Goal: Task Accomplishment & Management: Manage account settings

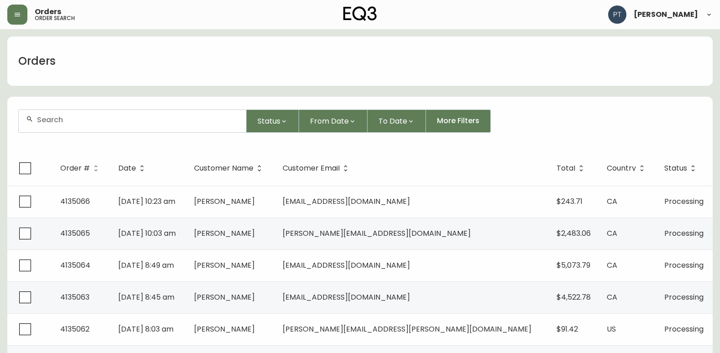
click at [128, 111] on div at bounding box center [132, 121] width 227 height 22
type input "4135056"
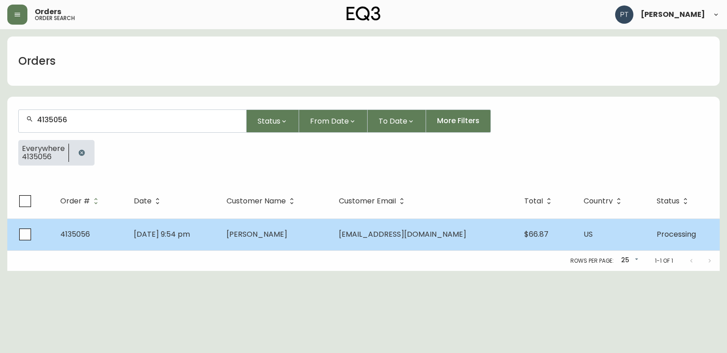
click at [267, 237] on span "[PERSON_NAME]" at bounding box center [256, 234] width 61 height 11
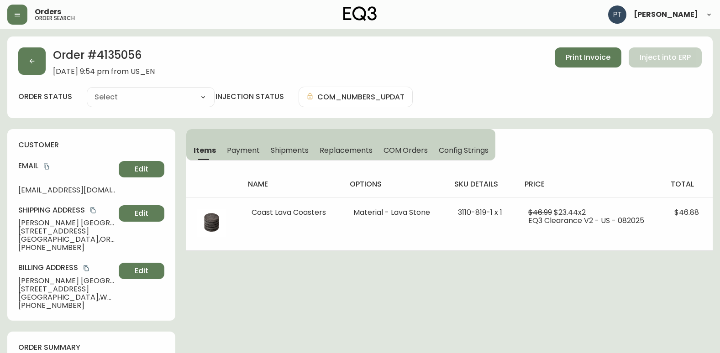
type input "Processing"
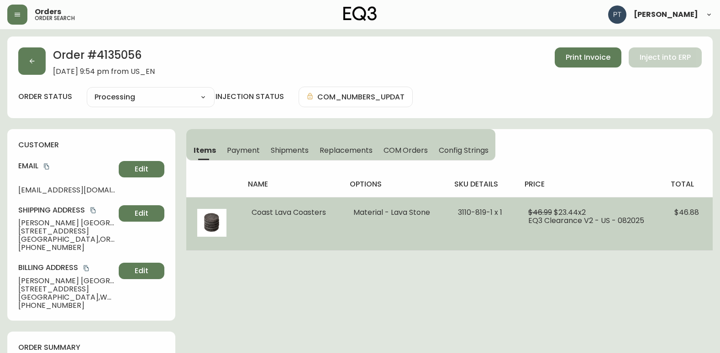
select select "PROCESSING"
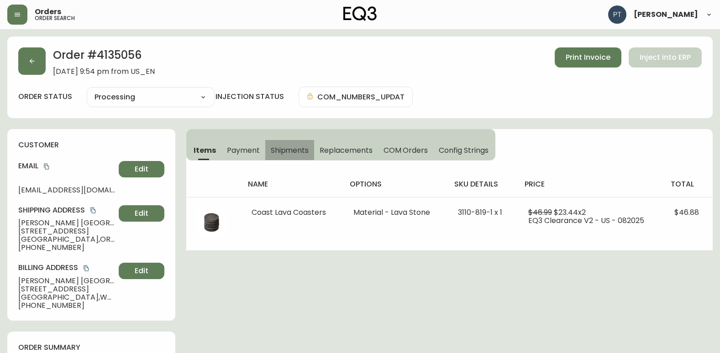
click at [275, 149] on span "Shipments" at bounding box center [290, 151] width 38 height 10
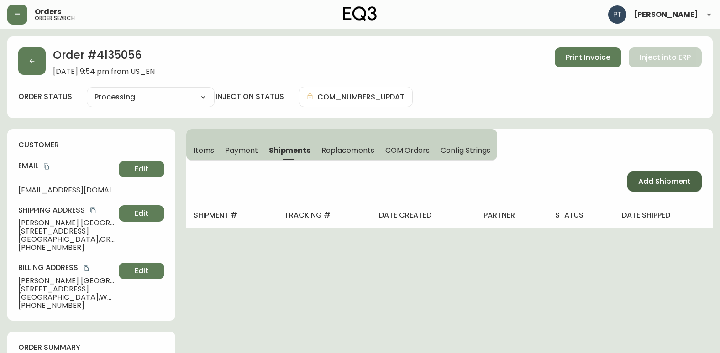
click at [653, 189] on button "Add Shipment" at bounding box center [664, 182] width 74 height 20
select select "PENDING"
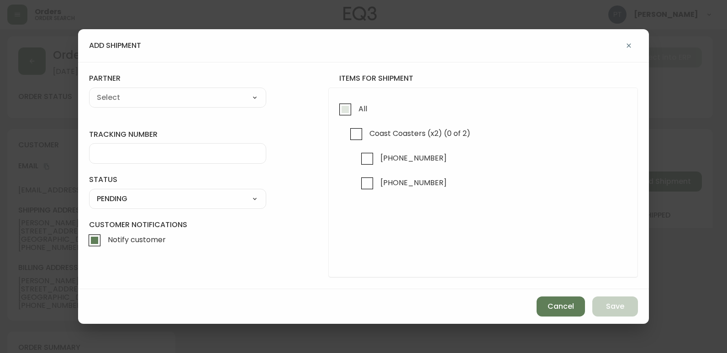
click at [348, 115] on input "All" at bounding box center [345, 109] width 21 height 21
checkbox input "true"
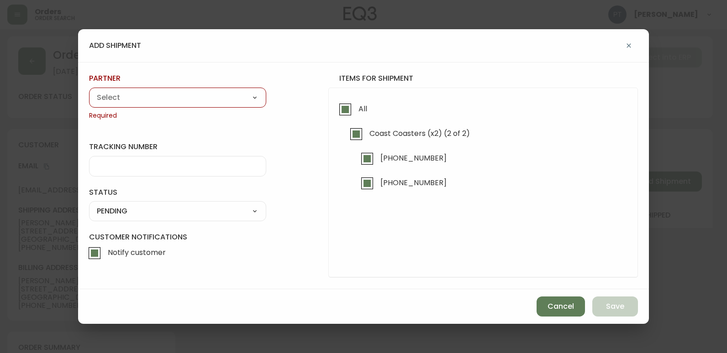
drag, startPoint x: 206, startPoint y: 95, endPoint x: 204, endPoint y: 104, distance: 8.7
click at [206, 95] on select "A Move to Remember LLC ABF Freight Alero [PERSON_NAME] Canada Post CDS Ceva Log…" at bounding box center [177, 98] width 177 height 14
select select "cjy0a9taa01x001669l98m63c"
click at [89, 91] on select "A Move to Remember LLC ABF Freight Alero [PERSON_NAME] Canada Post CDS Ceva Log…" at bounding box center [177, 98] width 177 height 14
type input "FedEx"
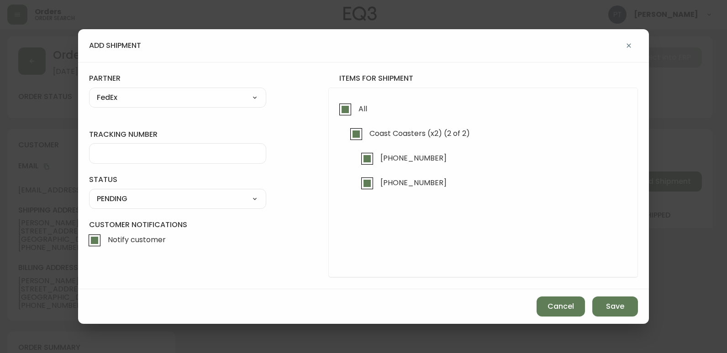
click at [174, 152] on input "tracking number" at bounding box center [178, 153] width 162 height 9
type input "9"
type input "455177310055"
click at [234, 184] on label "status" at bounding box center [177, 180] width 177 height 10
click at [235, 194] on select "SHIPPED PENDING CANCELLED" at bounding box center [177, 199] width 177 height 14
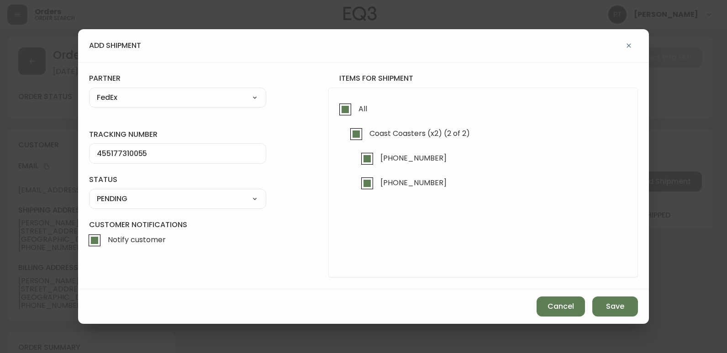
click at [89, 192] on select "SHIPPED PENDING CANCELLED" at bounding box center [177, 199] width 177 height 14
select select "PENDING"
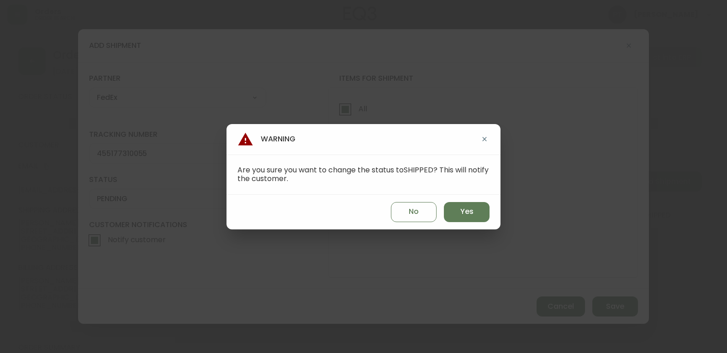
click at [490, 213] on div "No Yes" at bounding box center [363, 212] width 274 height 35
click at [437, 202] on div "No Yes" at bounding box center [363, 212] width 274 height 35
click at [464, 209] on span "Yes" at bounding box center [466, 212] width 13 height 10
type input "SHIPPED"
select select "SHIPPED"
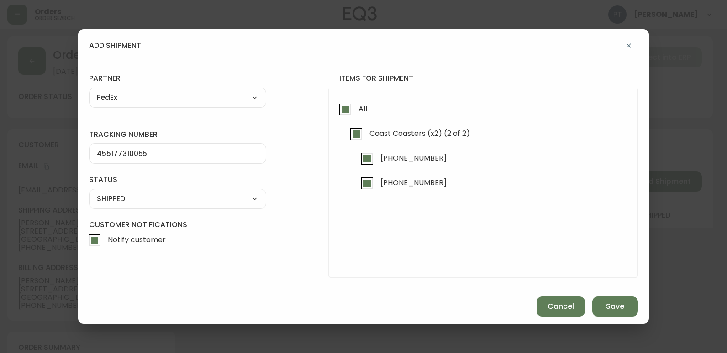
click at [600, 294] on div "Cancel Save" at bounding box center [363, 307] width 571 height 35
click at [615, 308] on span "Save" at bounding box center [615, 307] width 18 height 10
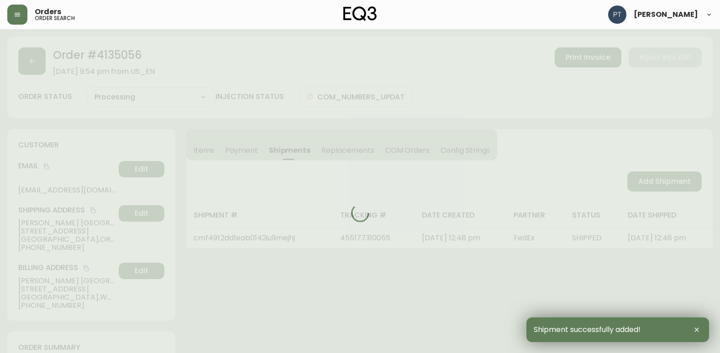
type input "Fully Shipped"
select select "FULLY_SHIPPED"
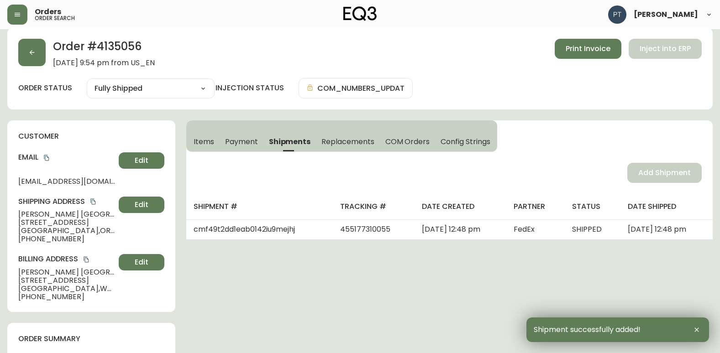
scroll to position [320, 0]
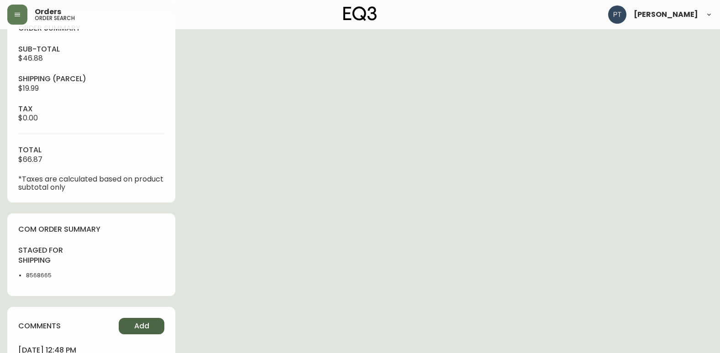
click at [131, 326] on button "Add" at bounding box center [142, 326] width 46 height 16
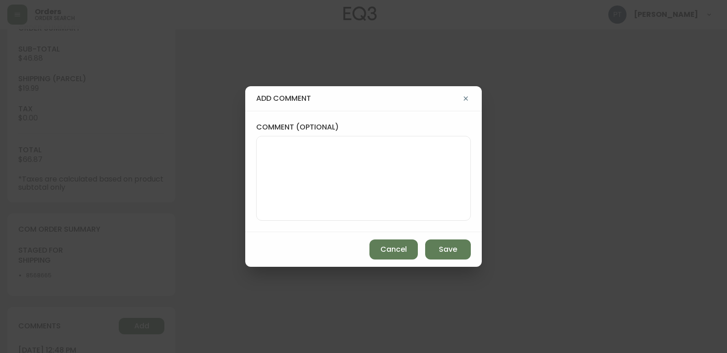
click at [290, 153] on textarea "comment (optional)" at bounding box center [363, 178] width 199 height 73
type textarea "ch"
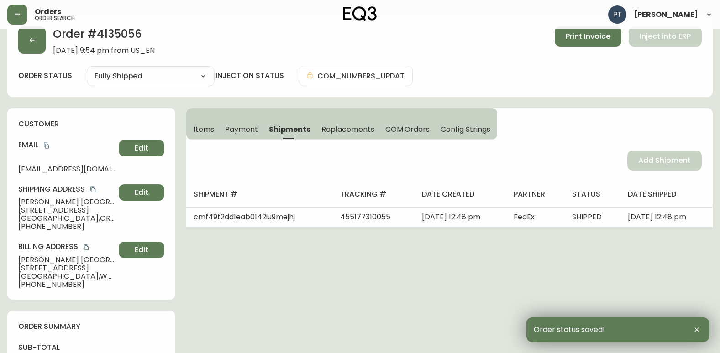
scroll to position [0, 0]
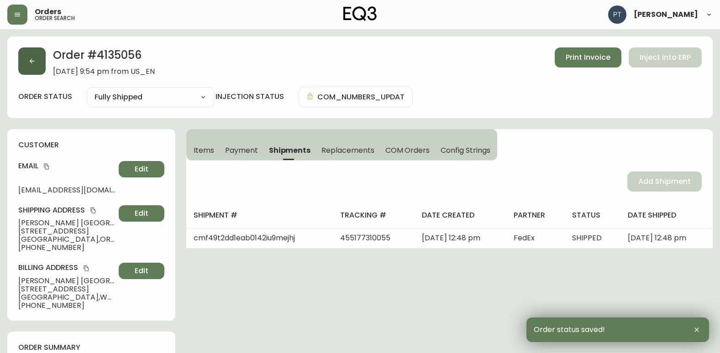
click at [31, 63] on icon "button" at bounding box center [31, 61] width 7 height 7
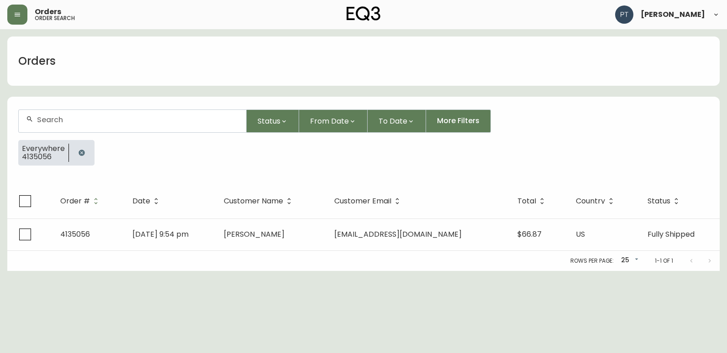
click at [91, 123] on input "text" at bounding box center [138, 120] width 202 height 9
type input "4134942"
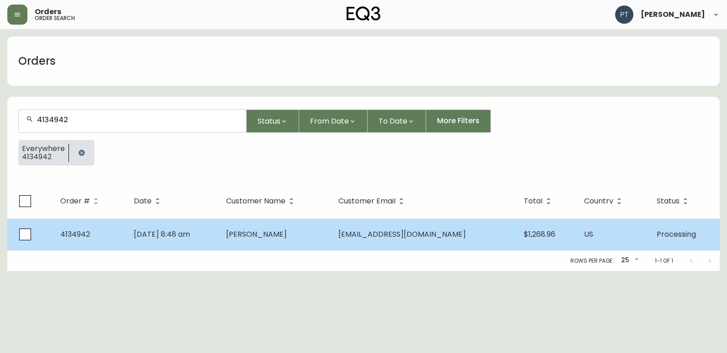
click at [214, 237] on td "[DATE] 8:48 am" at bounding box center [172, 235] width 92 height 32
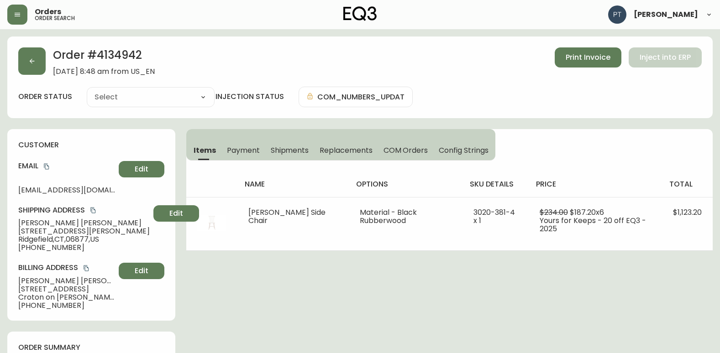
type input "Processing"
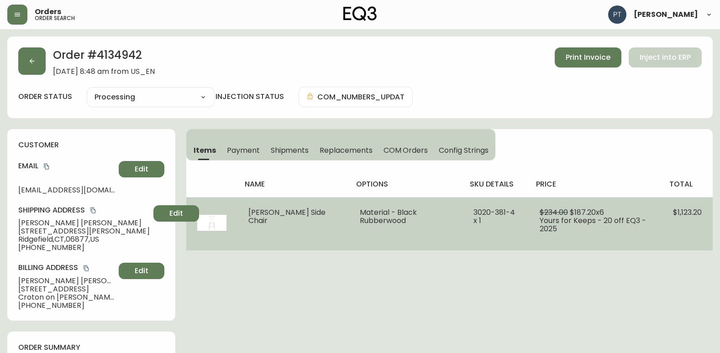
select select "PROCESSING"
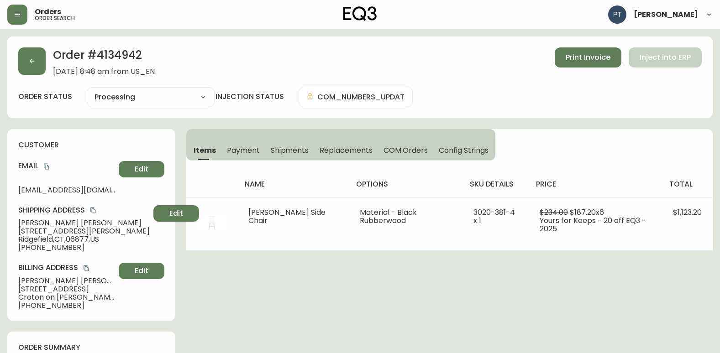
click at [295, 149] on span "Shipments" at bounding box center [290, 151] width 38 height 10
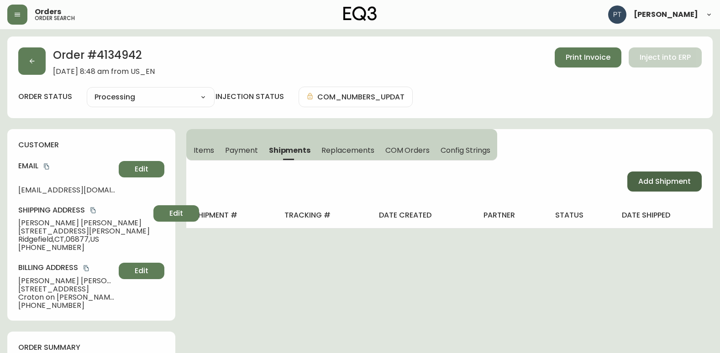
click at [658, 177] on span "Add Shipment" at bounding box center [664, 182] width 53 height 10
select select "PENDING"
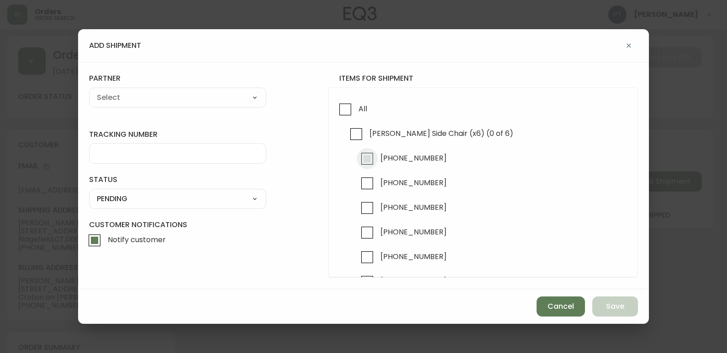
click at [371, 157] on input "[PHONE_NUMBER]" at bounding box center [367, 158] width 21 height 21
checkbox input "true"
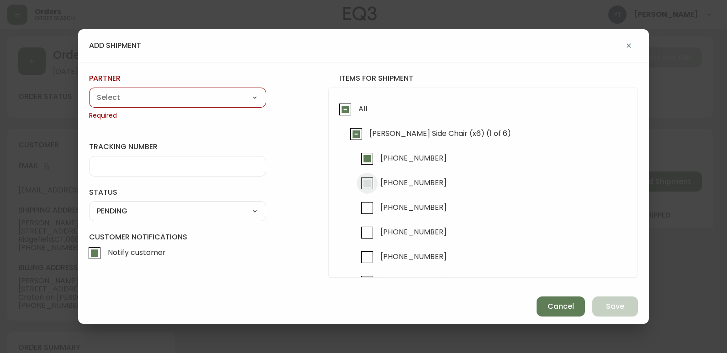
click at [367, 177] on input "[PHONE_NUMBER]" at bounding box center [367, 183] width 21 height 21
checkbox input "true"
click at [245, 96] on select "A Move to Remember LLC ABF Freight Alero [PERSON_NAME] Canada Post CDS Ceva Log…" at bounding box center [177, 98] width 177 height 14
select select "cjy0a9taa01x001669l98m63c"
click at [89, 91] on select "A Move to Remember LLC ABF Freight Alero [PERSON_NAME] Canada Post CDS Ceva Log…" at bounding box center [177, 98] width 177 height 14
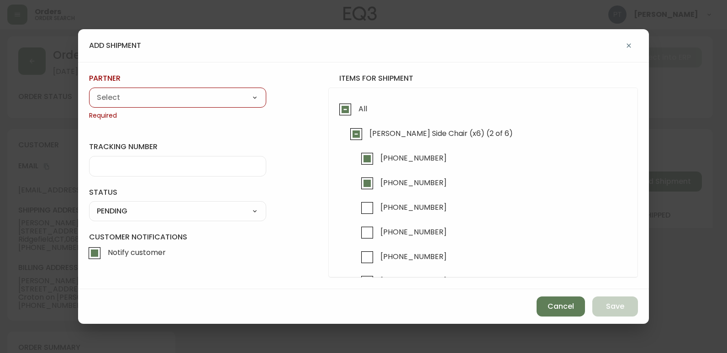
type input "FedEx"
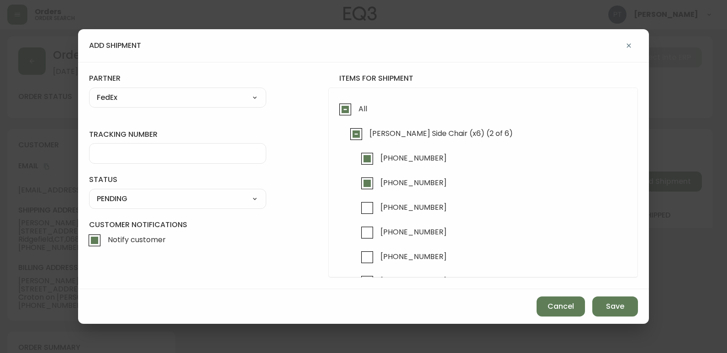
click at [199, 160] on div at bounding box center [177, 153] width 177 height 21
type input "455177310066"
drag, startPoint x: 220, startPoint y: 205, endPoint x: 219, endPoint y: 194, distance: 11.0
click at [220, 204] on select "SHIPPED PENDING CANCELLED" at bounding box center [177, 199] width 177 height 14
click at [89, 192] on select "SHIPPED PENDING CANCELLED" at bounding box center [177, 199] width 177 height 14
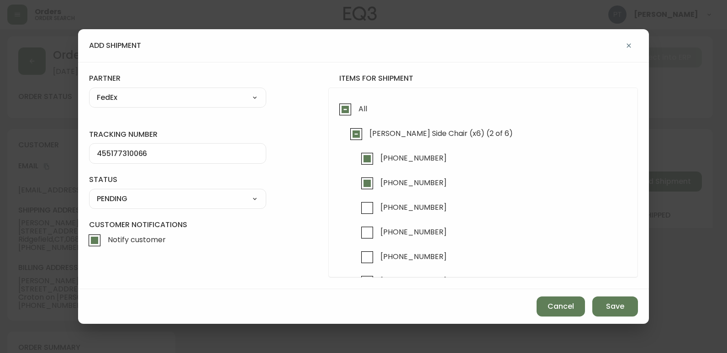
select select "PENDING"
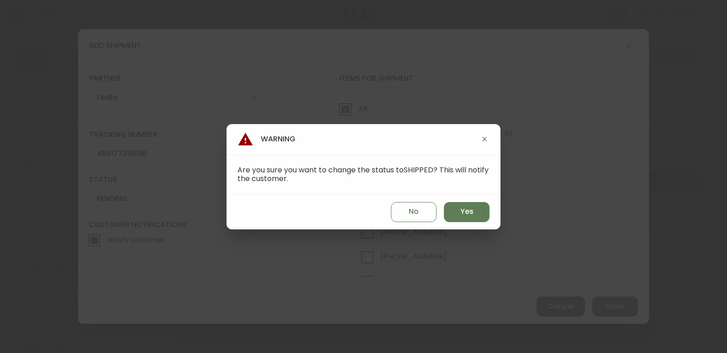
click at [445, 200] on div "No Yes" at bounding box center [363, 212] width 274 height 35
click at [449, 207] on button "Yes" at bounding box center [467, 212] width 46 height 20
type input "SHIPPED"
select select "SHIPPED"
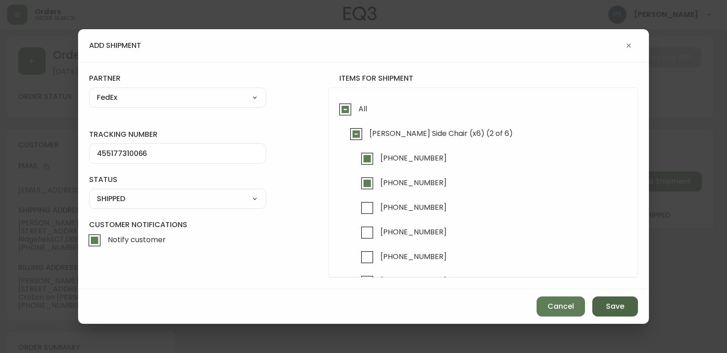
click at [613, 308] on span "Save" at bounding box center [615, 307] width 18 height 10
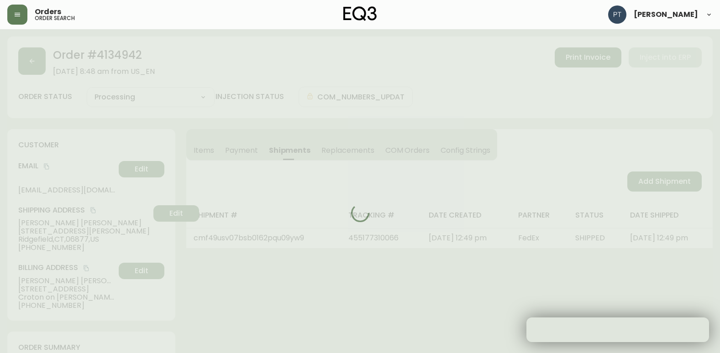
type input "Partially Shipped"
select select "PARTIALLY_SHIPPED"
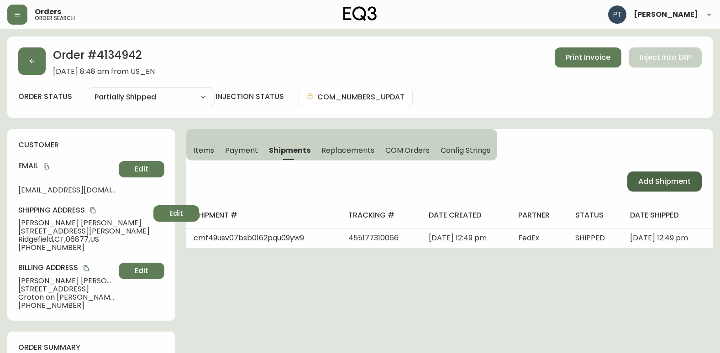
click at [665, 188] on button "Add Shipment" at bounding box center [664, 182] width 74 height 20
select select "PENDING"
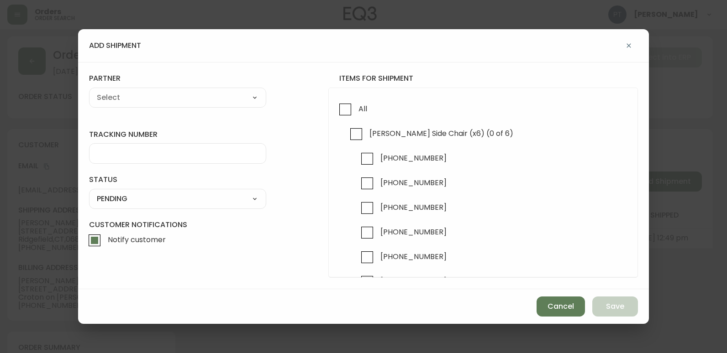
checkbox input "true"
click at [371, 208] on input "[PHONE_NUMBER]" at bounding box center [367, 208] width 21 height 21
checkbox input "true"
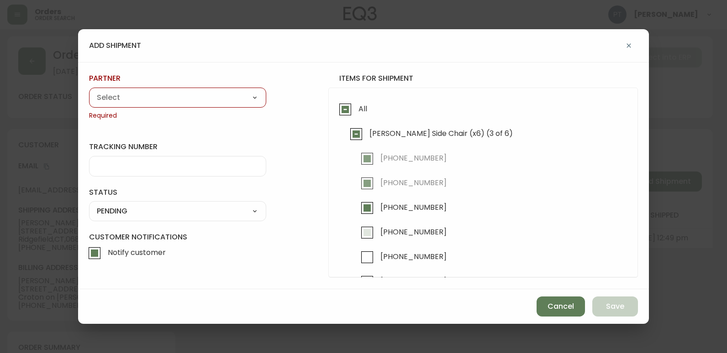
click at [368, 228] on input "[PHONE_NUMBER]" at bounding box center [367, 232] width 21 height 21
checkbox input "true"
click at [246, 101] on select "A Move to Remember LLC ABF Freight Alero [PERSON_NAME] Canada Post CDS Ceva Log…" at bounding box center [177, 98] width 177 height 14
select select "cjy0a9taa01x001669l98m63c"
click at [89, 91] on select "A Move to Remember LLC ABF Freight Alero [PERSON_NAME] Canada Post CDS Ceva Log…" at bounding box center [177, 98] width 177 height 14
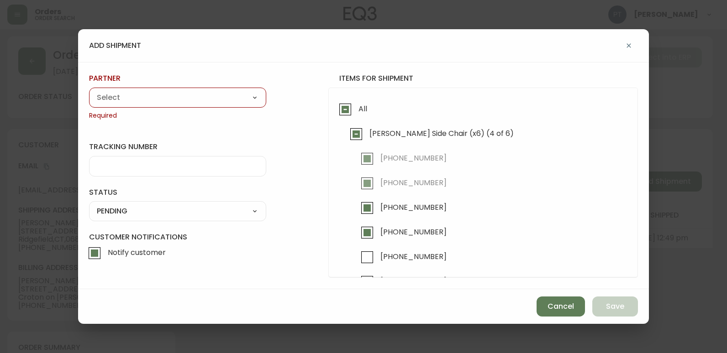
type input "FedEx"
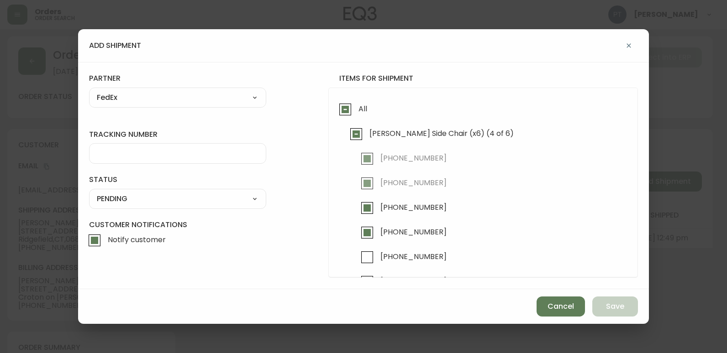
click at [166, 152] on input "tracking number" at bounding box center [178, 153] width 162 height 9
type input "455177310077"
click at [211, 198] on select "SHIPPED PENDING CANCELLED" at bounding box center [177, 199] width 177 height 14
click at [89, 192] on select "SHIPPED PENDING CANCELLED" at bounding box center [177, 199] width 177 height 14
select select "PENDING"
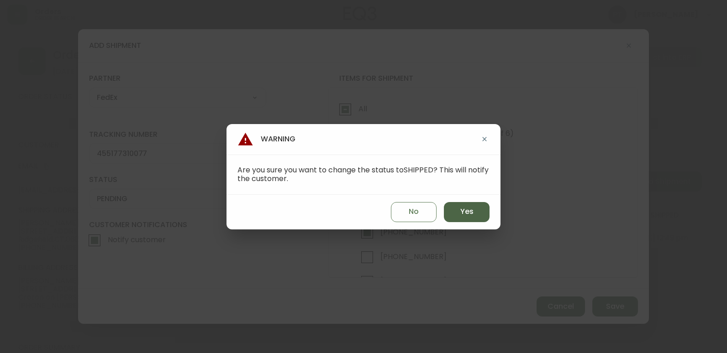
click at [467, 217] on button "Yes" at bounding box center [467, 212] width 46 height 20
type input "SHIPPED"
select select "SHIPPED"
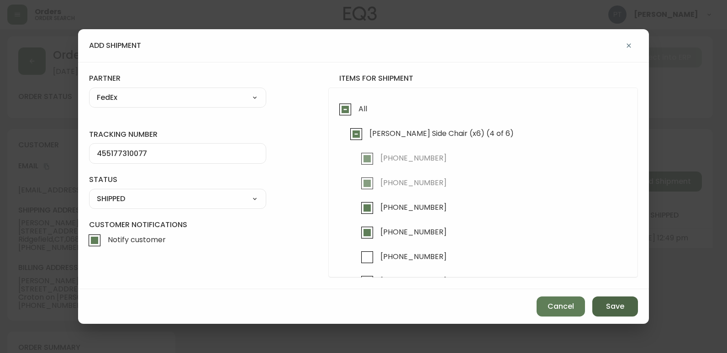
click at [625, 312] on button "Save" at bounding box center [615, 307] width 46 height 20
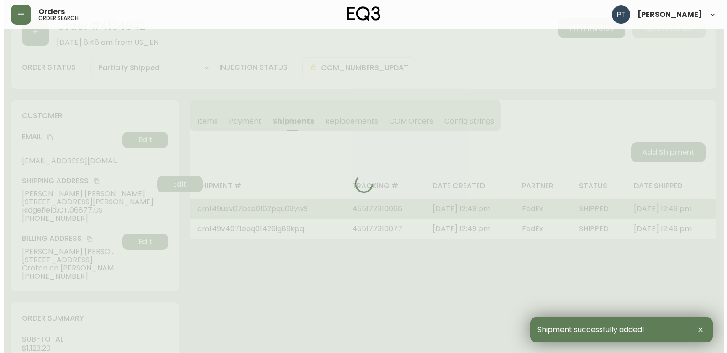
scroll to position [46, 0]
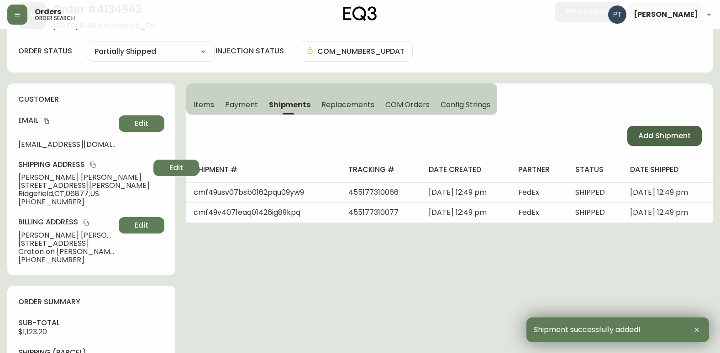
click at [650, 139] on span "Add Shipment" at bounding box center [664, 136] width 53 height 10
select select "PENDING"
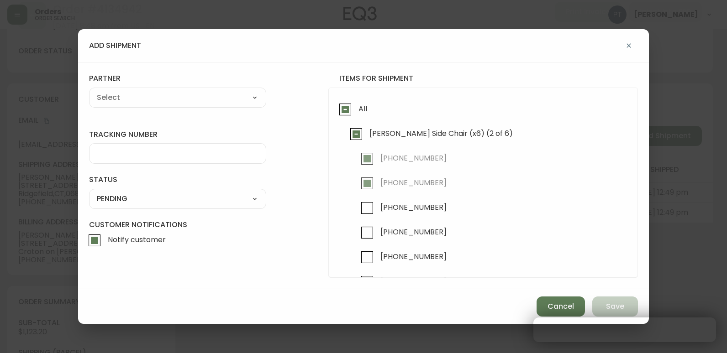
checkbox input "true"
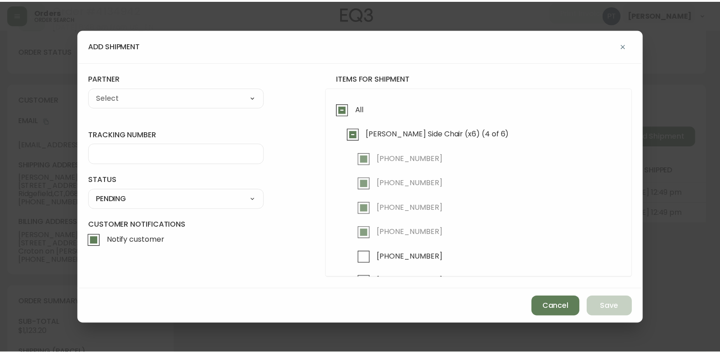
scroll to position [26, 0]
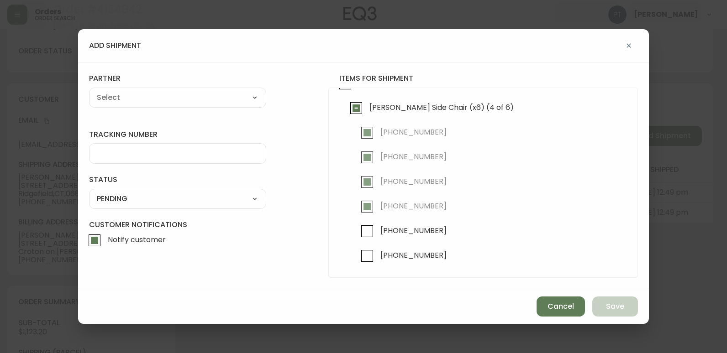
click at [353, 231] on ul "[PHONE_NUMBER] [PHONE_NUMBER] [PHONE_NUMBER] [PHONE_NUMBER] [PHONE_NUMBER] [PHO…" at bounding box center [489, 194] width 276 height 144
click at [363, 230] on input "[PHONE_NUMBER]" at bounding box center [367, 231] width 21 height 21
checkbox input "true"
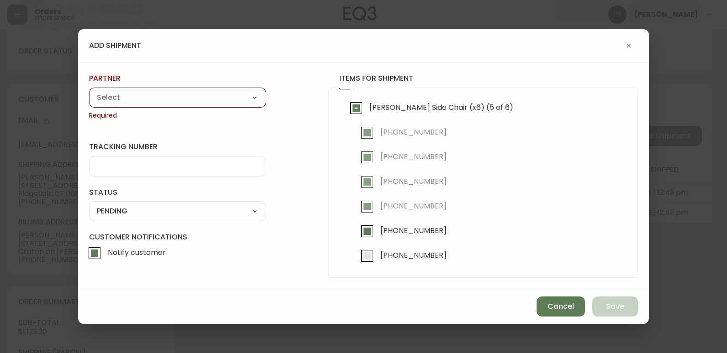
click at [369, 254] on input "[PHONE_NUMBER]" at bounding box center [367, 256] width 21 height 21
checkbox input "true"
click at [243, 103] on select "A Move to Remember LLC ABF Freight Alero [PERSON_NAME] Canada Post CDS Ceva Log…" at bounding box center [177, 98] width 177 height 14
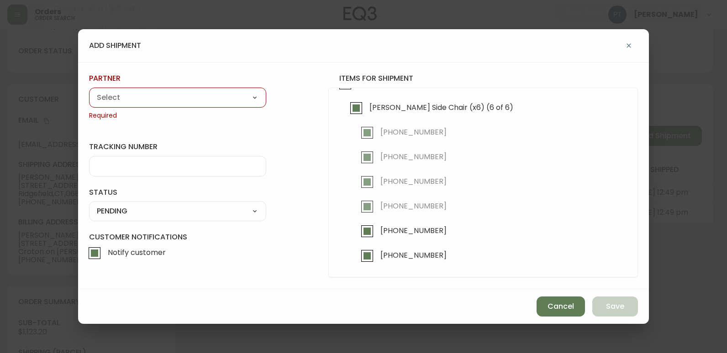
select select "cjy0a9taa01x001669l98m63c"
click at [89, 91] on select "A Move to Remember LLC ABF Freight Alero [PERSON_NAME] Canada Post CDS Ceva Log…" at bounding box center [177, 98] width 177 height 14
type input "FedEx"
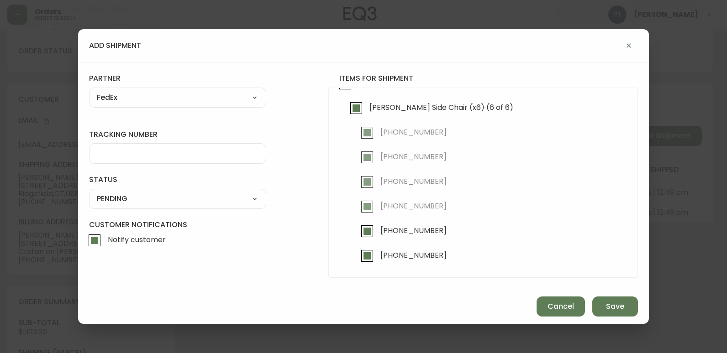
click at [169, 154] on input "tracking number" at bounding box center [178, 153] width 162 height 9
type input "455177310088"
click at [216, 196] on select "SHIPPED PENDING CANCELLED" at bounding box center [177, 199] width 177 height 14
click at [89, 192] on select "SHIPPED PENDING CANCELLED" at bounding box center [177, 199] width 177 height 14
select select "PENDING"
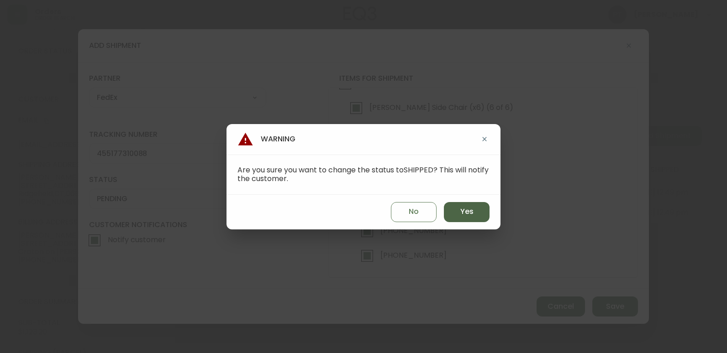
click at [466, 210] on span "Yes" at bounding box center [466, 212] width 13 height 10
type input "SHIPPED"
select select "SHIPPED"
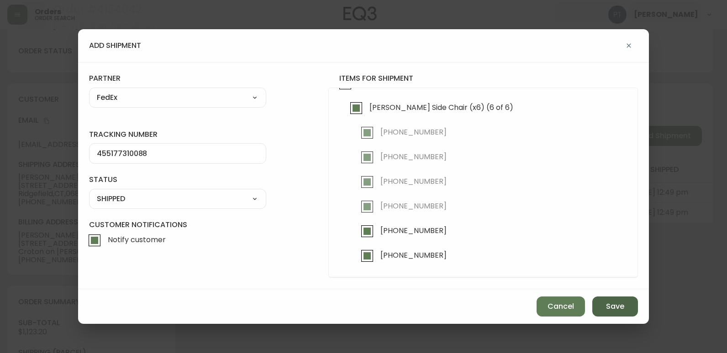
click at [610, 305] on span "Save" at bounding box center [615, 307] width 18 height 10
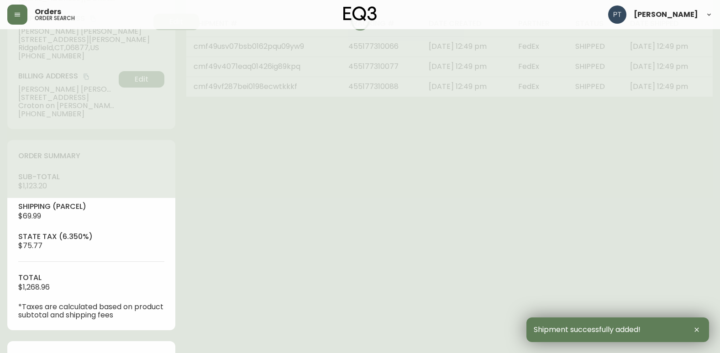
type input "Fully Shipped"
select select "FULLY_SHIPPED"
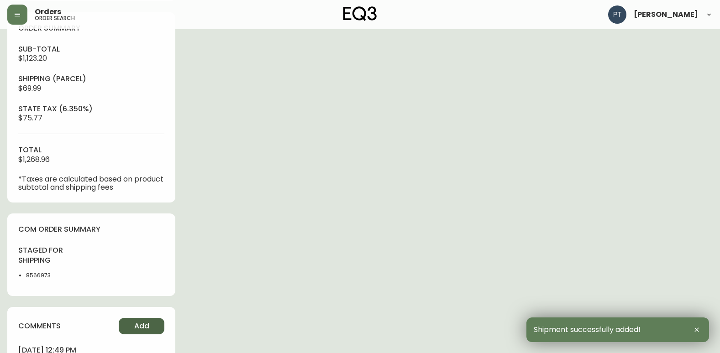
click at [130, 324] on button "Add" at bounding box center [142, 326] width 46 height 16
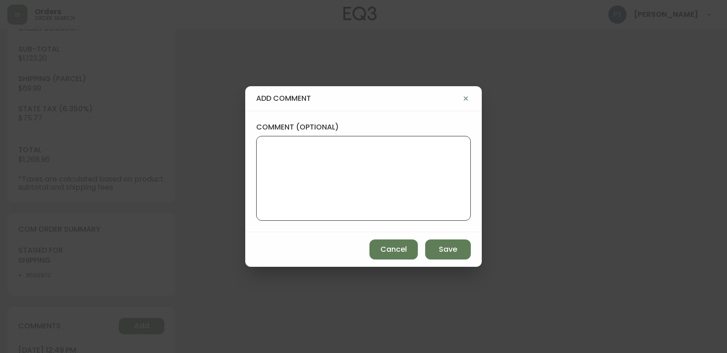
click at [324, 155] on textarea "comment (optional)" at bounding box center [363, 178] width 199 height 73
type textarea "CH"
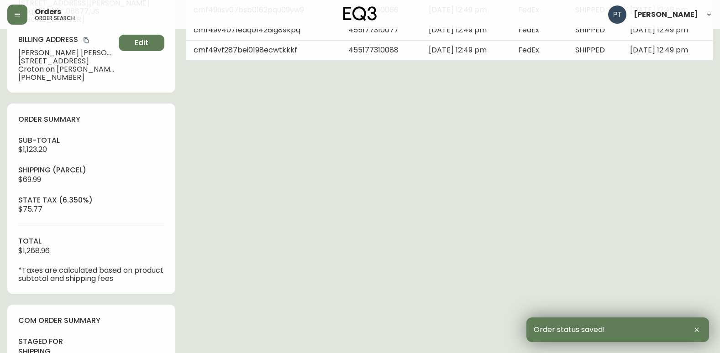
scroll to position [0, 0]
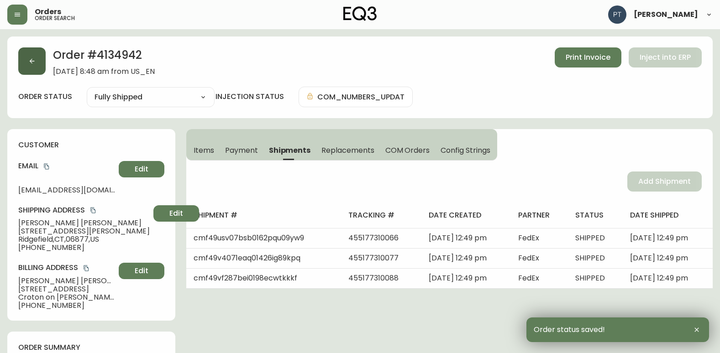
click at [37, 64] on button "button" at bounding box center [31, 60] width 27 height 27
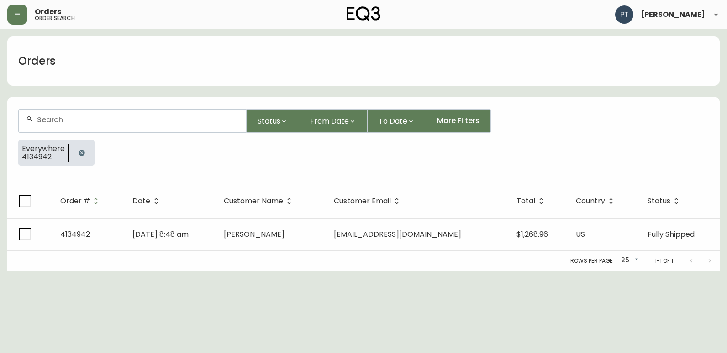
click at [99, 125] on div at bounding box center [132, 121] width 227 height 22
click at [47, 126] on div at bounding box center [132, 121] width 227 height 22
type input "4135017"
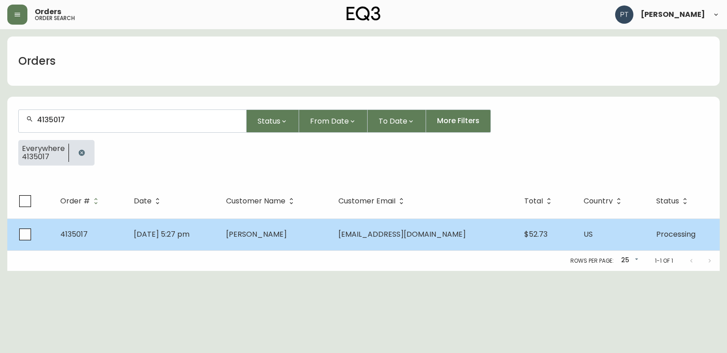
click at [210, 228] on td "[DATE] 5:27 pm" at bounding box center [172, 235] width 92 height 32
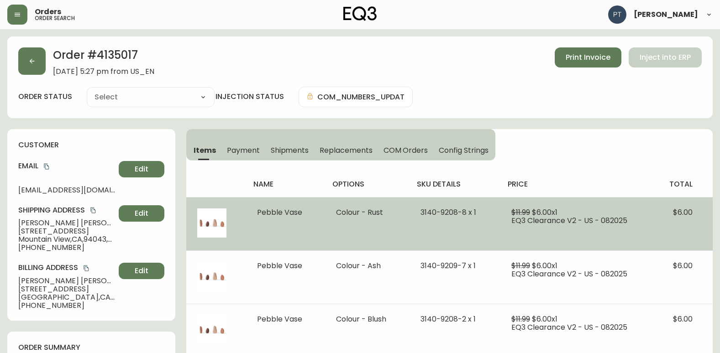
type input "Processing"
select select "PROCESSING"
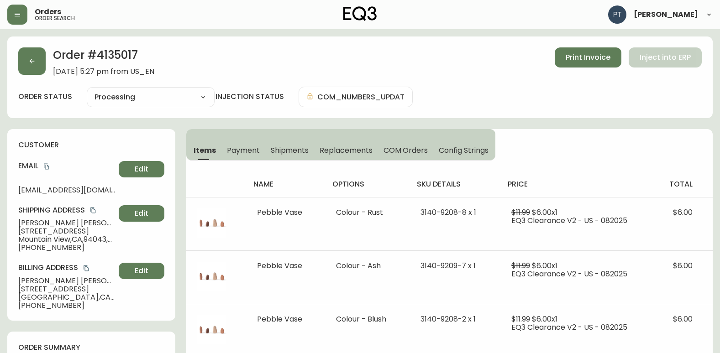
click at [285, 156] on button "Shipments" at bounding box center [289, 150] width 49 height 20
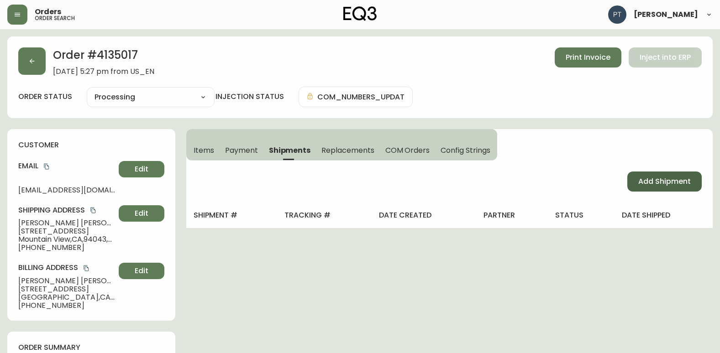
click at [656, 172] on div "Add Shipment" at bounding box center [449, 182] width 527 height 42
click at [653, 176] on button "Add Shipment" at bounding box center [664, 182] width 74 height 20
select select "PENDING"
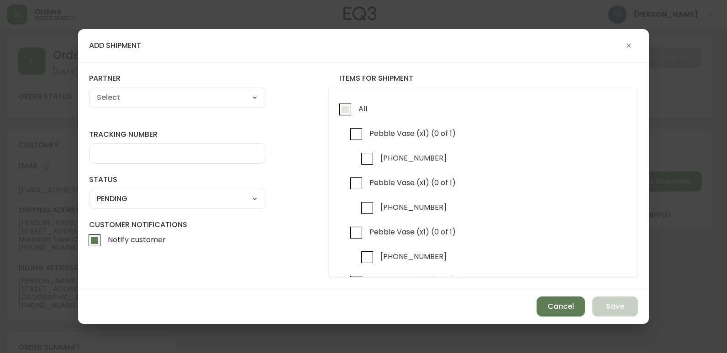
click at [341, 117] on input "All" at bounding box center [345, 109] width 21 height 21
checkbox input "true"
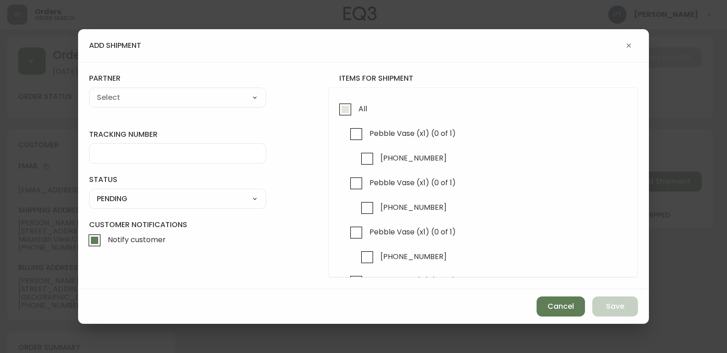
checkbox input "true"
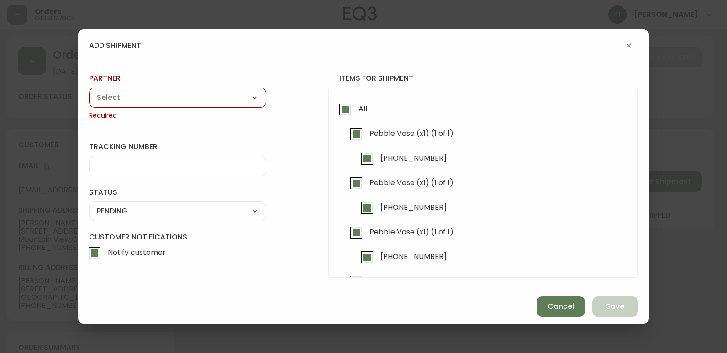
drag, startPoint x: 263, startPoint y: 106, endPoint x: 229, endPoint y: 103, distance: 34.9
click at [258, 106] on div "A Move to Remember LLC ABF Freight Alero [PERSON_NAME] Canada Post CDS Ceva Log…" at bounding box center [177, 98] width 177 height 20
click at [228, 100] on select "A Move to Remember LLC ABF Freight Alero [PERSON_NAME] Canada Post CDS Ceva Log…" at bounding box center [177, 98] width 177 height 14
select select "cjy0a9taa01x001669l98m63c"
click at [89, 91] on select "A Move to Remember LLC ABF Freight Alero [PERSON_NAME] Canada Post CDS Ceva Log…" at bounding box center [177, 98] width 177 height 14
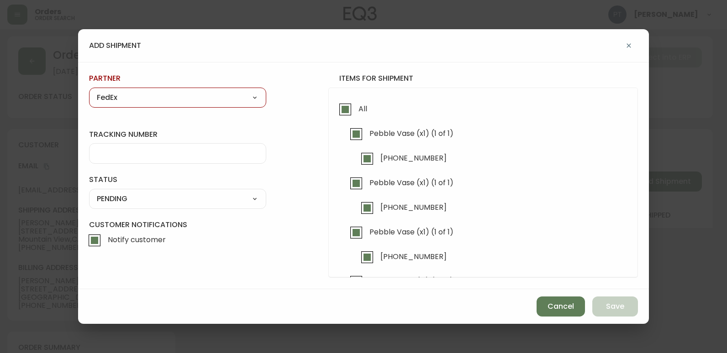
type input "FedEx"
click at [159, 153] on input "tracking number" at bounding box center [178, 153] width 162 height 9
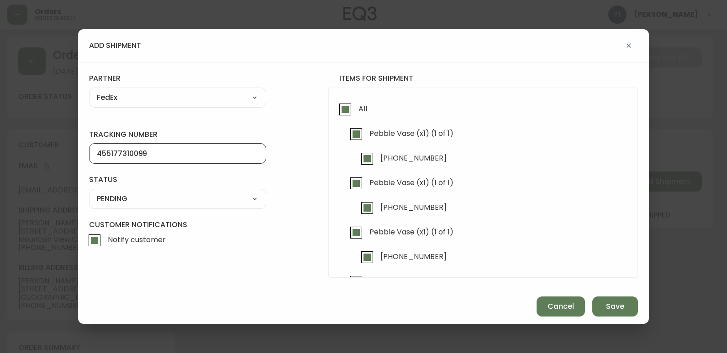
type input "455177310099"
click at [247, 202] on select "SHIPPED PENDING CANCELLED" at bounding box center [177, 199] width 177 height 14
click at [89, 192] on select "SHIPPED PENDING CANCELLED" at bounding box center [177, 199] width 177 height 14
select select "PENDING"
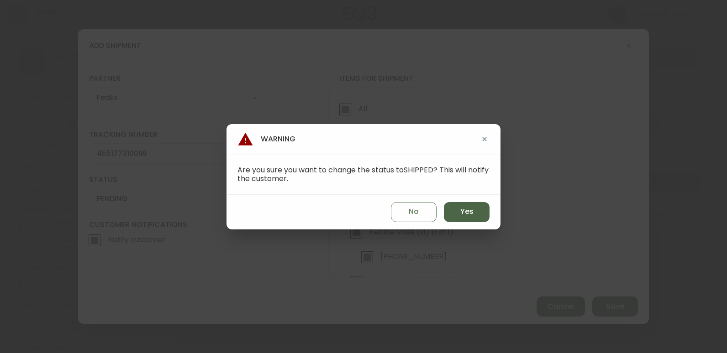
click at [463, 215] on span "Yes" at bounding box center [466, 212] width 13 height 10
type input "SHIPPED"
select select "SHIPPED"
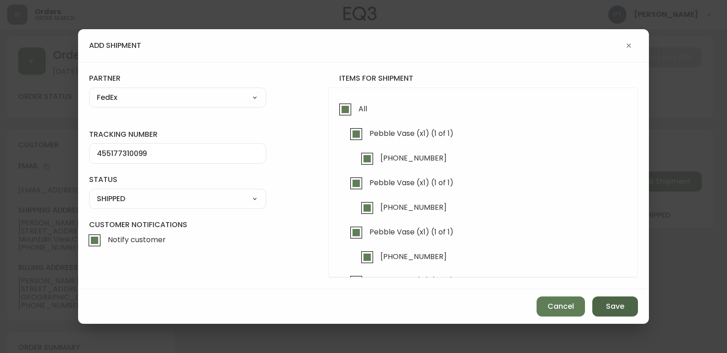
click at [611, 310] on span "Save" at bounding box center [615, 307] width 18 height 10
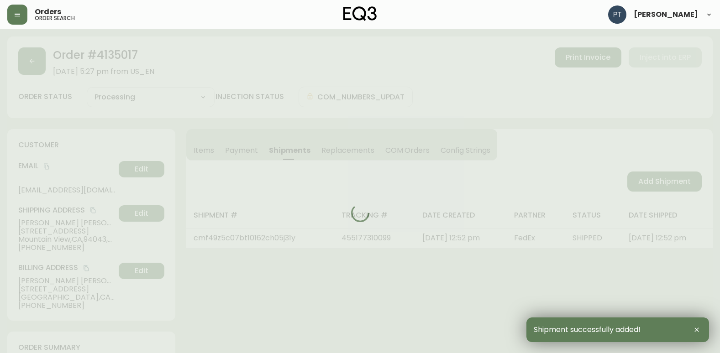
type input "Fully Shipped"
select select "FULLY_SHIPPED"
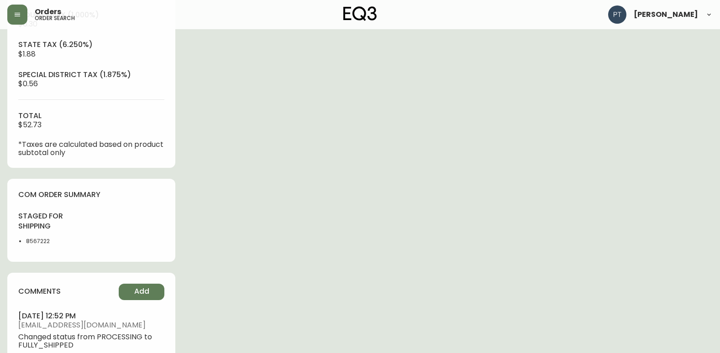
scroll to position [457, 0]
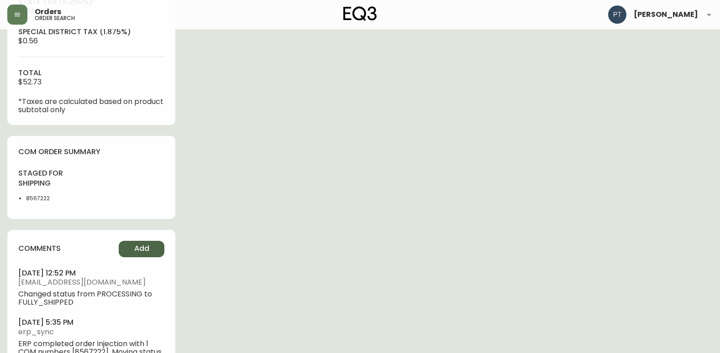
click at [138, 247] on span "Add" at bounding box center [141, 249] width 15 height 10
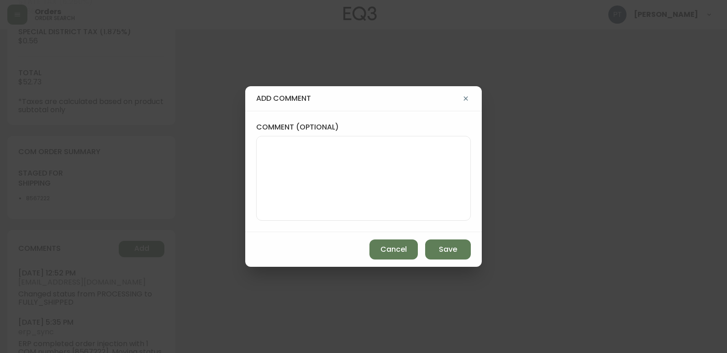
click at [380, 173] on textarea "comment (optional)" at bounding box center [363, 178] width 199 height 73
type textarea "CH"
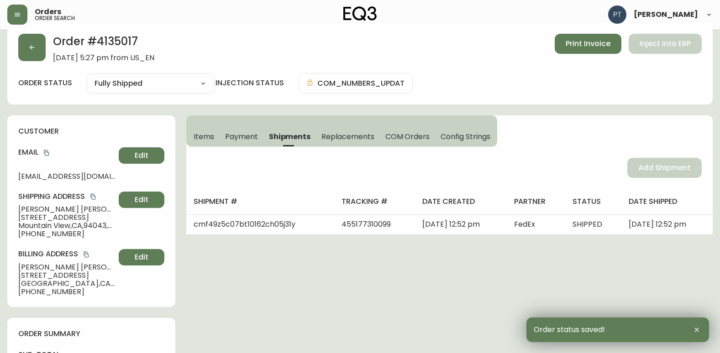
scroll to position [0, 0]
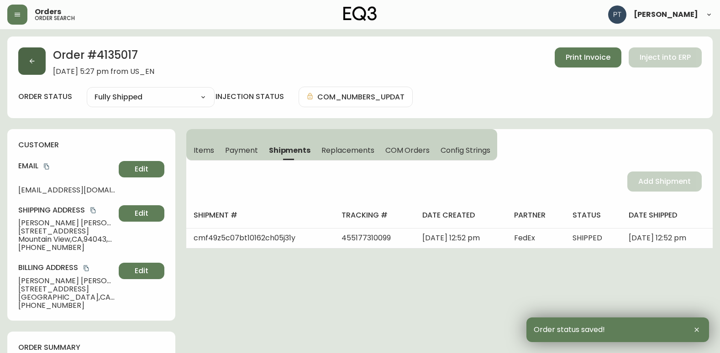
click at [26, 58] on button "button" at bounding box center [31, 60] width 27 height 27
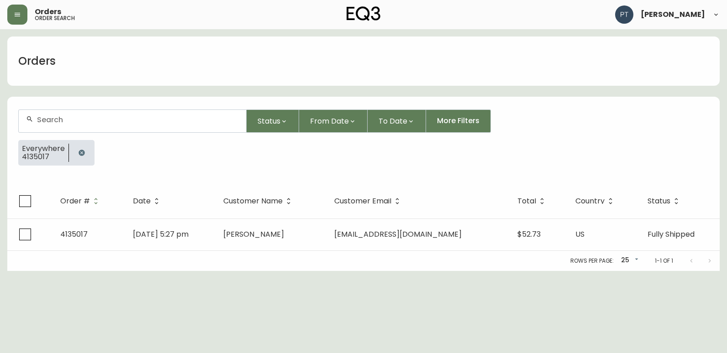
click at [125, 116] on input "text" at bounding box center [138, 120] width 202 height 9
type input "4135058"
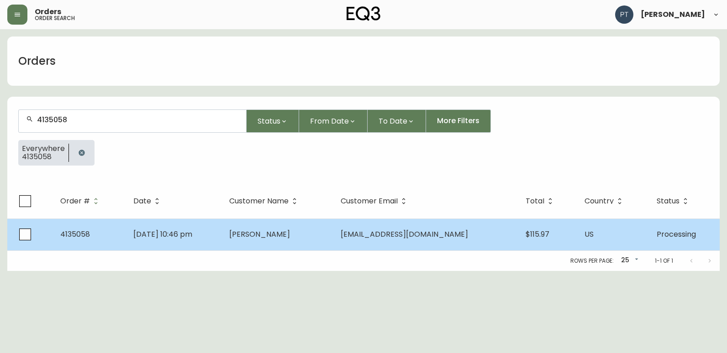
click at [292, 241] on td "[PERSON_NAME]" at bounding box center [278, 235] width 112 height 32
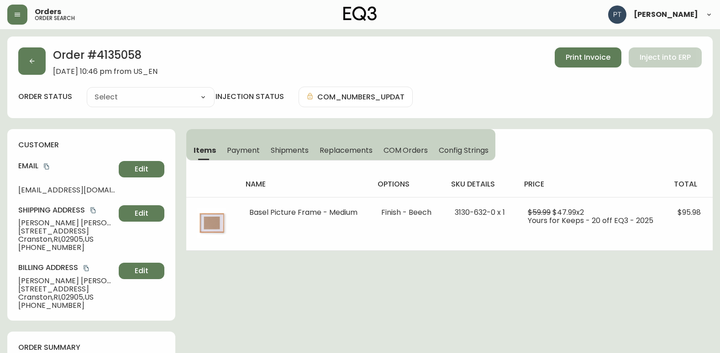
type input "Processing"
select select "PROCESSING"
click at [284, 154] on span "Shipments" at bounding box center [290, 151] width 38 height 10
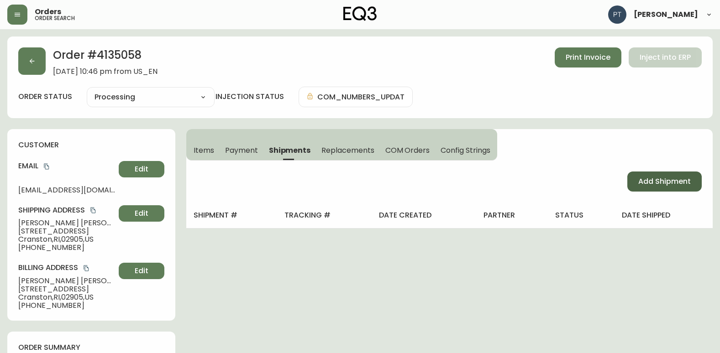
click at [679, 177] on span "Add Shipment" at bounding box center [664, 182] width 53 height 10
select select "PENDING"
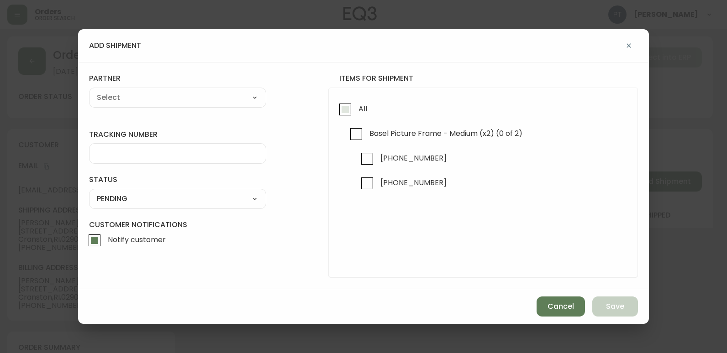
click at [344, 121] on label "All" at bounding box center [351, 111] width 32 height 25
click at [344, 120] on input "All" at bounding box center [345, 109] width 21 height 21
checkbox input "true"
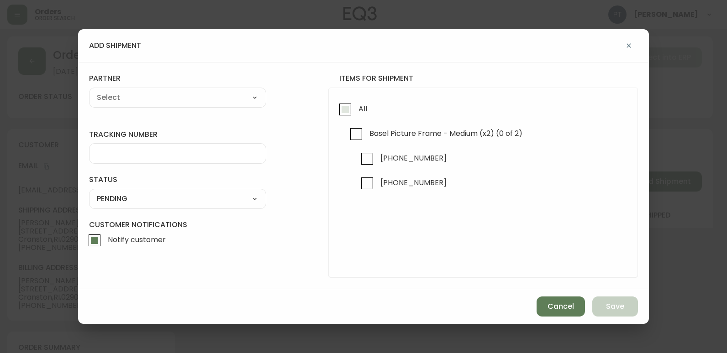
checkbox input "true"
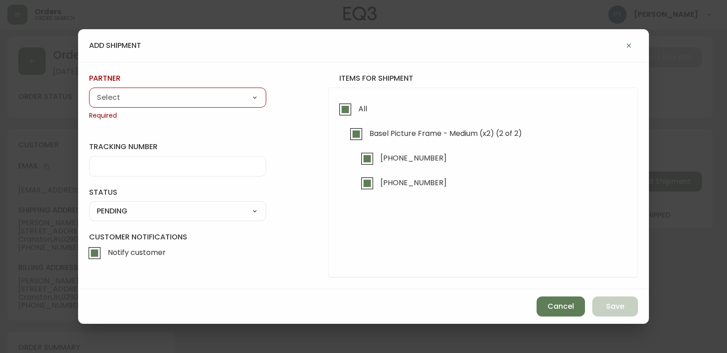
click at [211, 95] on select "A Move to Remember LLC ABF Freight Alero [PERSON_NAME] Canada Post CDS Ceva Log…" at bounding box center [177, 98] width 177 height 14
select select "cjy0a9taa01x001669l98m63c"
click at [89, 91] on select "A Move to Remember LLC ABF Freight Alero [PERSON_NAME] Canada Post CDS Ceva Log…" at bounding box center [177, 98] width 177 height 14
type input "FedEx"
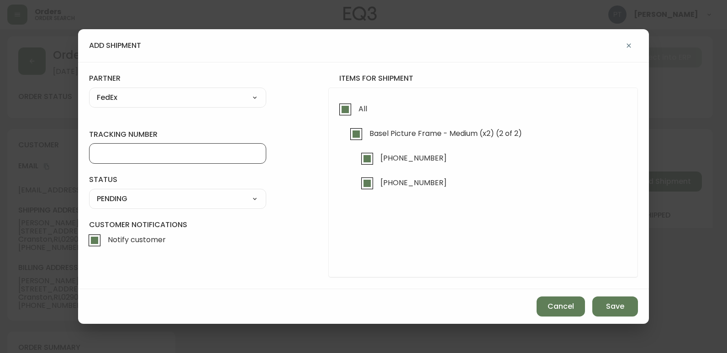
click at [163, 152] on input "tracking number" at bounding box center [178, 153] width 162 height 9
type input "455177310103"
drag, startPoint x: 212, startPoint y: 196, endPoint x: 202, endPoint y: 207, distance: 14.6
click at [212, 196] on select "SHIPPED PENDING CANCELLED" at bounding box center [177, 199] width 177 height 14
click at [89, 192] on select "SHIPPED PENDING CANCELLED" at bounding box center [177, 199] width 177 height 14
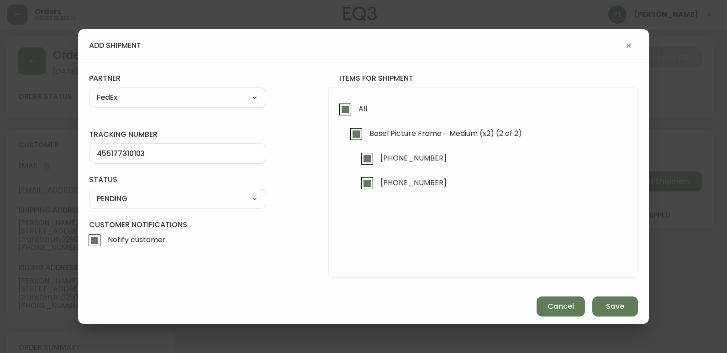
select select "PENDING"
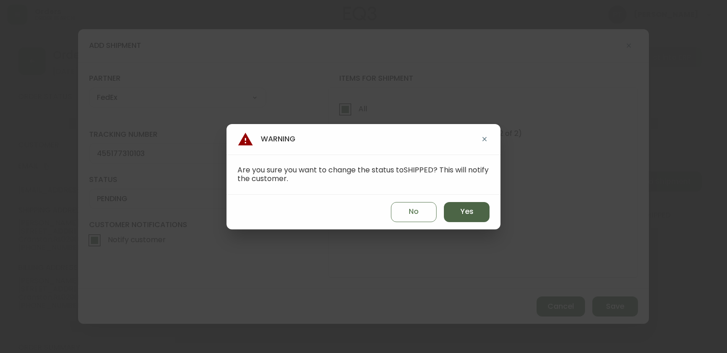
click at [480, 217] on button "Yes" at bounding box center [467, 212] width 46 height 20
type input "SHIPPED"
select select "SHIPPED"
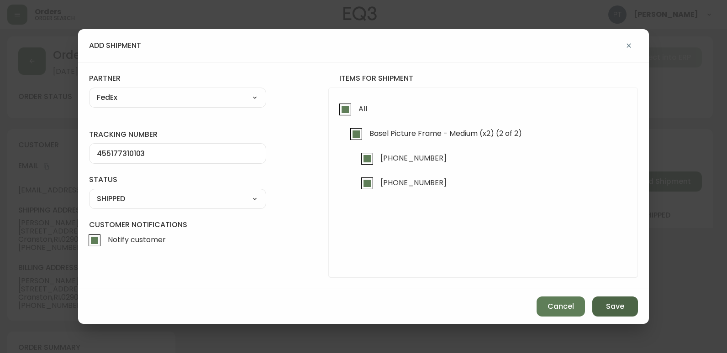
click at [625, 311] on button "Save" at bounding box center [615, 307] width 46 height 20
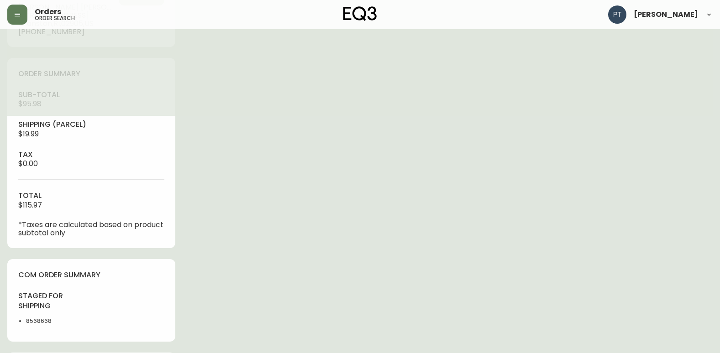
scroll to position [386, 0]
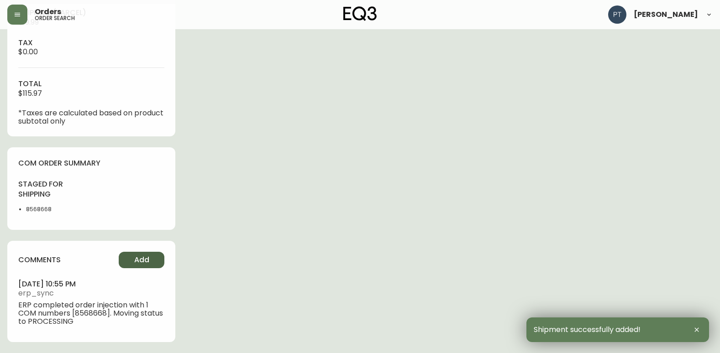
click at [138, 262] on span "Add" at bounding box center [141, 260] width 15 height 10
type input "Fully Shipped"
select select "FULLY_SHIPPED"
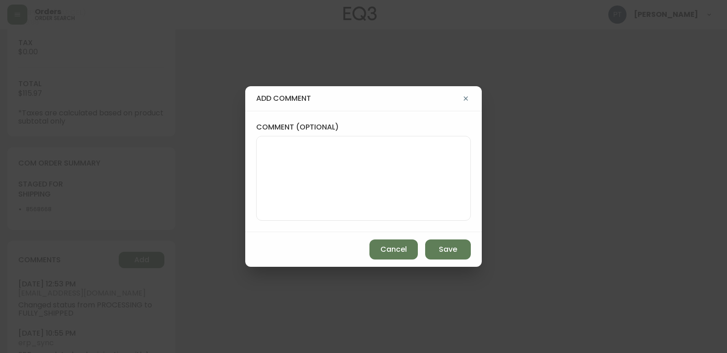
click at [342, 203] on textarea "comment (optional)" at bounding box center [363, 178] width 199 height 73
type textarea "CH"
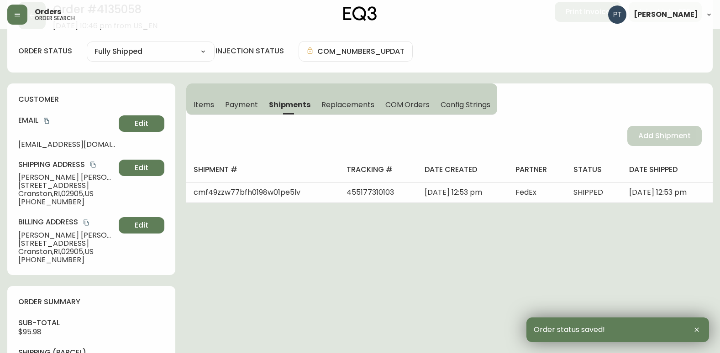
scroll to position [0, 0]
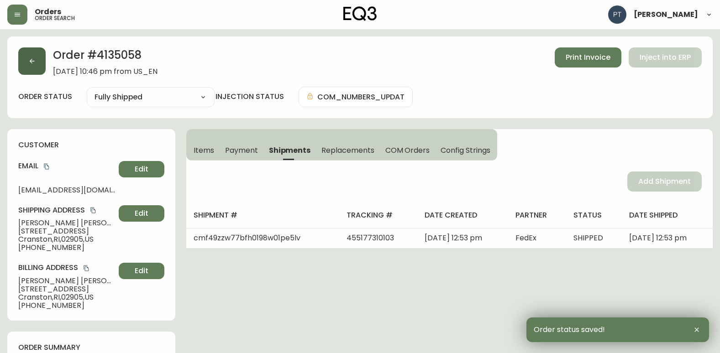
click at [28, 59] on icon "button" at bounding box center [31, 61] width 7 height 7
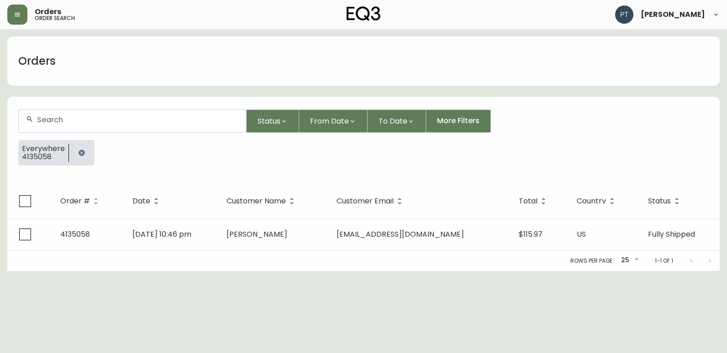
click at [100, 119] on input "text" at bounding box center [138, 120] width 202 height 9
type input "4135062"
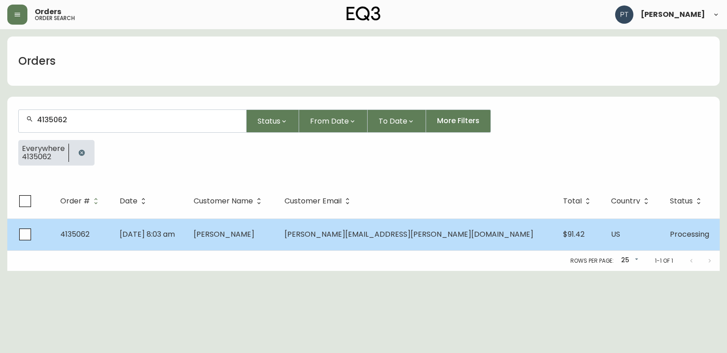
click at [277, 246] on td "[PERSON_NAME]" at bounding box center [231, 235] width 91 height 32
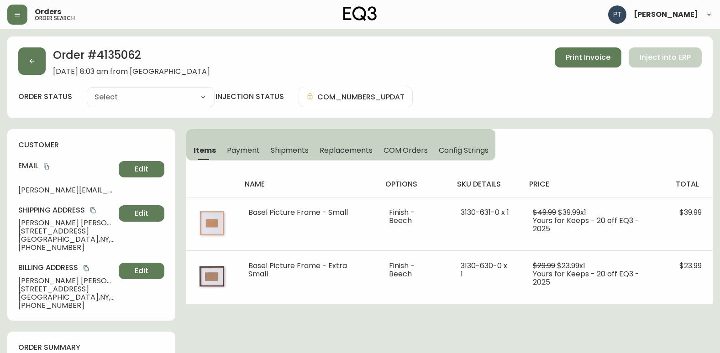
type input "Processing"
select select "PROCESSING"
click at [283, 151] on span "Shipments" at bounding box center [290, 151] width 38 height 10
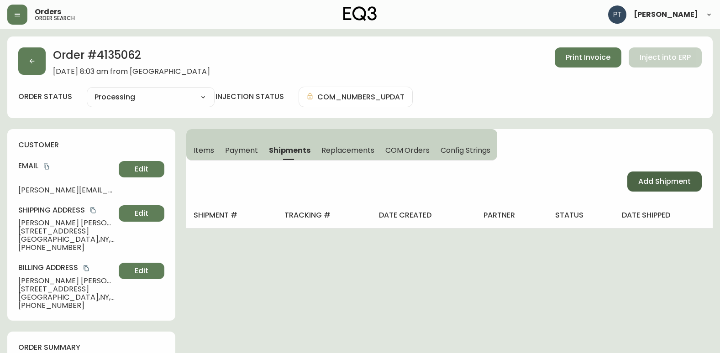
click at [643, 185] on span "Add Shipment" at bounding box center [664, 182] width 53 height 10
select select "PENDING"
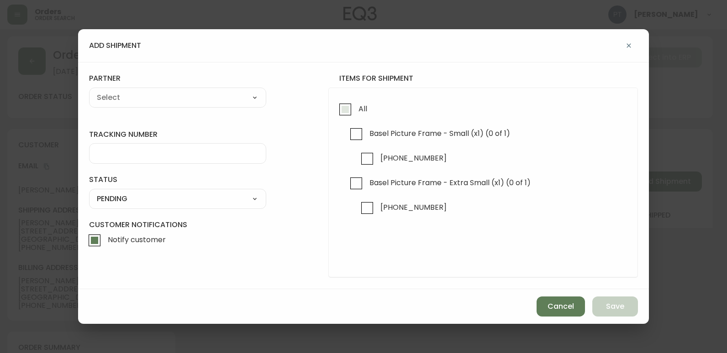
click at [349, 111] on input "All" at bounding box center [345, 109] width 21 height 21
checkbox input "true"
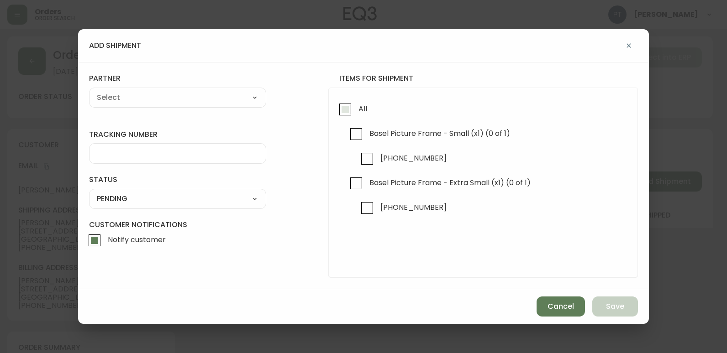
checkbox input "true"
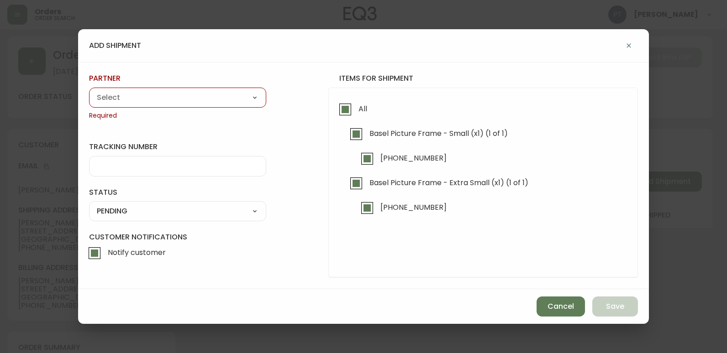
click at [216, 109] on div "partner A Move to Remember LLC ABF Freight Alero [PERSON_NAME] Canada Post CDS …" at bounding box center [177, 97] width 177 height 47
click at [219, 95] on select "A Move to Remember LLC ABF Freight Alero [PERSON_NAME] Canada Post CDS Ceva Log…" at bounding box center [177, 98] width 177 height 14
select select "cjy0a9taa01x001669l98m63c"
click at [89, 91] on select "A Move to Remember LLC ABF Freight Alero [PERSON_NAME] Canada Post CDS Ceva Log…" at bounding box center [177, 98] width 177 height 14
type input "FedEx"
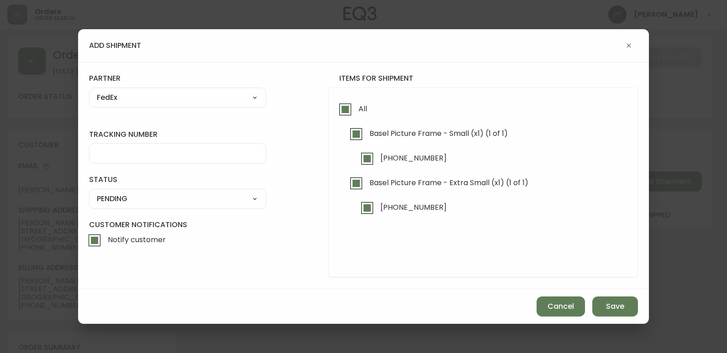
click at [190, 161] on div at bounding box center [177, 153] width 177 height 21
type input "455177310114"
click at [203, 201] on select "SHIPPED PENDING CANCELLED" at bounding box center [177, 199] width 177 height 14
click at [89, 192] on select "SHIPPED PENDING CANCELLED" at bounding box center [177, 199] width 177 height 14
select select "PENDING"
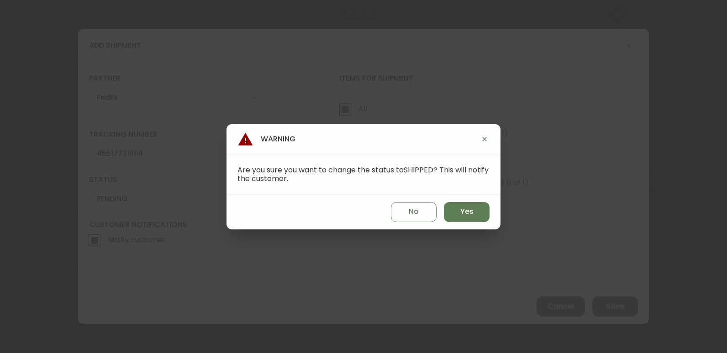
drag, startPoint x: 460, startPoint y: 206, endPoint x: 541, endPoint y: 263, distance: 98.1
click at [463, 210] on button "Yes" at bounding box center [467, 212] width 46 height 20
type input "SHIPPED"
select select "SHIPPED"
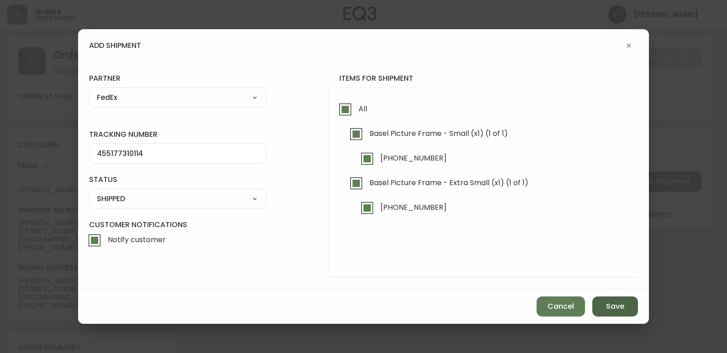
click at [626, 303] on button "Save" at bounding box center [615, 307] width 46 height 20
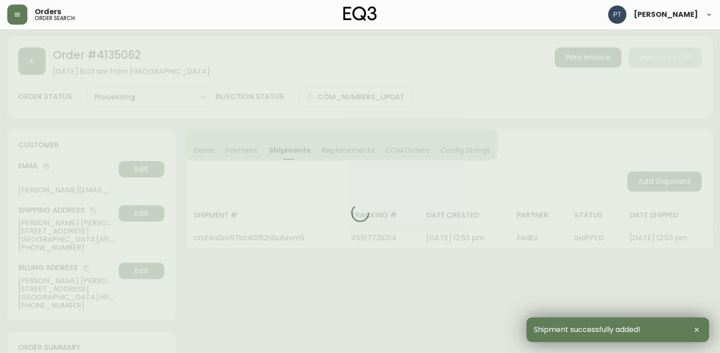
type input "Fully Shipped"
select select "FULLY_SHIPPED"
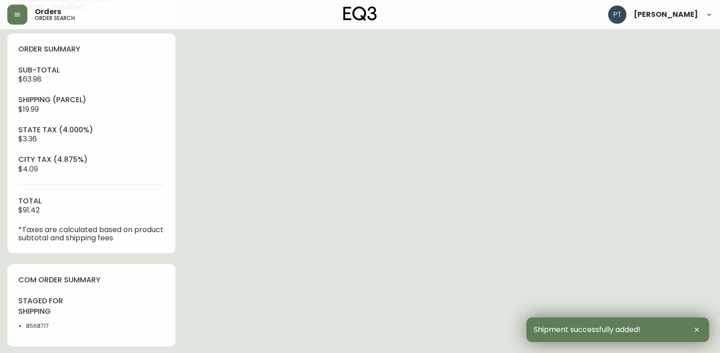
scroll to position [365, 0]
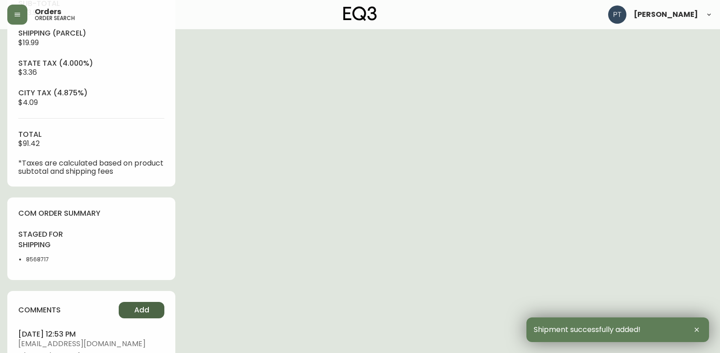
click at [147, 306] on span "Add" at bounding box center [141, 310] width 15 height 10
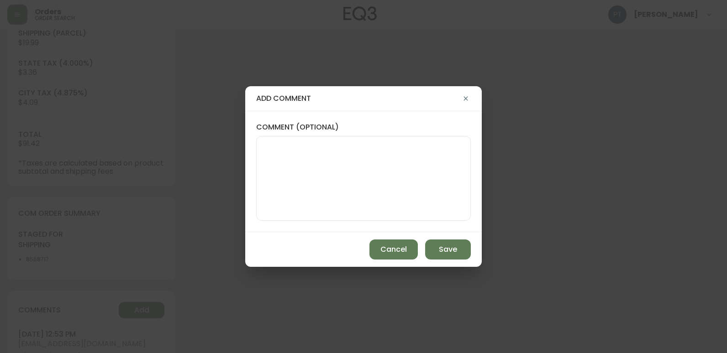
click at [280, 174] on textarea "comment (optional)" at bounding box center [363, 178] width 199 height 73
type textarea "CH"
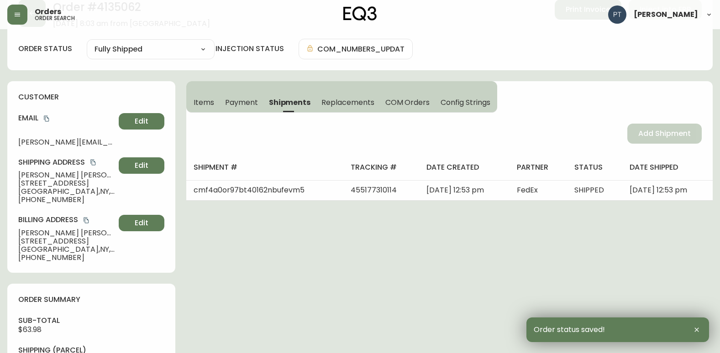
scroll to position [0, 0]
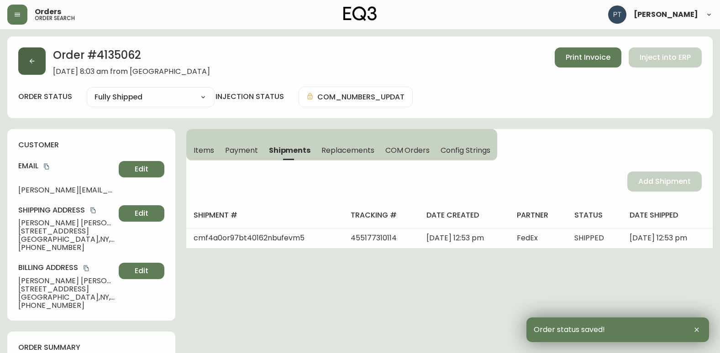
click at [24, 52] on button "button" at bounding box center [31, 60] width 27 height 27
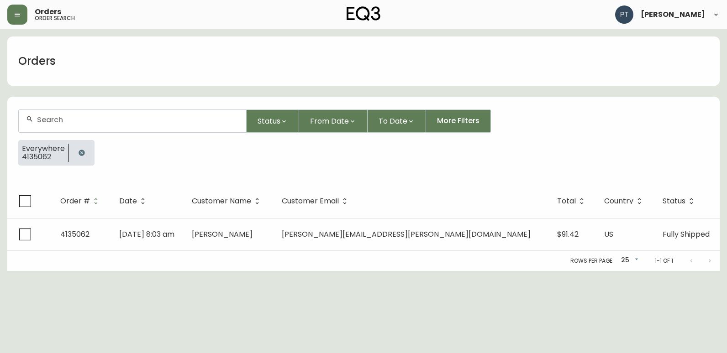
click at [132, 128] on div at bounding box center [132, 121] width 227 height 22
type input "4134958"
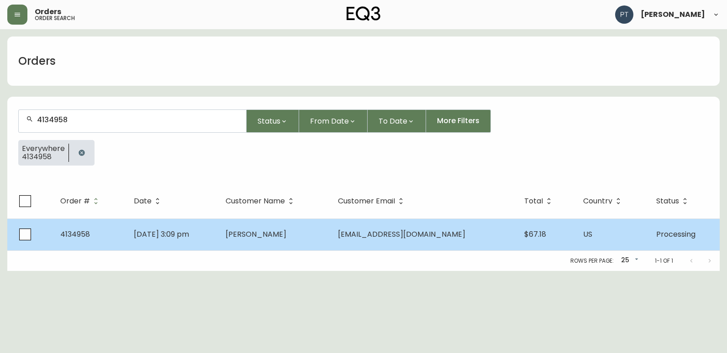
click at [282, 221] on td "[PERSON_NAME]" at bounding box center [274, 235] width 112 height 32
click at [311, 240] on td "[PERSON_NAME]" at bounding box center [274, 235] width 112 height 32
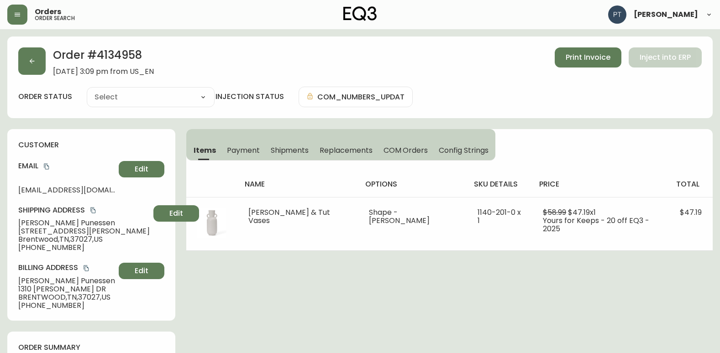
type input "Processing"
select select "PROCESSING"
click at [279, 154] on span "Shipments" at bounding box center [290, 151] width 38 height 10
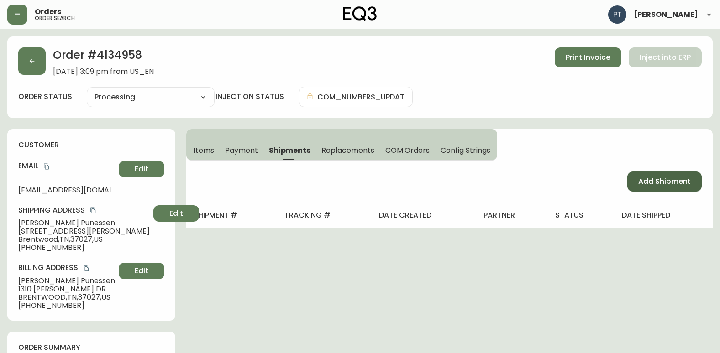
click at [652, 183] on span "Add Shipment" at bounding box center [664, 182] width 53 height 10
select select "PENDING"
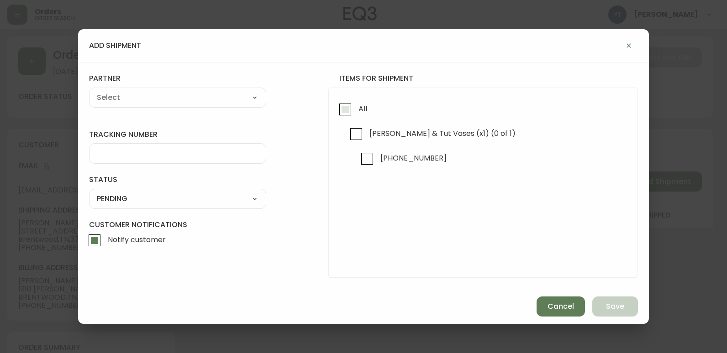
click at [337, 108] on input "All" at bounding box center [345, 109] width 21 height 21
checkbox input "true"
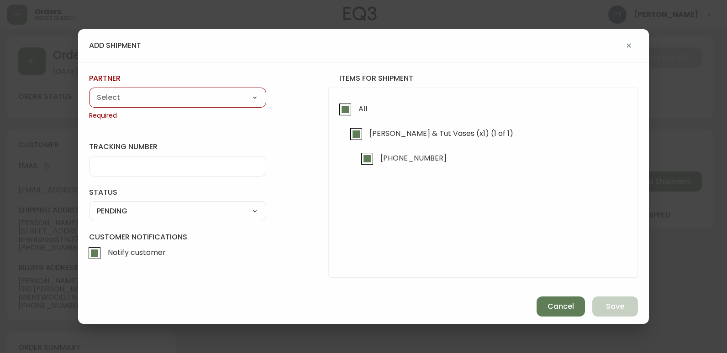
drag, startPoint x: 117, startPoint y: 94, endPoint x: 142, endPoint y: 99, distance: 25.6
click at [121, 96] on select "A Move to Remember LLC ABF Freight Alero [PERSON_NAME] Canada Post CDS Ceva Log…" at bounding box center [177, 98] width 177 height 14
select select "cjy0a9taa01x001669l98m63c"
click at [89, 91] on select "A Move to Remember LLC ABF Freight Alero [PERSON_NAME] Canada Post CDS Ceva Log…" at bounding box center [177, 98] width 177 height 14
type input "FedEx"
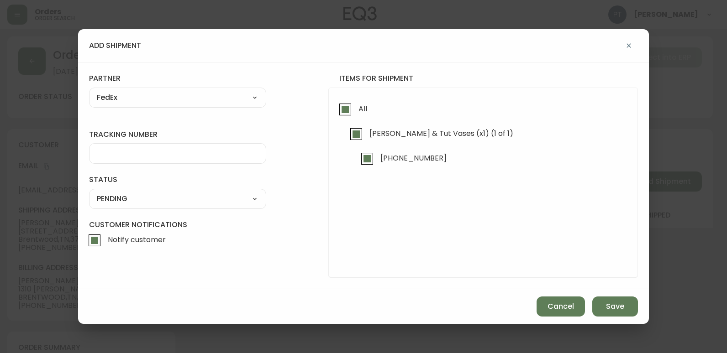
click at [178, 156] on input "tracking number" at bounding box center [178, 153] width 162 height 9
type input "455177310125"
click at [239, 198] on select "SHIPPED PENDING CANCELLED" at bounding box center [177, 199] width 177 height 14
click at [89, 192] on select "SHIPPED PENDING CANCELLED" at bounding box center [177, 199] width 177 height 14
select select "PENDING"
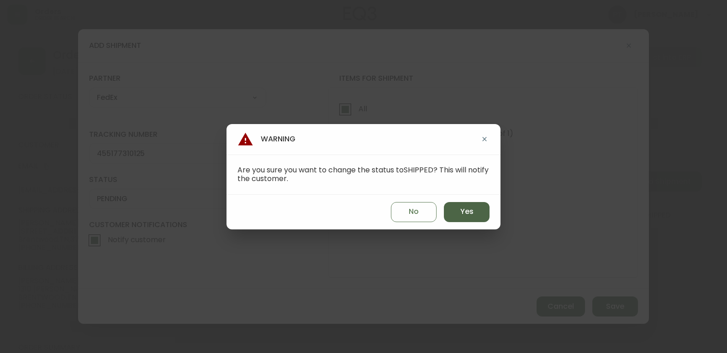
click at [458, 208] on button "Yes" at bounding box center [467, 212] width 46 height 20
type input "SHIPPED"
select select "SHIPPED"
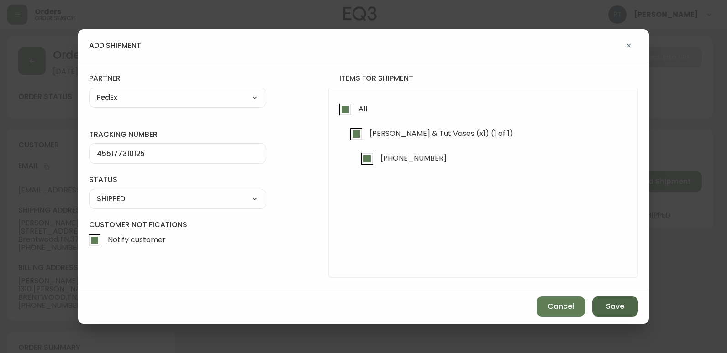
click at [615, 313] on button "Save" at bounding box center [615, 307] width 46 height 20
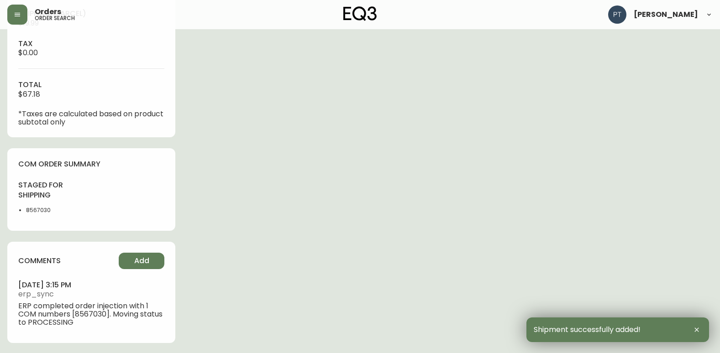
scroll to position [386, 0]
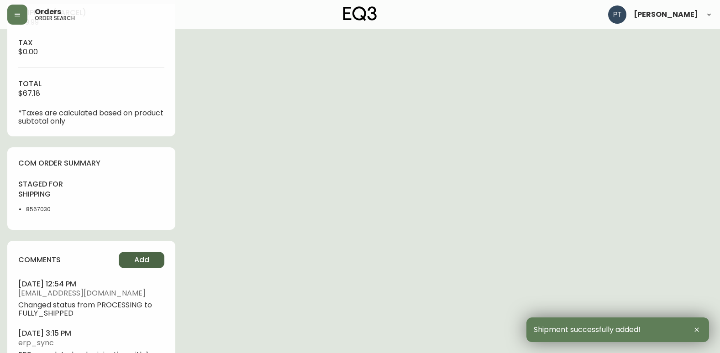
type input "Fully Shipped"
select select "FULLY_SHIPPED"
click at [156, 257] on button "Add" at bounding box center [142, 260] width 46 height 16
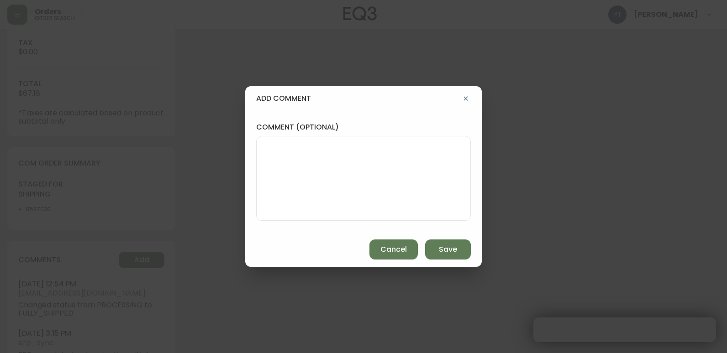
click at [360, 182] on textarea "comment (optional)" at bounding box center [363, 178] width 199 height 73
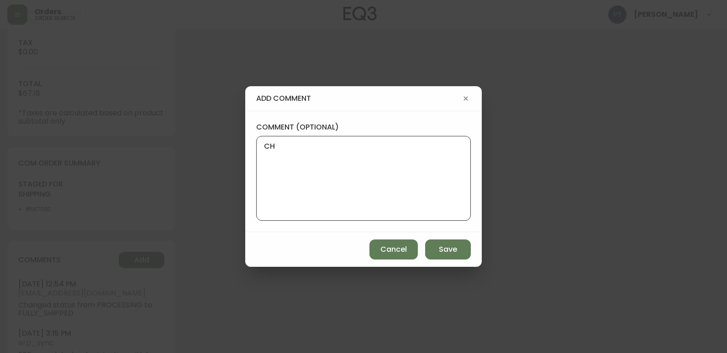
type textarea "CH"
click at [119, 252] on button "Add" at bounding box center [142, 260] width 46 height 16
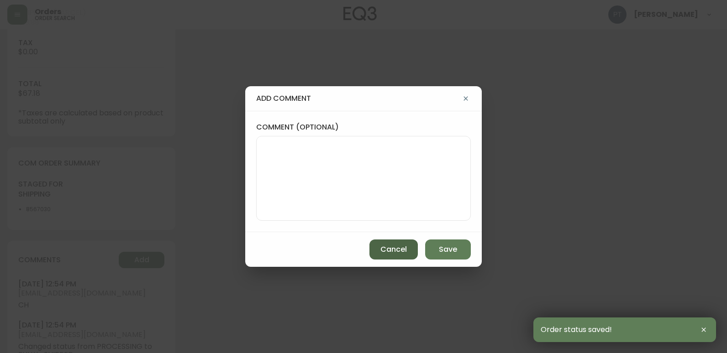
click at [395, 250] on span "Cancel" at bounding box center [393, 250] width 26 height 10
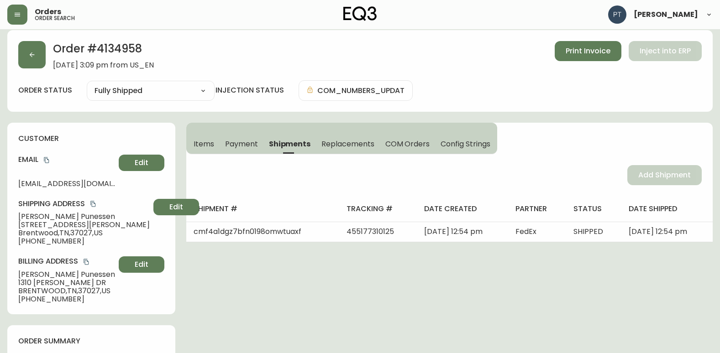
scroll to position [0, 0]
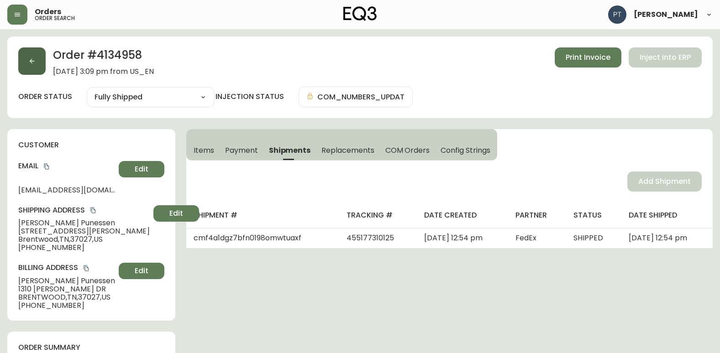
click at [25, 53] on button "button" at bounding box center [31, 60] width 27 height 27
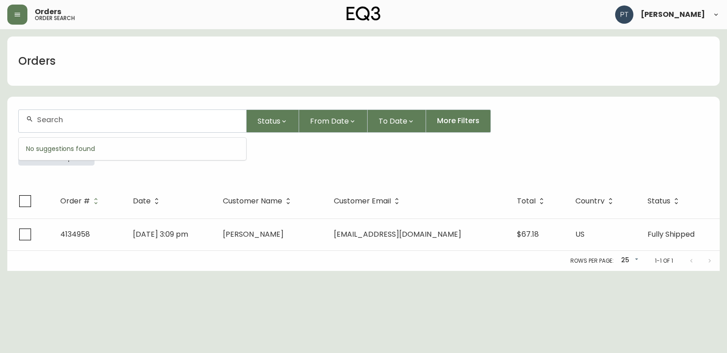
click at [105, 124] on input "text" at bounding box center [138, 120] width 202 height 9
type input "4135029"
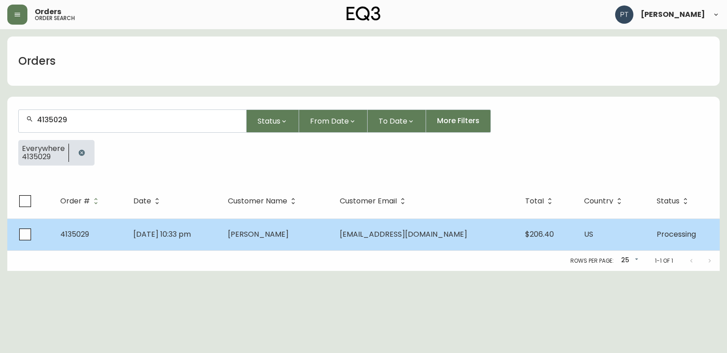
click at [220, 232] on td "[DATE] 10:33 pm" at bounding box center [173, 235] width 94 height 32
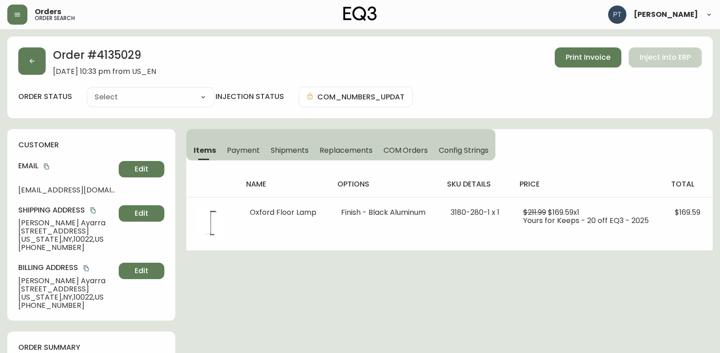
type input "Processing"
select select "PROCESSING"
click at [287, 146] on span "Shipments" at bounding box center [290, 151] width 38 height 10
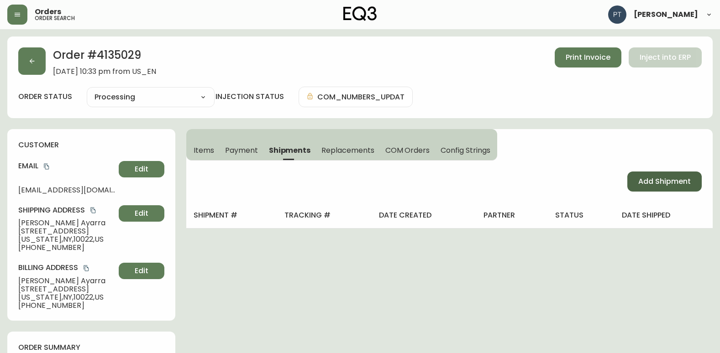
click at [639, 180] on span "Add Shipment" at bounding box center [664, 182] width 53 height 10
select select "PENDING"
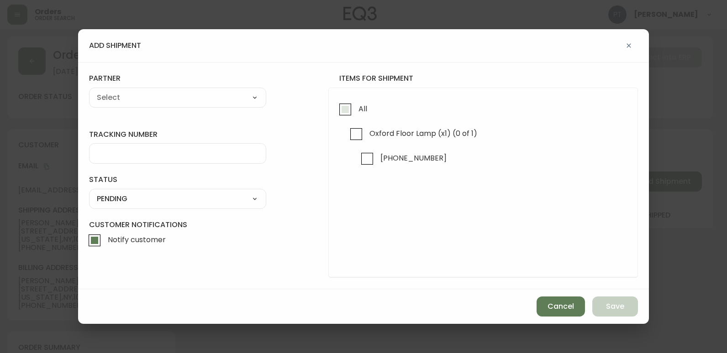
click at [348, 111] on input "All" at bounding box center [345, 109] width 21 height 21
checkbox input "true"
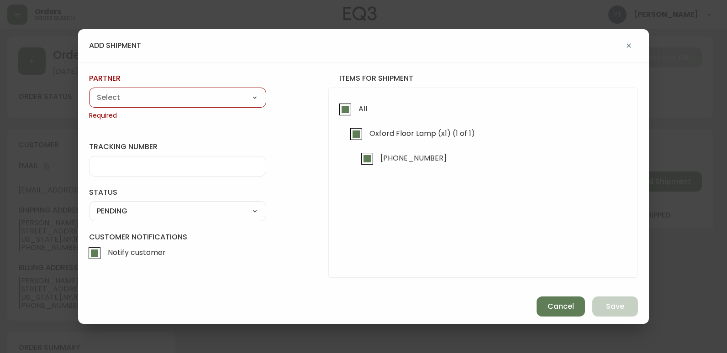
drag, startPoint x: 231, startPoint y: 99, endPoint x: 230, endPoint y: 103, distance: 4.7
click at [231, 99] on select "A Move to Remember LLC ABF Freight Alero [PERSON_NAME] Canada Post CDS Ceva Log…" at bounding box center [177, 98] width 177 height 14
select select "cjy0a9taa01x001669l98m63c"
click at [89, 91] on select "A Move to Remember LLC ABF Freight Alero [PERSON_NAME] Canada Post CDS Ceva Log…" at bounding box center [177, 98] width 177 height 14
type input "FedEx"
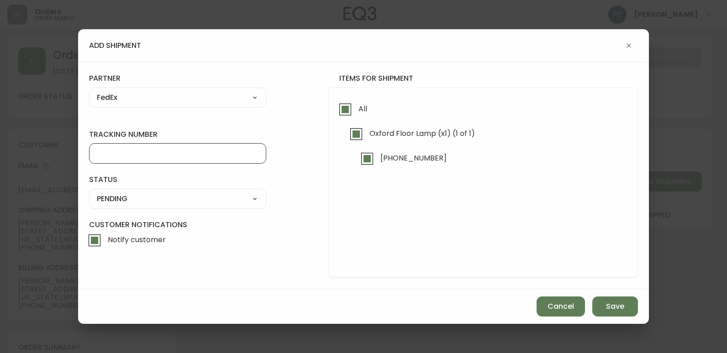
click at [207, 158] on input "tracking number" at bounding box center [178, 153] width 162 height 9
type input "455177310136"
click at [213, 203] on select "SHIPPED PENDING CANCELLED" at bounding box center [177, 199] width 177 height 14
click at [89, 192] on select "SHIPPED PENDING CANCELLED" at bounding box center [177, 199] width 177 height 14
select select "PENDING"
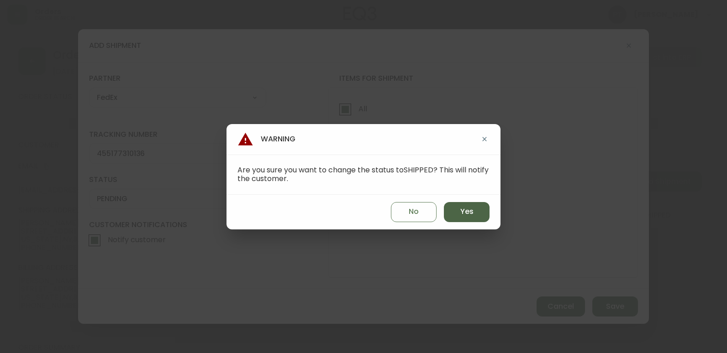
click at [457, 211] on button "Yes" at bounding box center [467, 212] width 46 height 20
type input "SHIPPED"
select select "SHIPPED"
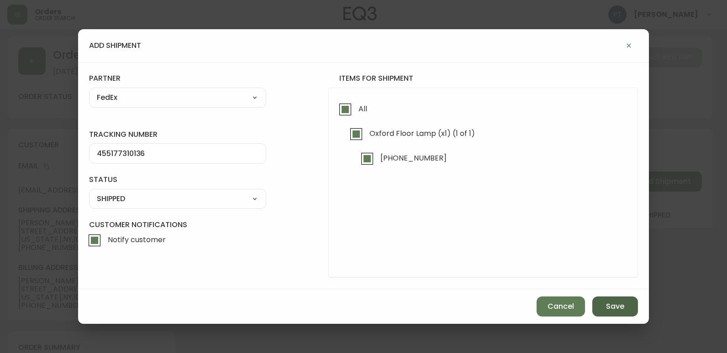
click at [611, 310] on span "Save" at bounding box center [615, 307] width 18 height 10
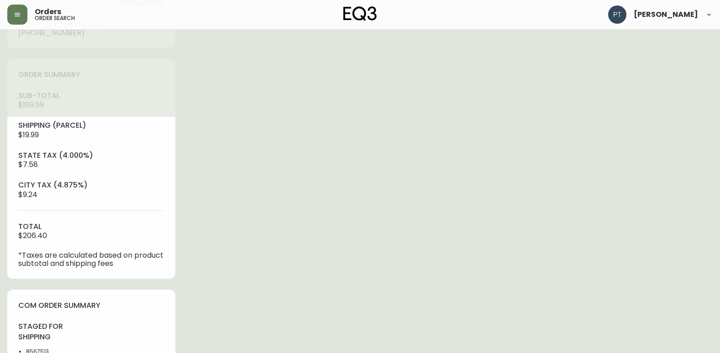
scroll to position [411, 0]
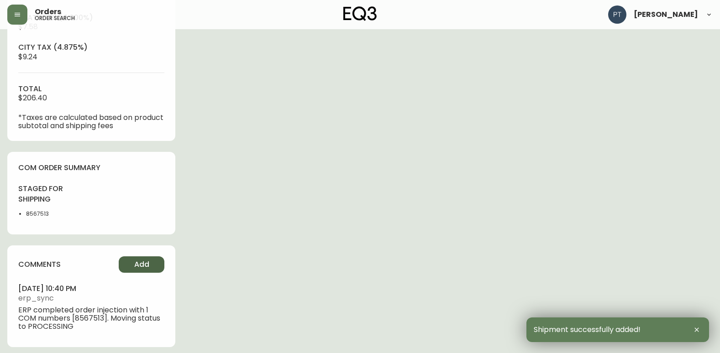
click at [139, 260] on span "Add" at bounding box center [141, 265] width 15 height 10
type input "Fully Shipped"
select select "FULLY_SHIPPED"
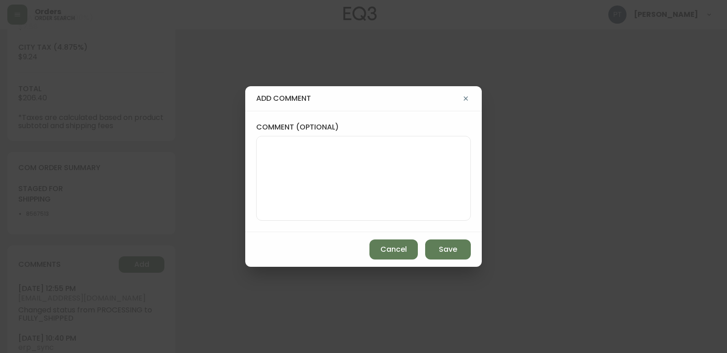
click at [278, 181] on textarea "comment (optional)" at bounding box center [363, 178] width 199 height 73
type textarea "CH"
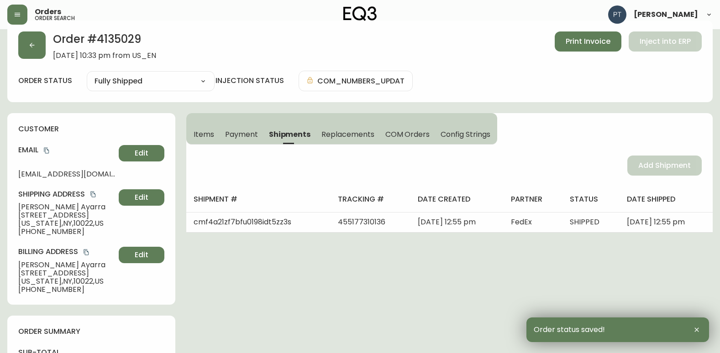
scroll to position [0, 0]
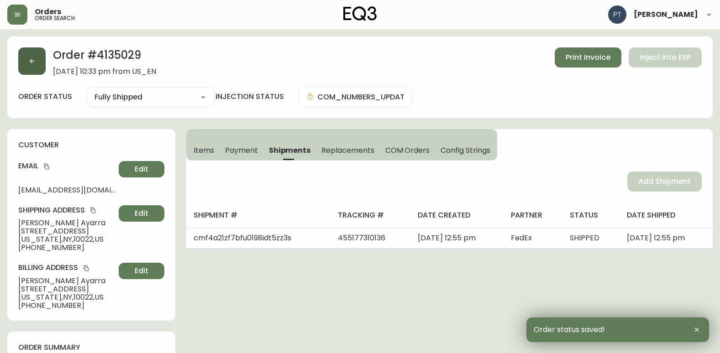
click at [36, 66] on button "button" at bounding box center [31, 60] width 27 height 27
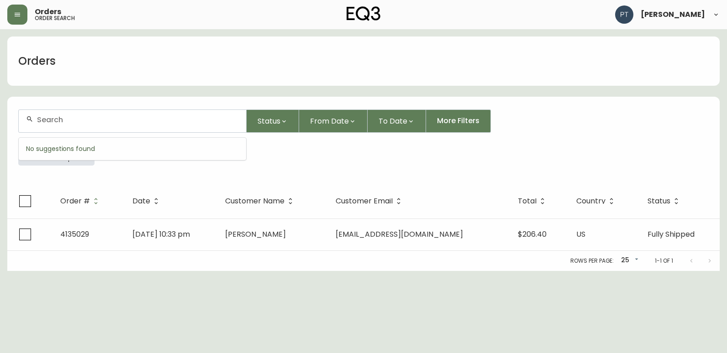
click at [63, 119] on input "text" at bounding box center [138, 120] width 202 height 9
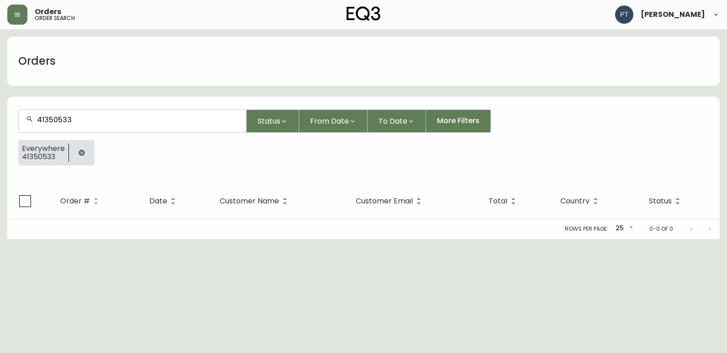
type input "4135053"
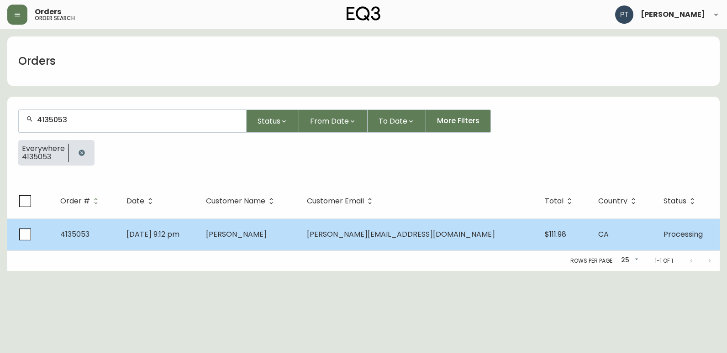
type input "4135053"
click at [199, 232] on td "[DATE] 9:12 pm" at bounding box center [158, 235] width 79 height 32
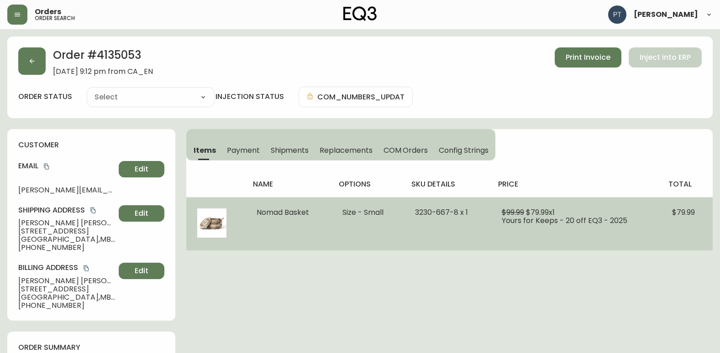
type input "Processing"
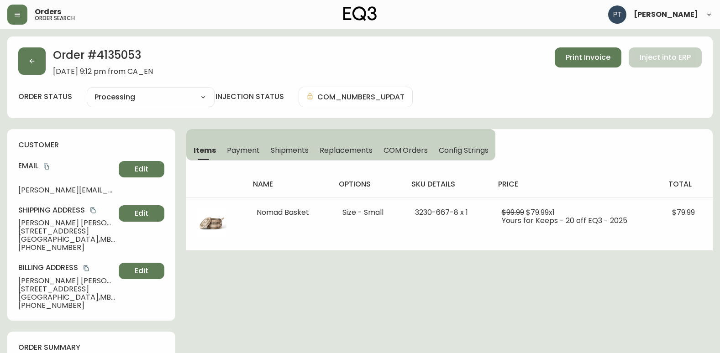
select select "PROCESSING"
click at [291, 145] on button "Shipments" at bounding box center [289, 150] width 49 height 20
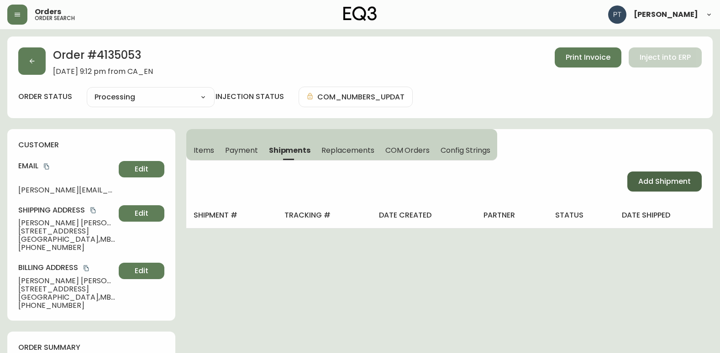
click at [634, 174] on button "Add Shipment" at bounding box center [664, 182] width 74 height 20
select select "PENDING"
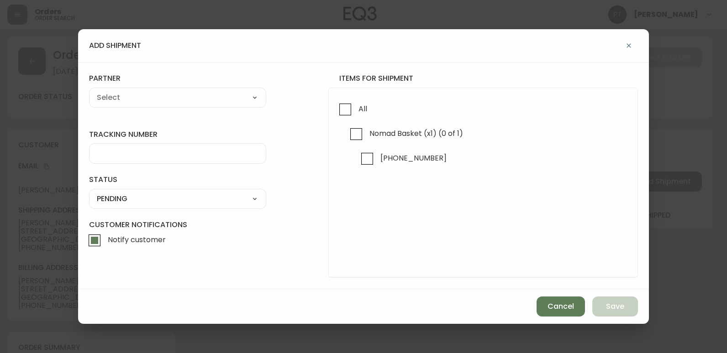
click at [333, 111] on div "All Nomad Basket (x1) (0 of 1) [PHONE_NUMBER]" at bounding box center [483, 183] width 310 height 190
click at [351, 112] on input "All" at bounding box center [345, 109] width 21 height 21
checkbox input "true"
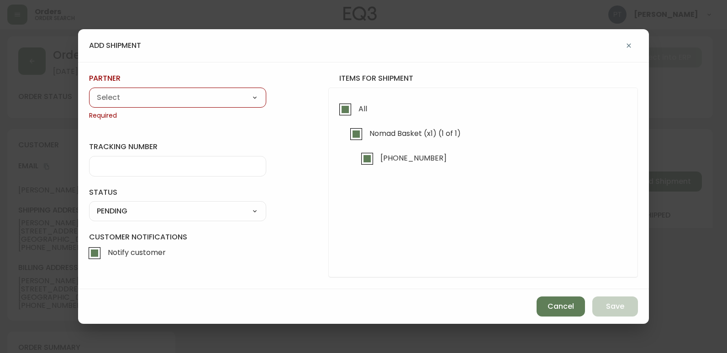
drag, startPoint x: 227, startPoint y: 99, endPoint x: 222, endPoint y: 106, distance: 8.5
click at [227, 99] on select "A Move to Remember LLC ABF Freight Alero [PERSON_NAME] Canada Post CDS Ceva Log…" at bounding box center [177, 98] width 177 height 14
select select "cjy0a9taa01x001669l98m63c"
click at [89, 91] on select "A Move to Remember LLC ABF Freight Alero [PERSON_NAME] Canada Post CDS Ceva Log…" at bounding box center [177, 98] width 177 height 14
type input "FedEx"
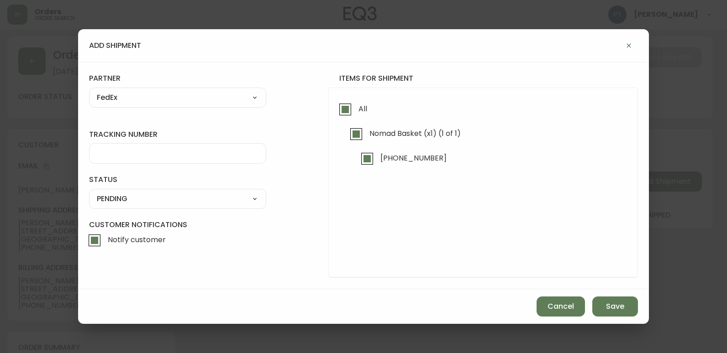
click at [176, 157] on input "tracking number" at bounding box center [178, 153] width 162 height 9
type input "455183577148"
drag, startPoint x: 192, startPoint y: 200, endPoint x: 186, endPoint y: 192, distance: 9.4
click at [192, 199] on select "SHIPPED PENDING CANCELLED" at bounding box center [177, 199] width 177 height 14
click at [89, 192] on select "SHIPPED PENDING CANCELLED" at bounding box center [177, 199] width 177 height 14
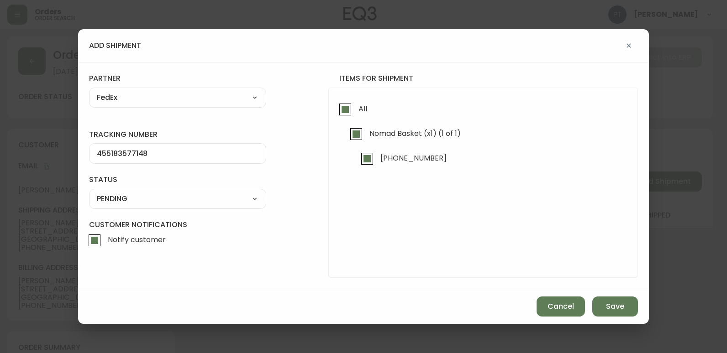
select select "PENDING"
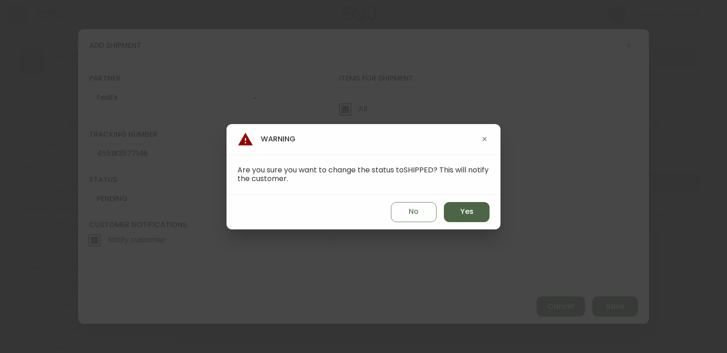
click at [468, 217] on span "Yes" at bounding box center [466, 212] width 13 height 10
type input "SHIPPED"
select select "SHIPPED"
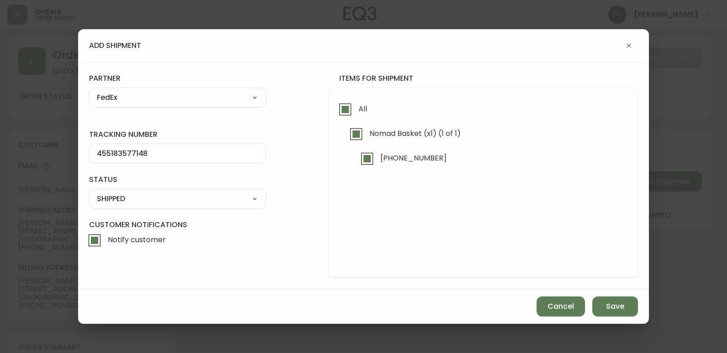
click at [592, 299] on div "Cancel Save" at bounding box center [363, 307] width 571 height 35
click at [607, 306] on span "Save" at bounding box center [615, 307] width 18 height 10
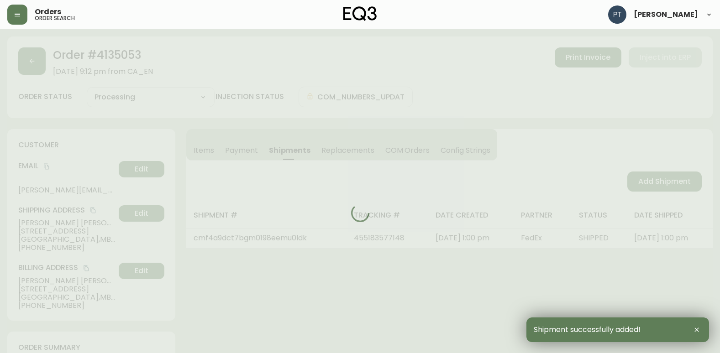
type input "Fully Shipped"
select select "FULLY_SHIPPED"
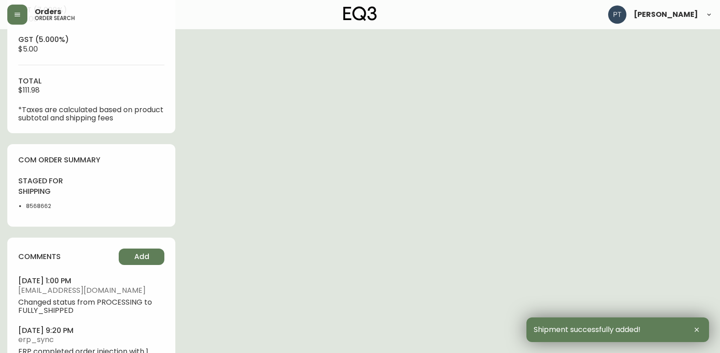
scroll to position [465, 0]
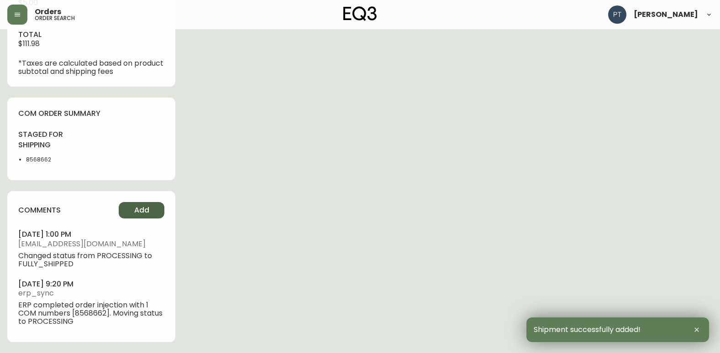
click at [124, 207] on button "Add" at bounding box center [142, 210] width 46 height 16
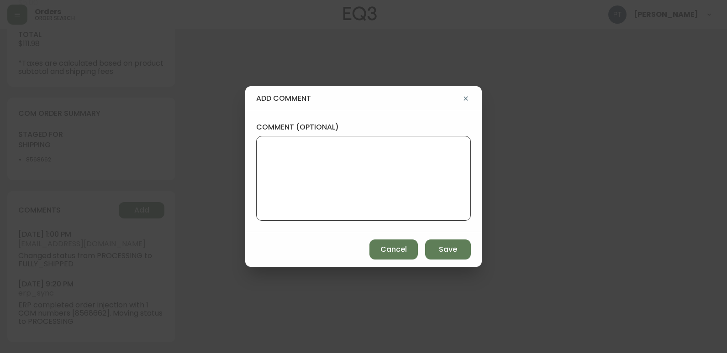
drag, startPoint x: 308, startPoint y: 181, endPoint x: 301, endPoint y: 176, distance: 8.1
click at [308, 180] on textarea "comment (optional)" at bounding box center [363, 178] width 199 height 73
type textarea "CH"
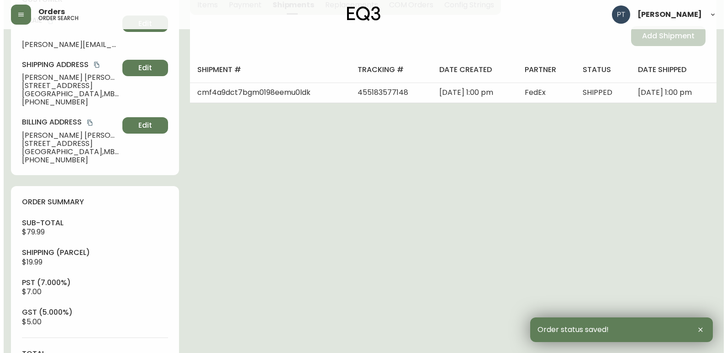
scroll to position [0, 0]
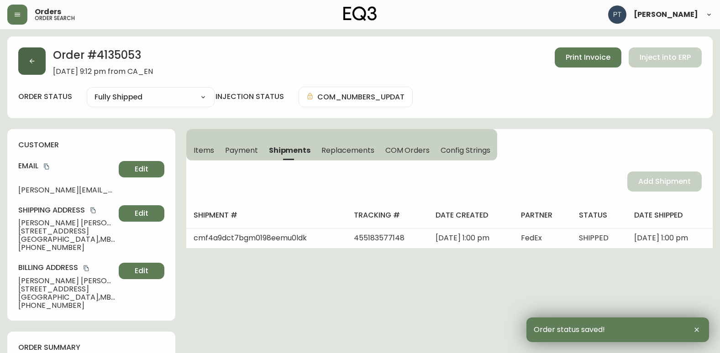
click at [26, 59] on button "button" at bounding box center [31, 60] width 27 height 27
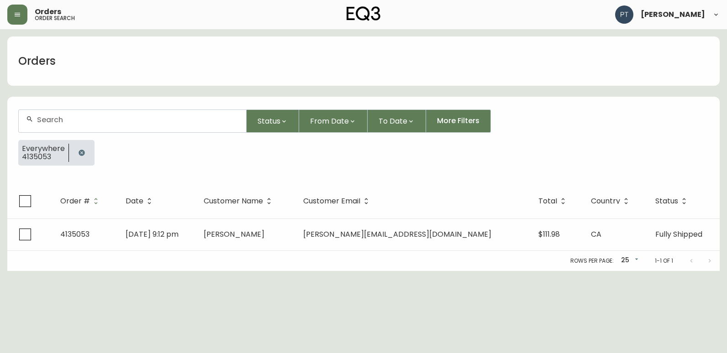
click at [100, 116] on div at bounding box center [132, 121] width 227 height 22
click at [102, 121] on input "text" at bounding box center [138, 120] width 202 height 9
type input "4135012"
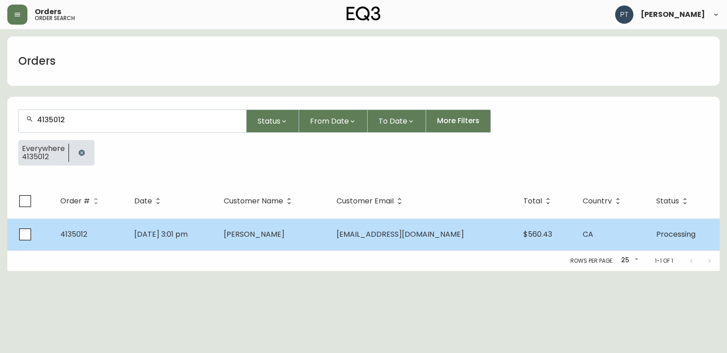
click at [216, 242] on td "[DATE] 3:01 pm" at bounding box center [172, 235] width 90 height 32
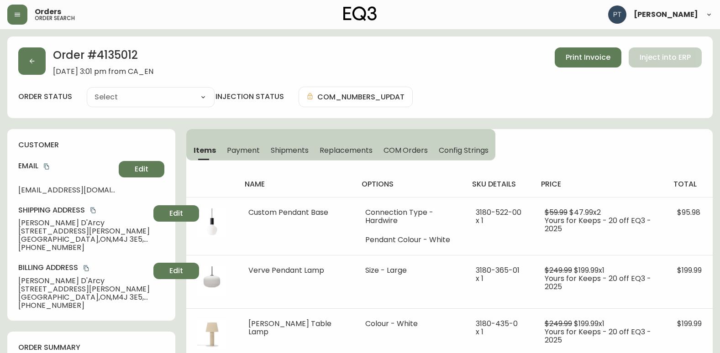
type input "Processing"
select select "PROCESSING"
click at [291, 147] on span "Shipments" at bounding box center [290, 151] width 38 height 10
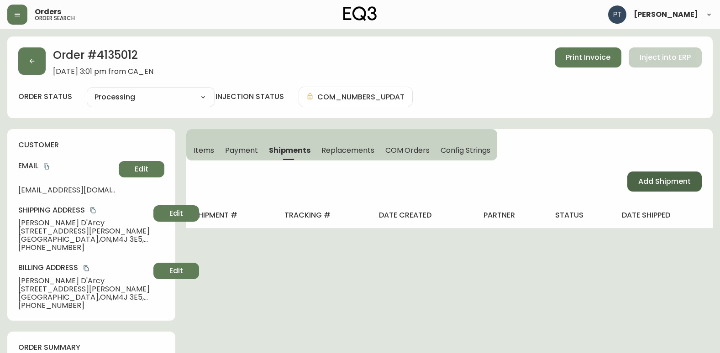
click at [673, 178] on button "Add Shipment" at bounding box center [664, 182] width 74 height 20
select select "PENDING"
click at [646, 184] on span "Add Shipment" at bounding box center [664, 182] width 53 height 10
select select "PENDING"
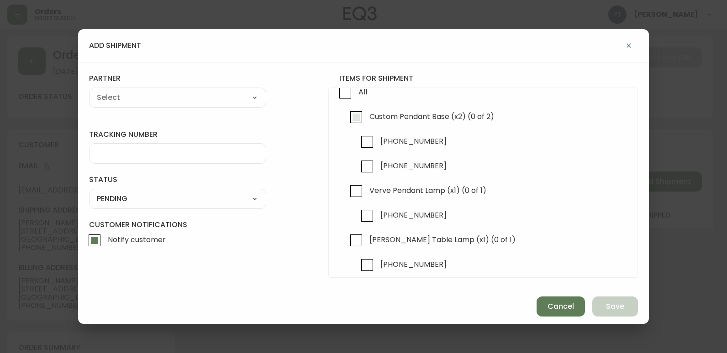
scroll to position [26, 0]
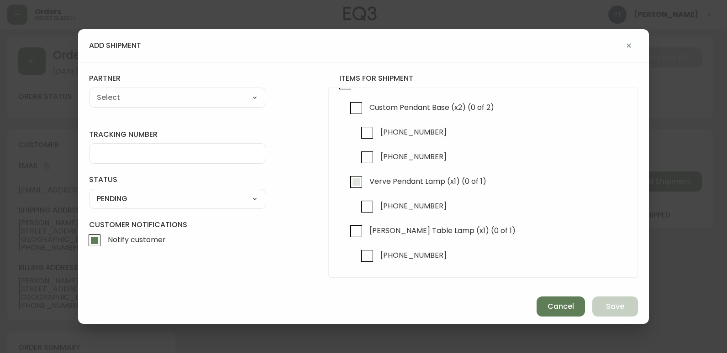
click at [353, 185] on input "Verve Pendant Lamp (x1) (0 of 1)" at bounding box center [356, 182] width 21 height 21
checkbox input "true"
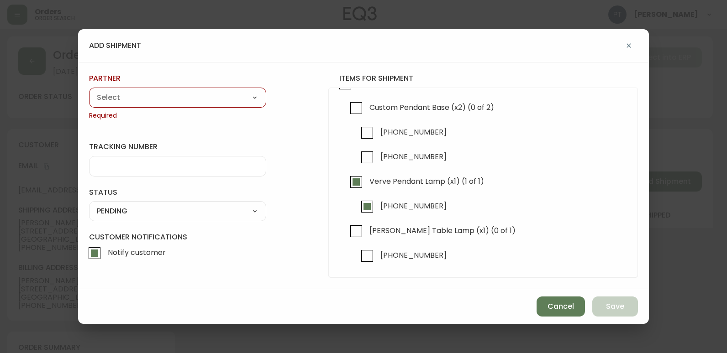
click at [218, 106] on div "A Move to Remember LLC ABF Freight Alero [PERSON_NAME] Canada Post CDS Ceva Log…" at bounding box center [177, 98] width 177 height 20
drag, startPoint x: 219, startPoint y: 99, endPoint x: 214, endPoint y: 105, distance: 7.8
click at [219, 99] on select "A Move to Remember LLC ABF Freight Alero [PERSON_NAME] Canada Post CDS Ceva Log…" at bounding box center [177, 98] width 177 height 14
select select "cjy0a9taa01x001669l98m63c"
click at [89, 91] on select "A Move to Remember LLC ABF Freight Alero [PERSON_NAME] Canada Post CDS Ceva Log…" at bounding box center [177, 98] width 177 height 14
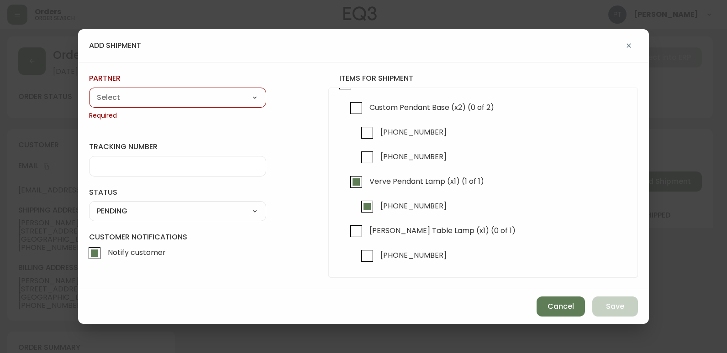
type input "FedEx"
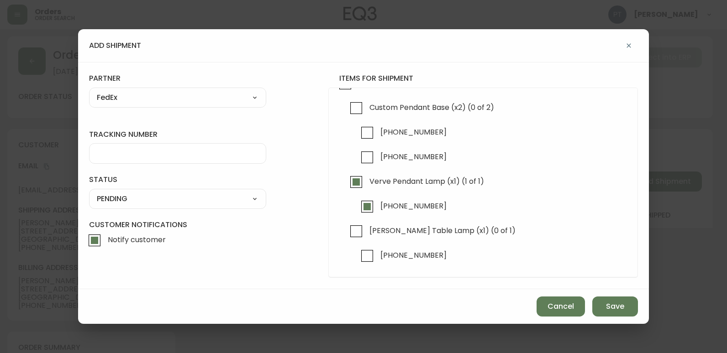
click at [170, 156] on input "tracking number" at bounding box center [178, 153] width 162 height 9
type input "455183576910"
click at [236, 200] on select "SHIPPED PENDING CANCELLED" at bounding box center [177, 199] width 177 height 14
click at [89, 192] on select "SHIPPED PENDING CANCELLED" at bounding box center [177, 199] width 177 height 14
select select "PENDING"
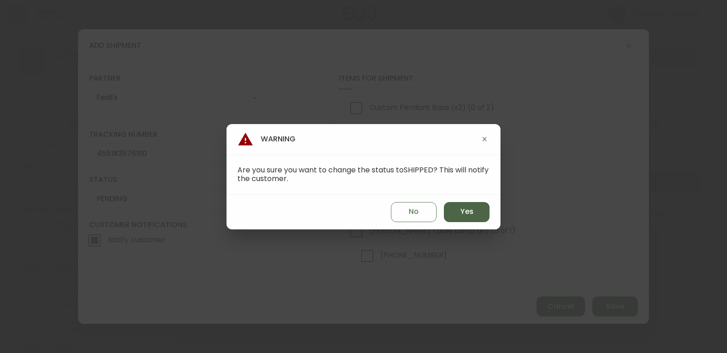
click at [471, 215] on span "Yes" at bounding box center [466, 212] width 13 height 10
type input "SHIPPED"
select select "SHIPPED"
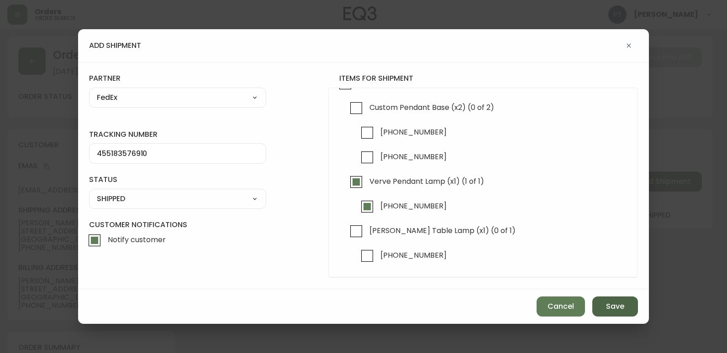
click at [604, 309] on button "Save" at bounding box center [615, 307] width 46 height 20
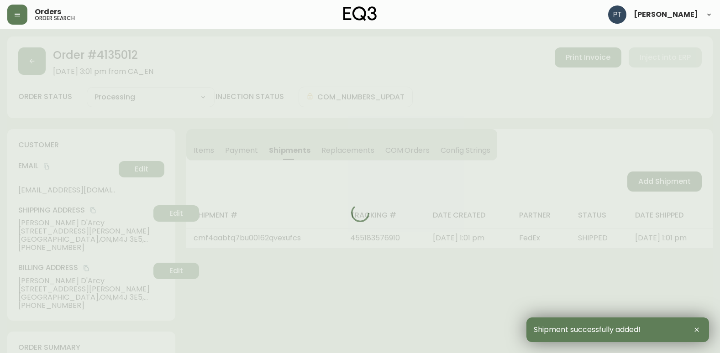
type input "Partially Shipped"
select select "PARTIALLY_SHIPPED"
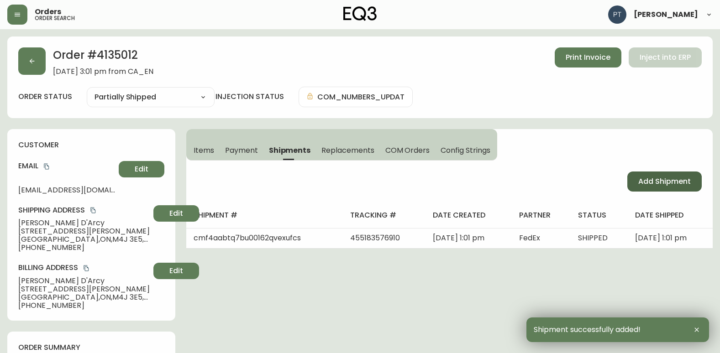
click at [652, 180] on span "Add Shipment" at bounding box center [664, 182] width 53 height 10
select select "PENDING"
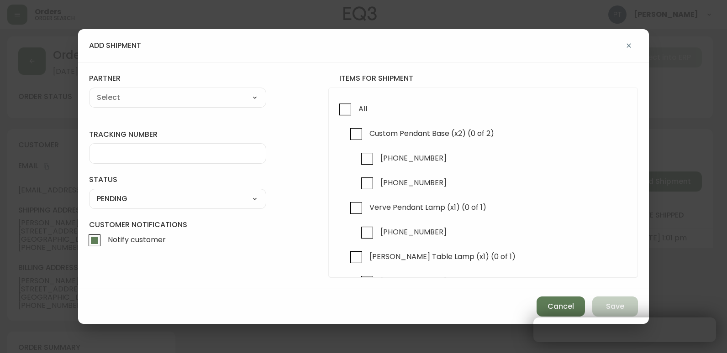
checkbox input "true"
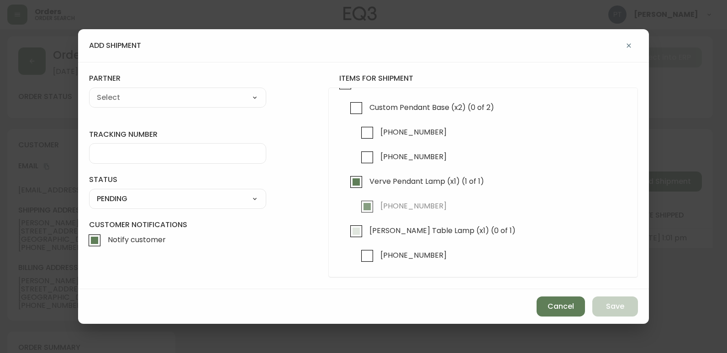
click at [369, 229] on span "[PERSON_NAME] Table Lamp (x1) (0 of 1)" at bounding box center [441, 231] width 149 height 20
click at [367, 229] on input "[PERSON_NAME] Table Lamp (x1) (0 of 1)" at bounding box center [356, 231] width 21 height 21
checkbox input "true"
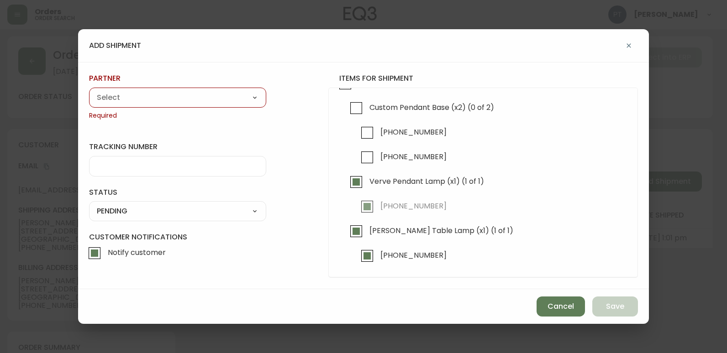
click at [246, 93] on select "A Move to Remember LLC ABF Freight Alero [PERSON_NAME] Canada Post CDS Ceva Log…" at bounding box center [177, 98] width 177 height 14
select select "cjy0a9taa01x001669l98m63c"
click at [89, 91] on select "A Move to Remember LLC ABF Freight Alero [PERSON_NAME] Canada Post CDS Ceva Log…" at bounding box center [177, 98] width 177 height 14
type input "FedEx"
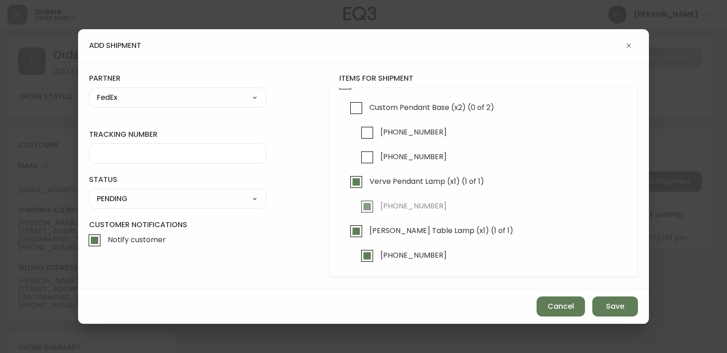
click at [214, 158] on input "tracking number" at bounding box center [178, 153] width 162 height 9
type input "455183576921"
click at [173, 207] on div "SHIPPED PENDING CANCELLED" at bounding box center [177, 199] width 177 height 20
click at [173, 203] on select "SHIPPED PENDING CANCELLED" at bounding box center [177, 199] width 177 height 14
click at [89, 192] on select "SHIPPED PENDING CANCELLED" at bounding box center [177, 199] width 177 height 14
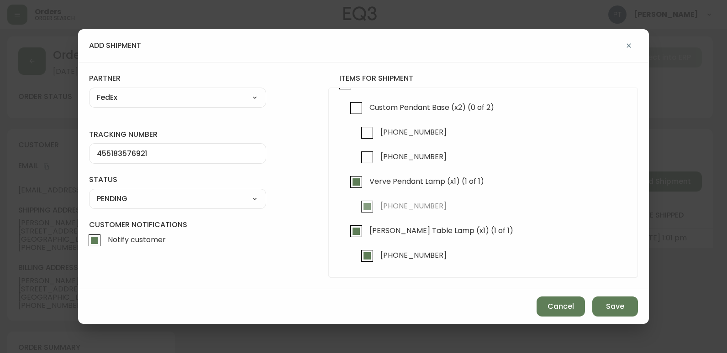
select select "PENDING"
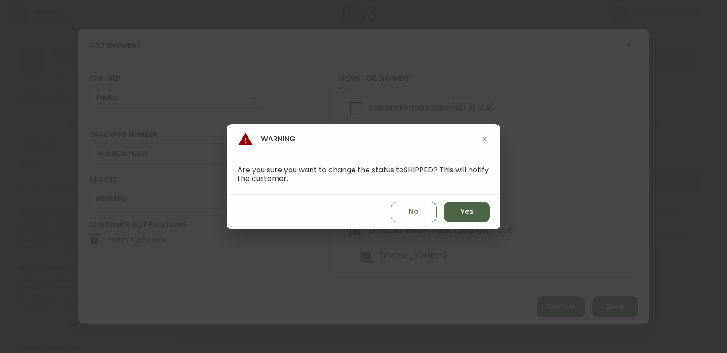
click at [473, 205] on button "Yes" at bounding box center [467, 212] width 46 height 20
type input "SHIPPED"
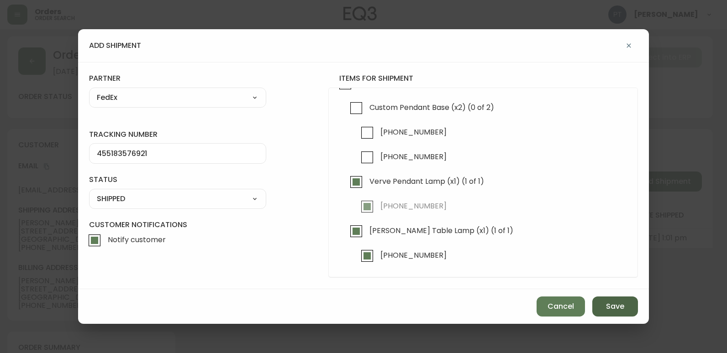
click at [609, 310] on span "Save" at bounding box center [615, 307] width 18 height 10
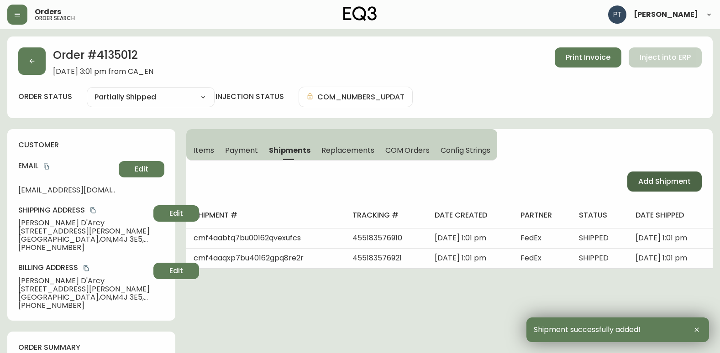
click at [652, 180] on span "Add Shipment" at bounding box center [664, 182] width 53 height 10
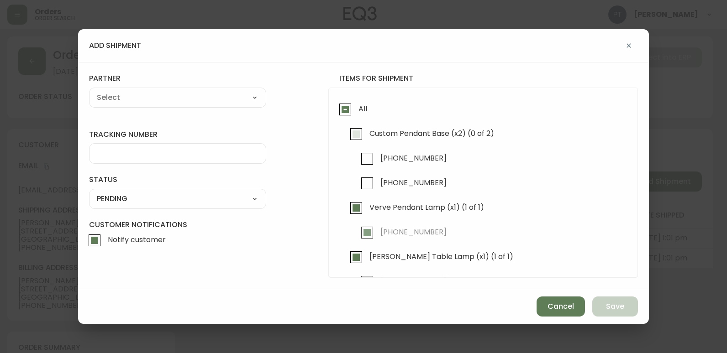
click at [353, 133] on input "Custom Pendant Base (x2) (0 of 2)" at bounding box center [356, 134] width 21 height 21
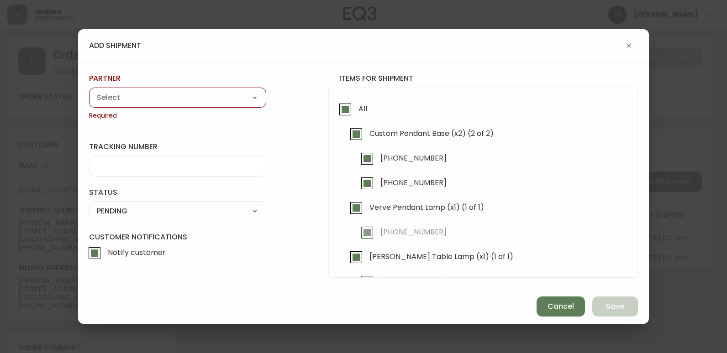
click at [216, 115] on span "Required" at bounding box center [177, 115] width 177 height 9
click at [211, 96] on select "A Move to Remember LLC ABF Freight Alero [PERSON_NAME] Canada Post CDS Ceva Log…" at bounding box center [177, 98] width 177 height 14
click at [89, 91] on select "A Move to Remember LLC ABF Freight Alero [PERSON_NAME] Canada Post CDS Ceva Log…" at bounding box center [177, 98] width 177 height 14
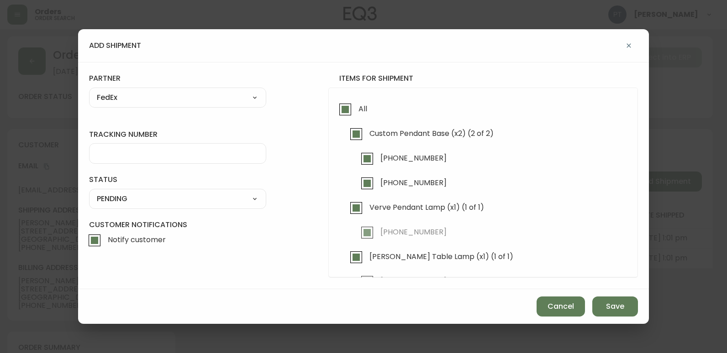
click at [210, 158] on input "tracking number" at bounding box center [178, 153] width 162 height 9
drag, startPoint x: 239, startPoint y: 200, endPoint x: 229, endPoint y: 206, distance: 11.8
click at [239, 200] on select "SHIPPED PENDING CANCELLED" at bounding box center [177, 199] width 177 height 14
click at [89, 192] on select "SHIPPED PENDING CANCELLED" at bounding box center [177, 199] width 177 height 14
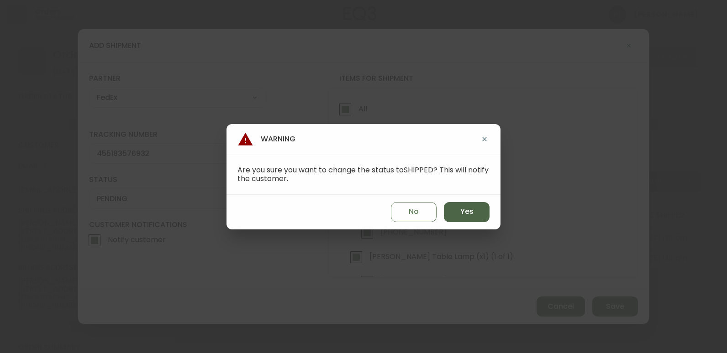
click at [455, 209] on button "Yes" at bounding box center [467, 212] width 46 height 20
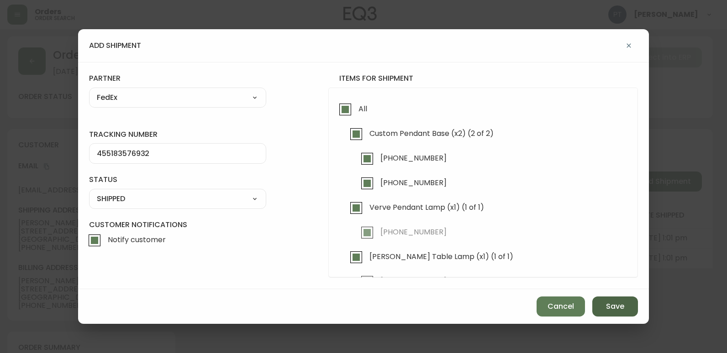
click at [614, 297] on button "Save" at bounding box center [615, 307] width 46 height 20
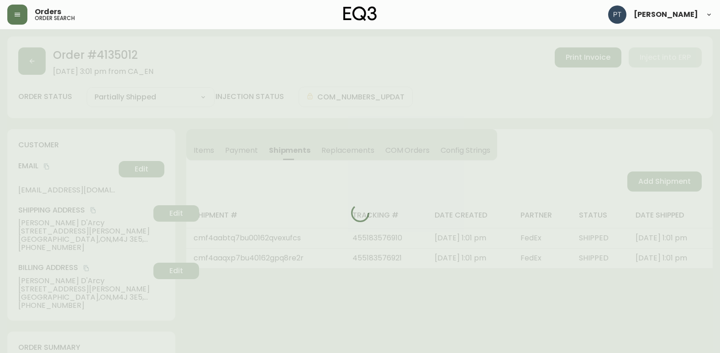
scroll to position [365, 0]
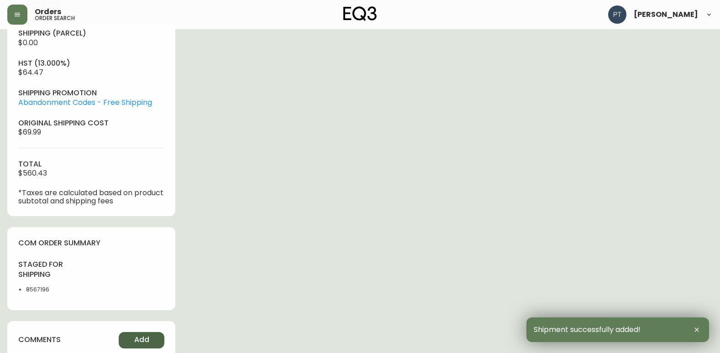
click at [153, 339] on button "Add" at bounding box center [142, 340] width 46 height 16
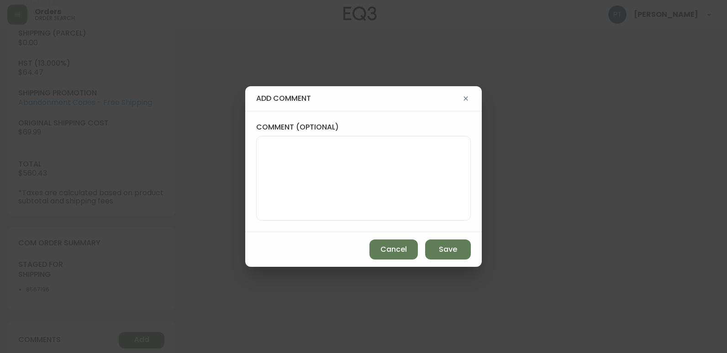
click at [250, 210] on div "comment (optional)" at bounding box center [363, 171] width 237 height 121
drag, startPoint x: 301, startPoint y: 200, endPoint x: 305, endPoint y: 200, distance: 4.6
click at [305, 200] on textarea "comment (optional)" at bounding box center [363, 178] width 199 height 73
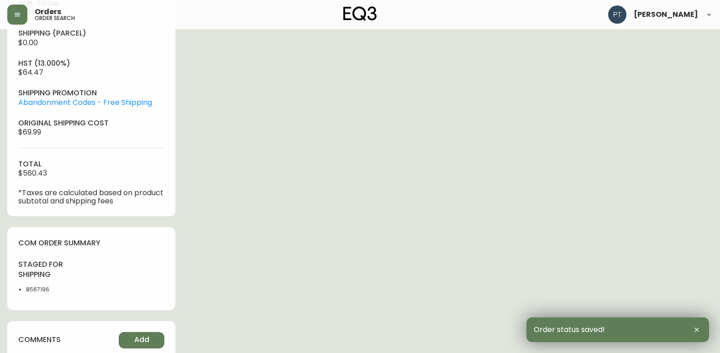
scroll to position [0, 0]
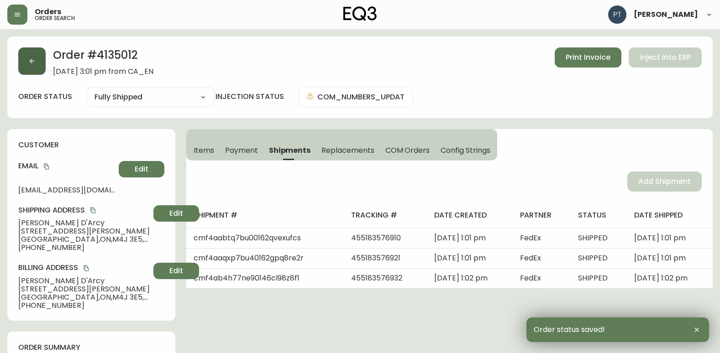
click at [25, 53] on button "button" at bounding box center [31, 60] width 27 height 27
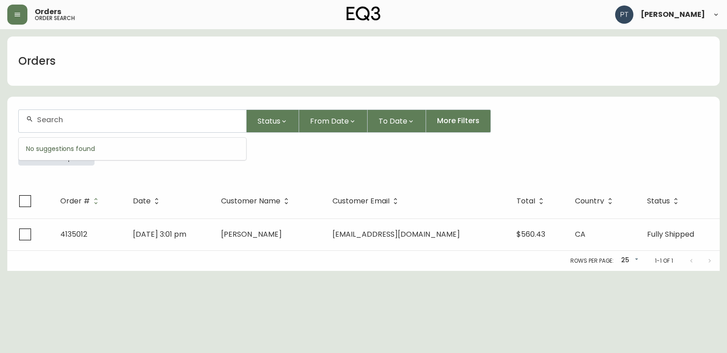
click at [152, 121] on input "text" at bounding box center [138, 120] width 202 height 9
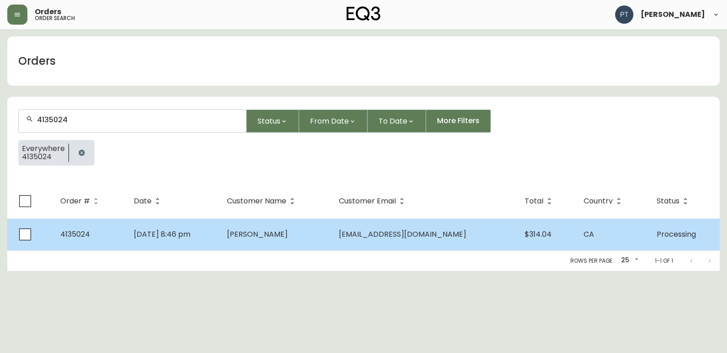
click at [220, 237] on td "[DATE] 8:46 pm" at bounding box center [172, 235] width 93 height 32
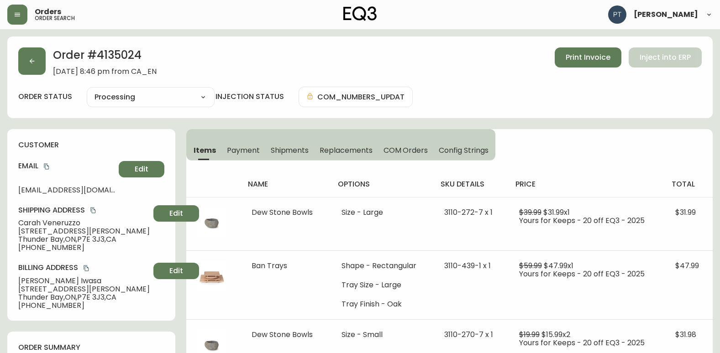
click at [291, 152] on span "Shipments" at bounding box center [290, 151] width 38 height 10
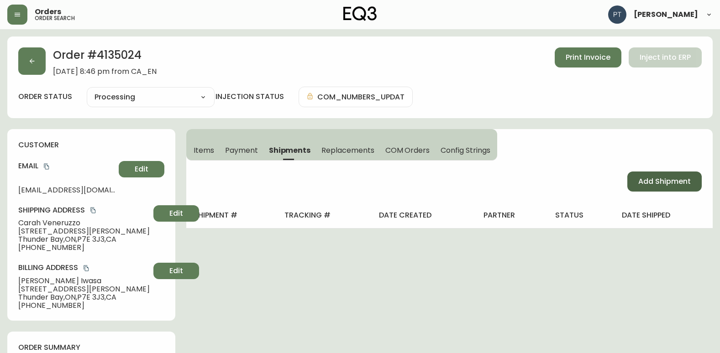
click at [659, 181] on span "Add Shipment" at bounding box center [664, 182] width 53 height 10
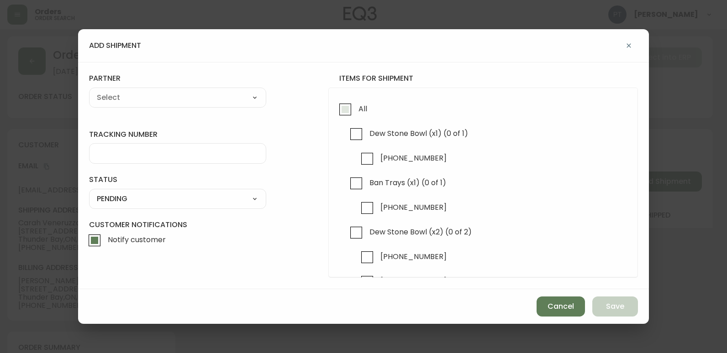
click at [353, 118] on input "All" at bounding box center [345, 109] width 21 height 21
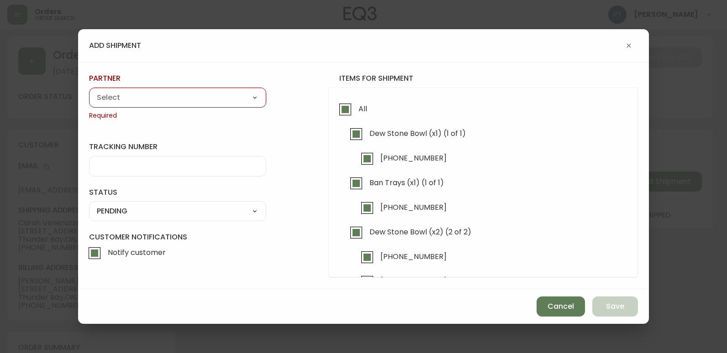
drag, startPoint x: 201, startPoint y: 99, endPoint x: 194, endPoint y: 104, distance: 8.9
click at [201, 99] on select "A Move to Remember LLC ABF Freight Alero [PERSON_NAME] Canada Post CDS Ceva Log…" at bounding box center [177, 98] width 177 height 14
click at [89, 91] on select "A Move to Remember LLC ABF Freight Alero [PERSON_NAME] Canada Post CDS Ceva Log…" at bounding box center [177, 98] width 177 height 14
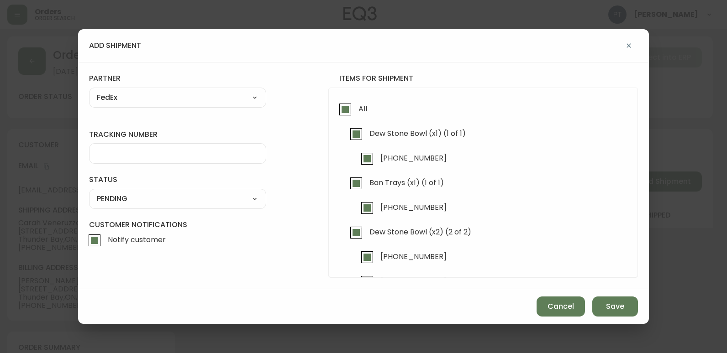
click at [150, 162] on div at bounding box center [177, 153] width 177 height 21
click at [221, 202] on select "SHIPPED PENDING CANCELLED" at bounding box center [177, 199] width 177 height 14
click at [89, 192] on select "SHIPPED PENDING CANCELLED" at bounding box center [177, 199] width 177 height 14
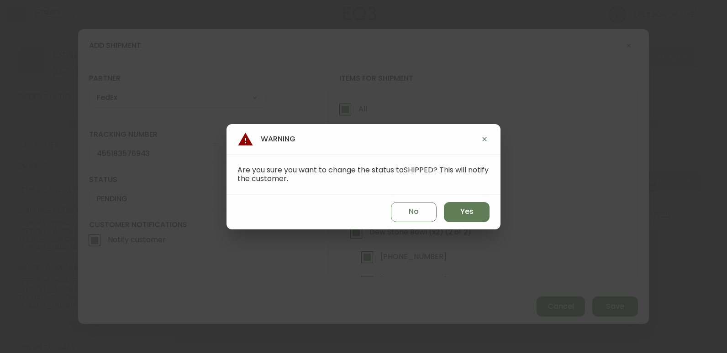
drag, startPoint x: 442, startPoint y: 199, endPoint x: 458, endPoint y: 205, distance: 17.4
click at [445, 200] on div "No Yes" at bounding box center [363, 212] width 274 height 35
click at [478, 218] on button "Yes" at bounding box center [467, 212] width 46 height 20
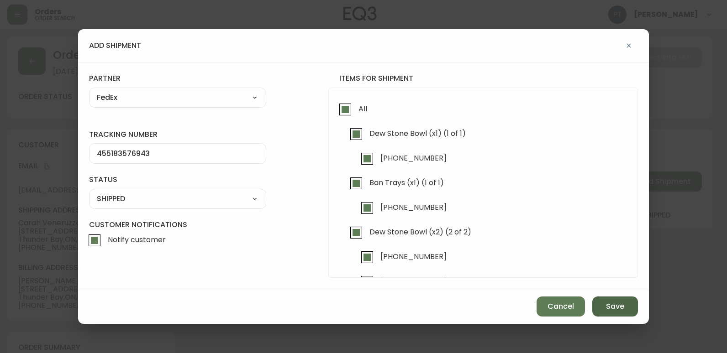
click at [629, 310] on button "Save" at bounding box center [615, 307] width 46 height 20
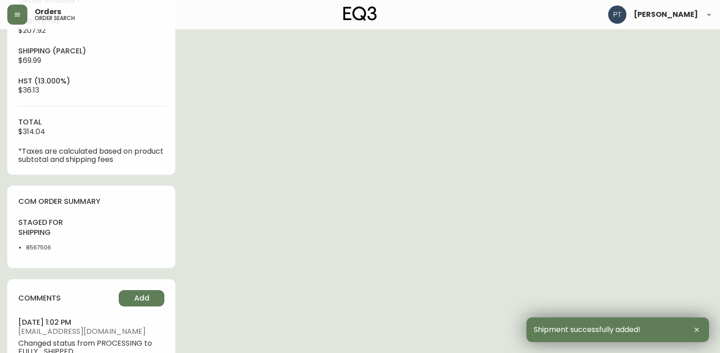
scroll to position [436, 0]
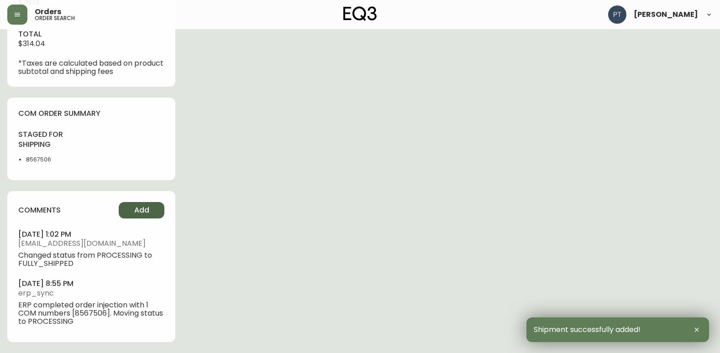
click at [140, 205] on button "Add" at bounding box center [142, 210] width 46 height 16
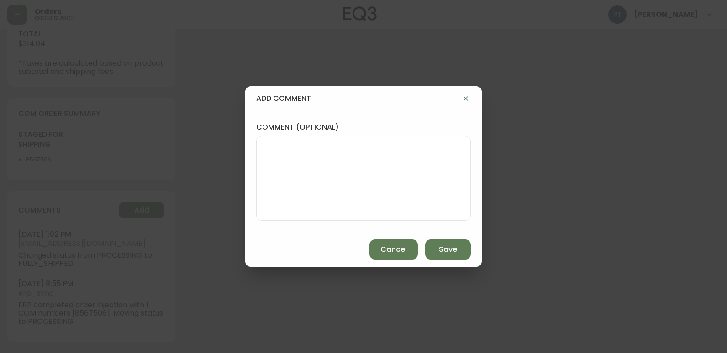
click at [353, 188] on textarea "comment (optional)" at bounding box center [363, 178] width 199 height 73
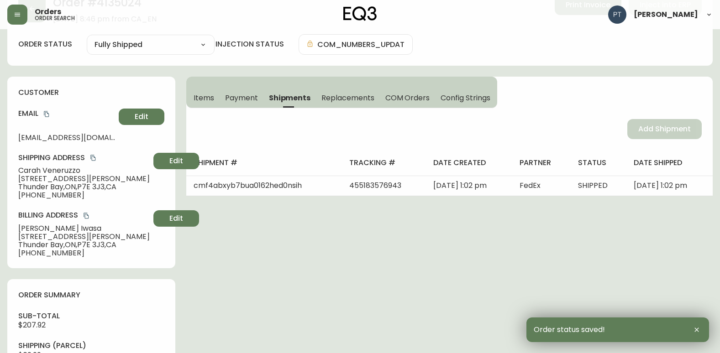
scroll to position [0, 0]
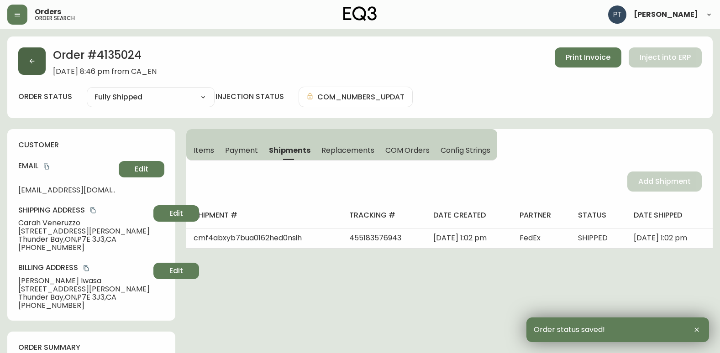
click at [30, 56] on button "button" at bounding box center [31, 60] width 27 height 27
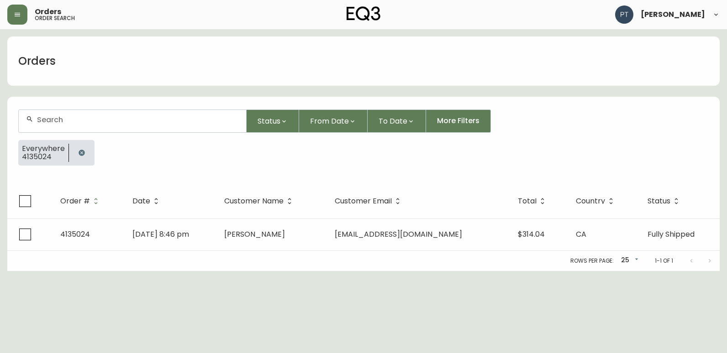
click at [126, 131] on div at bounding box center [132, 121] width 227 height 22
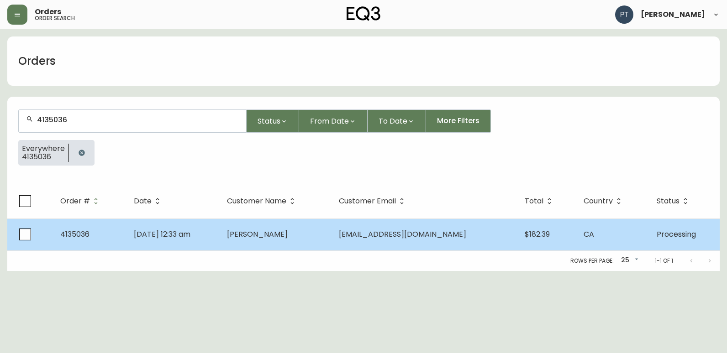
click at [255, 233] on td "[PERSON_NAME]" at bounding box center [276, 235] width 112 height 32
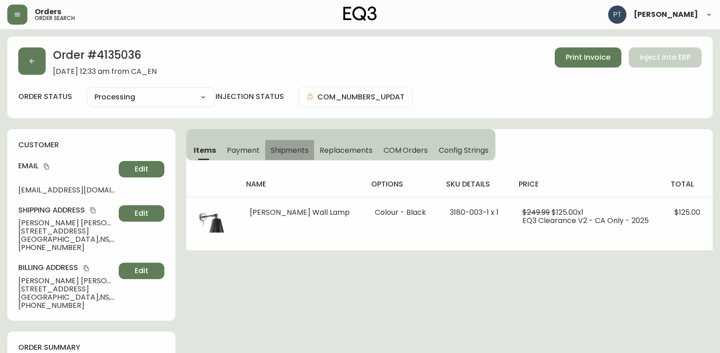
click at [290, 155] on span "Shipments" at bounding box center [290, 151] width 38 height 10
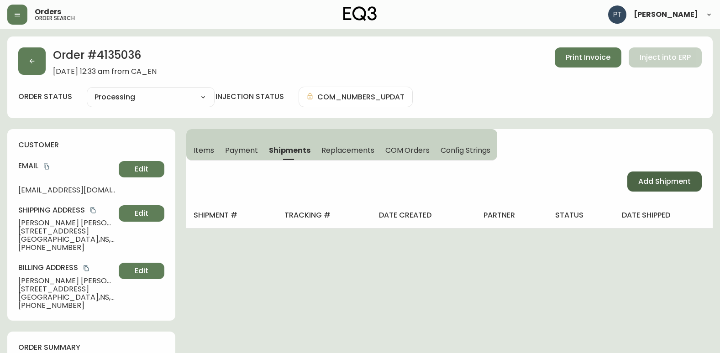
click at [647, 174] on button "Add Shipment" at bounding box center [664, 182] width 74 height 20
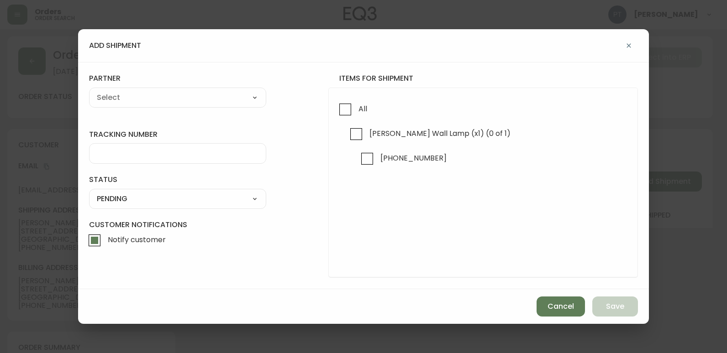
drag, startPoint x: 344, startPoint y: 117, endPoint x: 305, endPoint y: 109, distance: 39.7
click at [340, 116] on input "All" at bounding box center [345, 109] width 21 height 21
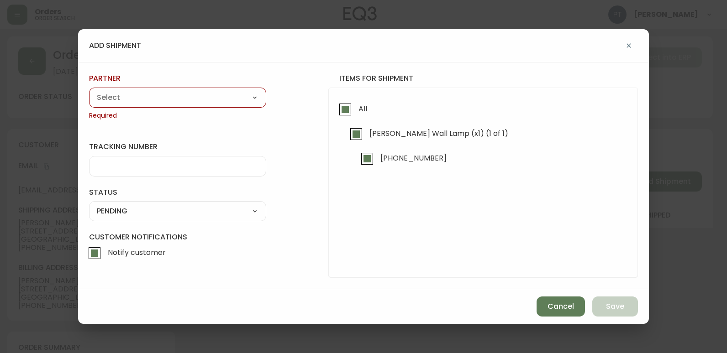
drag, startPoint x: 242, startPoint y: 102, endPoint x: 232, endPoint y: 102, distance: 9.6
click at [241, 102] on select "A Move to Remember LLC ABF Freight Alero [PERSON_NAME] Canada Post CDS Ceva Log…" at bounding box center [177, 98] width 177 height 14
click at [89, 91] on select "A Move to Remember LLC ABF Freight Alero [PERSON_NAME] Canada Post CDS Ceva Log…" at bounding box center [177, 98] width 177 height 14
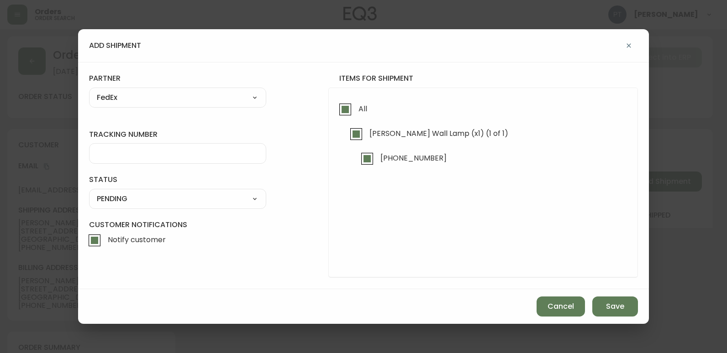
click at [153, 160] on div at bounding box center [177, 153] width 177 height 21
click at [225, 195] on select "SHIPPED PENDING CANCELLED" at bounding box center [177, 199] width 177 height 14
click at [89, 192] on select "SHIPPED PENDING CANCELLED" at bounding box center [177, 199] width 177 height 14
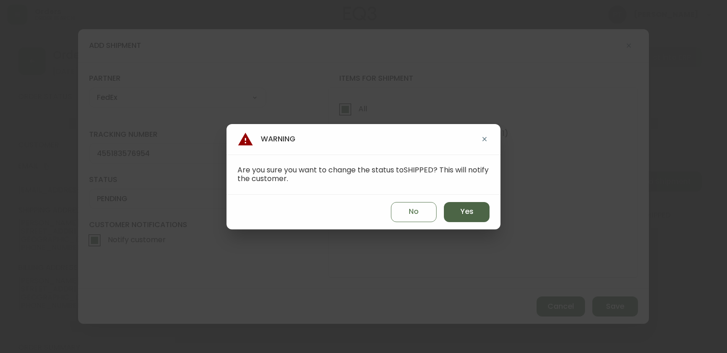
drag, startPoint x: 479, startPoint y: 211, endPoint x: 463, endPoint y: 211, distance: 16.0
click at [471, 212] on button "Yes" at bounding box center [467, 212] width 46 height 20
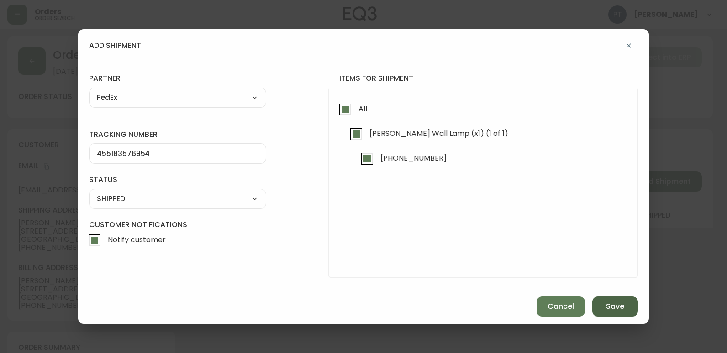
drag, startPoint x: 631, startPoint y: 315, endPoint x: 619, endPoint y: 315, distance: 11.9
click at [627, 315] on button "Save" at bounding box center [615, 307] width 46 height 20
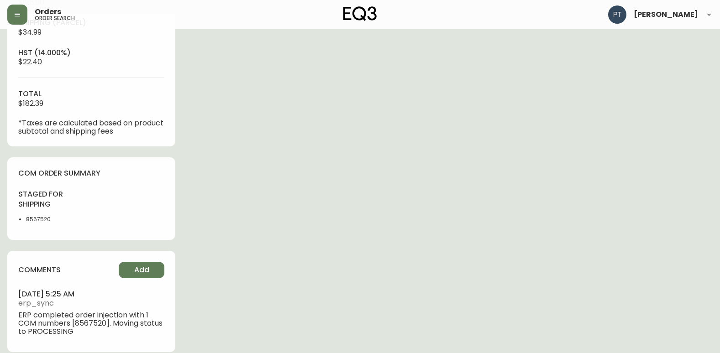
scroll to position [386, 0]
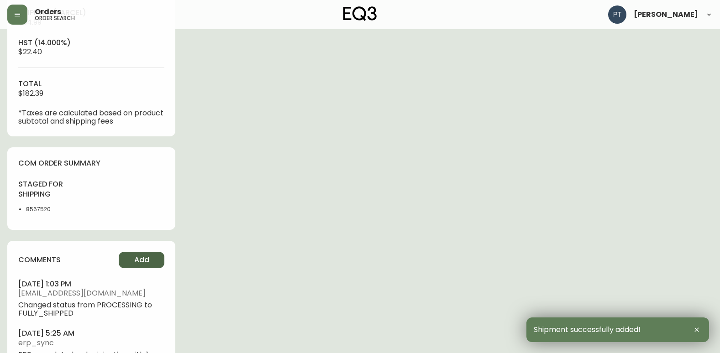
click at [132, 261] on button "Add" at bounding box center [142, 260] width 46 height 16
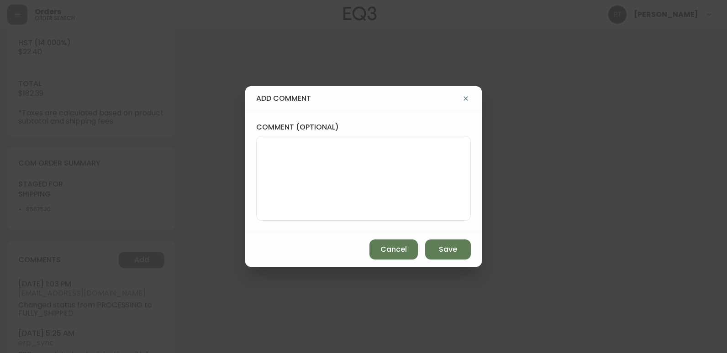
click at [360, 160] on textarea "comment (optional)" at bounding box center [363, 178] width 199 height 73
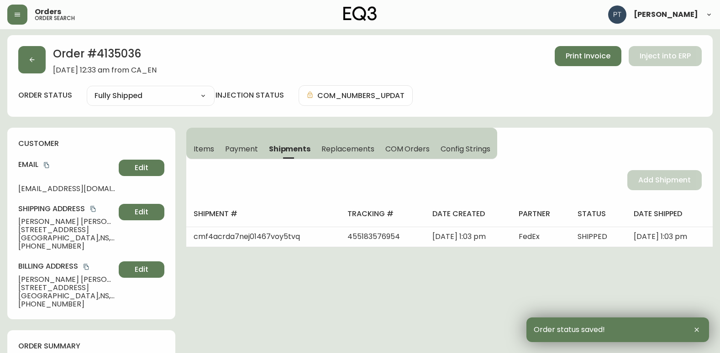
scroll to position [0, 0]
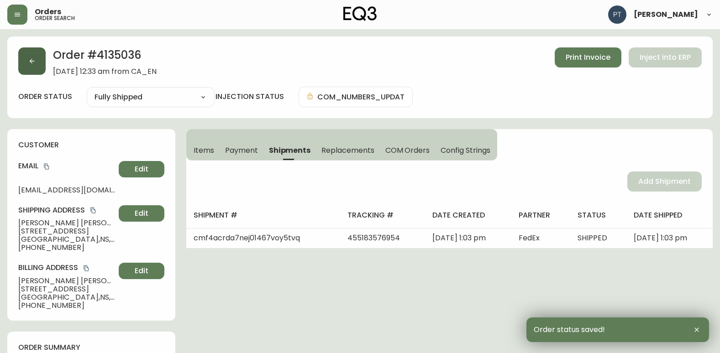
click at [29, 68] on button "button" at bounding box center [31, 60] width 27 height 27
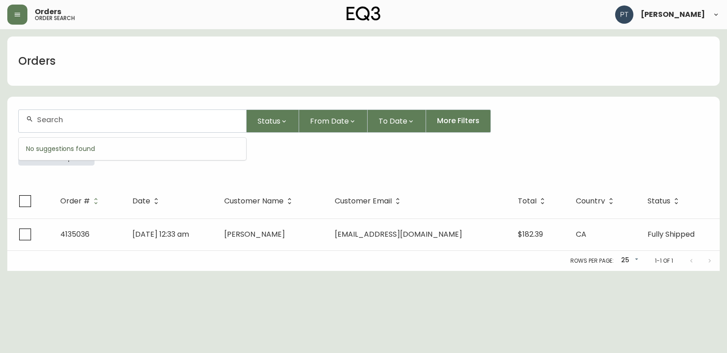
click at [110, 124] on input "text" at bounding box center [138, 120] width 202 height 9
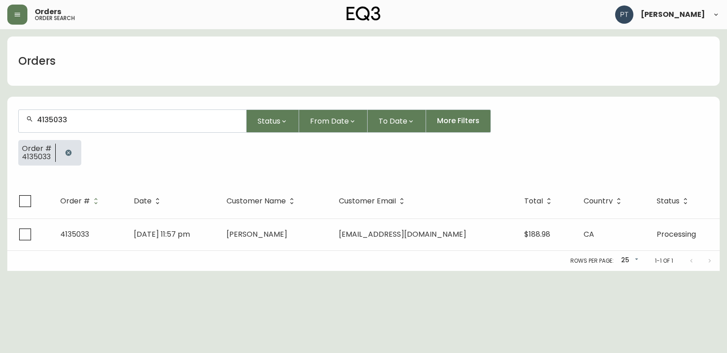
click at [268, 216] on th "Customer Name" at bounding box center [275, 201] width 112 height 35
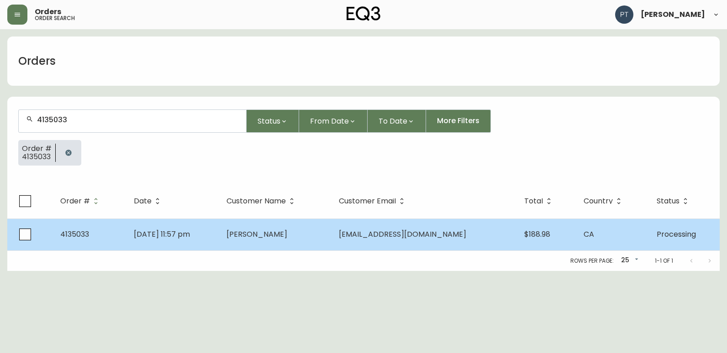
click at [275, 227] on td "[PERSON_NAME]" at bounding box center [275, 235] width 112 height 32
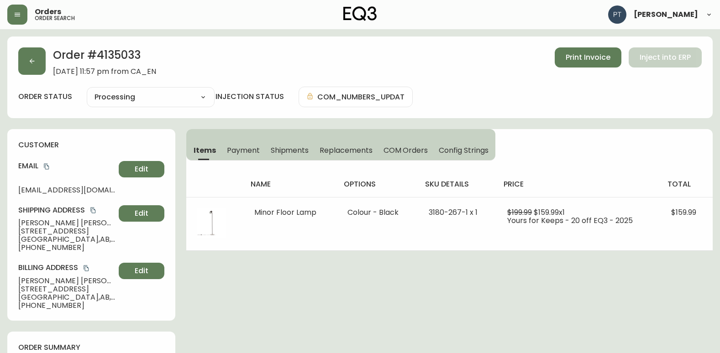
click at [291, 149] on span "Shipments" at bounding box center [290, 151] width 38 height 10
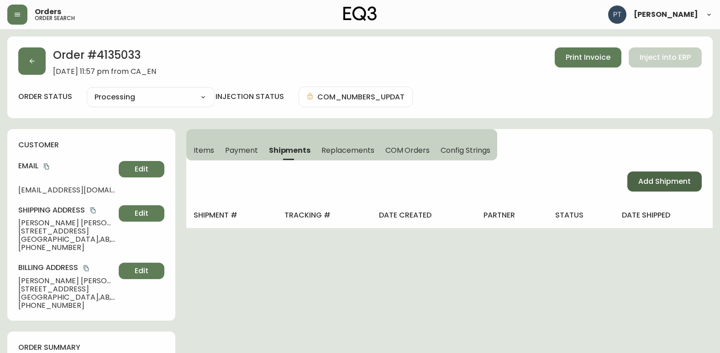
click at [655, 186] on span "Add Shipment" at bounding box center [664, 182] width 53 height 10
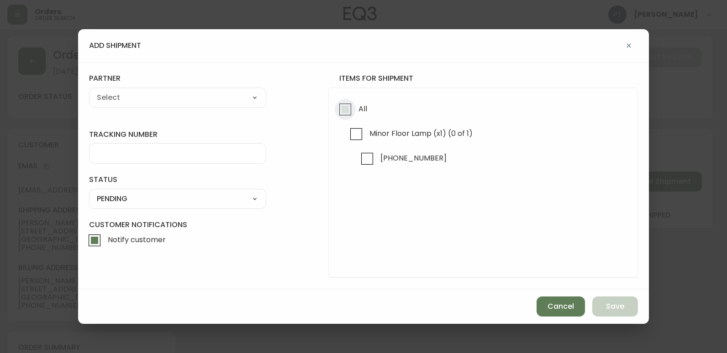
click at [336, 116] on input "All" at bounding box center [345, 109] width 21 height 21
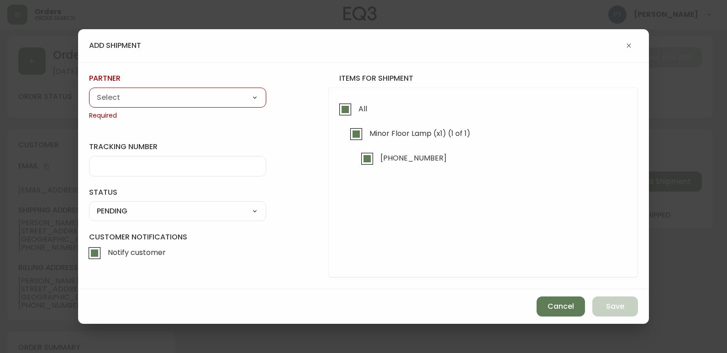
click at [225, 101] on select "A Move to Remember LLC ABF Freight Alero [PERSON_NAME] Canada Post CDS Ceva Log…" at bounding box center [177, 98] width 177 height 14
click at [89, 91] on select "A Move to Remember LLC ABF Freight Alero [PERSON_NAME] Canada Post CDS Ceva Log…" at bounding box center [177, 98] width 177 height 14
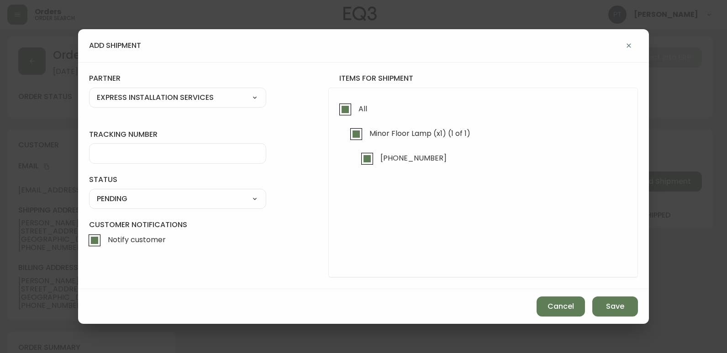
click at [229, 105] on div "A Move to Remember LLC ABF Freight Alero [PERSON_NAME] Canada Post CDS Ceva Log…" at bounding box center [177, 98] width 177 height 20
click at [89, 91] on select "A Move to Remember LLC ABF Freight Alero [PERSON_NAME] Canada Post CDS Ceva Log…" at bounding box center [177, 98] width 177 height 14
click at [170, 149] on div at bounding box center [177, 153] width 177 height 21
drag, startPoint x: 256, startPoint y: 202, endPoint x: 248, endPoint y: 197, distance: 9.2
click at [256, 202] on select "SHIPPED PENDING CANCELLED" at bounding box center [177, 199] width 177 height 14
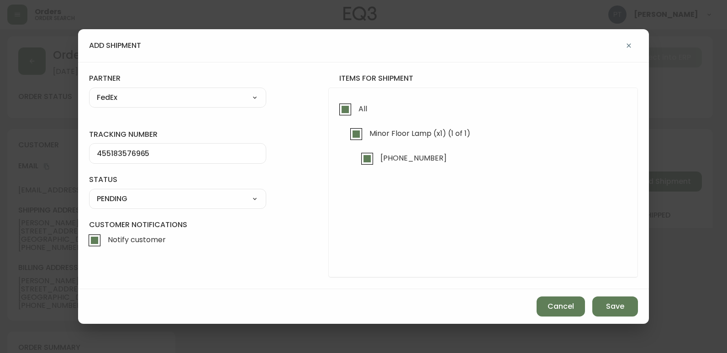
click at [89, 192] on select "SHIPPED PENDING CANCELLED" at bounding box center [177, 199] width 177 height 14
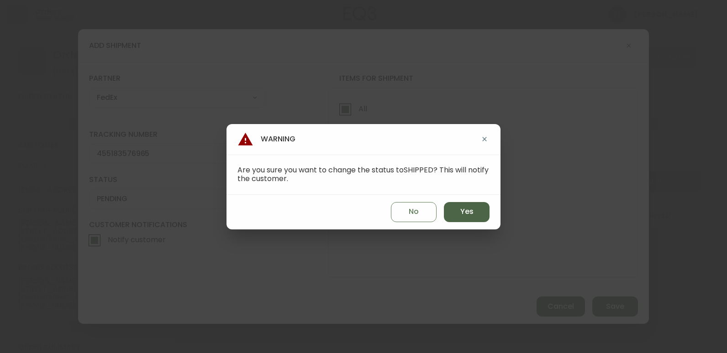
click at [461, 220] on button "Yes" at bounding box center [467, 212] width 46 height 20
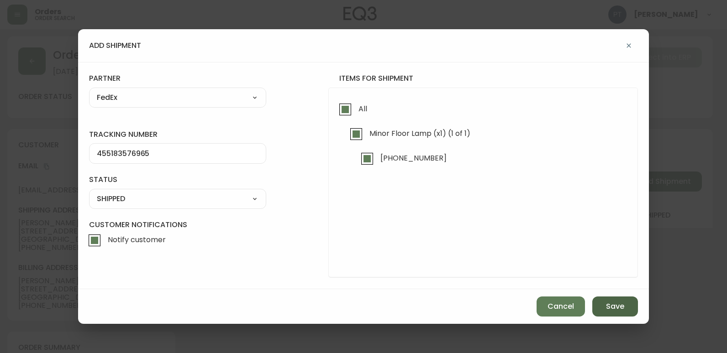
click at [600, 308] on button "Save" at bounding box center [615, 307] width 46 height 20
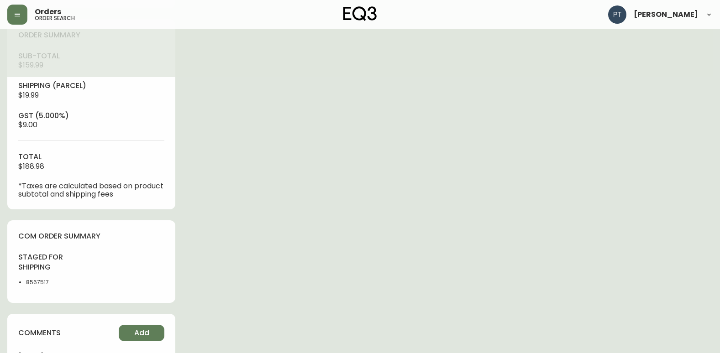
scroll to position [386, 0]
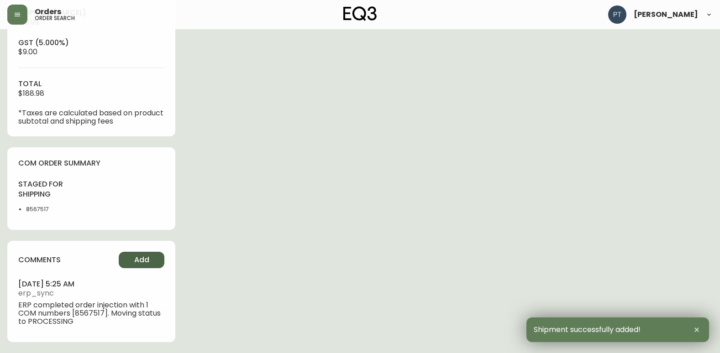
click at [147, 264] on span "Add" at bounding box center [141, 260] width 15 height 10
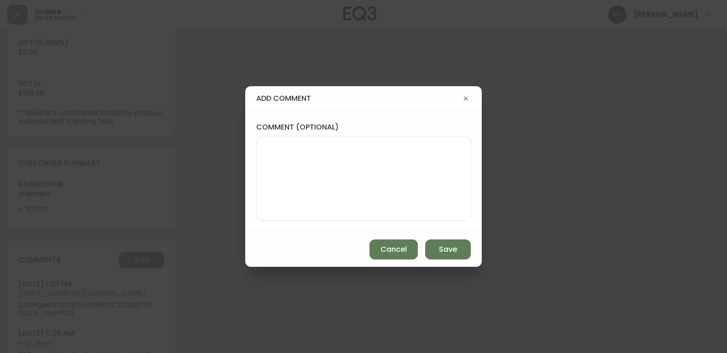
click at [339, 196] on textarea "comment (optional)" at bounding box center [363, 178] width 199 height 73
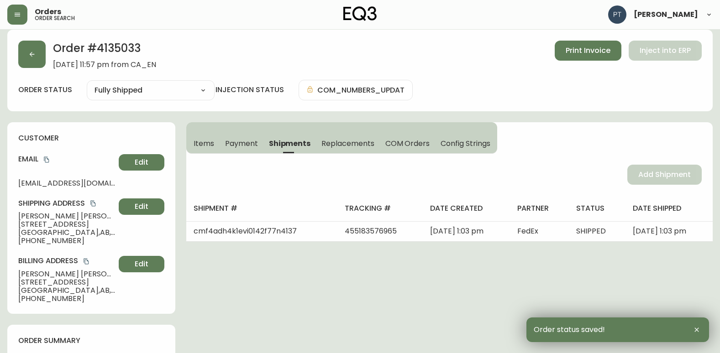
scroll to position [0, 0]
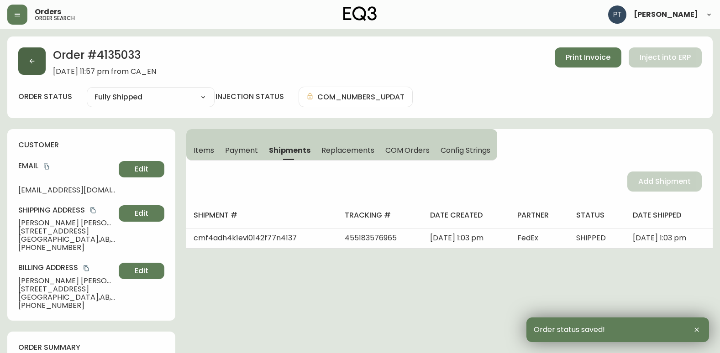
click at [41, 62] on button "button" at bounding box center [31, 60] width 27 height 27
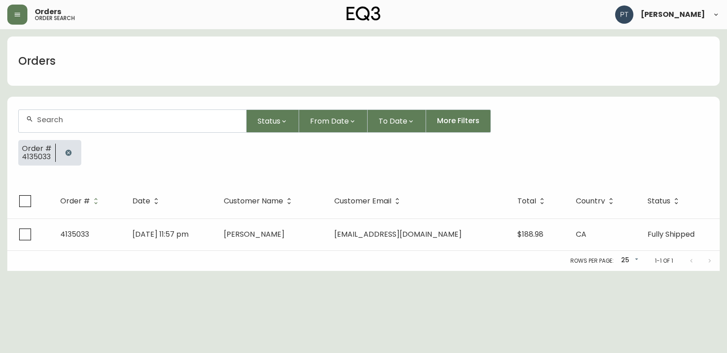
click at [207, 129] on div at bounding box center [132, 121] width 227 height 22
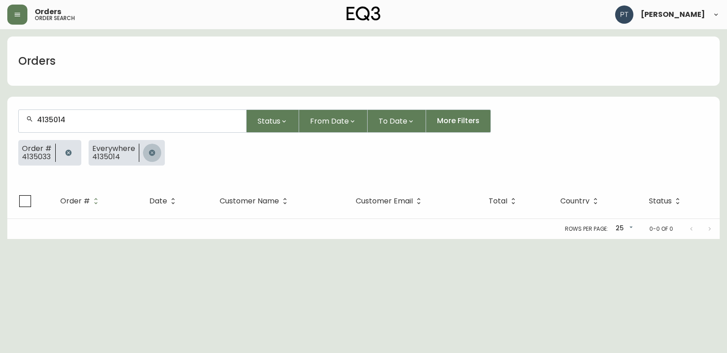
click at [149, 152] on icon "button" at bounding box center [152, 153] width 6 height 6
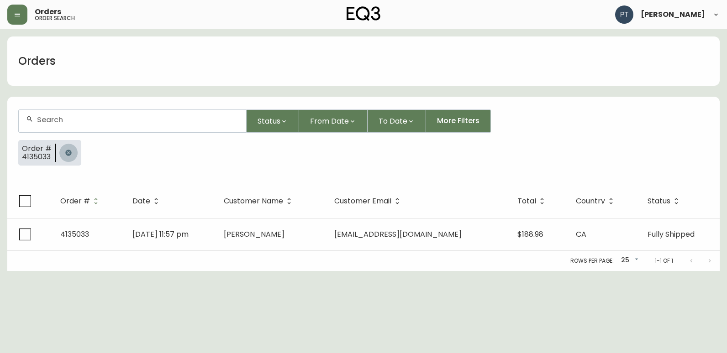
drag, startPoint x: 73, startPoint y: 150, endPoint x: 65, endPoint y: 151, distance: 7.4
click at [72, 150] on button "button" at bounding box center [68, 153] width 18 height 18
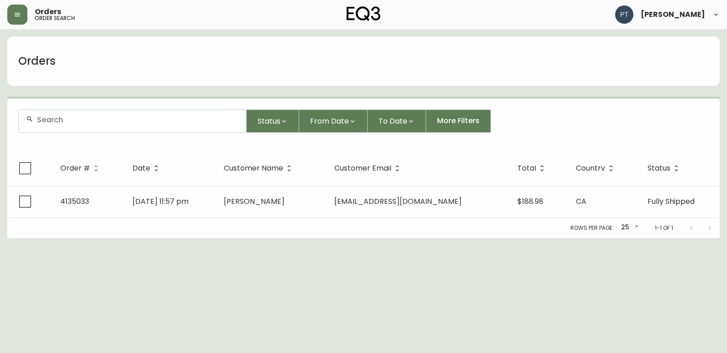
click at [100, 121] on input "text" at bounding box center [138, 120] width 202 height 9
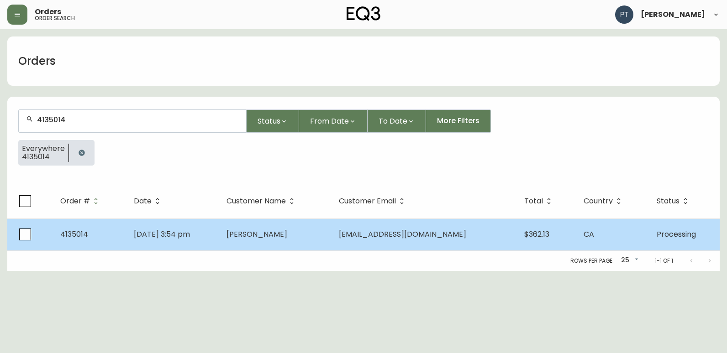
click at [306, 248] on td "[PERSON_NAME]" at bounding box center [275, 235] width 112 height 32
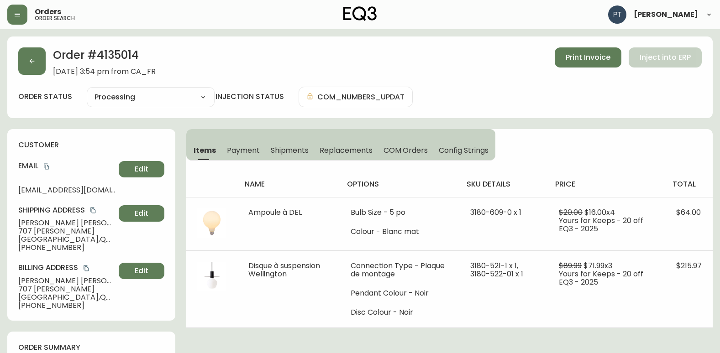
click at [292, 152] on span "Shipments" at bounding box center [290, 151] width 38 height 10
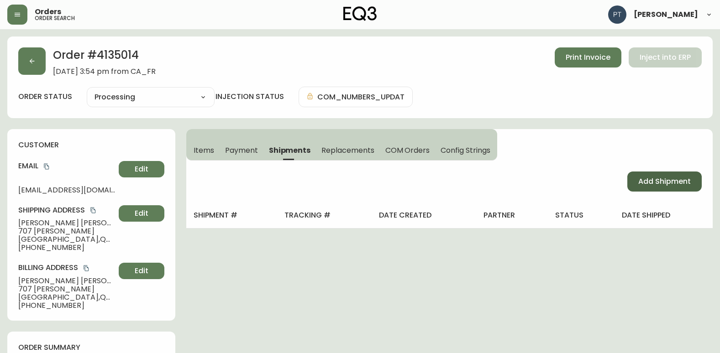
click at [658, 180] on span "Add Shipment" at bounding box center [664, 182] width 53 height 10
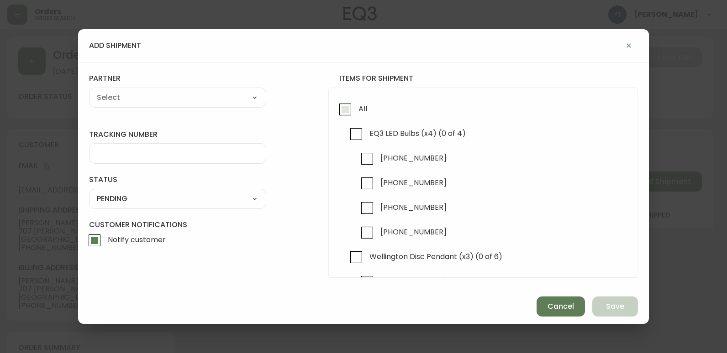
click at [336, 114] on input "All" at bounding box center [345, 109] width 21 height 21
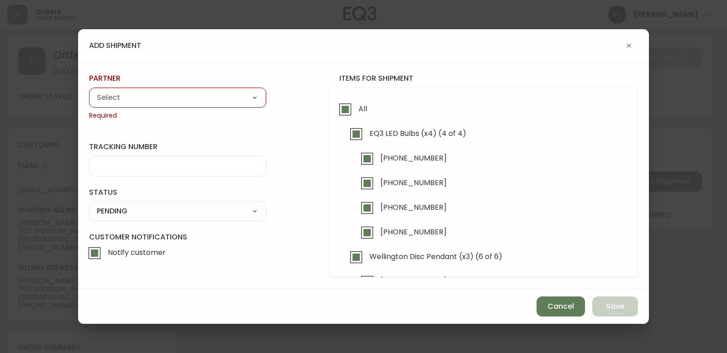
click at [192, 97] on select "A Move to Remember LLC ABF Freight Alero [PERSON_NAME] Canada Post CDS Ceva Log…" at bounding box center [177, 98] width 177 height 14
click at [89, 91] on select "A Move to Remember LLC ABF Freight Alero [PERSON_NAME] Canada Post CDS Ceva Log…" at bounding box center [177, 98] width 177 height 14
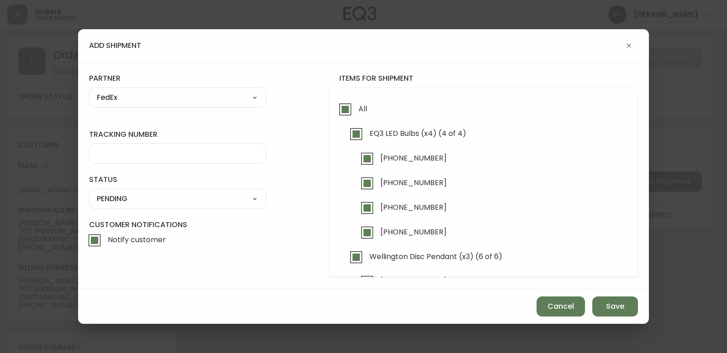
click at [176, 157] on input "tracking number" at bounding box center [178, 153] width 162 height 9
click at [194, 203] on select "SHIPPED PENDING CANCELLED" at bounding box center [177, 199] width 177 height 14
click at [89, 192] on select "SHIPPED PENDING CANCELLED" at bounding box center [177, 199] width 177 height 14
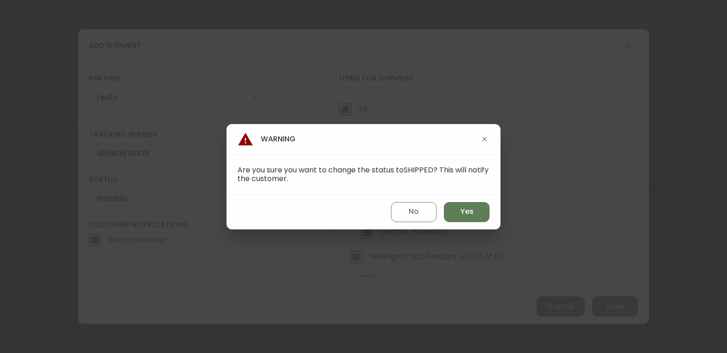
drag, startPoint x: 466, startPoint y: 207, endPoint x: 540, endPoint y: 248, distance: 84.8
click at [466, 207] on span "Yes" at bounding box center [466, 212] width 13 height 10
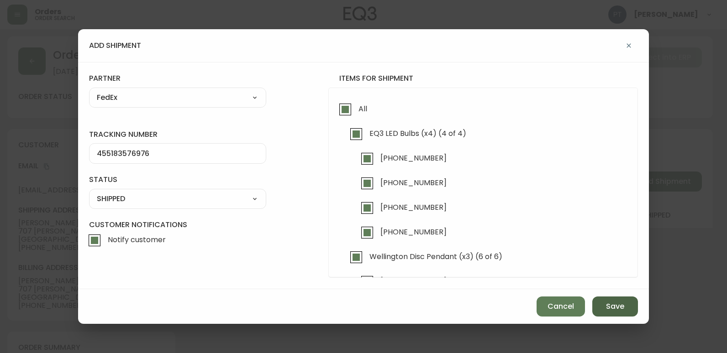
click at [625, 315] on button "Save" at bounding box center [615, 307] width 46 height 20
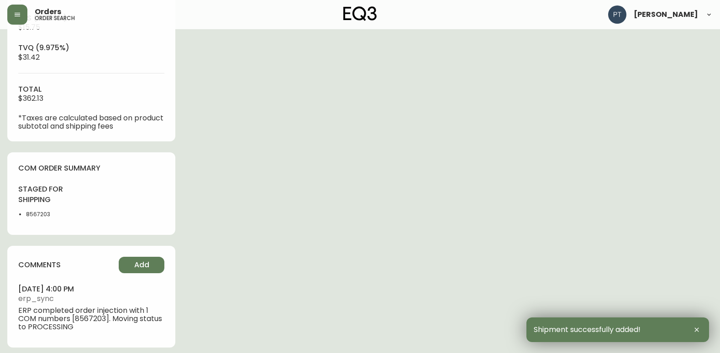
scroll to position [416, 0]
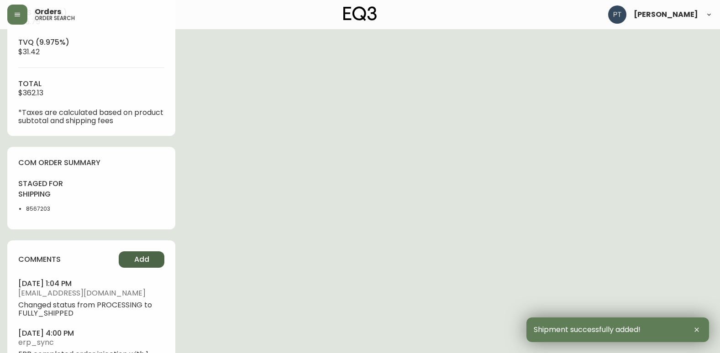
click at [144, 258] on span "Add" at bounding box center [141, 260] width 15 height 10
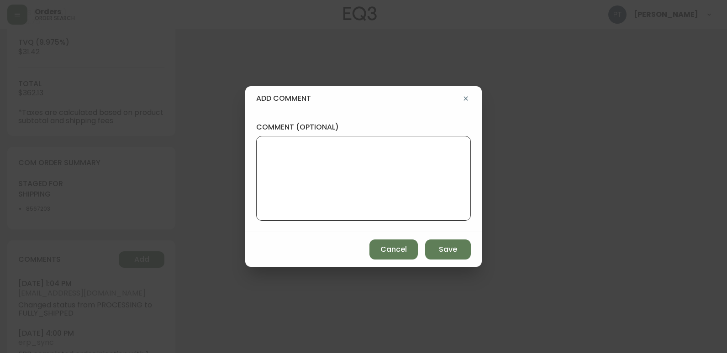
click at [329, 195] on textarea "comment (optional)" at bounding box center [363, 178] width 199 height 73
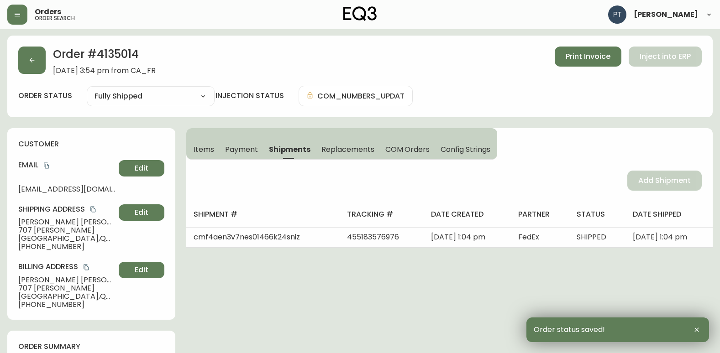
scroll to position [0, 0]
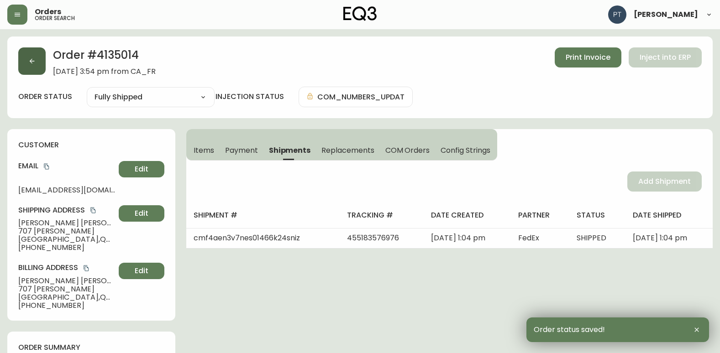
click at [45, 73] on div "Order # 4135014 [DATE] 3:54 pm from CA_FR Print Invoice Inject into ERP" at bounding box center [360, 61] width 684 height 28
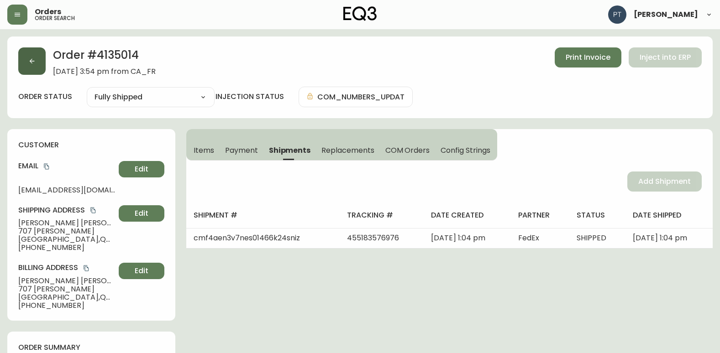
click at [41, 69] on button "button" at bounding box center [31, 60] width 27 height 27
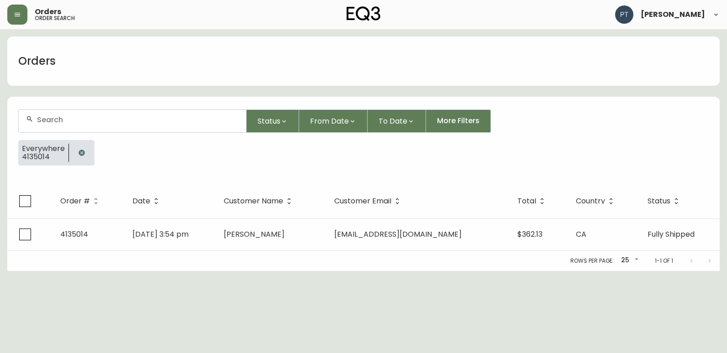
click at [158, 125] on div at bounding box center [132, 121] width 227 height 22
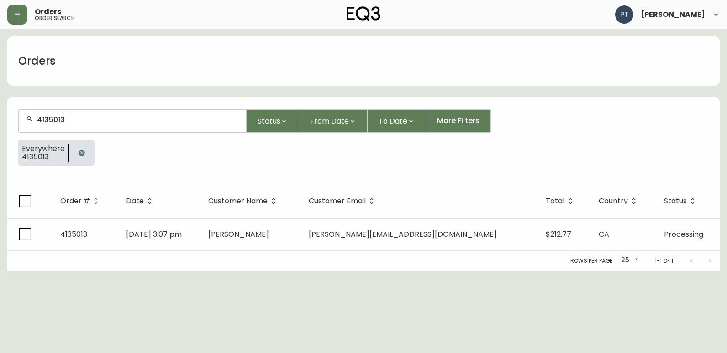
click at [201, 222] on td "[DATE] 3:07 pm" at bounding box center [160, 235] width 82 height 32
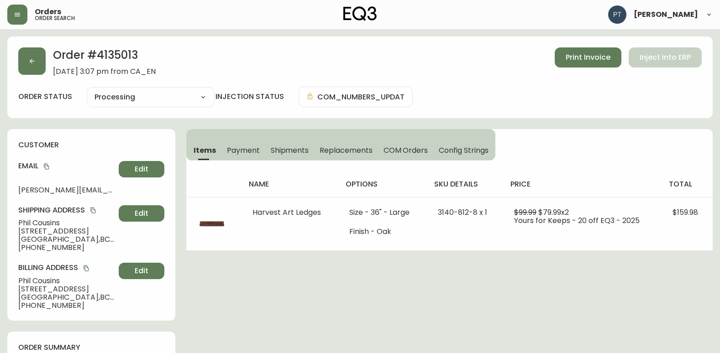
click at [300, 151] on span "Shipments" at bounding box center [290, 151] width 38 height 10
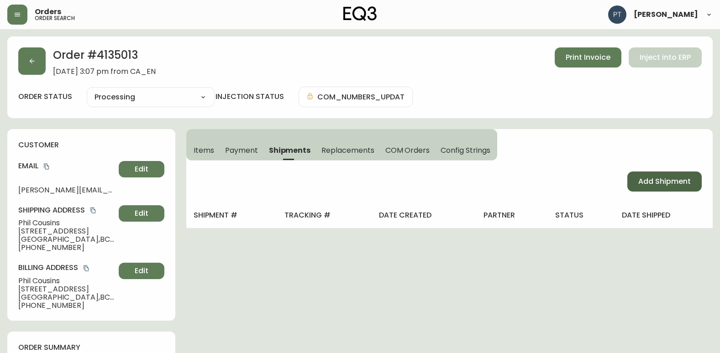
click at [649, 180] on span "Add Shipment" at bounding box center [664, 182] width 53 height 10
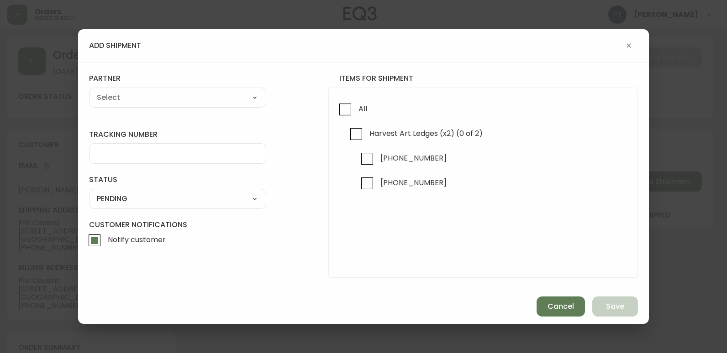
drag, startPoint x: 344, startPoint y: 112, endPoint x: 291, endPoint y: 116, distance: 53.6
click at [331, 115] on div "All Harvest Art Ledges (x2) (0 of 2) [PHONE_NUMBER] [PHONE_NUMBER]" at bounding box center [483, 183] width 310 height 190
click at [339, 116] on input "All" at bounding box center [345, 109] width 21 height 21
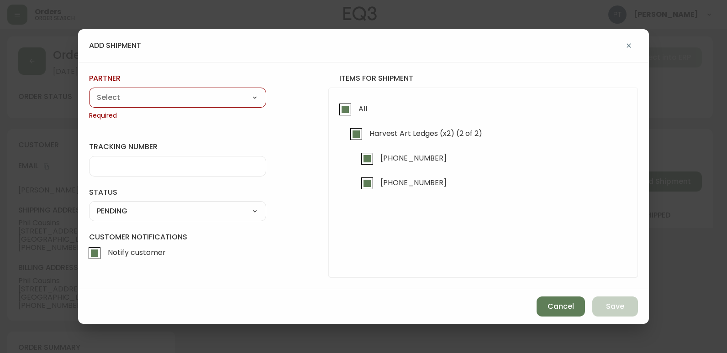
click at [230, 102] on select "A Move to Remember LLC ABF Freight Alero [PERSON_NAME] Canada Post CDS Ceva Log…" at bounding box center [177, 98] width 177 height 14
click at [89, 91] on select "A Move to Remember LLC ABF Freight Alero [PERSON_NAME] Canada Post CDS Ceva Log…" at bounding box center [177, 98] width 177 height 14
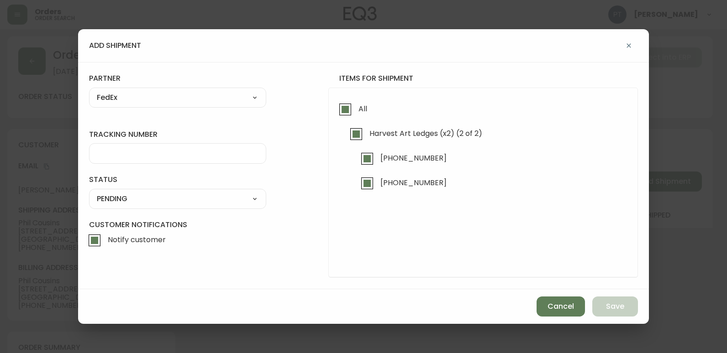
click at [181, 160] on div at bounding box center [177, 153] width 177 height 21
click at [211, 204] on div "SHIPPED PENDING CANCELLED" at bounding box center [177, 199] width 177 height 20
click at [212, 203] on select "SHIPPED PENDING CANCELLED" at bounding box center [177, 199] width 177 height 14
click at [89, 192] on select "SHIPPED PENDING CANCELLED" at bounding box center [177, 199] width 177 height 14
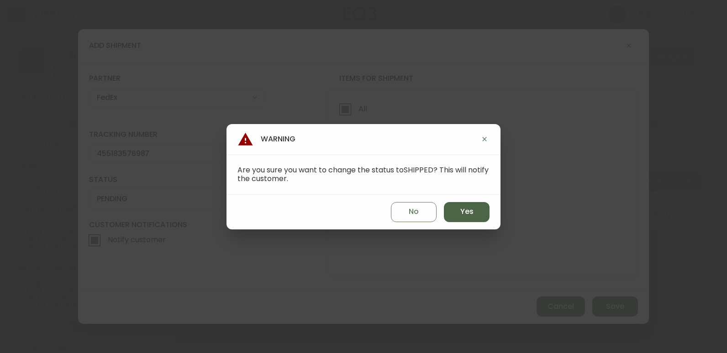
click at [458, 219] on button "Yes" at bounding box center [467, 212] width 46 height 20
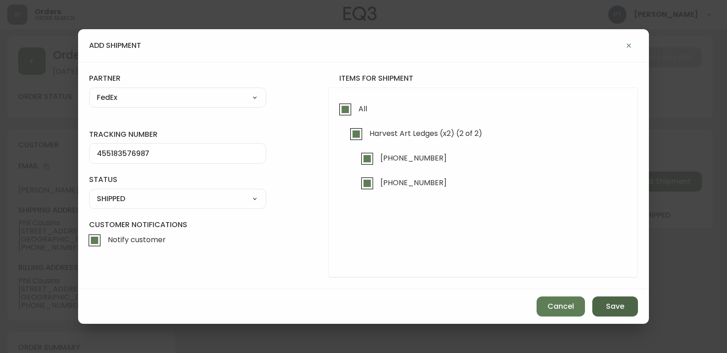
click at [605, 305] on button "Save" at bounding box center [615, 307] width 46 height 20
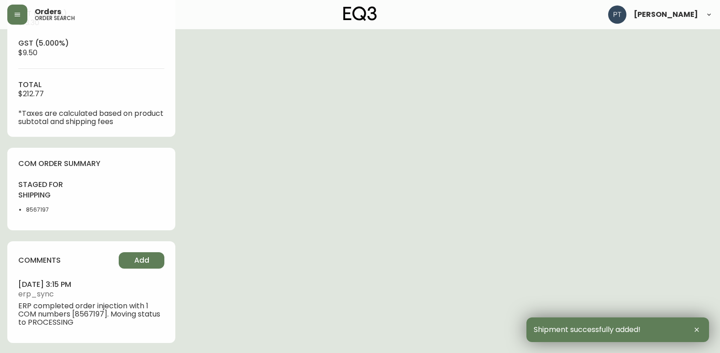
scroll to position [416, 0]
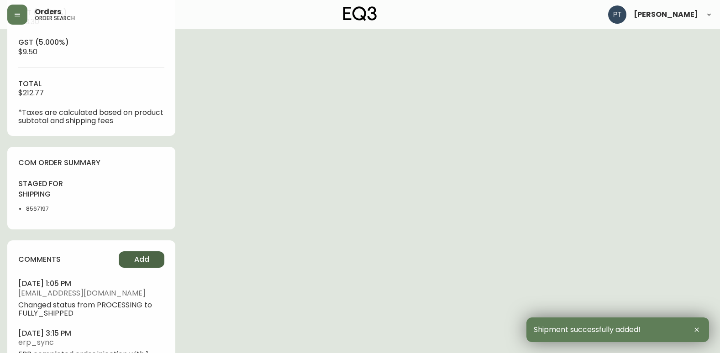
click at [123, 264] on button "Add" at bounding box center [142, 260] width 46 height 16
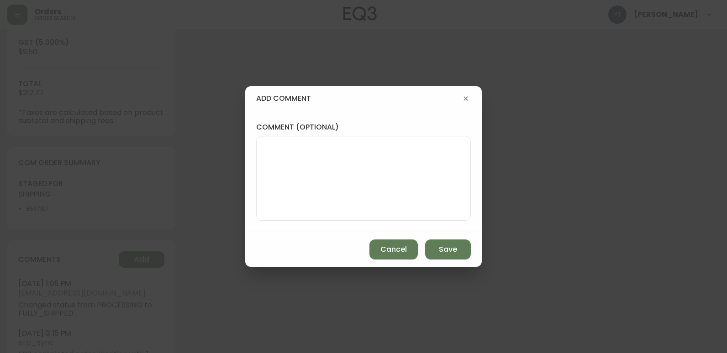
click at [247, 173] on div "comment (optional)" at bounding box center [363, 171] width 237 height 121
click at [302, 177] on textarea "comment (optional)" at bounding box center [363, 178] width 199 height 73
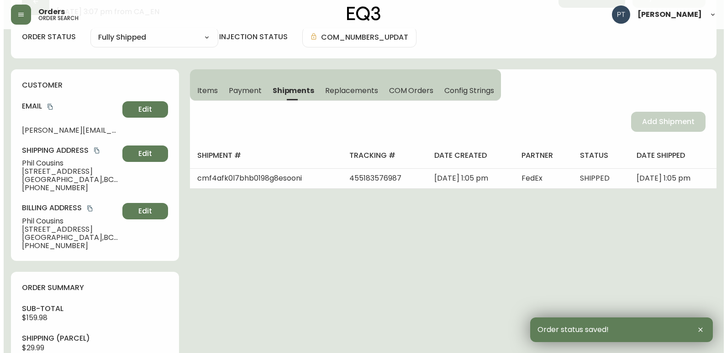
scroll to position [0, 0]
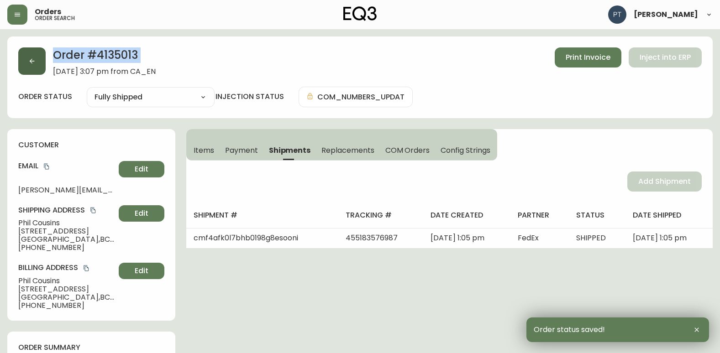
click at [42, 71] on div "Order # 4135013 [DATE] 3:07 pm from CA_EN Print Invoice Inject into ERP" at bounding box center [360, 61] width 684 height 28
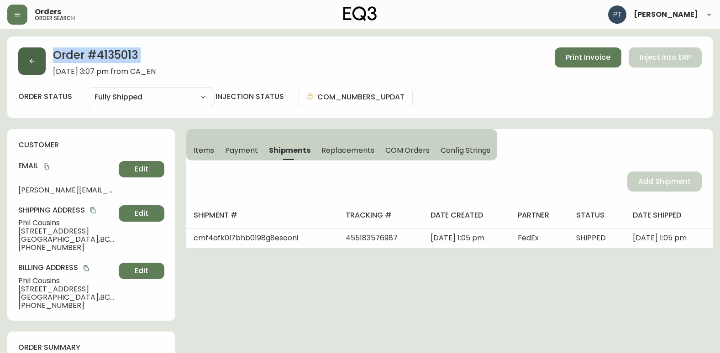
click at [39, 68] on button "button" at bounding box center [31, 60] width 27 height 27
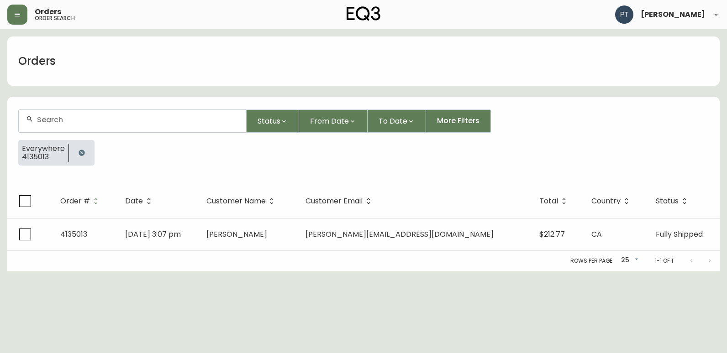
click at [73, 120] on input "text" at bounding box center [138, 120] width 202 height 9
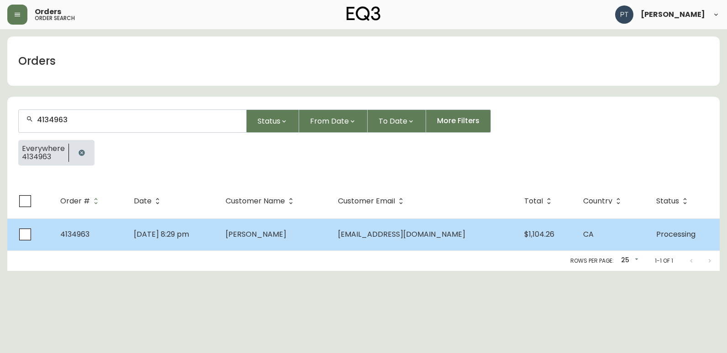
click at [286, 230] on span "[PERSON_NAME]" at bounding box center [256, 234] width 61 height 11
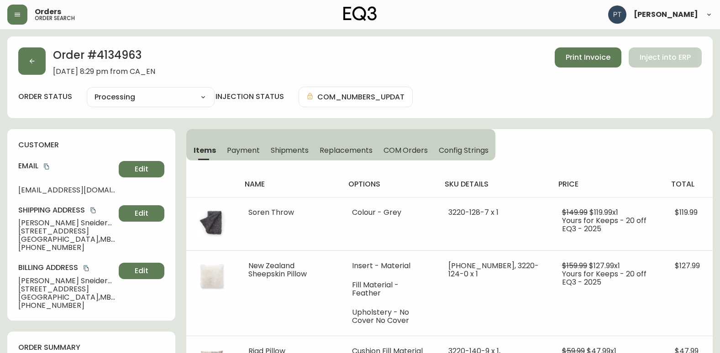
click at [291, 147] on span "Shipments" at bounding box center [290, 151] width 38 height 10
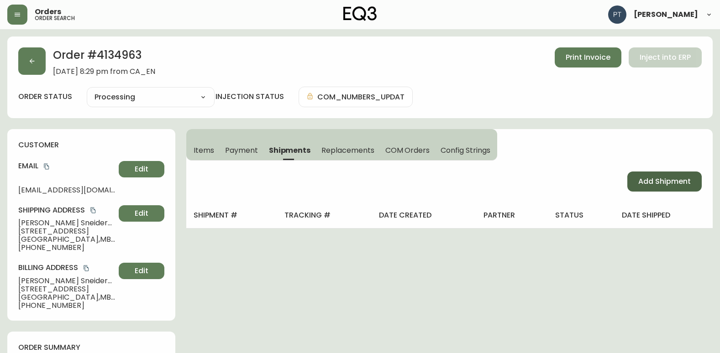
click at [658, 174] on button "Add Shipment" at bounding box center [664, 182] width 74 height 20
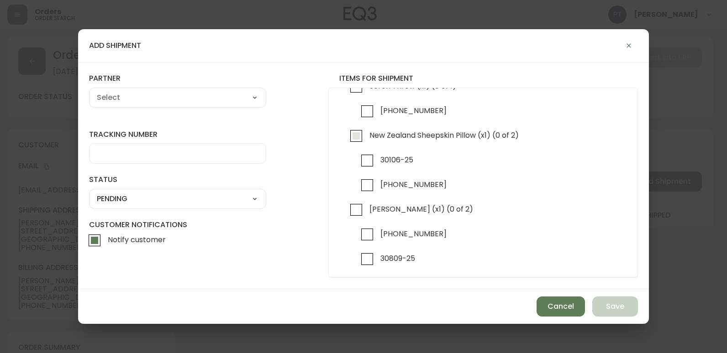
scroll to position [100, 0]
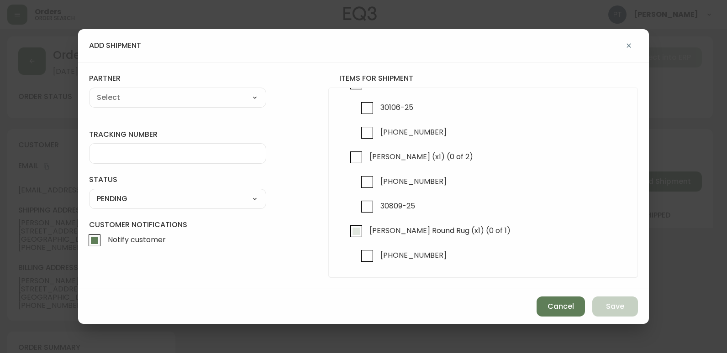
click at [354, 229] on input "[PERSON_NAME] Round Rug (x1) (0 of 1)" at bounding box center [356, 231] width 21 height 21
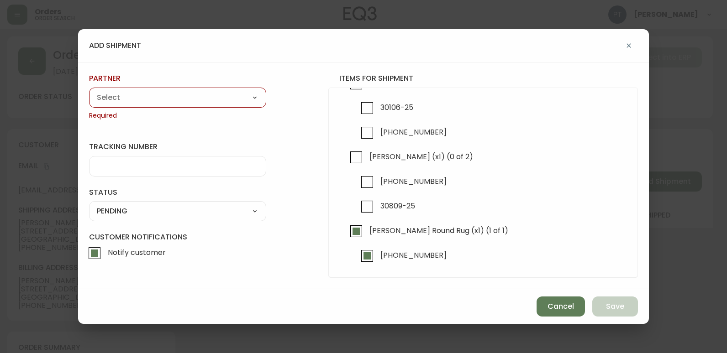
click at [164, 84] on div "partner A Move to Remember LLC ABF Freight Alero [PERSON_NAME] Canada Post CDS …" at bounding box center [177, 97] width 177 height 47
click at [173, 99] on select "A Move to Remember LLC ABF Freight Alero [PERSON_NAME] Canada Post CDS Ceva Log…" at bounding box center [177, 98] width 177 height 14
click at [89, 91] on select "A Move to Remember LLC ABF Freight Alero [PERSON_NAME] Canada Post CDS Ceva Log…" at bounding box center [177, 98] width 177 height 14
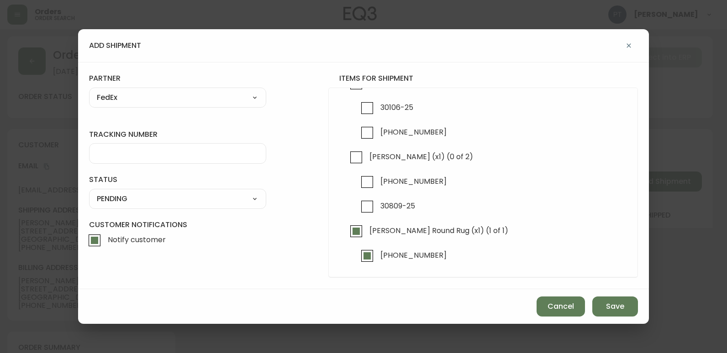
click at [176, 168] on form "tracking number status PENDING SHIPPED PENDING CANCELLED partner FedEx A Move t…" at bounding box center [363, 176] width 549 height 204
click at [180, 158] on input "tracking number" at bounding box center [178, 153] width 162 height 9
click at [244, 203] on select "SHIPPED PENDING CANCELLED" at bounding box center [177, 199] width 177 height 14
click at [89, 192] on select "SHIPPED PENDING CANCELLED" at bounding box center [177, 199] width 177 height 14
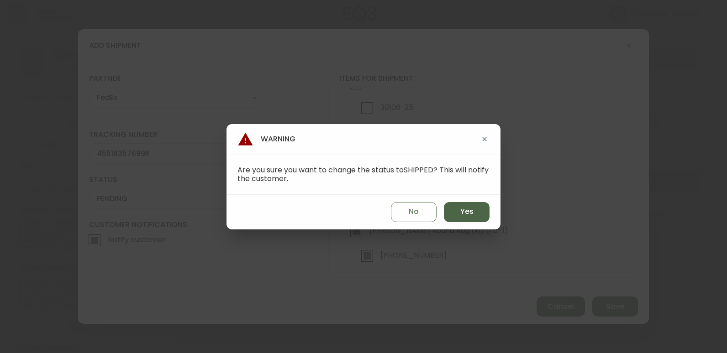
click at [471, 218] on div "No Yes" at bounding box center [363, 212] width 274 height 35
click at [477, 219] on div "No Yes" at bounding box center [363, 212] width 274 height 35
drag, startPoint x: 483, startPoint y: 220, endPoint x: 470, endPoint y: 216, distance: 14.0
click at [474, 218] on button "Yes" at bounding box center [467, 212] width 46 height 20
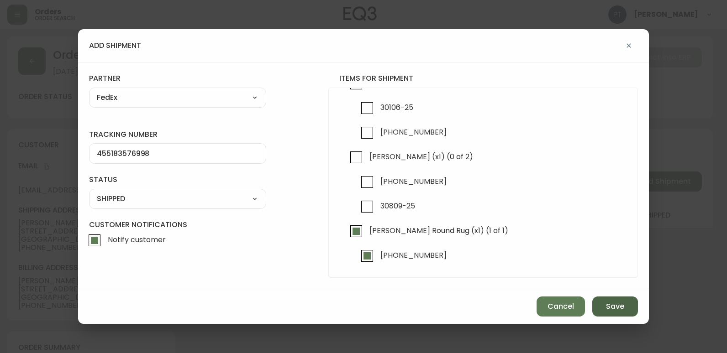
click at [614, 314] on button "Save" at bounding box center [615, 307] width 46 height 20
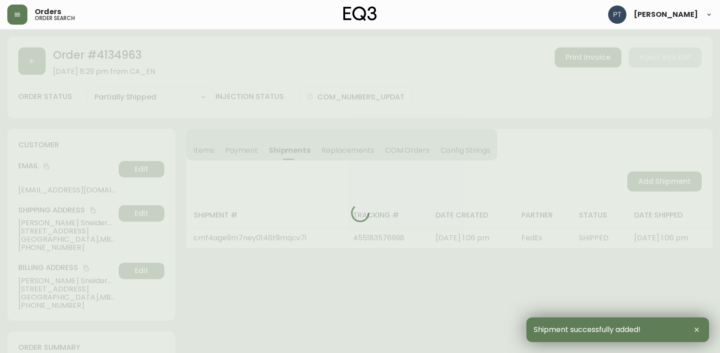
click at [653, 179] on span "Add Shipment" at bounding box center [664, 182] width 53 height 10
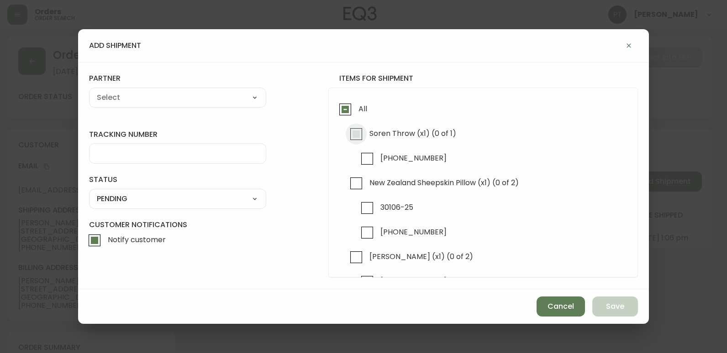
click at [354, 130] on input "Soren Throw (x1) (0 of 1)" at bounding box center [356, 134] width 21 height 21
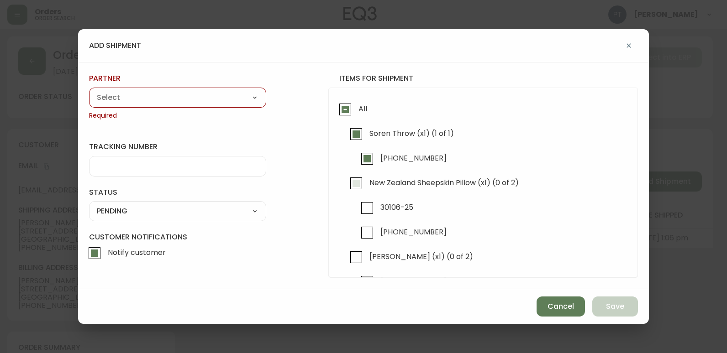
click at [358, 186] on input "New Zealand Sheepskin Pillow (x1) (0 of 2)" at bounding box center [356, 183] width 21 height 21
click at [353, 263] on input "[PERSON_NAME] (x1) (0 of 2)" at bounding box center [356, 257] width 21 height 21
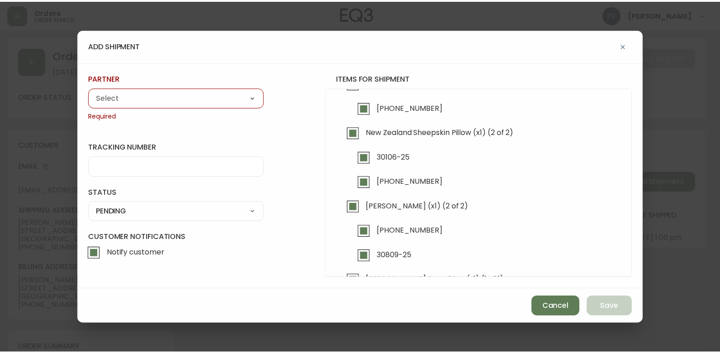
scroll to position [0, 0]
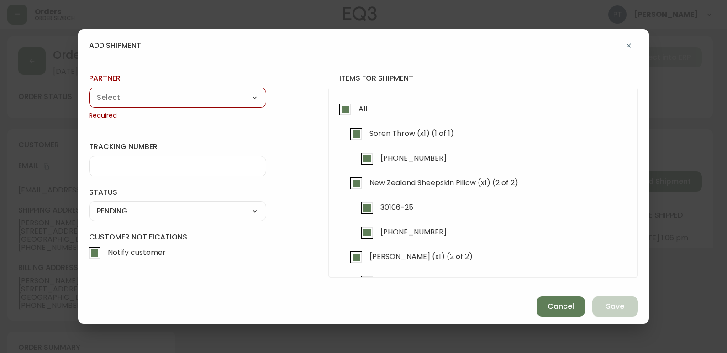
click at [225, 105] on div "A Move to Remember LLC ABF Freight Alero [PERSON_NAME] Canada Post CDS Ceva Log…" at bounding box center [177, 98] width 177 height 20
click at [240, 100] on select "A Move to Remember LLC ABF Freight Alero [PERSON_NAME] Canada Post CDS Ceva Log…" at bounding box center [177, 98] width 177 height 14
click at [89, 91] on select "A Move to Remember LLC ABF Freight Alero [PERSON_NAME] Canada Post CDS Ceva Log…" at bounding box center [177, 98] width 177 height 14
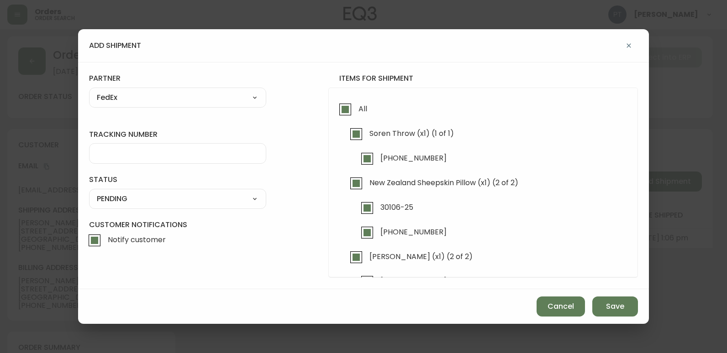
click at [204, 158] on div at bounding box center [177, 153] width 177 height 21
drag, startPoint x: 223, startPoint y: 202, endPoint x: 205, endPoint y: 193, distance: 20.2
click at [223, 202] on select "SHIPPED PENDING CANCELLED" at bounding box center [177, 199] width 177 height 14
click at [89, 192] on select "SHIPPED PENDING CANCELLED" at bounding box center [177, 199] width 177 height 14
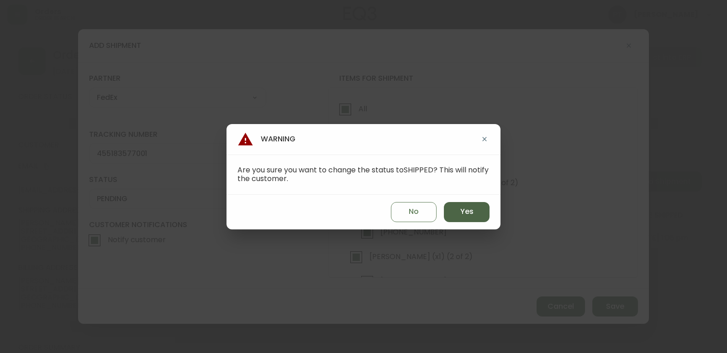
drag, startPoint x: 451, startPoint y: 209, endPoint x: 456, endPoint y: 209, distance: 5.0
click at [452, 209] on button "Yes" at bounding box center [467, 212] width 46 height 20
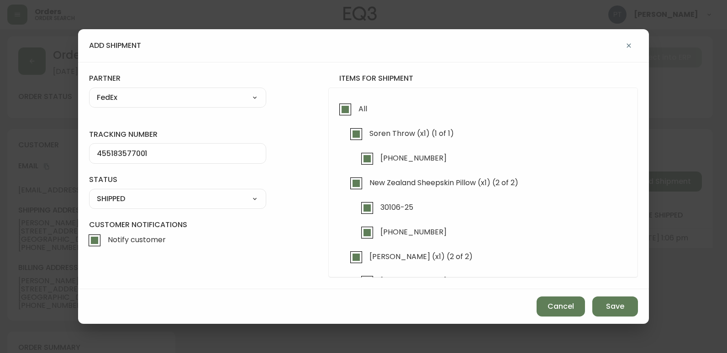
click at [637, 318] on div "Cancel Save" at bounding box center [363, 307] width 571 height 35
click at [612, 306] on span "Save" at bounding box center [615, 307] width 18 height 10
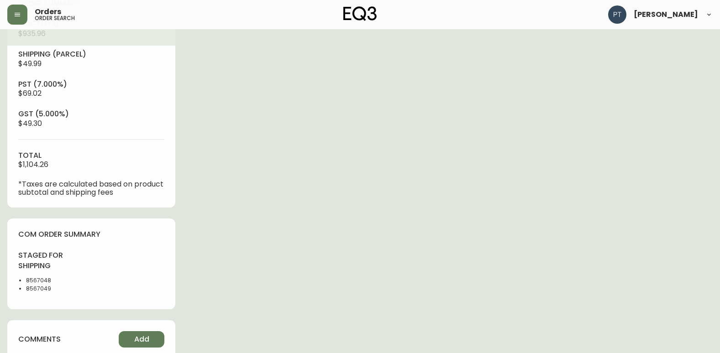
scroll to position [411, 0]
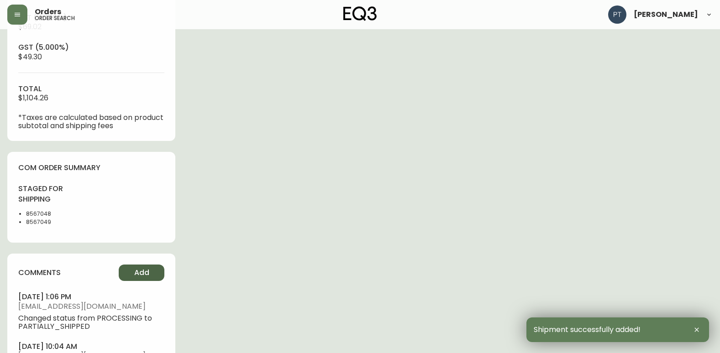
click at [155, 274] on button "Add" at bounding box center [142, 273] width 46 height 16
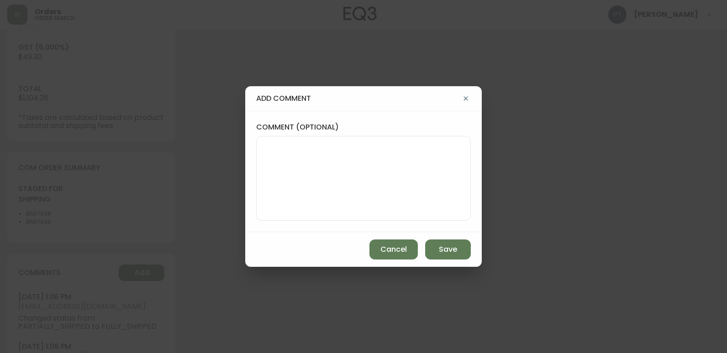
click at [299, 167] on textarea "comment (optional)" at bounding box center [363, 178] width 199 height 73
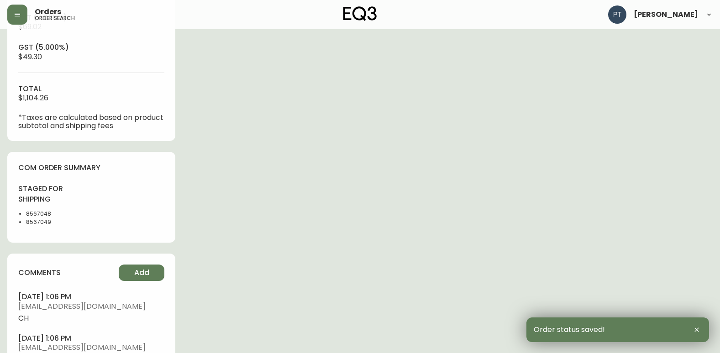
scroll to position [0, 0]
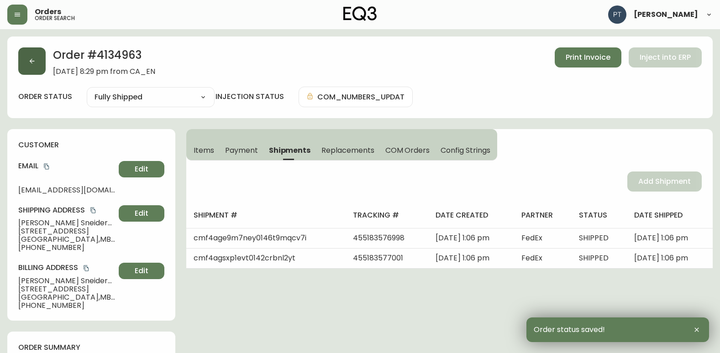
click at [42, 58] on button "button" at bounding box center [31, 60] width 27 height 27
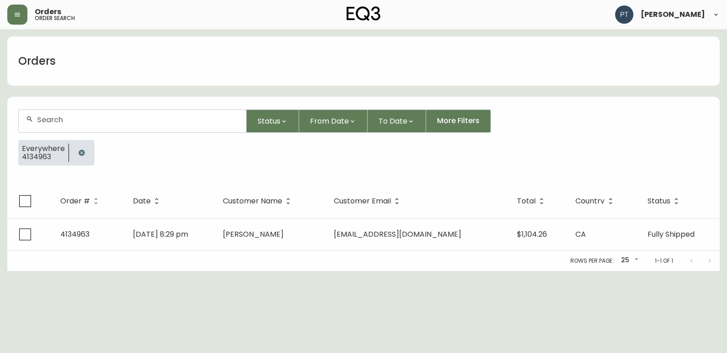
click at [152, 121] on div at bounding box center [132, 121] width 227 height 22
click at [155, 129] on div at bounding box center [132, 121] width 227 height 22
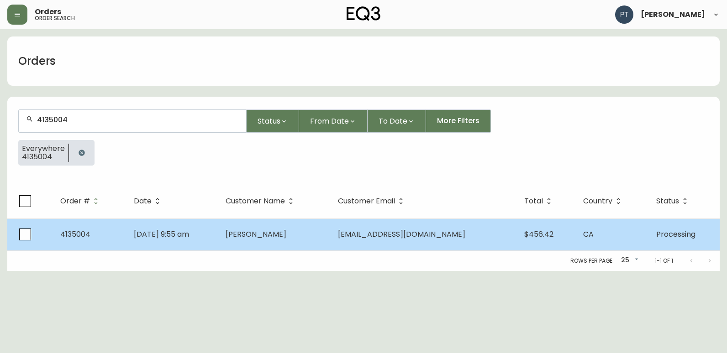
drag, startPoint x: 248, startPoint y: 243, endPoint x: 246, endPoint y: 237, distance: 6.8
click at [246, 237] on td "[PERSON_NAME]" at bounding box center [274, 235] width 112 height 32
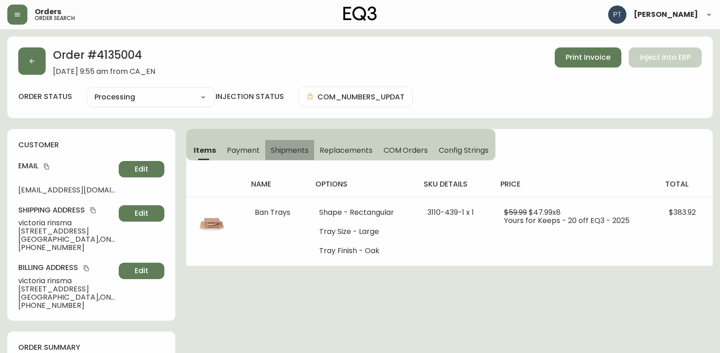
click at [292, 147] on span "Shipments" at bounding box center [290, 151] width 38 height 10
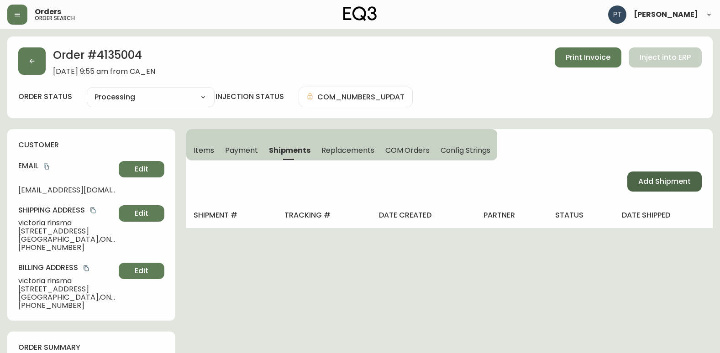
click at [652, 186] on button "Add Shipment" at bounding box center [664, 182] width 74 height 20
click at [640, 177] on span "Add Shipment" at bounding box center [664, 182] width 53 height 10
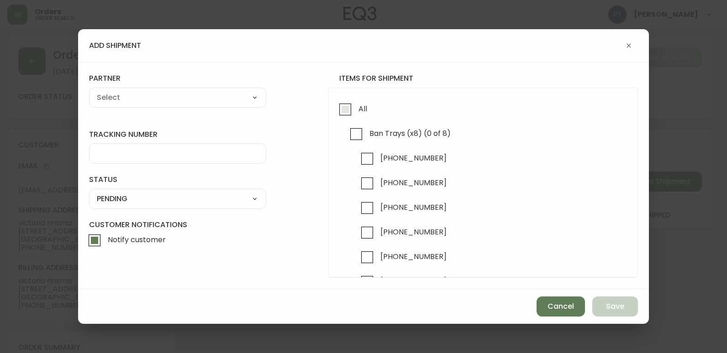
click at [338, 103] on input "All" at bounding box center [345, 109] width 21 height 21
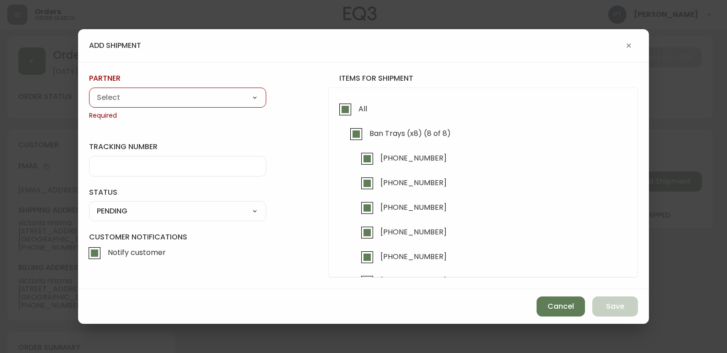
drag, startPoint x: 170, startPoint y: 98, endPoint x: 169, endPoint y: 103, distance: 5.3
click at [170, 98] on select "A Move to Remember LLC ABF Freight Alero [PERSON_NAME] Canada Post CDS Ceva Log…" at bounding box center [177, 98] width 177 height 14
click at [89, 91] on select "A Move to Remember LLC ABF Freight Alero [PERSON_NAME] Canada Post CDS Ceva Log…" at bounding box center [177, 98] width 177 height 14
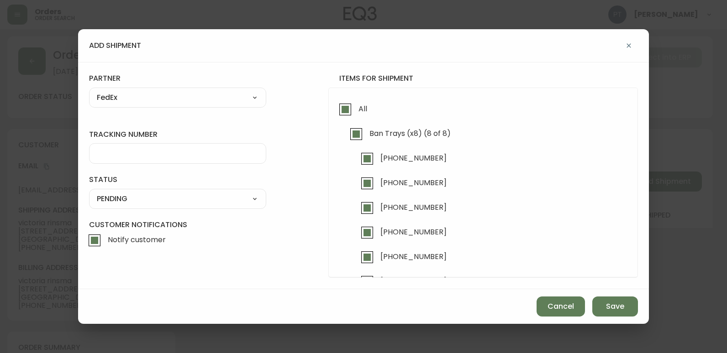
click at [175, 156] on input "tracking number" at bounding box center [178, 153] width 162 height 9
drag, startPoint x: 214, startPoint y: 193, endPoint x: 216, endPoint y: 199, distance: 6.4
click at [215, 197] on select "SHIPPED PENDING CANCELLED" at bounding box center [177, 199] width 177 height 14
click at [89, 192] on select "SHIPPED PENDING CANCELLED" at bounding box center [177, 199] width 177 height 14
drag, startPoint x: 232, startPoint y: 196, endPoint x: 226, endPoint y: 202, distance: 8.1
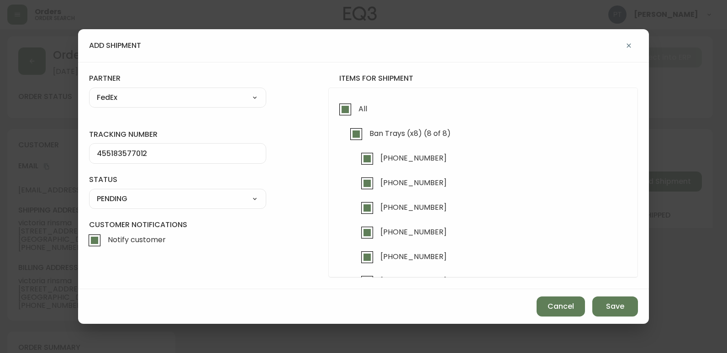
click at [232, 196] on select "SHIPPED PENDING CANCELLED" at bounding box center [177, 199] width 177 height 14
click at [89, 192] on select "SHIPPED PENDING CANCELLED" at bounding box center [177, 199] width 177 height 14
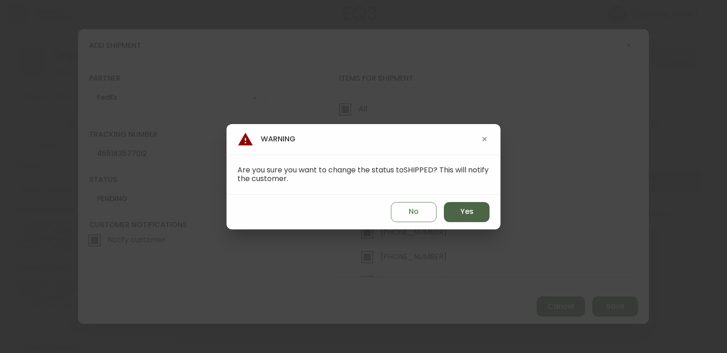
click at [463, 212] on span "Yes" at bounding box center [466, 212] width 13 height 10
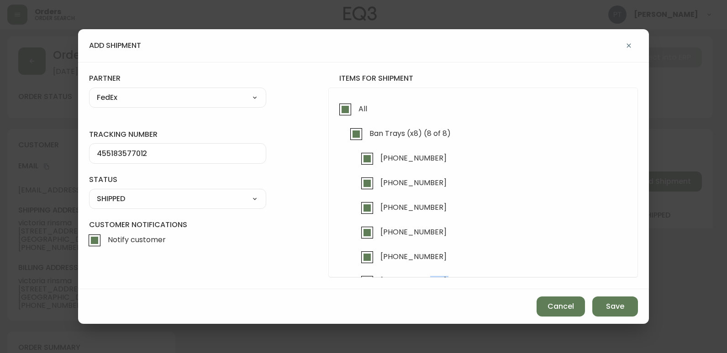
click at [598, 295] on div "add shipment tracking number 455183577012 status SHIPPED SHIPPED PENDING CANCEL…" at bounding box center [363, 176] width 571 height 295
drag, startPoint x: 598, startPoint y: 295, endPoint x: 603, endPoint y: 305, distance: 11.2
click at [603, 305] on button "Save" at bounding box center [615, 307] width 46 height 20
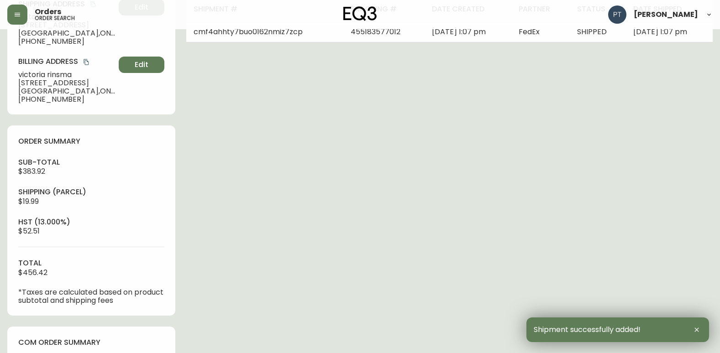
scroll to position [386, 0]
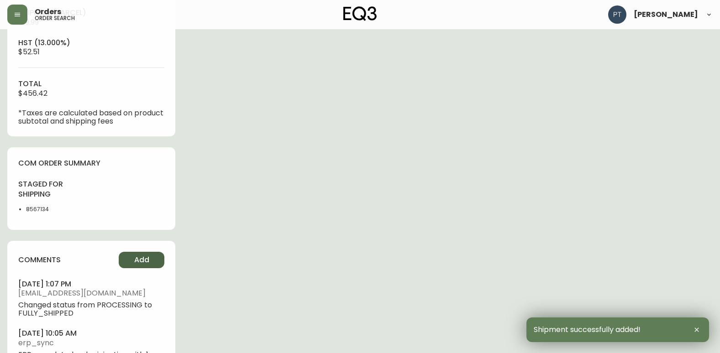
click at [135, 256] on span "Add" at bounding box center [141, 260] width 15 height 10
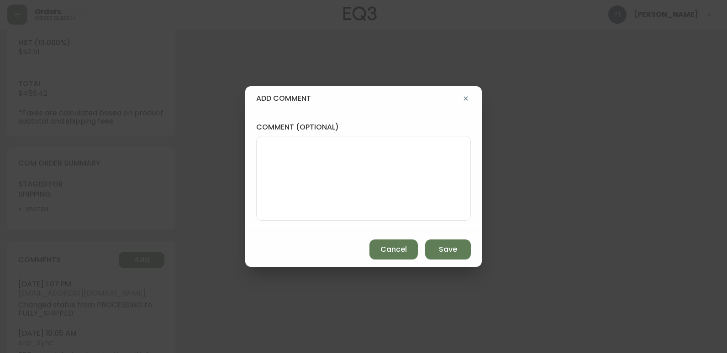
click at [368, 214] on textarea "comment (optional)" at bounding box center [363, 178] width 199 height 73
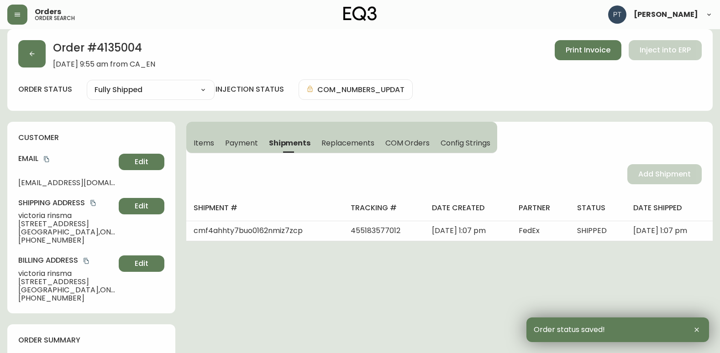
scroll to position [0, 0]
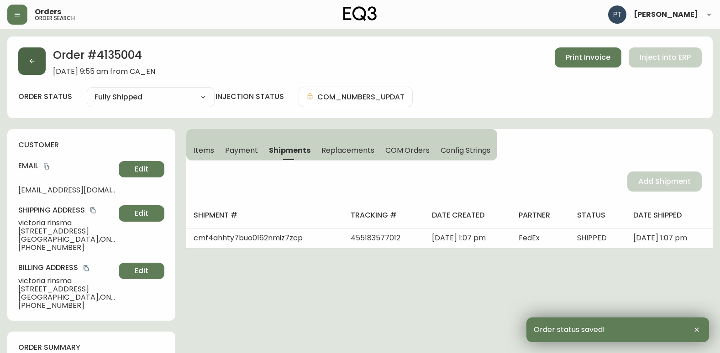
click at [34, 61] on icon "button" at bounding box center [31, 61] width 7 height 7
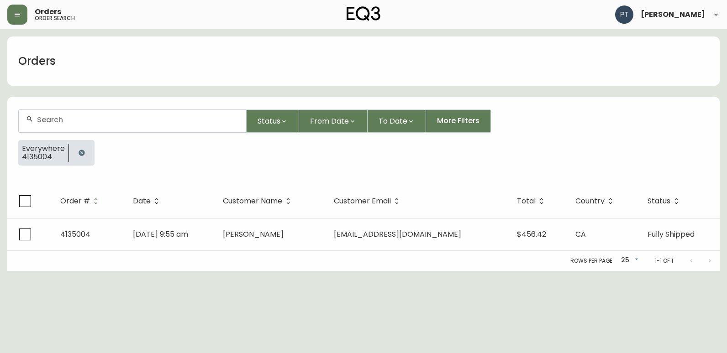
click at [149, 124] on div at bounding box center [132, 121] width 227 height 22
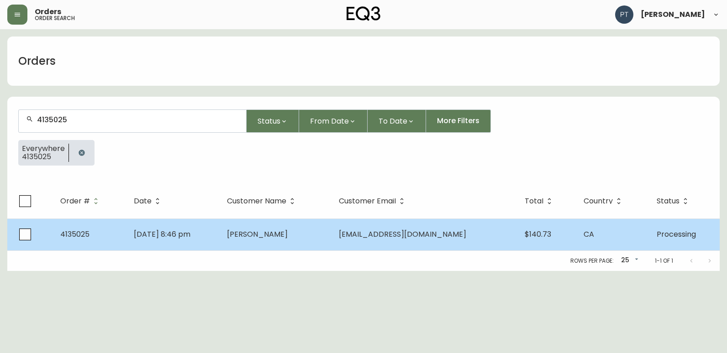
click at [268, 243] on td "[PERSON_NAME]" at bounding box center [276, 235] width 112 height 32
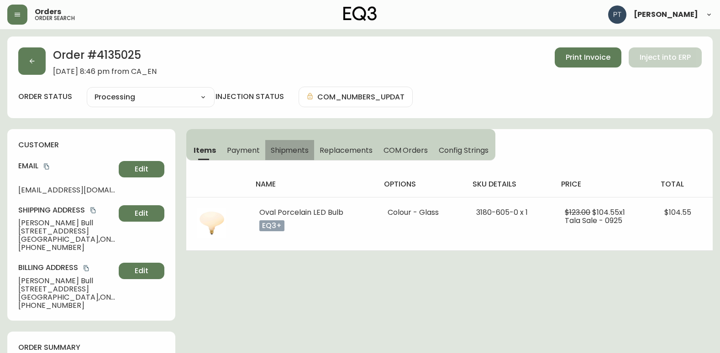
click at [288, 152] on span "Shipments" at bounding box center [290, 151] width 38 height 10
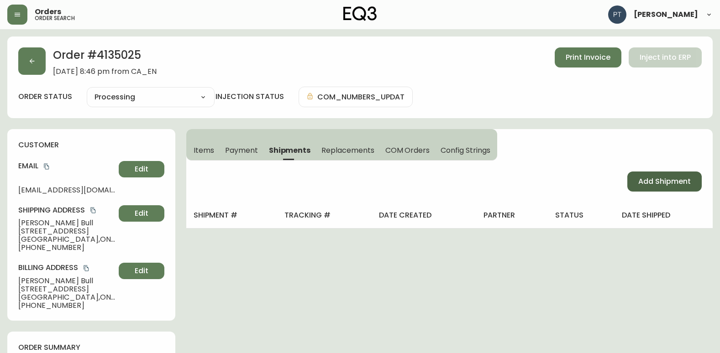
drag, startPoint x: 642, startPoint y: 196, endPoint x: 651, endPoint y: 180, distance: 18.0
click at [645, 186] on div "Add Shipment" at bounding box center [449, 182] width 527 height 42
click at [651, 180] on span "Add Shipment" at bounding box center [664, 182] width 53 height 10
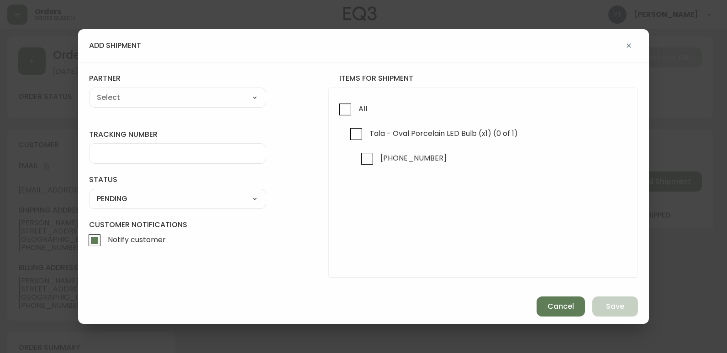
click at [319, 100] on form "tracking number status PENDING SHIPPED PENDING CANCELLED partner A Move to Reme…" at bounding box center [363, 176] width 549 height 204
click at [344, 103] on input "All" at bounding box center [345, 109] width 21 height 21
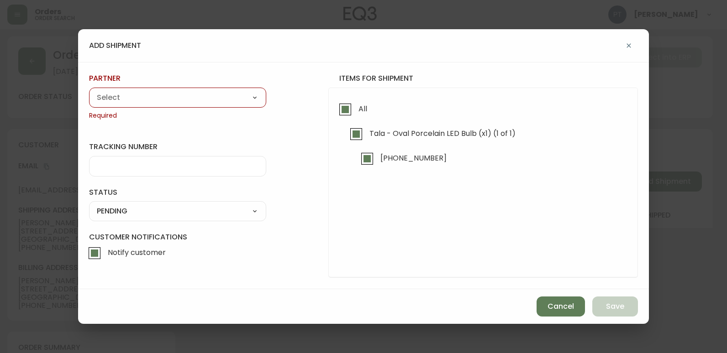
click at [216, 95] on select "A Move to Remember LLC ABF Freight Alero [PERSON_NAME] Canada Post CDS Ceva Log…" at bounding box center [177, 98] width 177 height 14
click at [89, 91] on select "A Move to Remember LLC ABF Freight Alero [PERSON_NAME] Canada Post CDS Ceva Log…" at bounding box center [177, 98] width 177 height 14
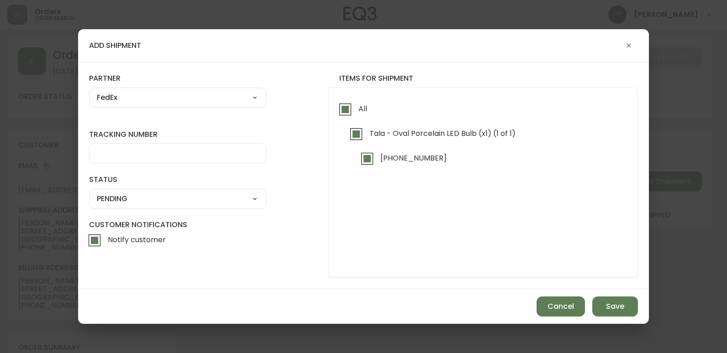
click at [186, 153] on input "tracking number" at bounding box center [178, 153] width 162 height 9
click at [203, 195] on select "SHIPPED PENDING CANCELLED" at bounding box center [177, 199] width 177 height 14
click at [89, 192] on select "SHIPPED PENDING CANCELLED" at bounding box center [177, 199] width 177 height 14
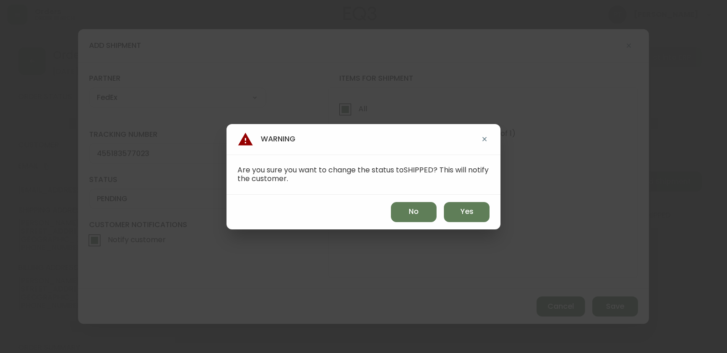
click at [435, 212] on button "No" at bounding box center [414, 212] width 46 height 20
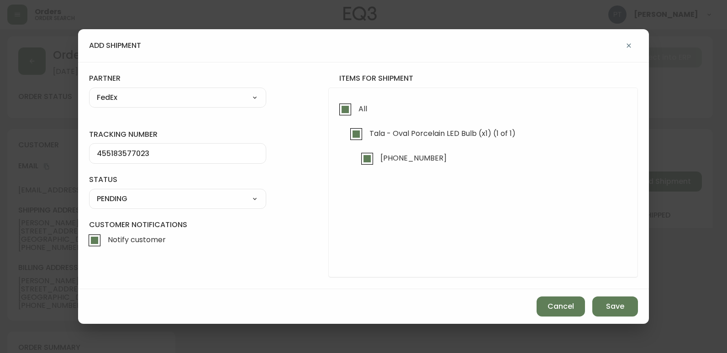
click at [214, 205] on select "SHIPPED PENDING CANCELLED" at bounding box center [177, 199] width 177 height 14
click at [89, 192] on select "SHIPPED PENDING CANCELLED" at bounding box center [177, 199] width 177 height 14
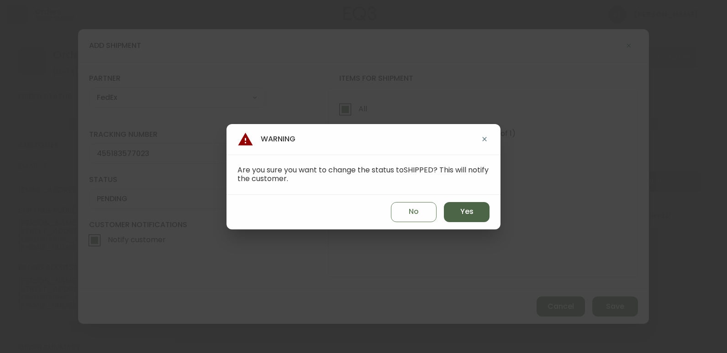
click at [467, 210] on span "Yes" at bounding box center [466, 212] width 13 height 10
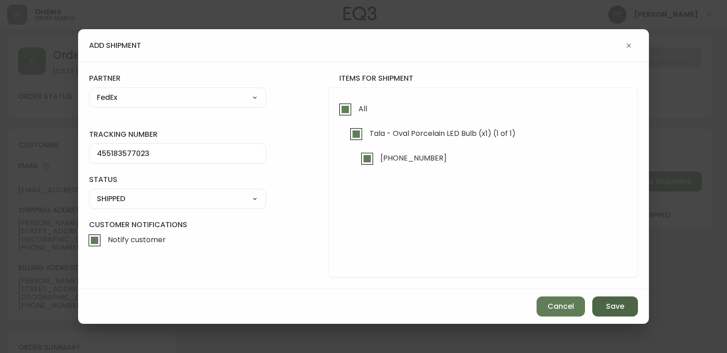
click at [627, 303] on button "Save" at bounding box center [615, 307] width 46 height 20
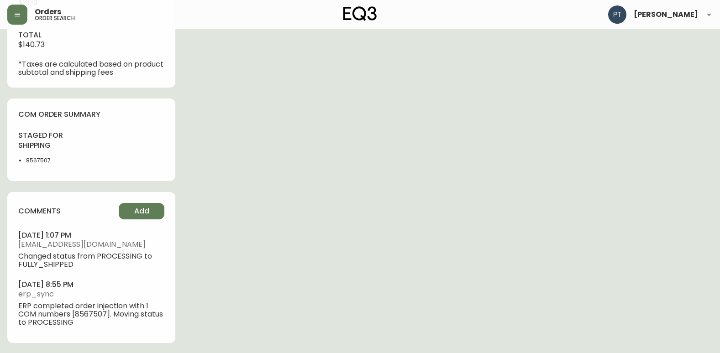
scroll to position [436, 0]
click at [126, 198] on div "comments Add [DATE] 1:07 pm [EMAIL_ADDRESS][DOMAIN_NAME] Changed status from PR…" at bounding box center [91, 266] width 168 height 151
click at [148, 214] on span "Add" at bounding box center [141, 210] width 15 height 10
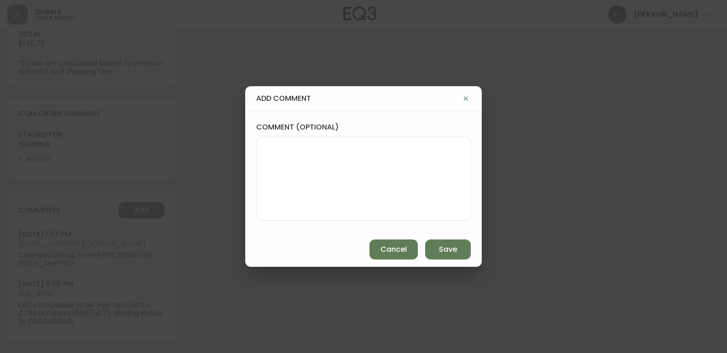
click at [273, 169] on textarea "comment (optional)" at bounding box center [363, 178] width 199 height 73
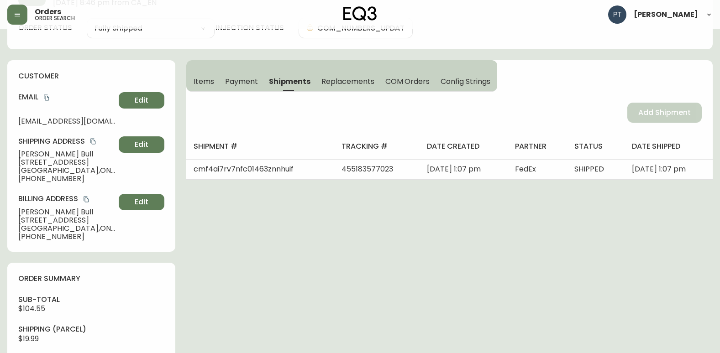
scroll to position [0, 0]
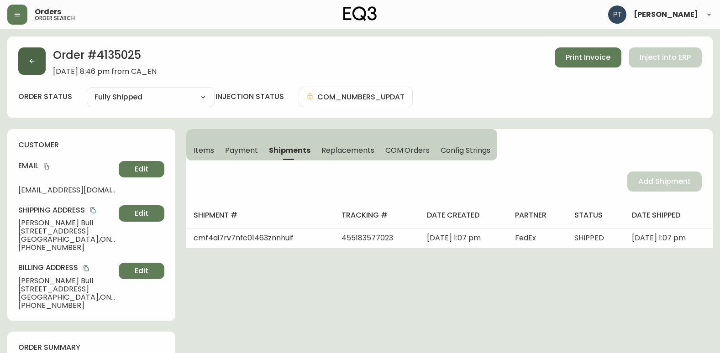
click at [38, 72] on button "button" at bounding box center [31, 60] width 27 height 27
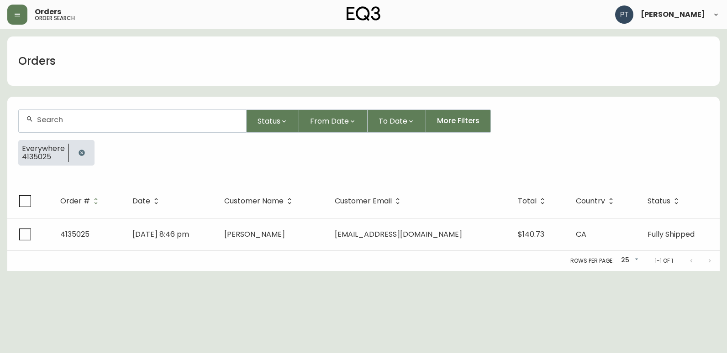
click at [118, 122] on input "text" at bounding box center [138, 120] width 202 height 9
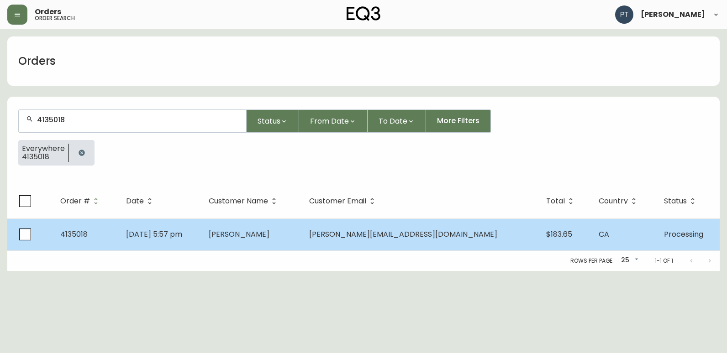
click at [246, 237] on td "[PERSON_NAME]" at bounding box center [251, 235] width 100 height 32
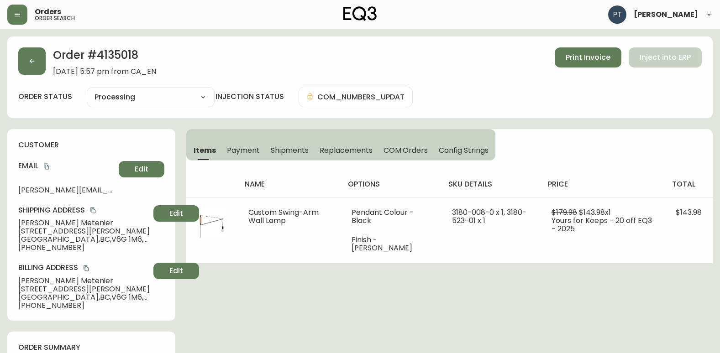
drag, startPoint x: 299, startPoint y: 141, endPoint x: 299, endPoint y: 146, distance: 5.0
click at [299, 141] on button "Shipments" at bounding box center [289, 150] width 49 height 20
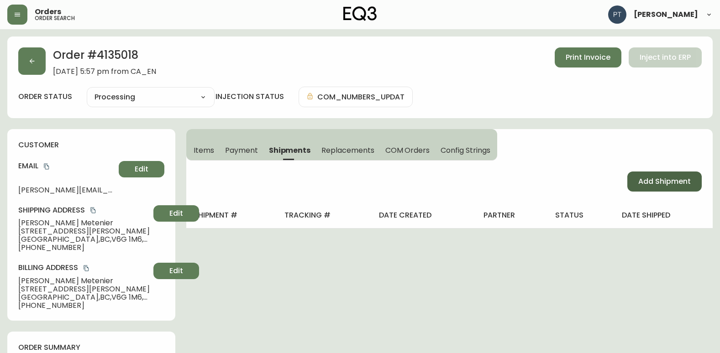
click at [634, 190] on button "Add Shipment" at bounding box center [664, 182] width 74 height 20
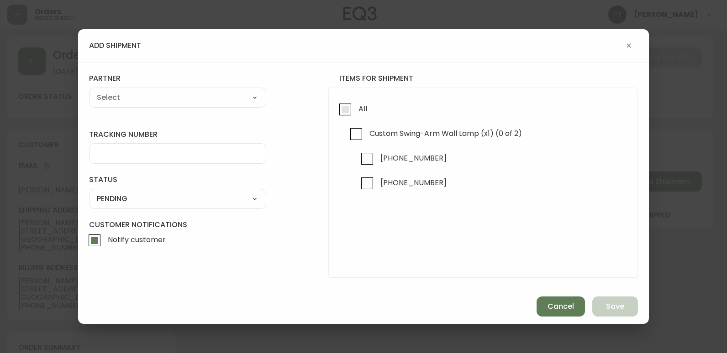
click at [349, 106] on input "All" at bounding box center [345, 109] width 21 height 21
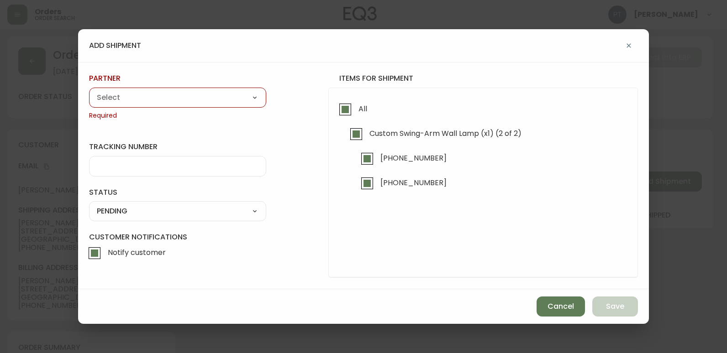
click at [154, 90] on div "A Move to Remember LLC ABF Freight Alero [PERSON_NAME] Canada Post CDS Ceva Log…" at bounding box center [177, 98] width 177 height 20
click at [188, 107] on div "A Move to Remember LLC ABF Freight Alero [PERSON_NAME] Canada Post CDS Ceva Log…" at bounding box center [177, 98] width 177 height 20
click at [189, 101] on select "A Move to Remember LLC ABF Freight Alero [PERSON_NAME] Canada Post CDS Ceva Log…" at bounding box center [177, 98] width 177 height 14
click at [89, 91] on select "A Move to Remember LLC ABF Freight Alero [PERSON_NAME] Canada Post CDS Ceva Log…" at bounding box center [177, 98] width 177 height 14
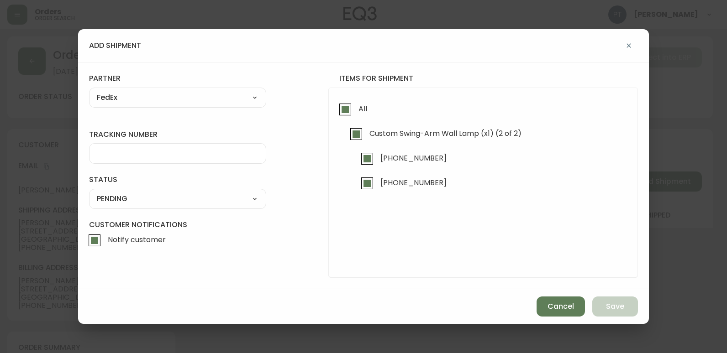
click at [226, 153] on input "tracking number" at bounding box center [178, 153] width 162 height 9
drag, startPoint x: 174, startPoint y: 199, endPoint x: 170, endPoint y: 200, distance: 4.8
click at [174, 199] on select "SHIPPED PENDING CANCELLED" at bounding box center [177, 199] width 177 height 14
click at [158, 207] on div "SHIPPED PENDING CANCELLED" at bounding box center [177, 199] width 177 height 20
click at [163, 199] on select "SHIPPED PENDING CANCELLED" at bounding box center [177, 199] width 177 height 14
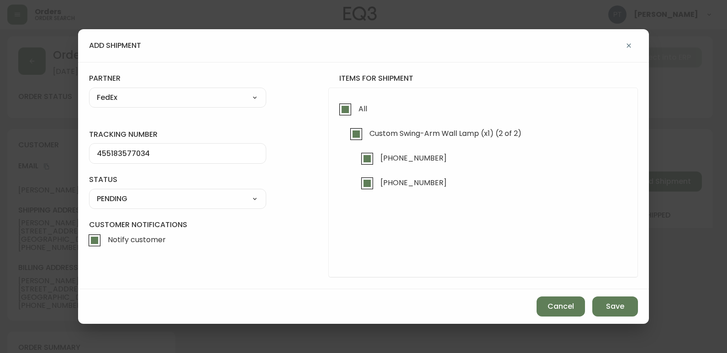
click at [89, 192] on select "SHIPPED PENDING CANCELLED" at bounding box center [177, 199] width 177 height 14
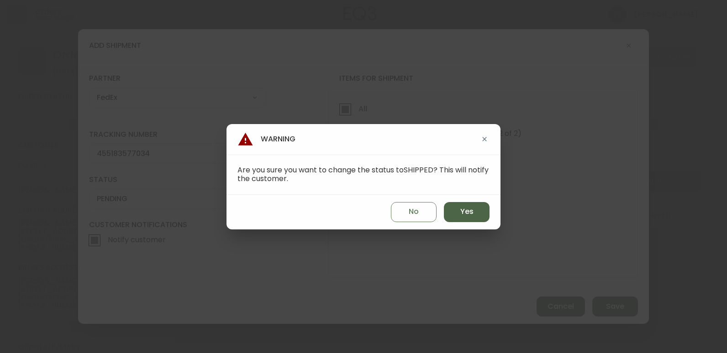
click at [485, 219] on button "Yes" at bounding box center [467, 212] width 46 height 20
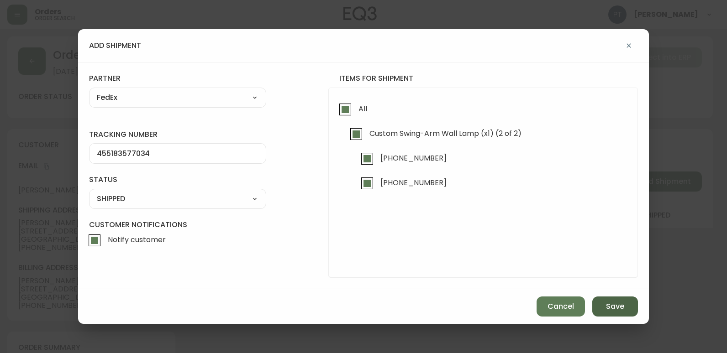
click at [611, 313] on button "Save" at bounding box center [615, 307] width 46 height 20
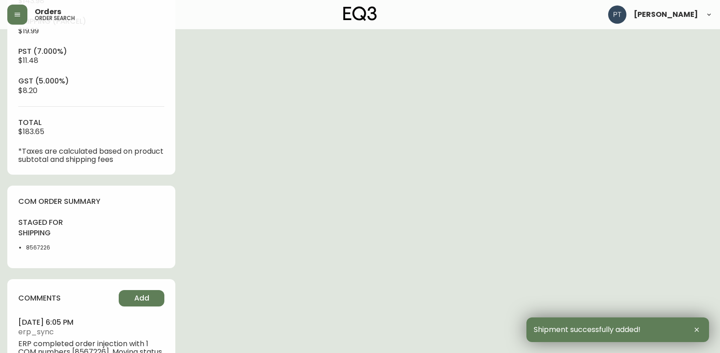
scroll to position [416, 0]
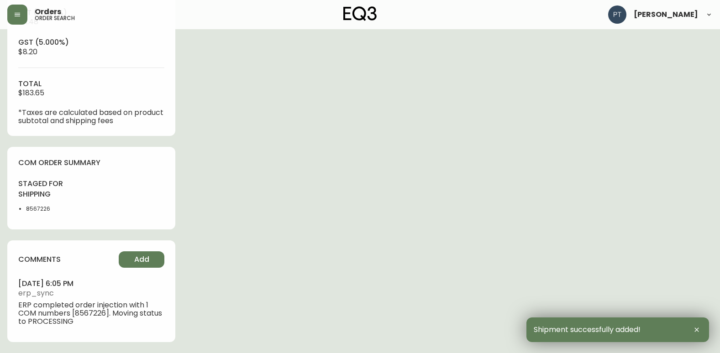
drag, startPoint x: 86, startPoint y: 253, endPoint x: 93, endPoint y: 254, distance: 7.0
click at [93, 254] on div "comments Add" at bounding box center [91, 260] width 146 height 16
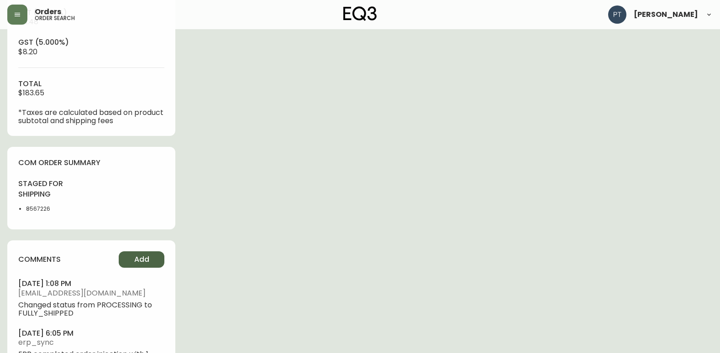
drag, startPoint x: 93, startPoint y: 254, endPoint x: 136, endPoint y: 262, distance: 43.5
click at [136, 262] on span "Add" at bounding box center [141, 260] width 15 height 10
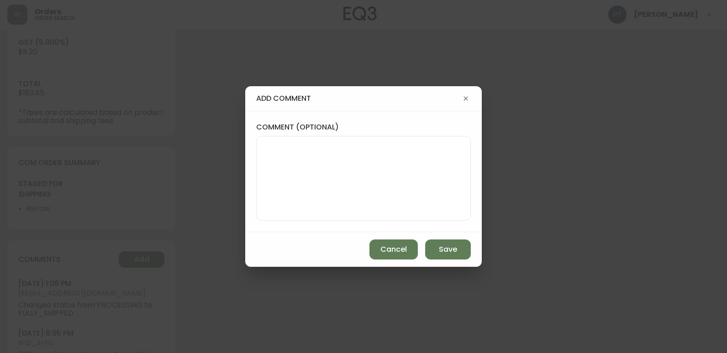
click at [302, 147] on textarea "comment (optional)" at bounding box center [363, 178] width 199 height 73
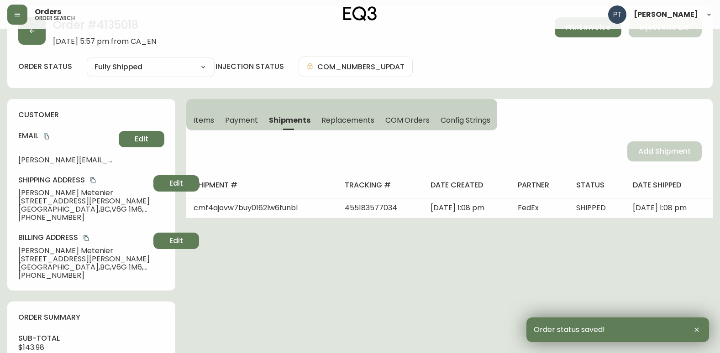
scroll to position [0, 0]
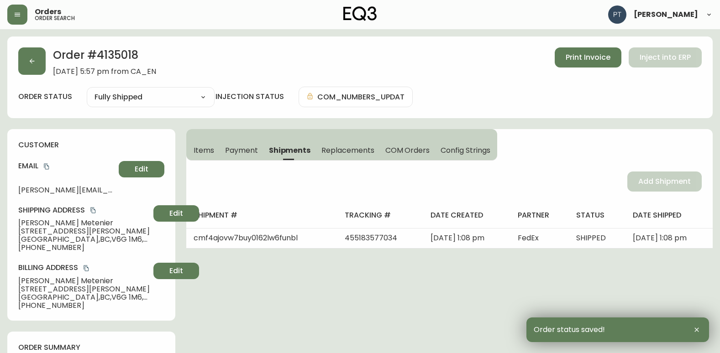
click at [49, 70] on div "Order # 4135018 [DATE] 5:57 pm from CA_EN Print Invoice Inject into ERP" at bounding box center [360, 61] width 684 height 28
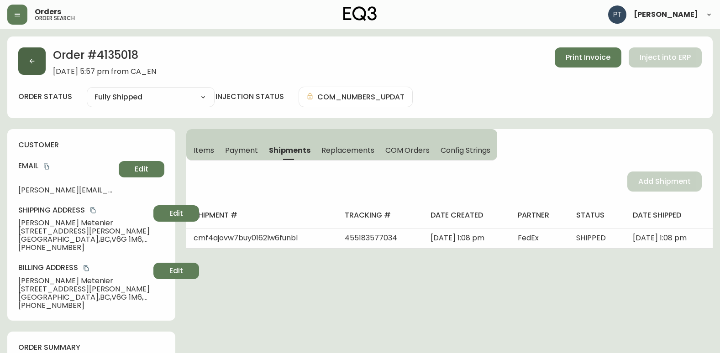
click at [33, 63] on icon "button" at bounding box center [31, 61] width 7 height 7
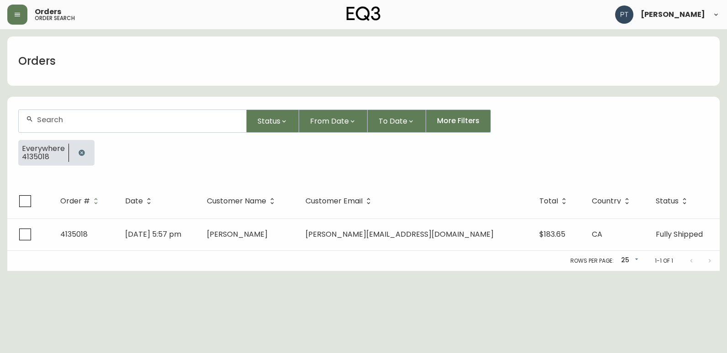
click at [151, 126] on div at bounding box center [132, 121] width 227 height 22
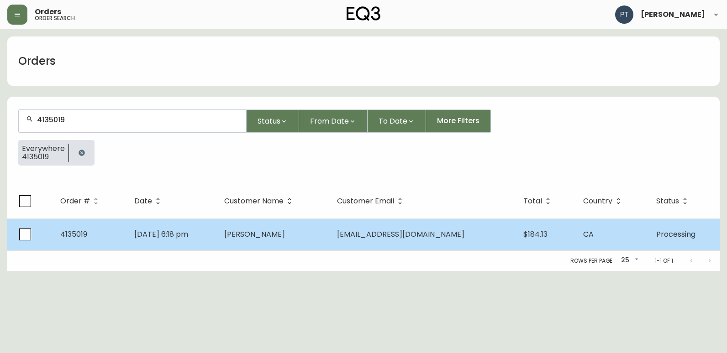
click at [217, 237] on td "[DATE] 6:18 pm" at bounding box center [172, 235] width 90 height 32
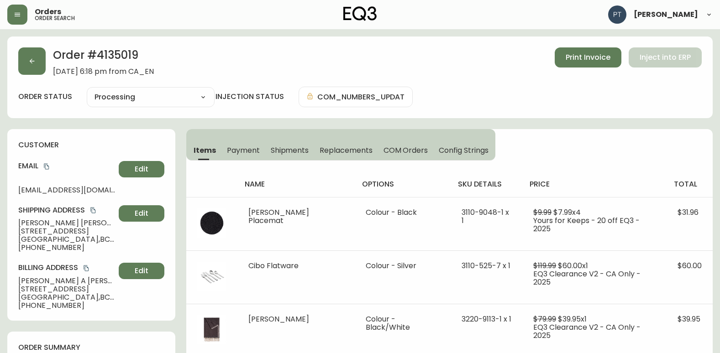
click at [298, 149] on span "Shipments" at bounding box center [290, 151] width 38 height 10
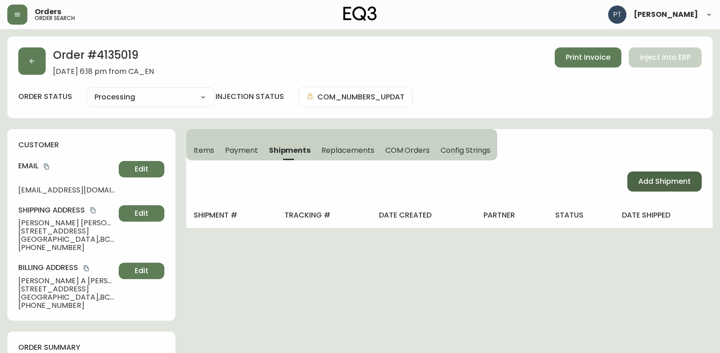
click at [638, 181] on span "Add Shipment" at bounding box center [664, 182] width 53 height 10
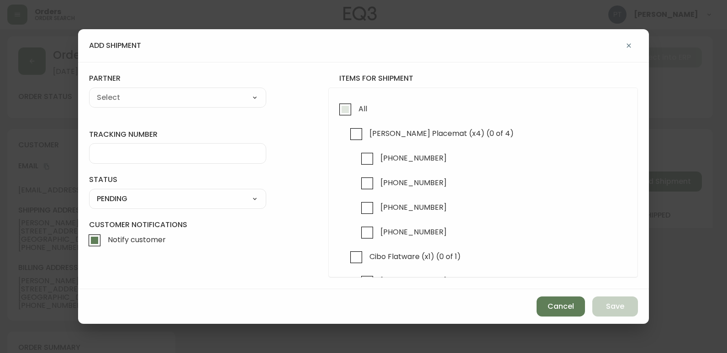
click at [348, 112] on input "All" at bounding box center [345, 109] width 21 height 21
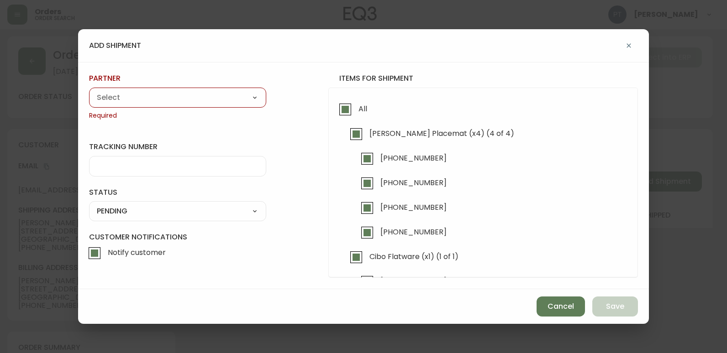
click at [211, 92] on select "A Move to Remember LLC ABF Freight Alero [PERSON_NAME] Canada Post CDS Ceva Log…" at bounding box center [177, 98] width 177 height 14
click at [89, 91] on select "A Move to Remember LLC ABF Freight Alero [PERSON_NAME] Canada Post CDS Ceva Log…" at bounding box center [177, 98] width 177 height 14
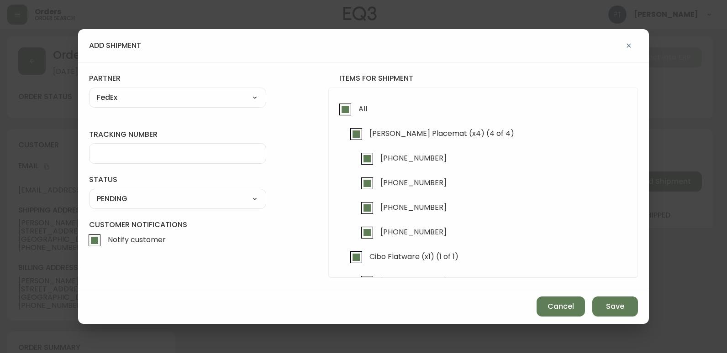
drag, startPoint x: 164, startPoint y: 147, endPoint x: 166, endPoint y: 152, distance: 5.2
click at [164, 150] on div at bounding box center [177, 153] width 177 height 21
click at [234, 196] on select "SHIPPED PENDING CANCELLED" at bounding box center [177, 199] width 177 height 14
click at [89, 192] on select "SHIPPED PENDING CANCELLED" at bounding box center [177, 199] width 177 height 14
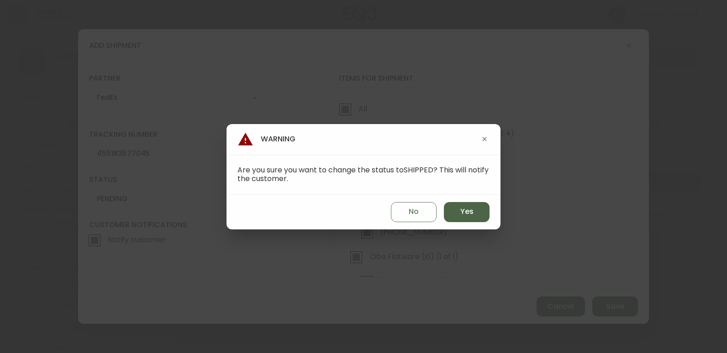
drag, startPoint x: 459, startPoint y: 211, endPoint x: 486, endPoint y: 225, distance: 30.0
click at [460, 211] on button "Yes" at bounding box center [467, 212] width 46 height 20
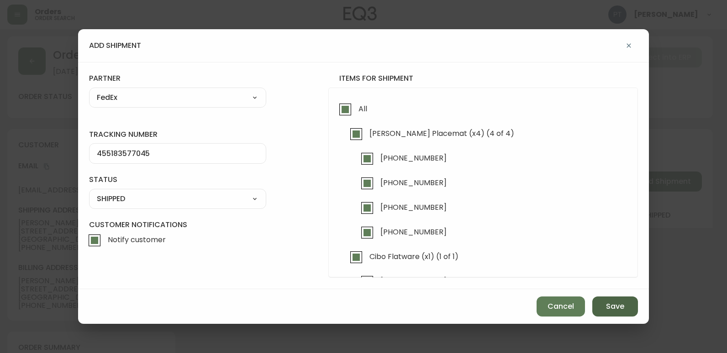
click at [597, 303] on button "Save" at bounding box center [615, 307] width 46 height 20
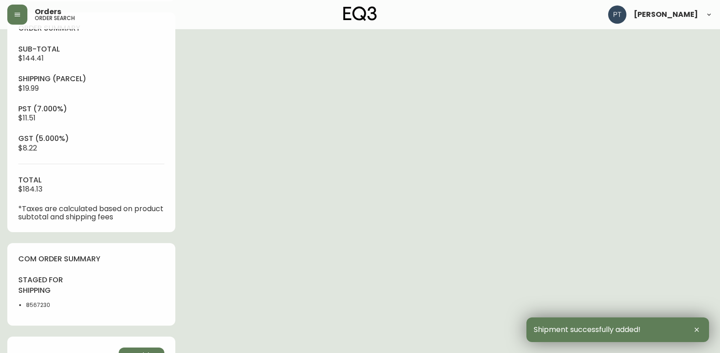
scroll to position [465, 0]
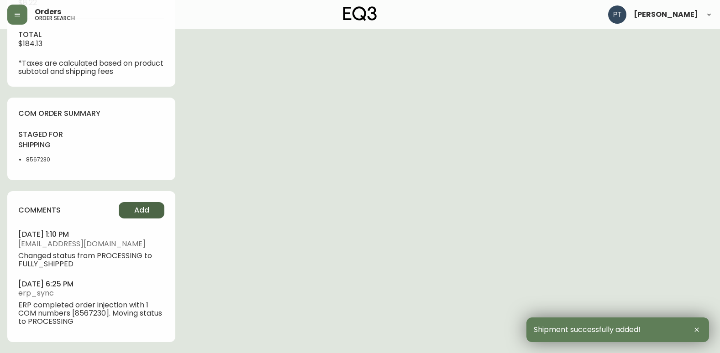
click at [142, 212] on span "Add" at bounding box center [141, 210] width 15 height 10
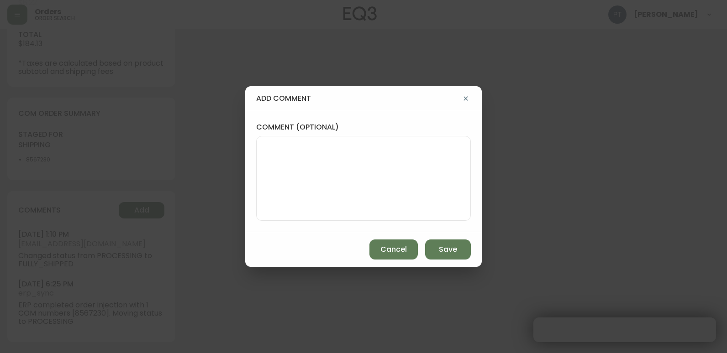
click at [366, 207] on textarea "comment (optional)" at bounding box center [363, 178] width 199 height 73
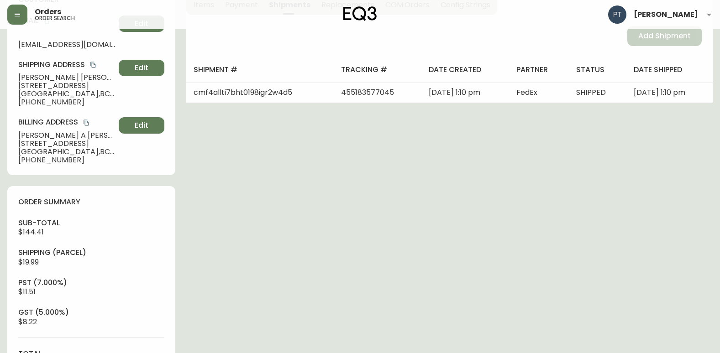
scroll to position [0, 0]
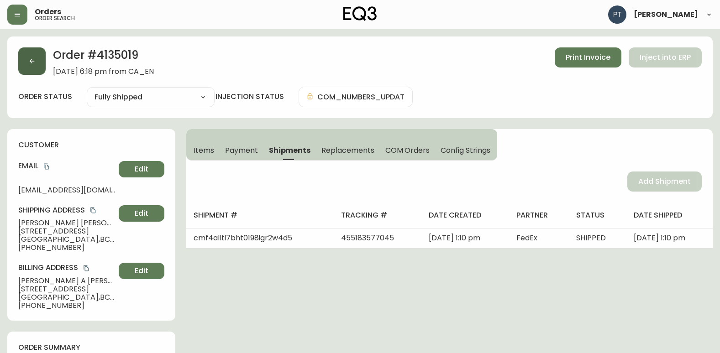
drag, startPoint x: 38, startPoint y: 49, endPoint x: 31, endPoint y: 60, distance: 13.2
click at [31, 60] on button "button" at bounding box center [31, 60] width 27 height 27
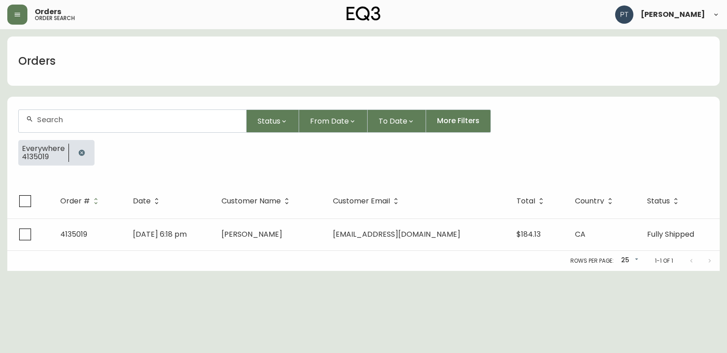
click at [86, 127] on div at bounding box center [132, 121] width 227 height 22
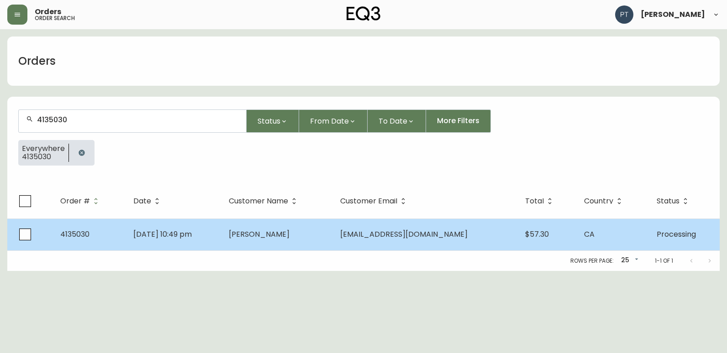
click at [209, 247] on td "[DATE] 10:49 pm" at bounding box center [173, 235] width 95 height 32
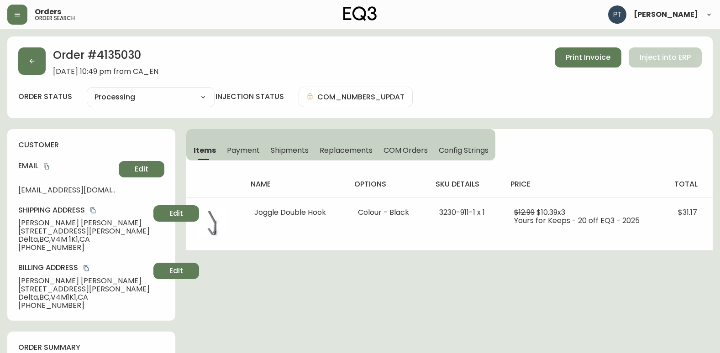
click at [295, 140] on button "Shipments" at bounding box center [289, 150] width 49 height 20
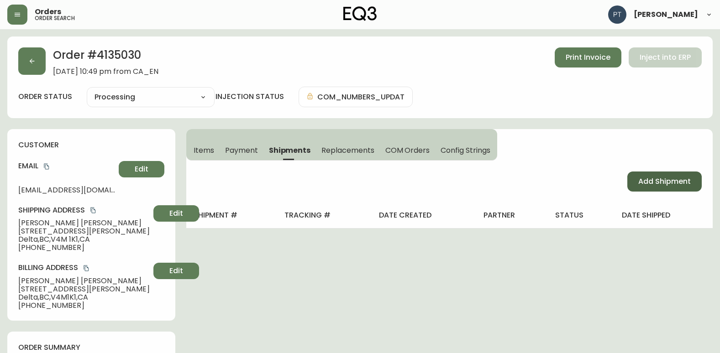
click at [668, 186] on span "Add Shipment" at bounding box center [664, 182] width 53 height 10
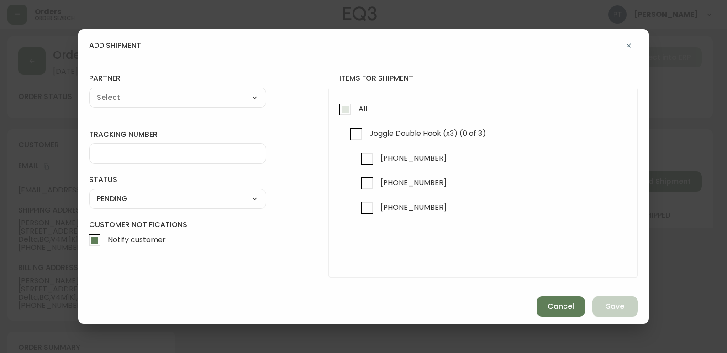
click at [349, 111] on input "All" at bounding box center [345, 109] width 21 height 21
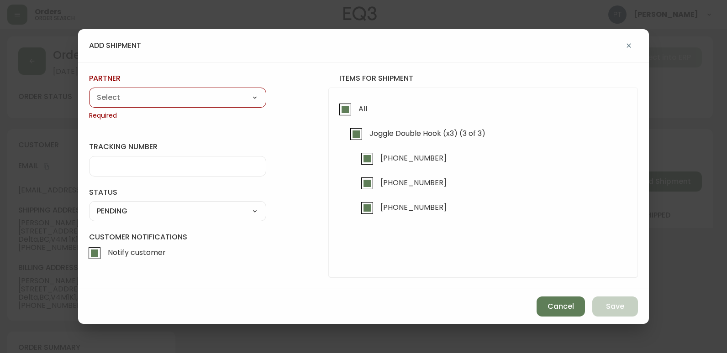
drag, startPoint x: 163, startPoint y: 109, endPoint x: 179, endPoint y: 96, distance: 21.2
click at [165, 109] on div "partner A Move to Remember LLC ABF Freight Alero [PERSON_NAME] Canada Post CDS …" at bounding box center [177, 97] width 177 height 47
click at [179, 96] on select "A Move to Remember LLC ABF Freight Alero [PERSON_NAME] Canada Post CDS Ceva Log…" at bounding box center [177, 98] width 177 height 14
click at [89, 91] on select "A Move to Remember LLC ABF Freight Alero [PERSON_NAME] Canada Post CDS Ceva Log…" at bounding box center [177, 98] width 177 height 14
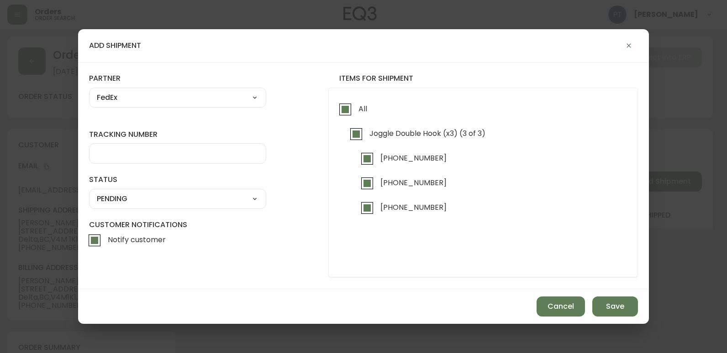
click at [171, 149] on div at bounding box center [177, 153] width 177 height 21
click at [177, 192] on select "SHIPPED PENDING CANCELLED" at bounding box center [177, 199] width 177 height 14
click at [89, 192] on select "SHIPPED PENDING CANCELLED" at bounding box center [177, 199] width 177 height 14
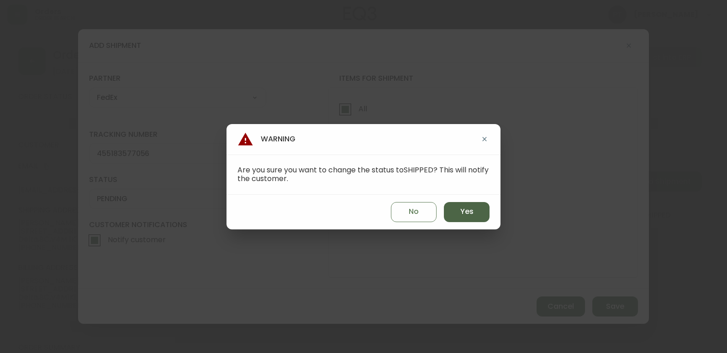
click at [463, 209] on span "Yes" at bounding box center [466, 212] width 13 height 10
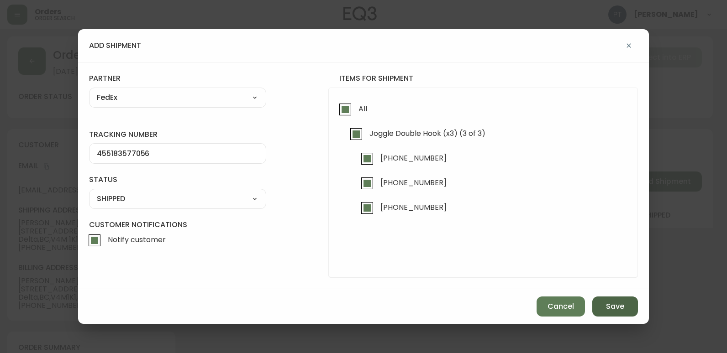
click at [614, 302] on span "Save" at bounding box center [615, 307] width 18 height 10
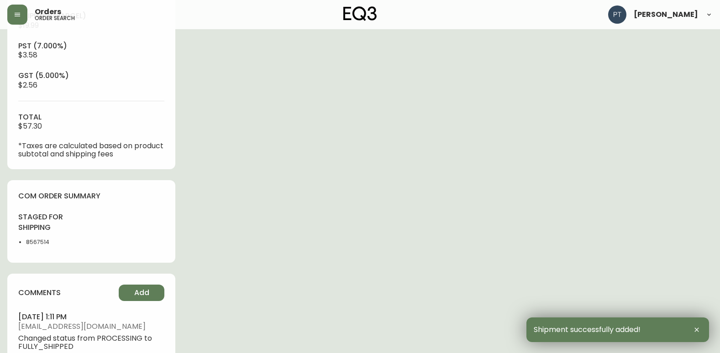
scroll to position [465, 0]
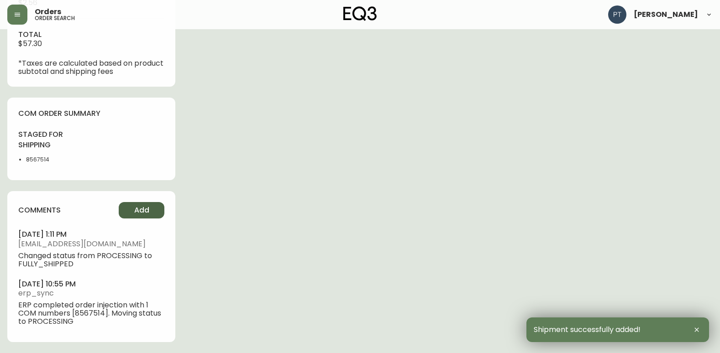
click at [147, 204] on button "Add" at bounding box center [142, 210] width 46 height 16
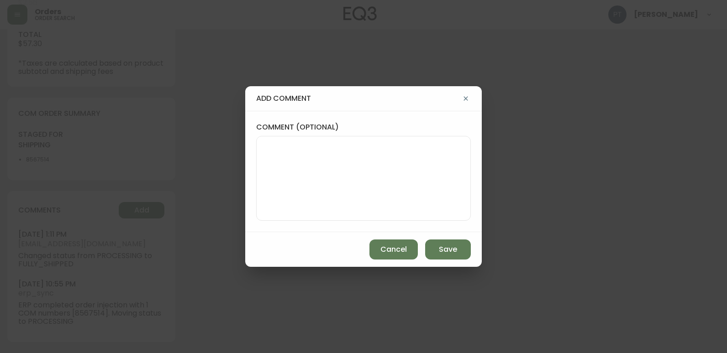
click at [341, 168] on textarea "comment (optional)" at bounding box center [363, 178] width 199 height 73
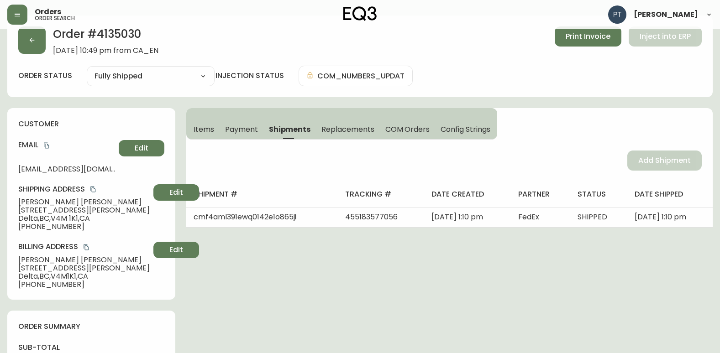
scroll to position [0, 0]
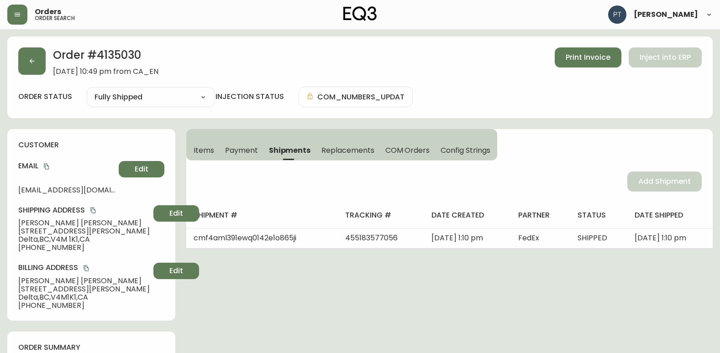
click at [18, 55] on div "Order # 4135030 [DATE] 10:49 pm from CA_EN Print Invoice Inject into ERP order …" at bounding box center [360, 78] width 706 height 82
click at [17, 60] on div "Order # 4135030 [DATE] 10:49 pm from CA_EN Print Invoice Inject into ERP order …" at bounding box center [360, 78] width 706 height 82
click at [30, 55] on button "button" at bounding box center [31, 60] width 27 height 27
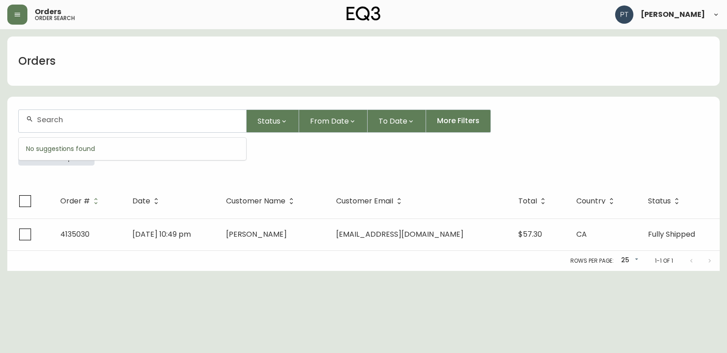
click at [86, 117] on input "text" at bounding box center [138, 120] width 202 height 9
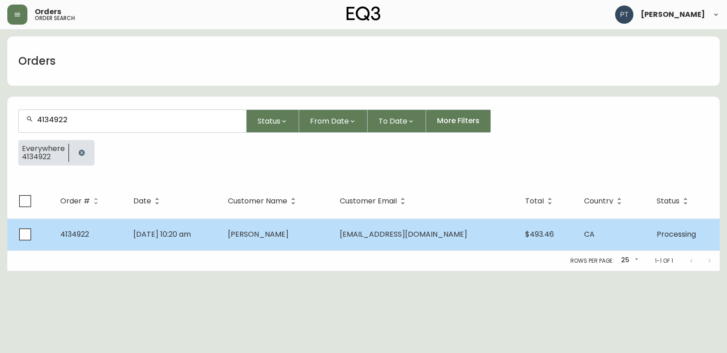
click at [262, 250] on div "Order # Date Customer Name Customer Email Total Country Status 4134922 [DATE] 1…" at bounding box center [363, 227] width 712 height 87
drag, startPoint x: 262, startPoint y: 250, endPoint x: 228, endPoint y: 239, distance: 35.5
click at [220, 239] on td "[DATE] 10:20 am" at bounding box center [173, 235] width 94 height 32
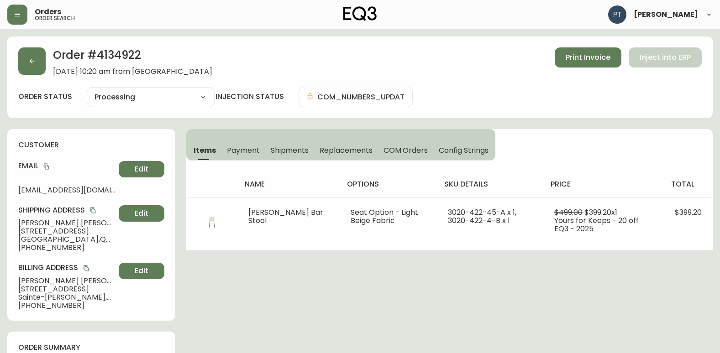
click at [291, 153] on span "Shipments" at bounding box center [290, 151] width 38 height 10
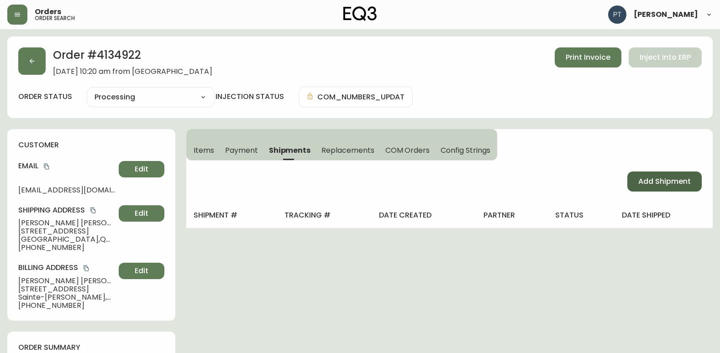
drag, startPoint x: 659, startPoint y: 187, endPoint x: 654, endPoint y: 181, distance: 8.1
click at [657, 183] on button "Add Shipment" at bounding box center [664, 182] width 74 height 20
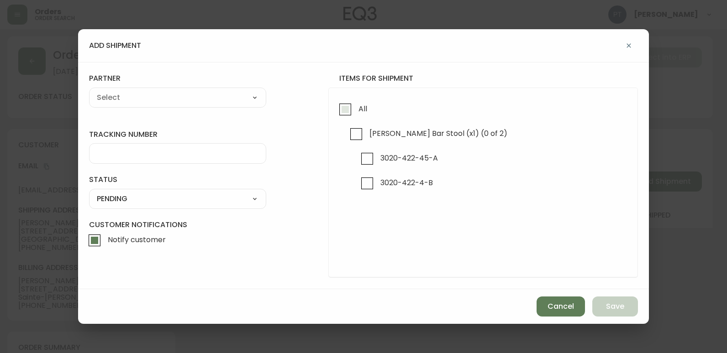
drag, startPoint x: 379, startPoint y: 109, endPoint x: 345, endPoint y: 112, distance: 33.5
click at [345, 112] on div "All [PERSON_NAME] Bar Stool (x1) (0 of 2) 3020-422-45-A 3020-422-4-B" at bounding box center [483, 183] width 310 height 190
drag, startPoint x: 345, startPoint y: 112, endPoint x: 337, endPoint y: 112, distance: 8.2
click at [337, 112] on input "All" at bounding box center [345, 109] width 21 height 21
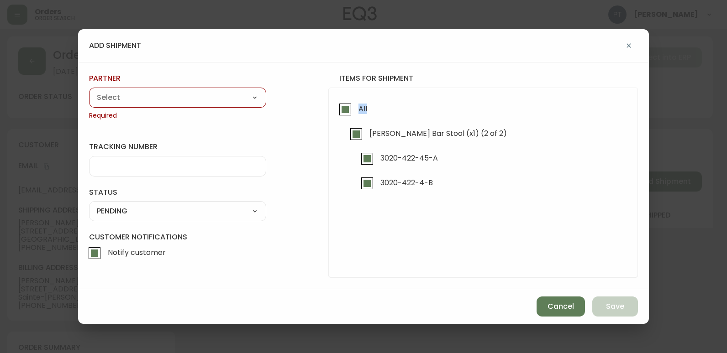
click at [238, 101] on select "A Move to Remember LLC ABF Freight Alero [PERSON_NAME] Canada Post CDS Ceva Log…" at bounding box center [177, 98] width 177 height 14
click at [89, 91] on select "A Move to Remember LLC ABF Freight Alero [PERSON_NAME] Canada Post CDS Ceva Log…" at bounding box center [177, 98] width 177 height 14
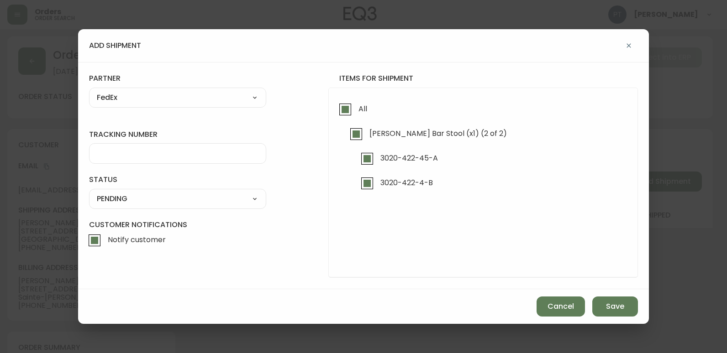
click at [187, 148] on div at bounding box center [177, 153] width 177 height 21
click at [159, 205] on select "SHIPPED PENDING CANCELLED" at bounding box center [177, 199] width 177 height 14
click at [89, 192] on select "SHIPPED PENDING CANCELLED" at bounding box center [177, 199] width 177 height 14
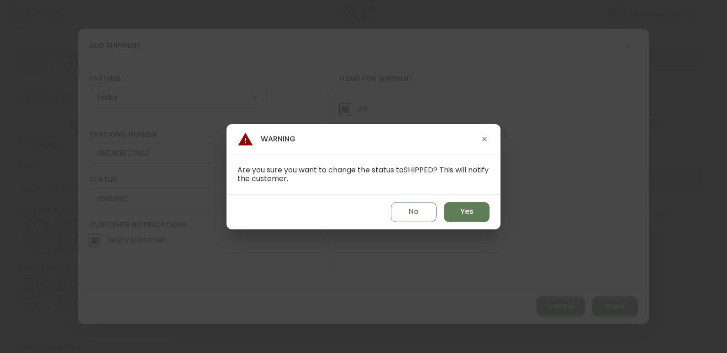
drag, startPoint x: 430, startPoint y: 216, endPoint x: 442, endPoint y: 214, distance: 12.1
click at [435, 216] on button "No" at bounding box center [414, 212] width 46 height 20
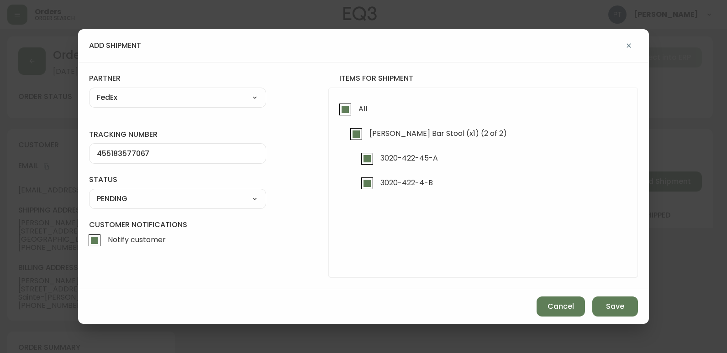
drag, startPoint x: 175, startPoint y: 194, endPoint x: 177, endPoint y: 204, distance: 9.9
click at [175, 194] on select "SHIPPED PENDING CANCELLED" at bounding box center [177, 199] width 177 height 14
click at [89, 192] on select "SHIPPED PENDING CANCELLED" at bounding box center [177, 199] width 177 height 14
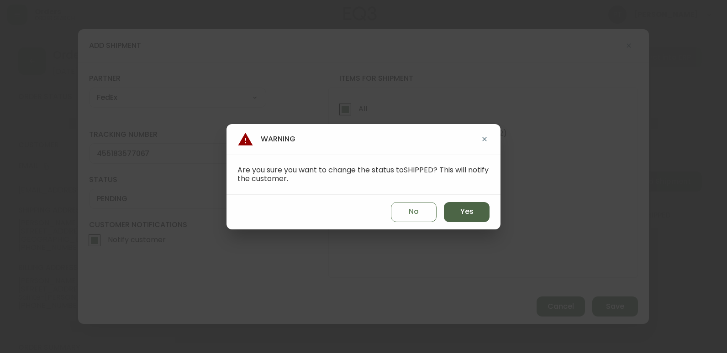
drag, startPoint x: 459, startPoint y: 209, endPoint x: 489, endPoint y: 211, distance: 29.8
click at [459, 208] on button "Yes" at bounding box center [467, 212] width 46 height 20
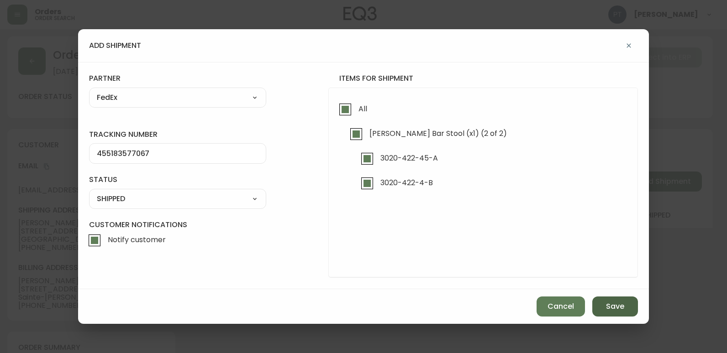
click at [616, 305] on span "Save" at bounding box center [615, 307] width 18 height 10
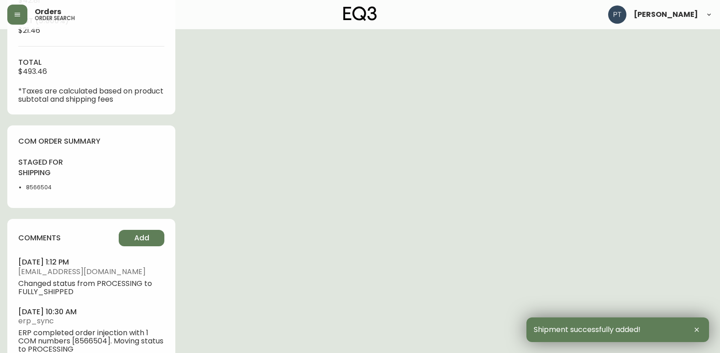
scroll to position [465, 0]
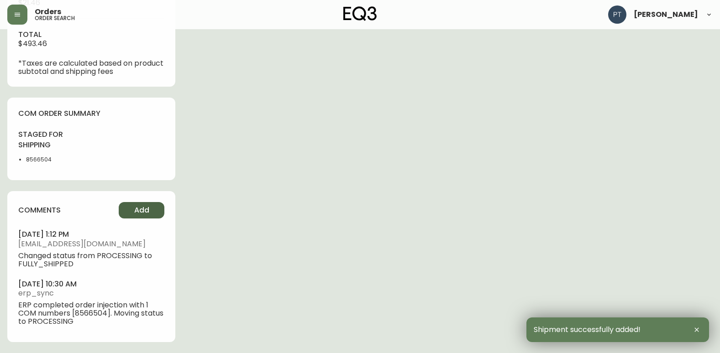
click at [163, 213] on button "Add" at bounding box center [142, 210] width 46 height 16
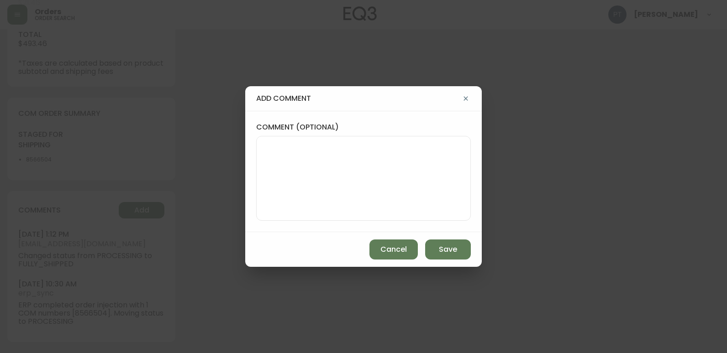
click at [299, 174] on textarea "comment (optional)" at bounding box center [363, 178] width 199 height 73
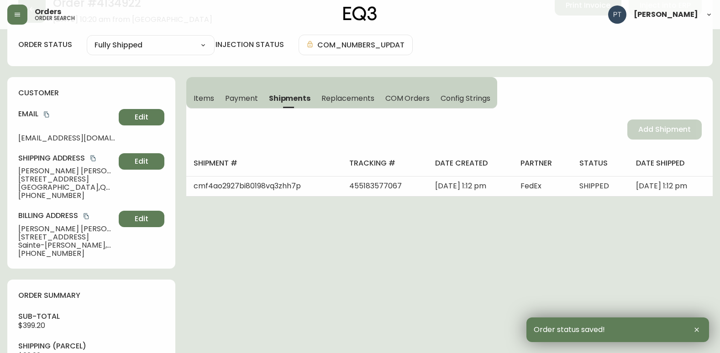
scroll to position [0, 0]
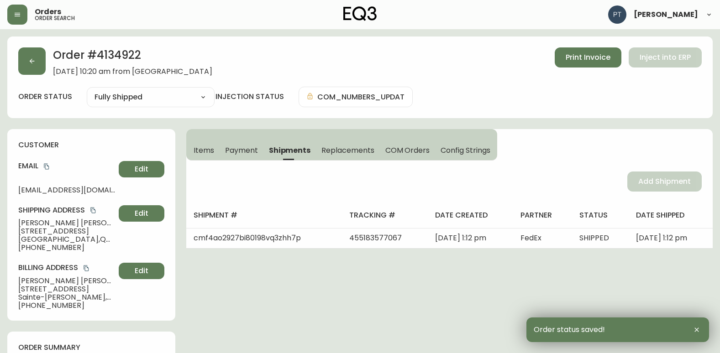
click at [16, 62] on div "Order # 4134922 [DATE] 10:20 am from CA_EN Print Invoice Inject into ERP order …" at bounding box center [360, 78] width 706 height 82
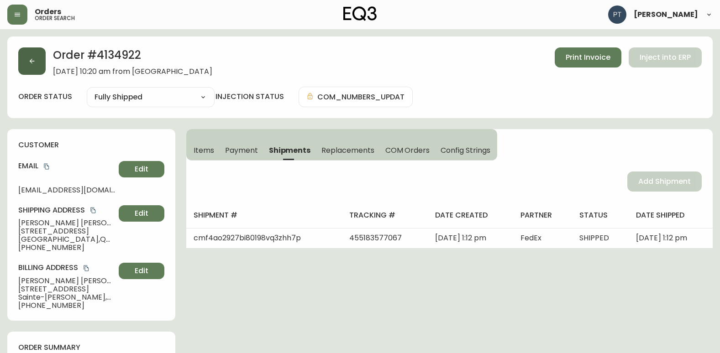
click at [38, 68] on button "button" at bounding box center [31, 60] width 27 height 27
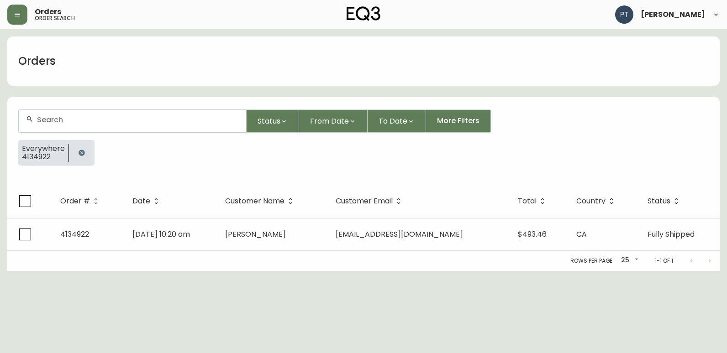
click at [106, 124] on input "text" at bounding box center [138, 120] width 202 height 9
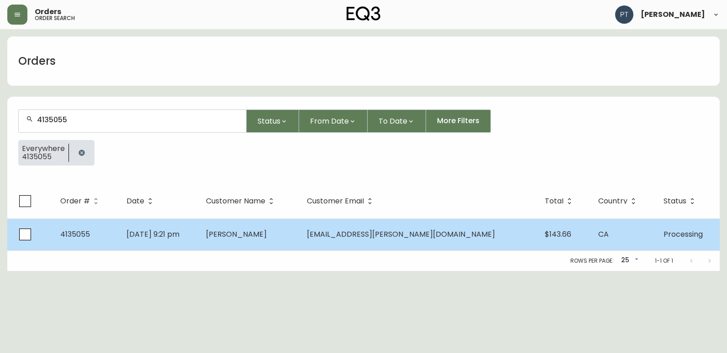
click at [296, 248] on td "[PERSON_NAME]" at bounding box center [249, 235] width 101 height 32
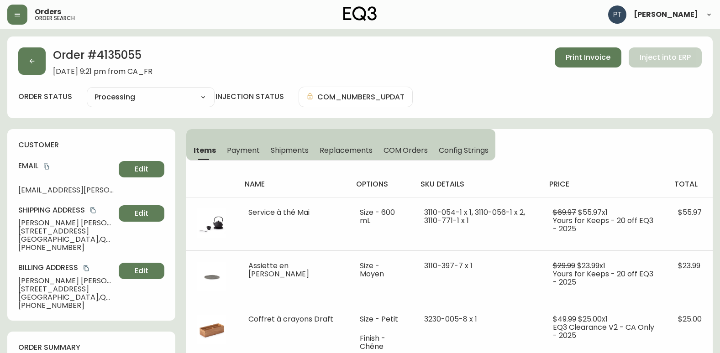
click at [300, 152] on span "Shipments" at bounding box center [290, 151] width 38 height 10
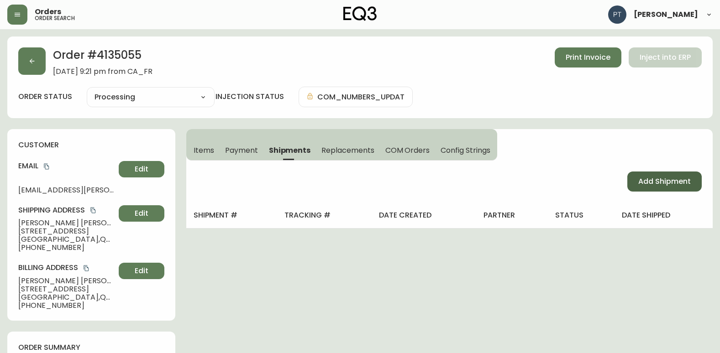
click at [642, 183] on span "Add Shipment" at bounding box center [664, 182] width 53 height 10
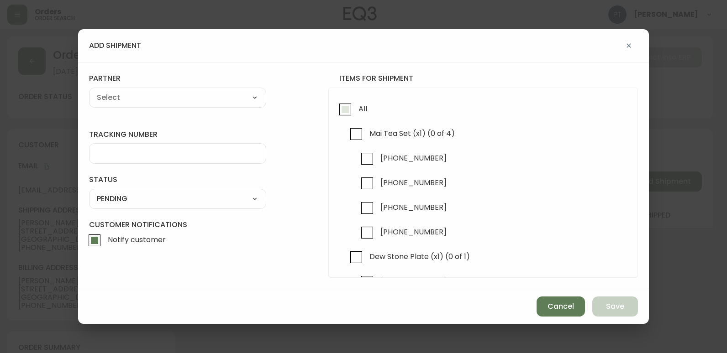
click at [337, 118] on input "All" at bounding box center [345, 109] width 21 height 21
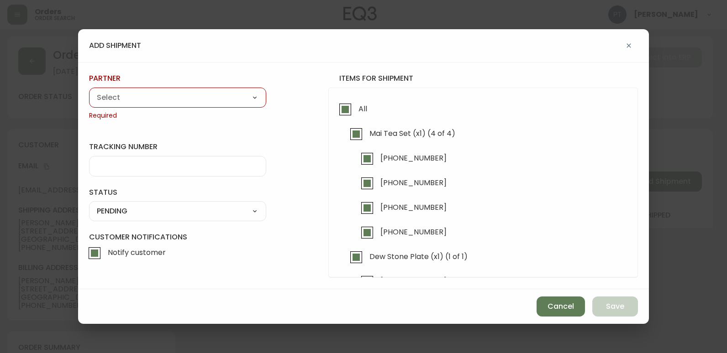
click at [248, 101] on select "A Move to Remember LLC ABF Freight Alero [PERSON_NAME] Canada Post CDS Ceva Log…" at bounding box center [177, 98] width 177 height 14
click at [89, 91] on select "A Move to Remember LLC ABF Freight Alero [PERSON_NAME] Canada Post CDS Ceva Log…" at bounding box center [177, 98] width 177 height 14
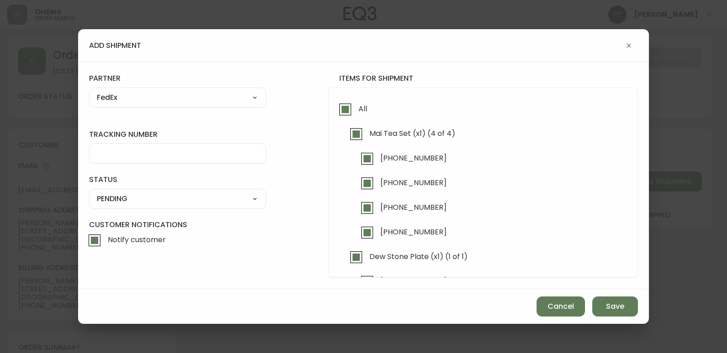
click at [154, 156] on input "tracking number" at bounding box center [178, 153] width 162 height 9
click at [200, 196] on select "SHIPPED PENDING CANCELLED" at bounding box center [177, 199] width 177 height 14
click at [89, 192] on select "SHIPPED PENDING CANCELLED" at bounding box center [177, 199] width 177 height 14
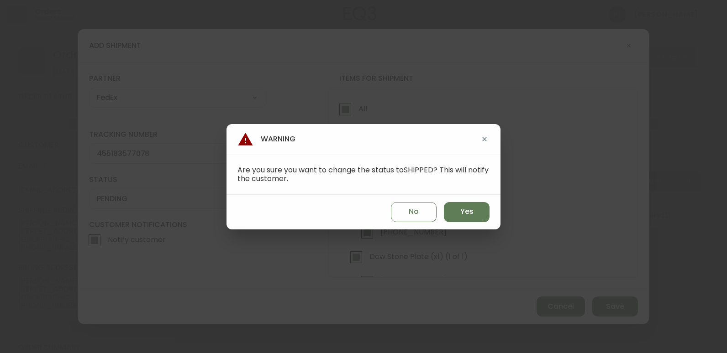
click at [488, 223] on div "No Yes" at bounding box center [363, 212] width 274 height 35
click at [468, 209] on span "Yes" at bounding box center [466, 212] width 13 height 10
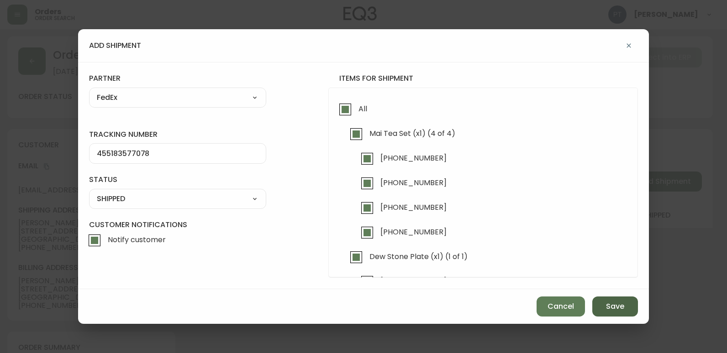
click at [606, 300] on button "Save" at bounding box center [615, 307] width 46 height 20
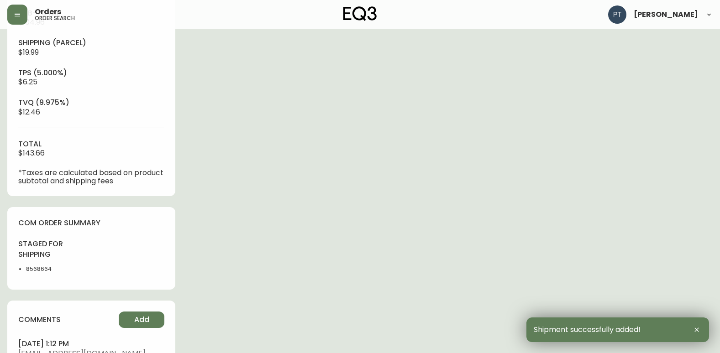
scroll to position [457, 0]
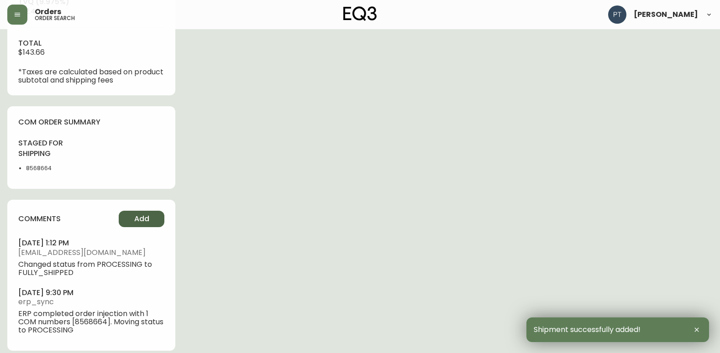
click at [160, 211] on button "Add" at bounding box center [142, 219] width 46 height 16
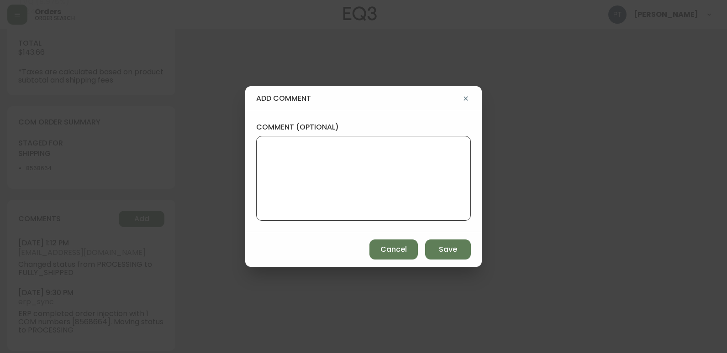
click at [308, 183] on textarea "comment (optional)" at bounding box center [363, 178] width 199 height 73
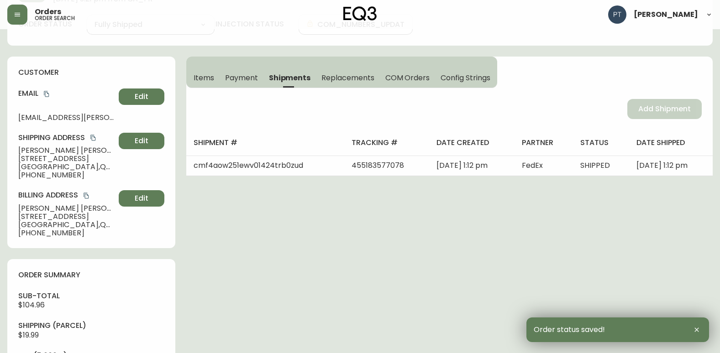
scroll to position [0, 0]
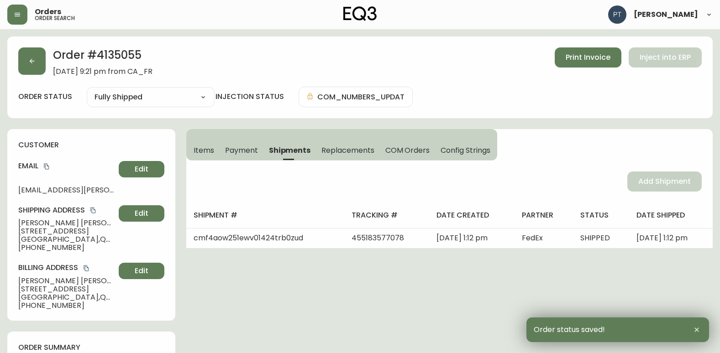
click at [50, 57] on div "Order # 4135055 [DATE] 9:21 pm from CA_FR Print Invoice Inject into ERP" at bounding box center [360, 61] width 684 height 28
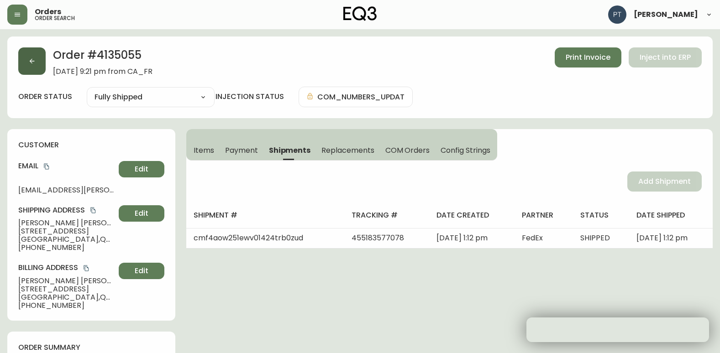
click at [37, 62] on button "button" at bounding box center [31, 60] width 27 height 27
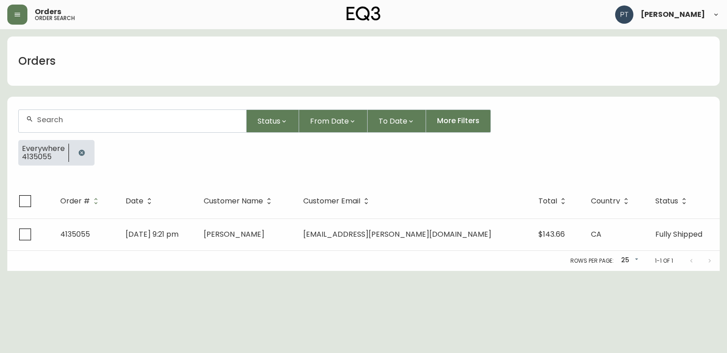
click at [88, 118] on input "text" at bounding box center [138, 120] width 202 height 9
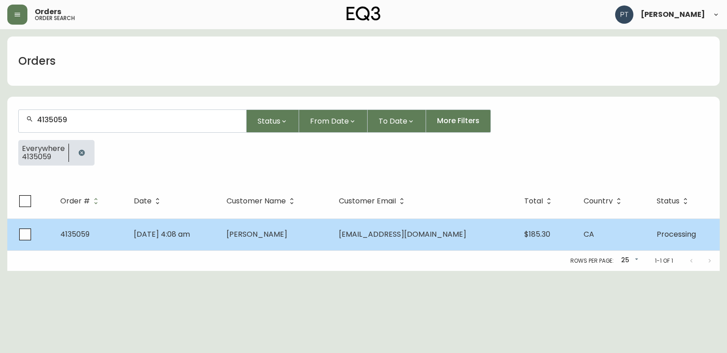
click at [219, 242] on td "[DATE] 4:08 am" at bounding box center [172, 235] width 93 height 32
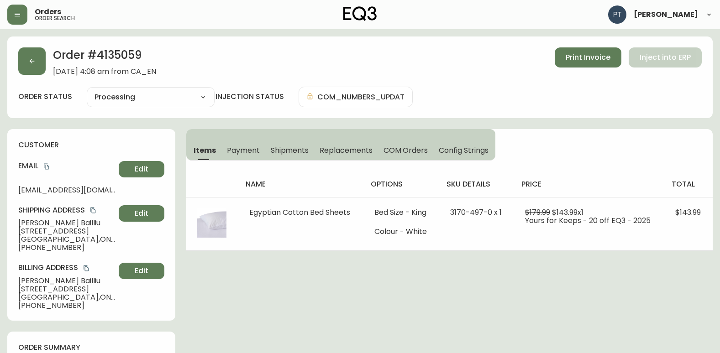
click at [286, 153] on span "Shipments" at bounding box center [290, 151] width 38 height 10
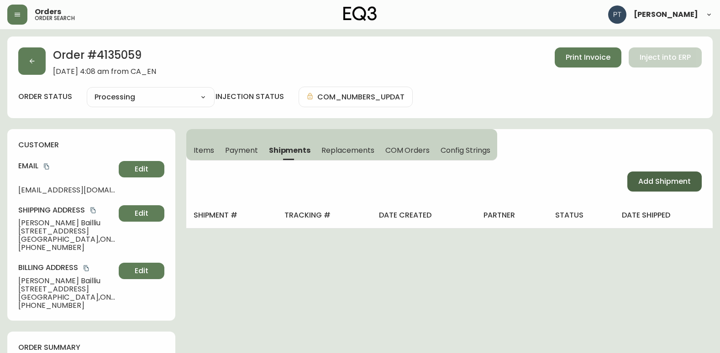
click at [656, 183] on span "Add Shipment" at bounding box center [664, 182] width 53 height 10
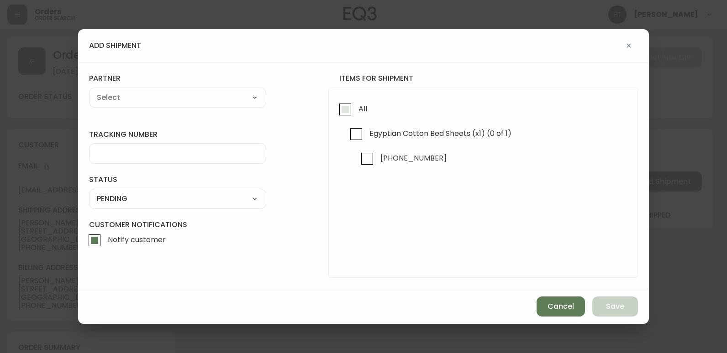
click at [342, 116] on input "All" at bounding box center [345, 109] width 21 height 21
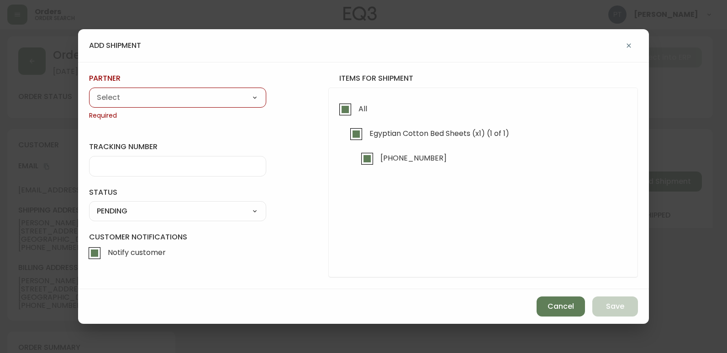
click at [187, 94] on select "A Move to Remember LLC ABF Freight Alero [PERSON_NAME] Canada Post CDS Ceva Log…" at bounding box center [177, 98] width 177 height 14
click at [89, 91] on select "A Move to Remember LLC ABF Freight Alero [PERSON_NAME] Canada Post CDS Ceva Log…" at bounding box center [177, 98] width 177 height 14
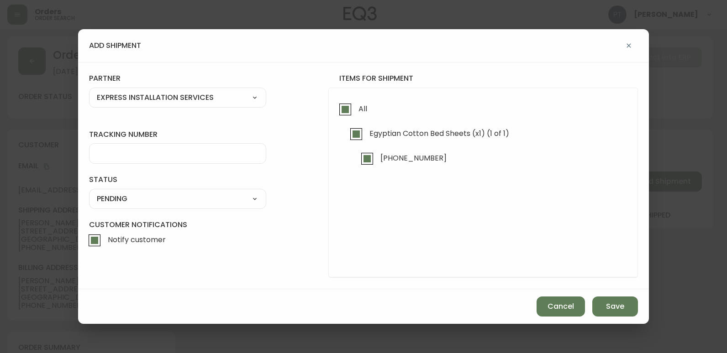
click at [216, 104] on select "A Move to Remember LLC ABF Freight Alero [PERSON_NAME] Canada Post CDS Ceva Log…" at bounding box center [177, 98] width 177 height 14
click at [89, 91] on select "A Move to Remember LLC ABF Freight Alero [PERSON_NAME] Canada Post CDS Ceva Log…" at bounding box center [177, 98] width 177 height 14
click at [170, 163] on div at bounding box center [177, 153] width 177 height 21
drag, startPoint x: 200, startPoint y: 192, endPoint x: 202, endPoint y: 197, distance: 4.9
click at [200, 192] on select "SHIPPED PENDING CANCELLED" at bounding box center [177, 199] width 177 height 14
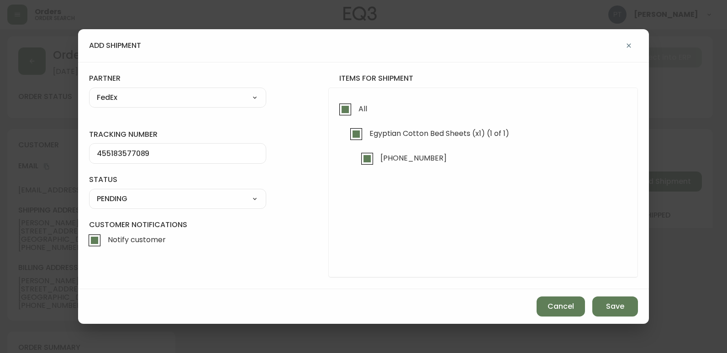
click at [89, 192] on select "SHIPPED PENDING CANCELLED" at bounding box center [177, 199] width 177 height 14
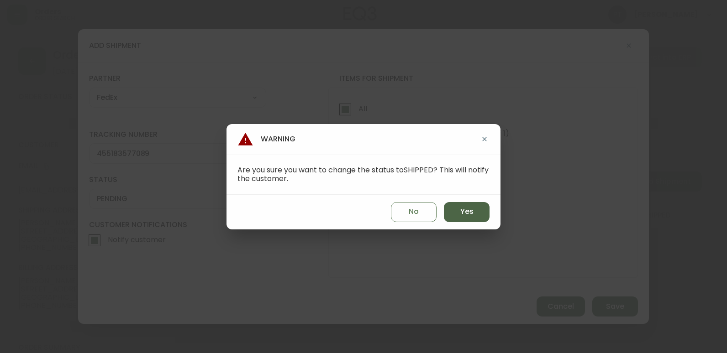
click at [460, 208] on span "Yes" at bounding box center [466, 212] width 13 height 10
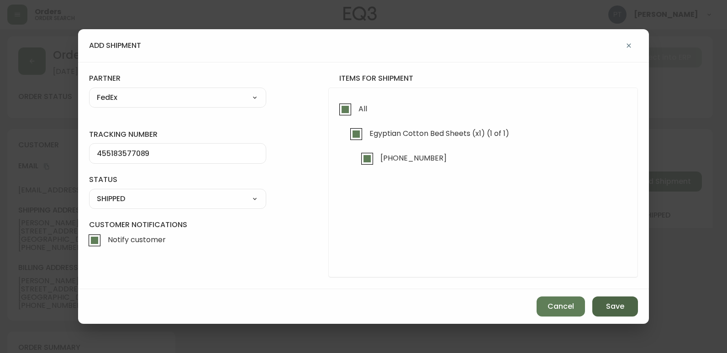
click at [624, 311] on span "Save" at bounding box center [615, 307] width 18 height 10
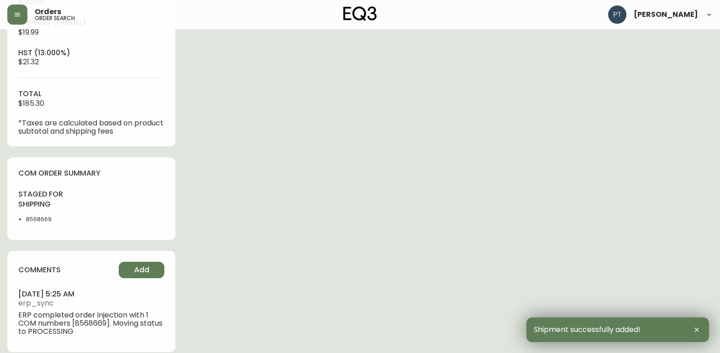
scroll to position [386, 0]
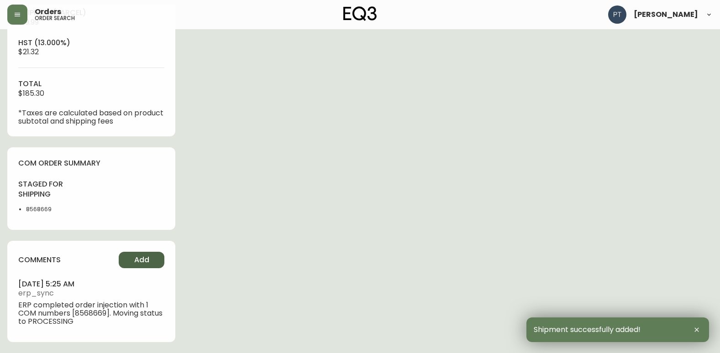
click at [155, 263] on button "Add" at bounding box center [142, 260] width 46 height 16
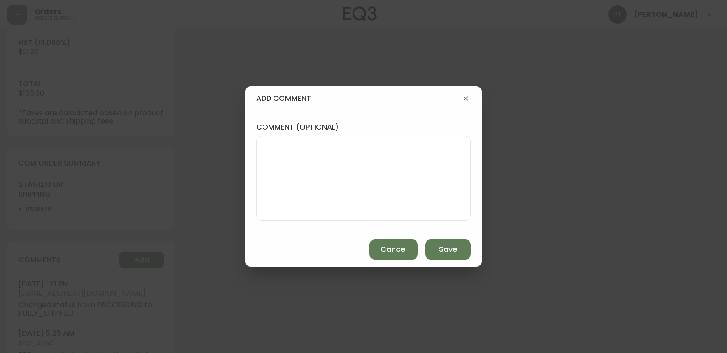
click at [347, 211] on textarea "comment (optional)" at bounding box center [363, 178] width 199 height 73
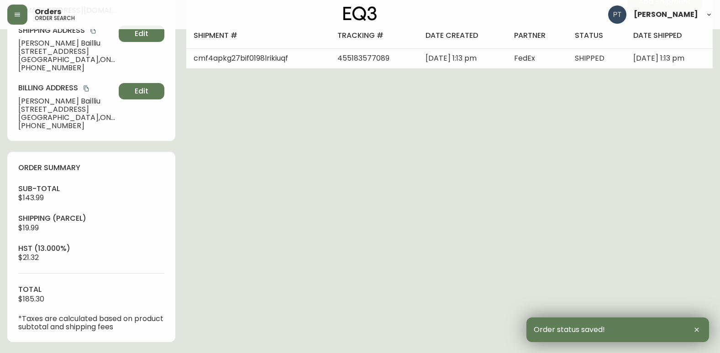
scroll to position [0, 0]
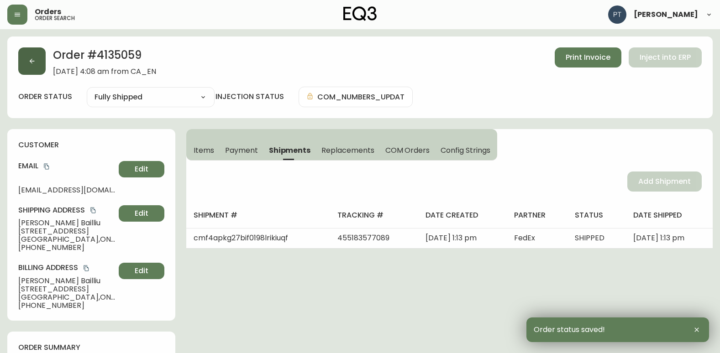
click at [28, 59] on icon "button" at bounding box center [31, 61] width 7 height 7
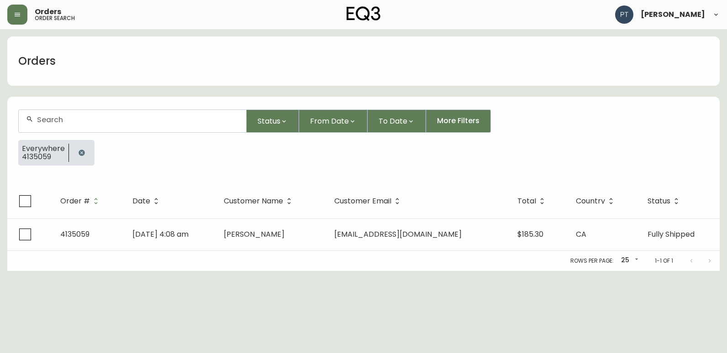
click at [159, 120] on input "text" at bounding box center [138, 120] width 202 height 9
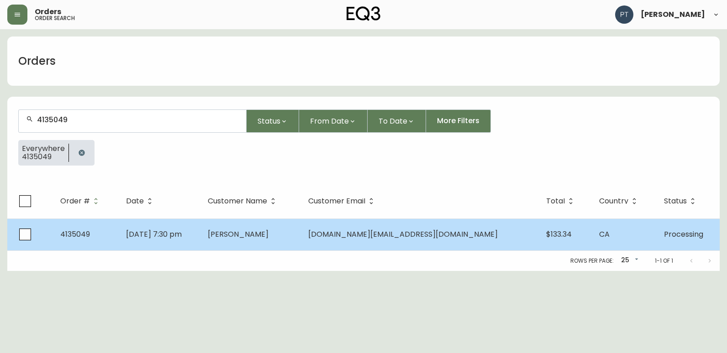
click at [269, 239] on span "[PERSON_NAME]" at bounding box center [238, 234] width 61 height 11
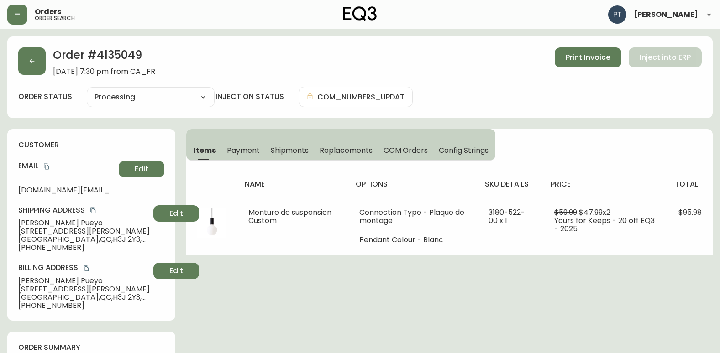
drag, startPoint x: 289, startPoint y: 146, endPoint x: 297, endPoint y: 157, distance: 14.3
click at [287, 148] on button "Shipments" at bounding box center [289, 150] width 49 height 20
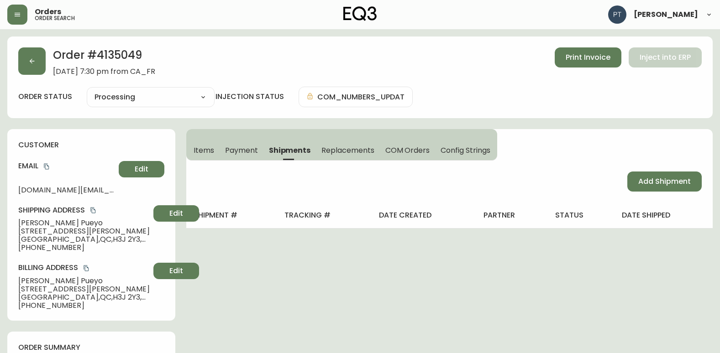
drag, startPoint x: 660, startPoint y: 188, endPoint x: 625, endPoint y: 191, distance: 35.3
click at [658, 188] on button "Add Shipment" at bounding box center [664, 182] width 74 height 20
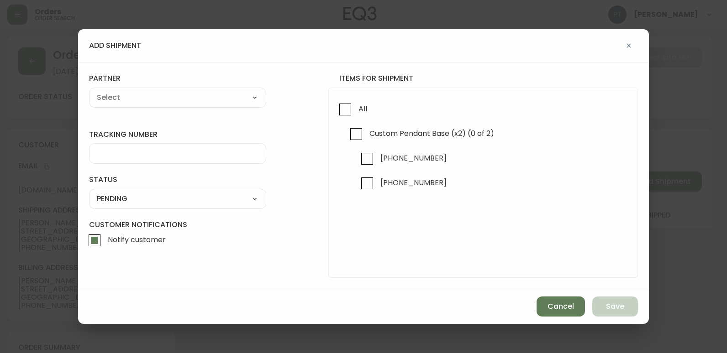
click at [671, 184] on div "add shipment tracking number status PENDING SHIPPED PENDING CANCELLED partner A…" at bounding box center [363, 176] width 727 height 353
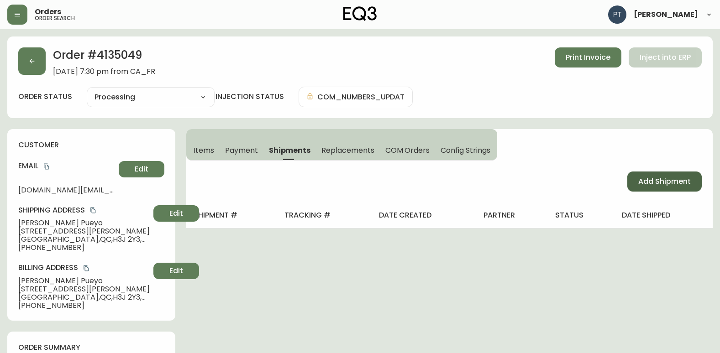
click at [639, 181] on span "Add Shipment" at bounding box center [664, 182] width 53 height 10
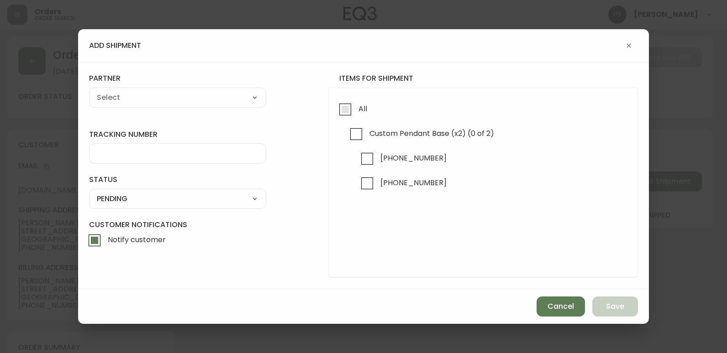
click at [345, 104] on input "All" at bounding box center [345, 109] width 21 height 21
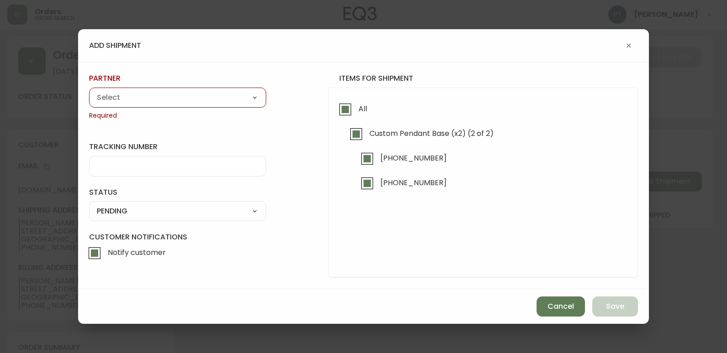
click at [242, 104] on select "A Move to Remember LLC ABF Freight Alero [PERSON_NAME] Canada Post CDS Ceva Log…" at bounding box center [177, 98] width 177 height 14
click at [89, 91] on select "A Move to Remember LLC ABF Freight Alero [PERSON_NAME] Canada Post CDS Ceva Log…" at bounding box center [177, 98] width 177 height 14
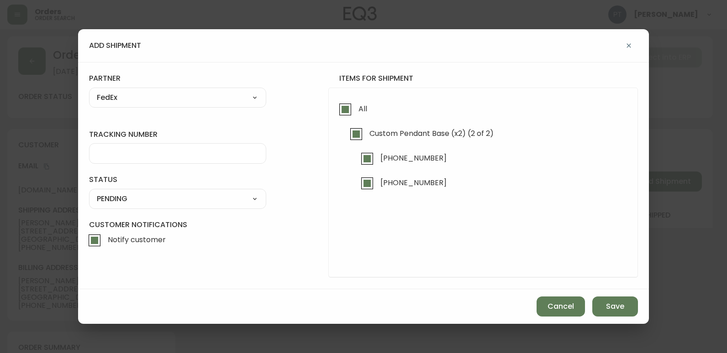
click at [175, 158] on div at bounding box center [177, 153] width 177 height 21
click at [194, 197] on select "SHIPPED PENDING CANCELLED" at bounding box center [177, 199] width 177 height 14
click at [89, 192] on select "SHIPPED PENDING CANCELLED" at bounding box center [177, 199] width 177 height 14
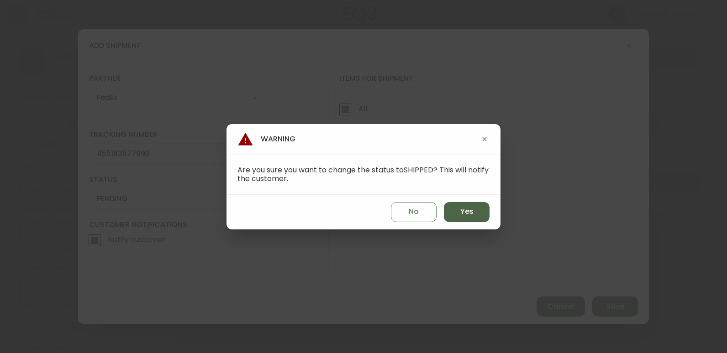
click at [467, 216] on span "Yes" at bounding box center [466, 212] width 13 height 10
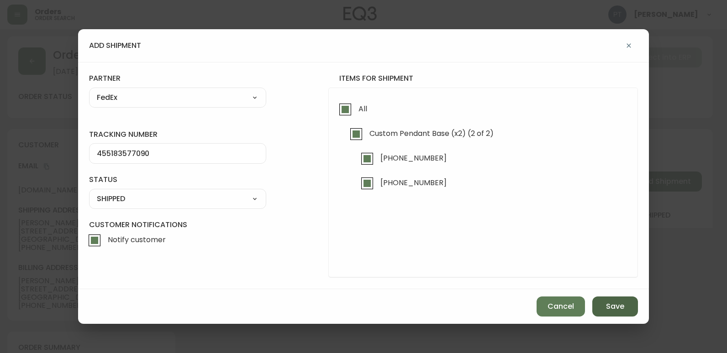
click at [611, 303] on div "Cancel Save" at bounding box center [363, 307] width 571 height 35
click at [610, 303] on span "Save" at bounding box center [615, 307] width 18 height 10
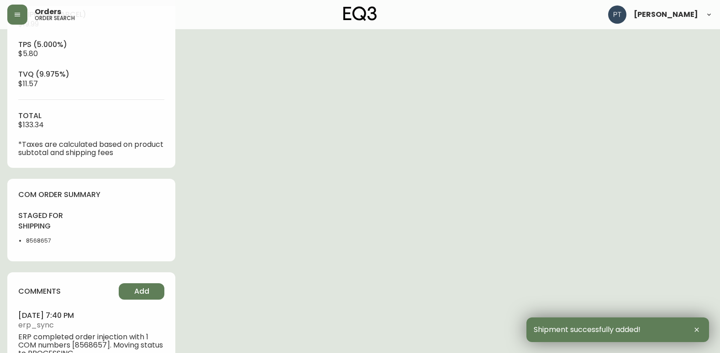
scroll to position [416, 0]
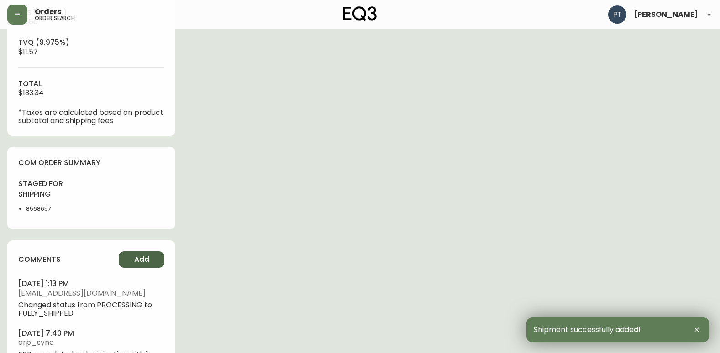
click at [149, 255] on button "Add" at bounding box center [142, 260] width 46 height 16
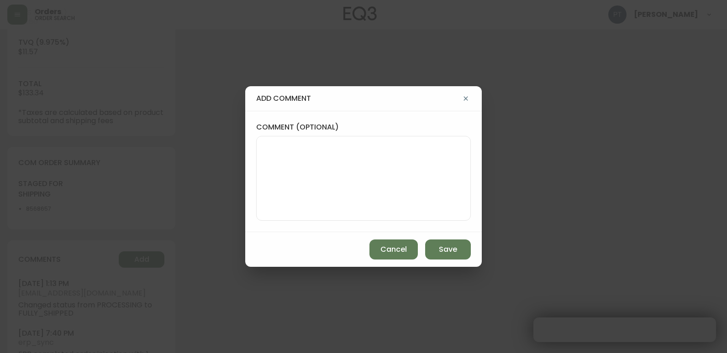
click at [391, 170] on textarea "comment (optional)" at bounding box center [363, 178] width 199 height 73
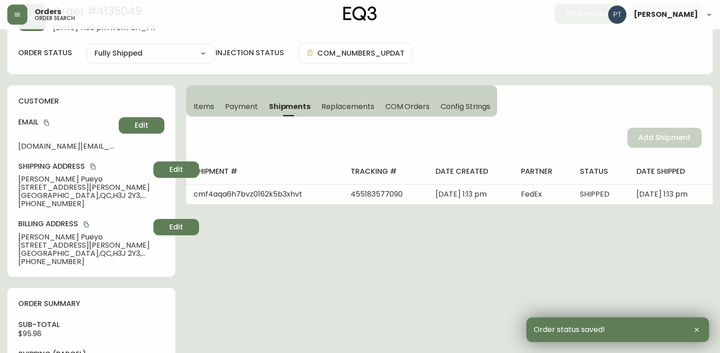
scroll to position [0, 0]
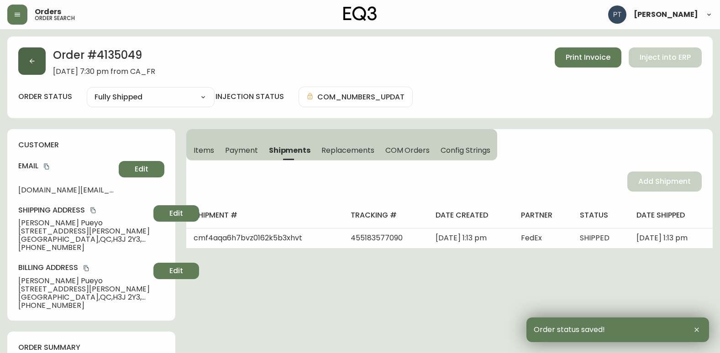
click at [26, 73] on button "button" at bounding box center [31, 60] width 27 height 27
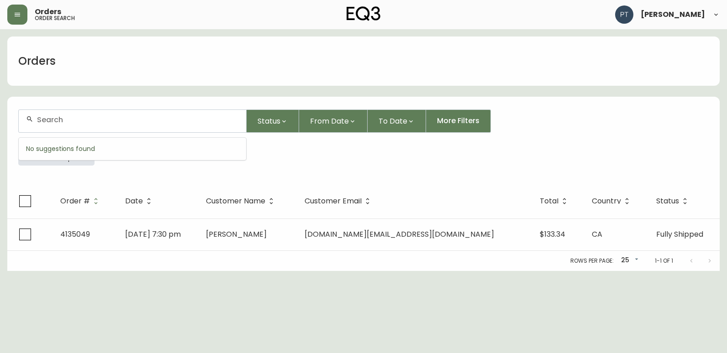
click at [188, 121] on input "text" at bounding box center [138, 120] width 202 height 9
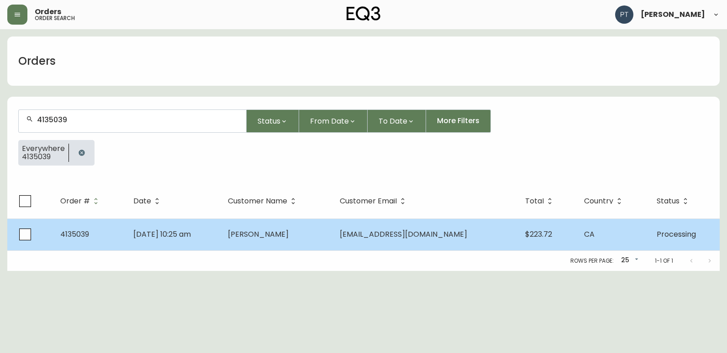
click at [321, 241] on td "[PERSON_NAME]" at bounding box center [277, 235] width 112 height 32
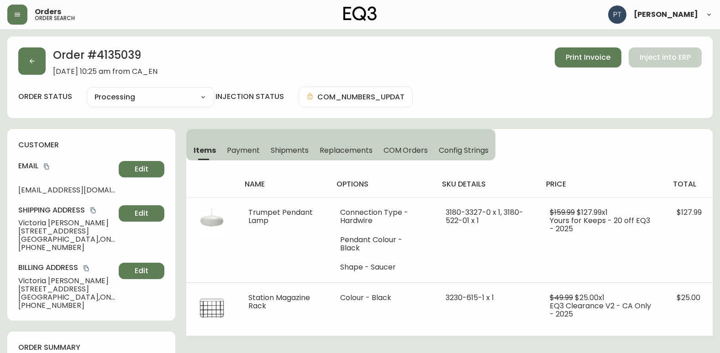
click at [292, 149] on span "Shipments" at bounding box center [290, 151] width 38 height 10
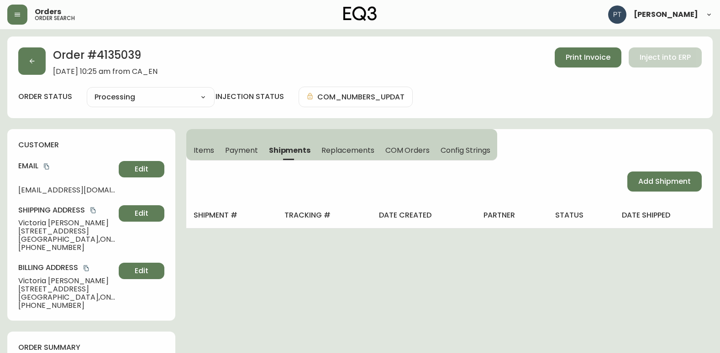
click at [626, 182] on div "Add Shipment" at bounding box center [449, 182] width 527 height 42
click at [644, 180] on span "Add Shipment" at bounding box center [664, 182] width 53 height 10
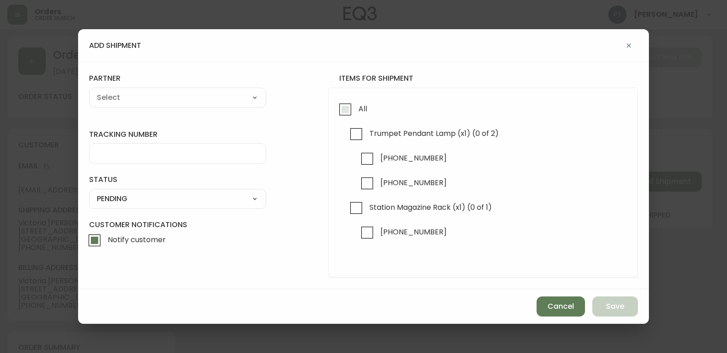
click at [347, 105] on input "All" at bounding box center [345, 109] width 21 height 21
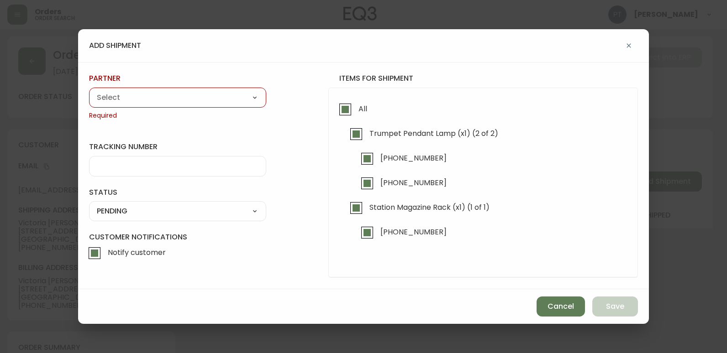
click at [239, 101] on select "A Move to Remember LLC ABF Freight Alero [PERSON_NAME] Canada Post CDS Ceva Log…" at bounding box center [177, 98] width 177 height 14
click at [89, 91] on select "A Move to Remember LLC ABF Freight Alero [PERSON_NAME] Canada Post CDS Ceva Log…" at bounding box center [177, 98] width 177 height 14
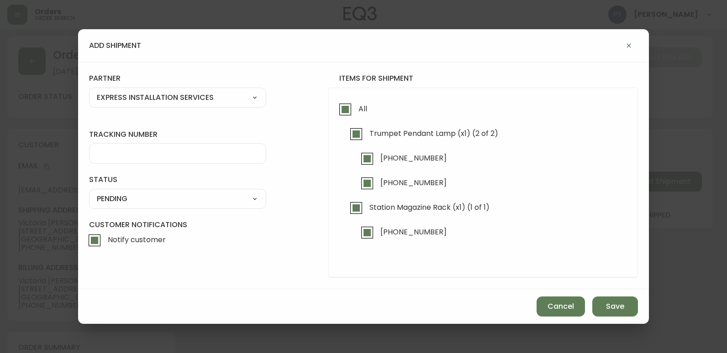
drag, startPoint x: 199, startPoint y: 94, endPoint x: 203, endPoint y: 105, distance: 12.3
click at [199, 95] on select "A Move to Remember LLC ABF Freight Alero [PERSON_NAME] Canada Post CDS Ceva Log…" at bounding box center [177, 98] width 177 height 14
click at [89, 91] on select "A Move to Remember LLC ABF Freight Alero [PERSON_NAME] Canada Post CDS Ceva Log…" at bounding box center [177, 98] width 177 height 14
click at [227, 163] on div at bounding box center [177, 153] width 177 height 21
click at [228, 208] on div "SHIPPED PENDING CANCELLED" at bounding box center [177, 199] width 177 height 20
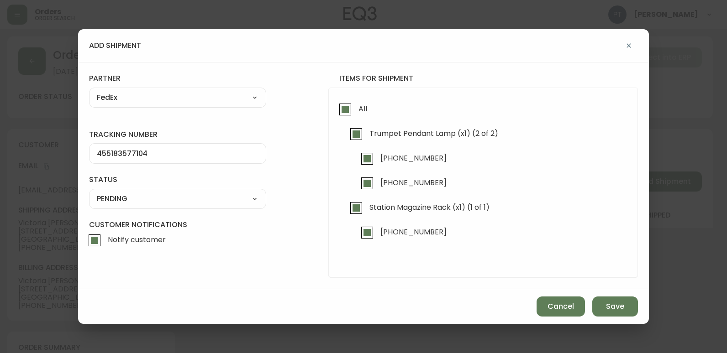
click at [224, 203] on select "SHIPPED PENDING CANCELLED" at bounding box center [177, 199] width 177 height 14
click at [177, 208] on div "SHIPPED PENDING CANCELLED" at bounding box center [177, 199] width 177 height 20
drag, startPoint x: 196, startPoint y: 199, endPoint x: 191, endPoint y: 205, distance: 8.4
click at [195, 199] on select "SHIPPED PENDING CANCELLED" at bounding box center [177, 199] width 177 height 14
click at [89, 192] on select "SHIPPED PENDING CANCELLED" at bounding box center [177, 199] width 177 height 14
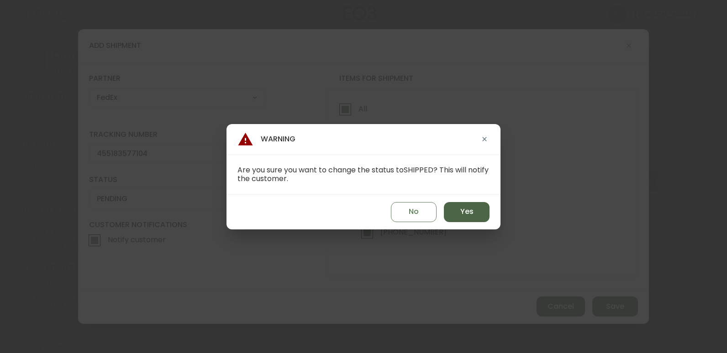
click at [452, 213] on button "Yes" at bounding box center [467, 212] width 46 height 20
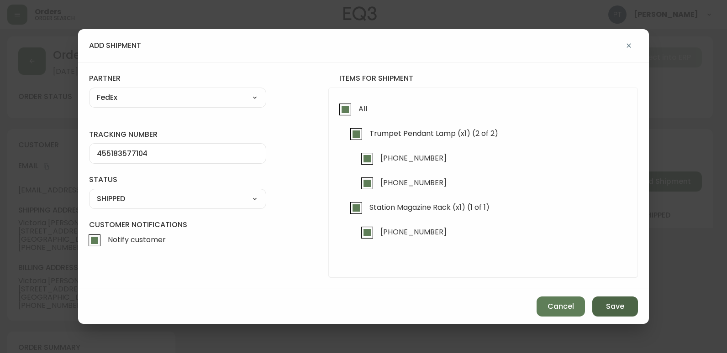
click at [622, 302] on span "Save" at bounding box center [615, 307] width 18 height 10
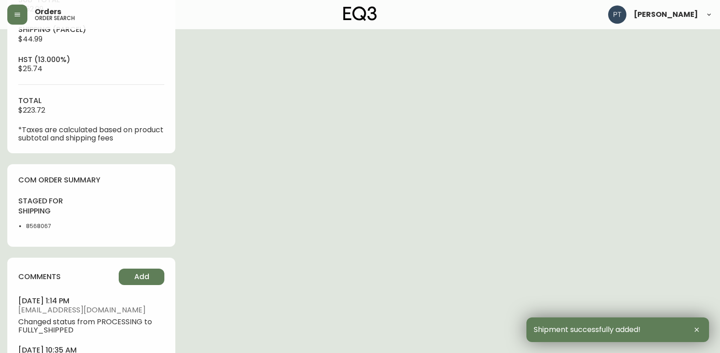
scroll to position [436, 0]
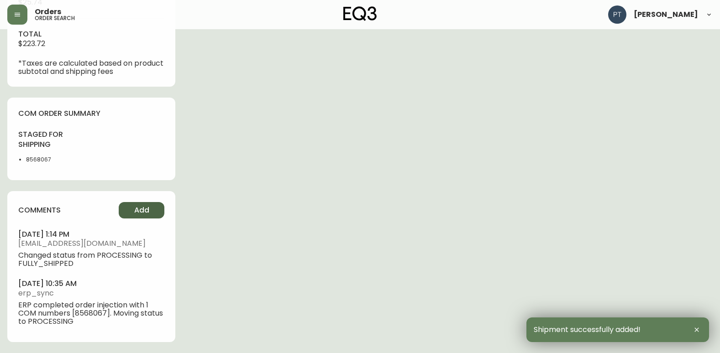
click at [135, 209] on span "Add" at bounding box center [141, 210] width 15 height 10
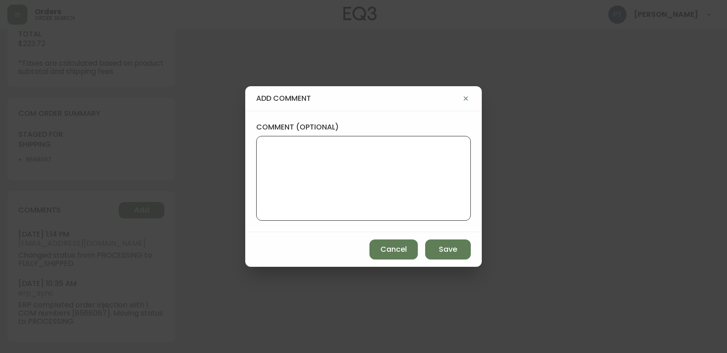
click at [276, 173] on textarea "comment (optional)" at bounding box center [363, 178] width 199 height 73
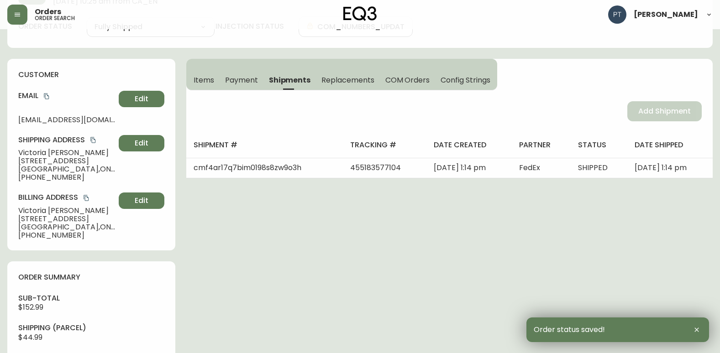
scroll to position [0, 0]
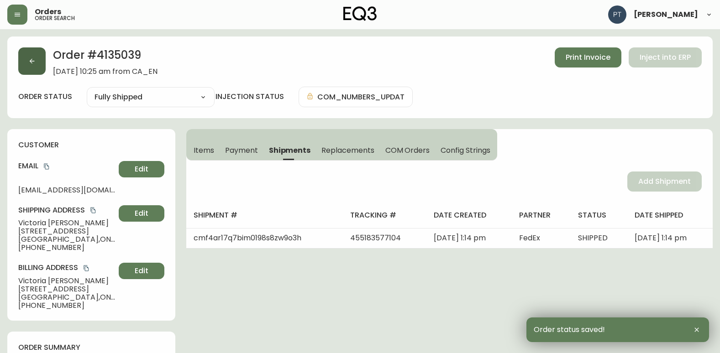
click at [26, 58] on button "button" at bounding box center [31, 60] width 27 height 27
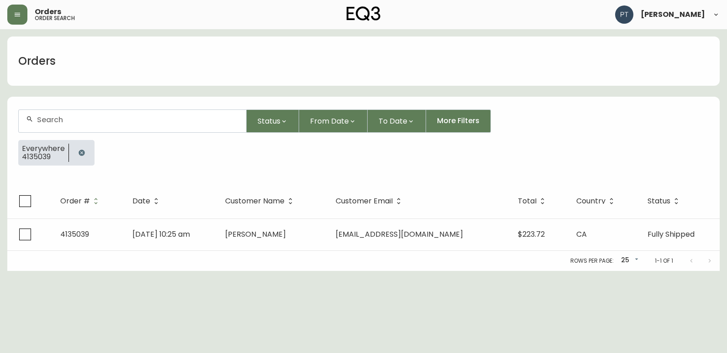
click at [132, 121] on input "text" at bounding box center [138, 120] width 202 height 9
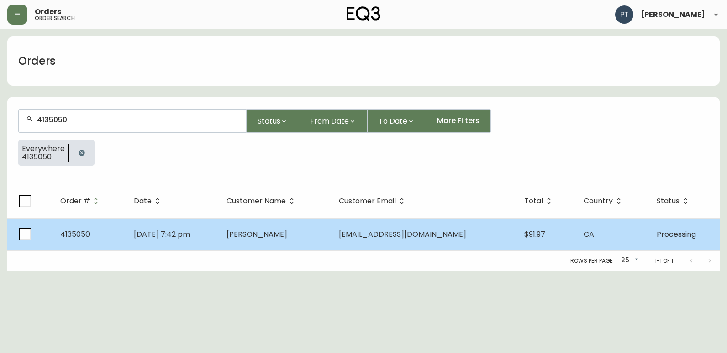
click at [387, 241] on td "[EMAIL_ADDRESS][DOMAIN_NAME]" at bounding box center [425, 235] width 186 height 32
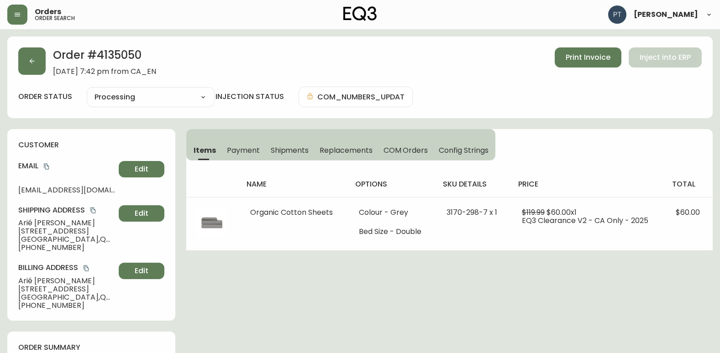
click at [277, 148] on span "Shipments" at bounding box center [290, 151] width 38 height 10
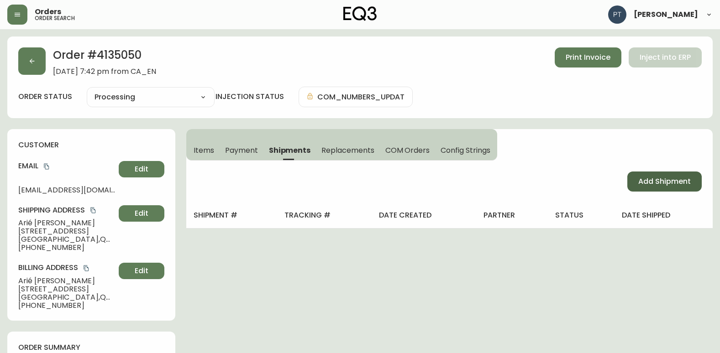
click at [635, 178] on button "Add Shipment" at bounding box center [664, 182] width 74 height 20
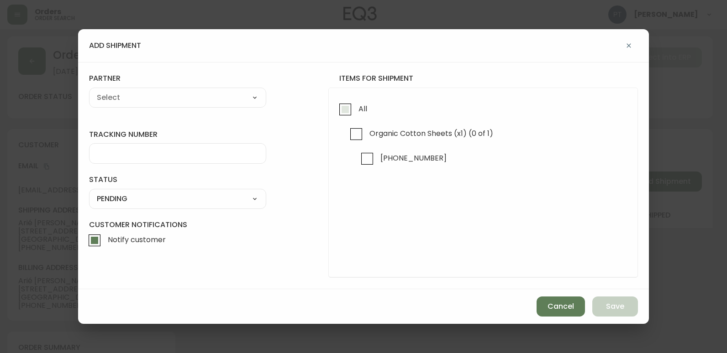
drag, startPoint x: 351, startPoint y: 109, endPoint x: 228, endPoint y: 100, distance: 122.8
click at [350, 109] on input "All" at bounding box center [345, 109] width 21 height 21
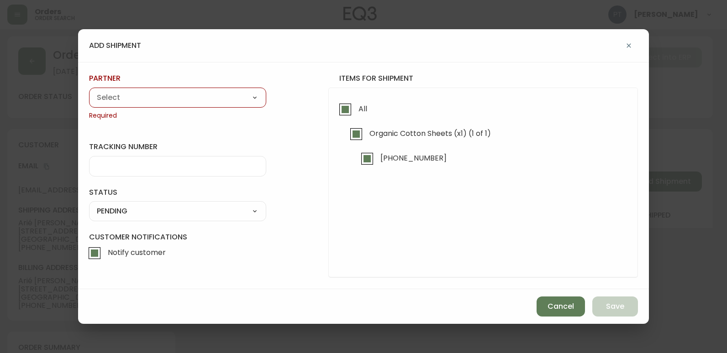
drag, startPoint x: 212, startPoint y: 95, endPoint x: 204, endPoint y: 103, distance: 12.0
click at [212, 95] on select "A Move to Remember LLC ABF Freight Alero [PERSON_NAME] Canada Post CDS Ceva Log…" at bounding box center [177, 98] width 177 height 14
click at [89, 91] on select "A Move to Remember LLC ABF Freight Alero [PERSON_NAME] Canada Post CDS Ceva Log…" at bounding box center [177, 98] width 177 height 14
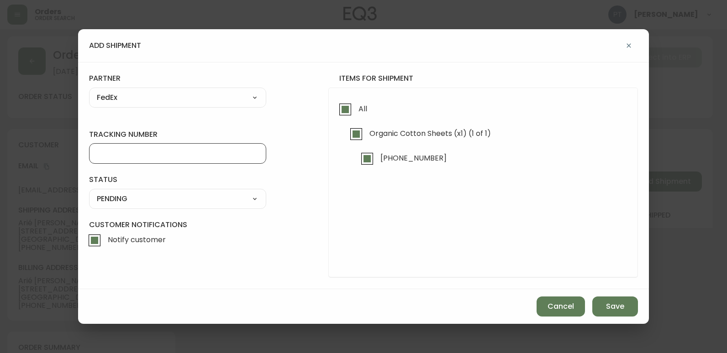
click at [178, 153] on input "tracking number" at bounding box center [178, 153] width 162 height 9
drag, startPoint x: 229, startPoint y: 215, endPoint x: 229, endPoint y: 210, distance: 5.0
click at [229, 210] on form "tracking number 455183577115 status PENDING SHIPPED PENDING CANCELLED partner F…" at bounding box center [363, 176] width 549 height 204
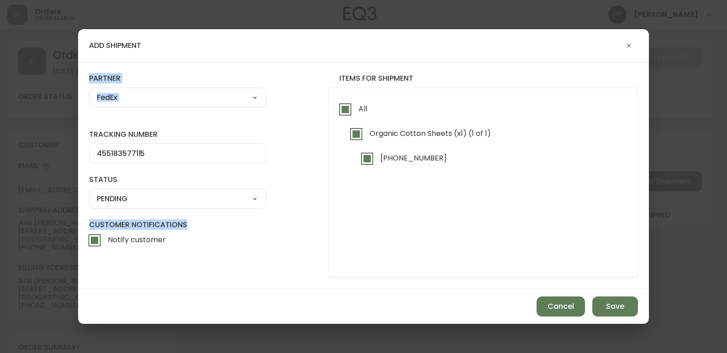
click at [137, 195] on select "SHIPPED PENDING CANCELLED" at bounding box center [177, 199] width 177 height 14
click at [89, 192] on select "SHIPPED PENDING CANCELLED" at bounding box center [177, 199] width 177 height 14
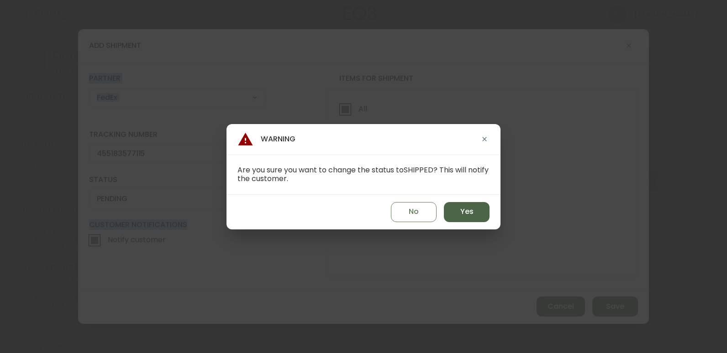
click at [468, 204] on button "Yes" at bounding box center [467, 212] width 46 height 20
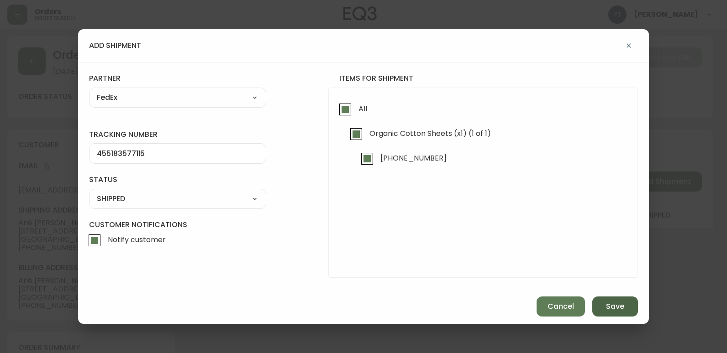
drag, startPoint x: 642, startPoint y: 329, endPoint x: 626, endPoint y: 311, distance: 24.6
click at [630, 317] on div "add shipment tracking number 455183577115 status SHIPPED SHIPPED PENDING CANCEL…" at bounding box center [363, 176] width 727 height 353
drag, startPoint x: 626, startPoint y: 311, endPoint x: 616, endPoint y: 298, distance: 15.9
click at [625, 308] on button "Save" at bounding box center [615, 307] width 46 height 20
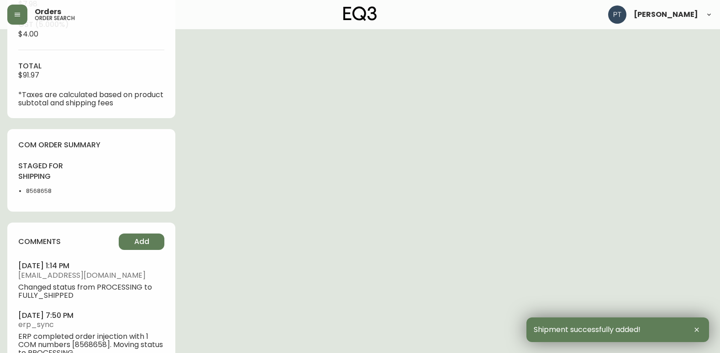
scroll to position [465, 0]
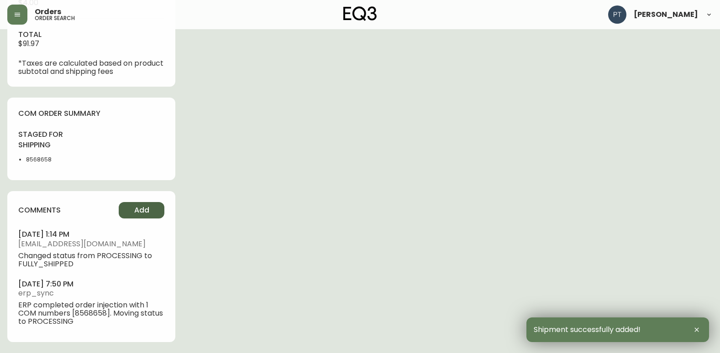
click at [126, 208] on button "Add" at bounding box center [142, 210] width 46 height 16
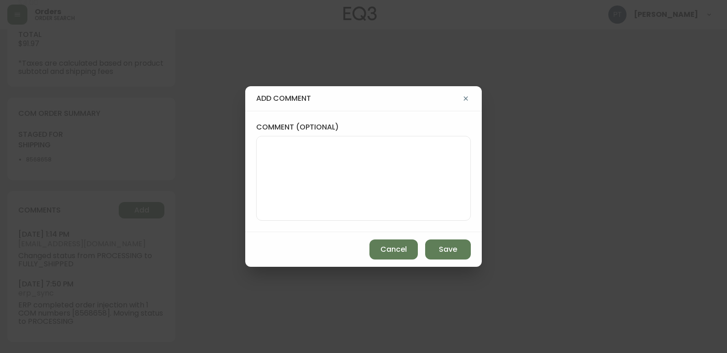
click at [386, 150] on textarea "comment (optional)" at bounding box center [363, 178] width 199 height 73
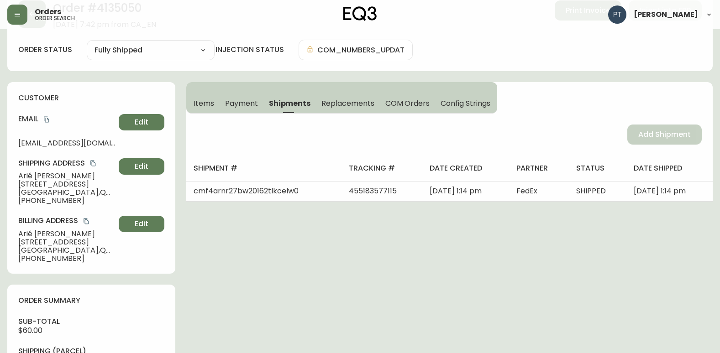
scroll to position [0, 0]
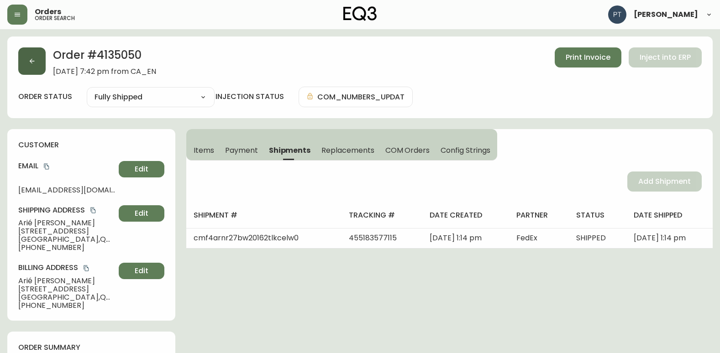
click at [29, 53] on button "button" at bounding box center [31, 60] width 27 height 27
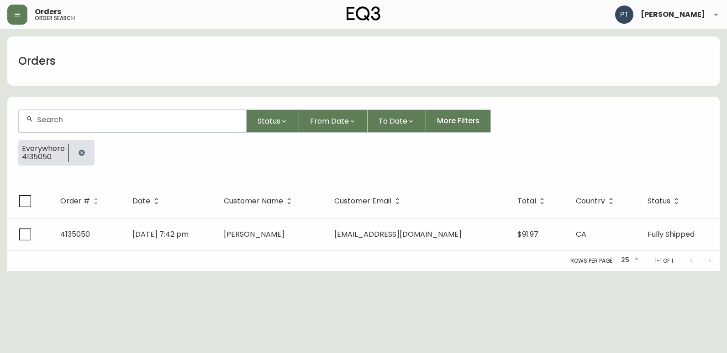
click at [155, 121] on input "text" at bounding box center [138, 120] width 202 height 9
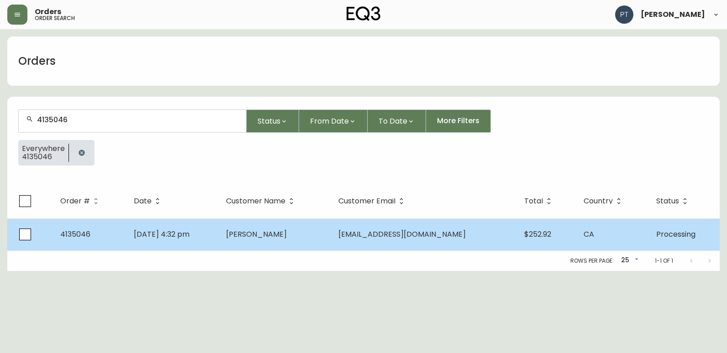
click at [287, 237] on span "[PERSON_NAME]" at bounding box center [256, 234] width 61 height 11
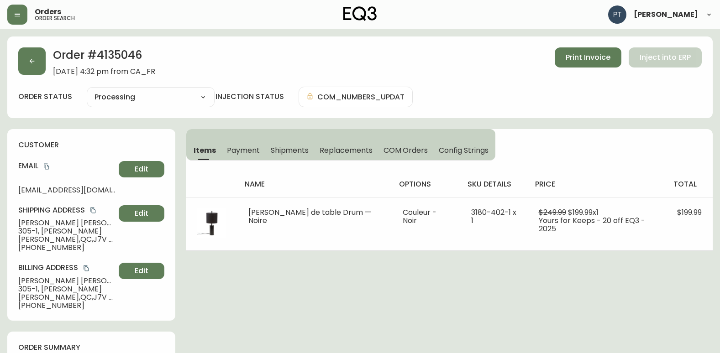
click at [289, 149] on span "Shipments" at bounding box center [290, 151] width 38 height 10
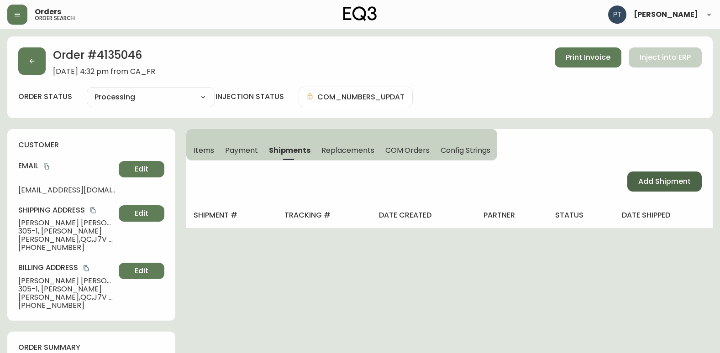
drag, startPoint x: 646, startPoint y: 179, endPoint x: 625, endPoint y: 174, distance: 21.7
click at [646, 179] on span "Add Shipment" at bounding box center [664, 182] width 53 height 10
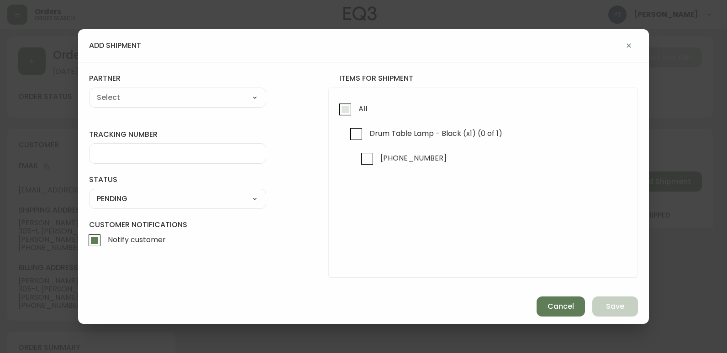
click at [340, 114] on input "All" at bounding box center [345, 109] width 21 height 21
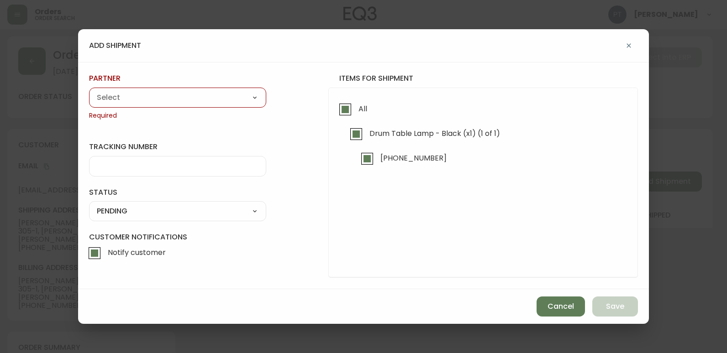
drag, startPoint x: 263, startPoint y: 105, endPoint x: 251, endPoint y: 100, distance: 12.9
click at [257, 104] on div "A Move to Remember LLC ABF Freight Alero [PERSON_NAME] Canada Post CDS Ceva Log…" at bounding box center [177, 98] width 177 height 20
click at [251, 100] on select "A Move to Remember LLC ABF Freight Alero [PERSON_NAME] Canada Post CDS Ceva Log…" at bounding box center [177, 98] width 177 height 14
click at [89, 91] on select "A Move to Remember LLC ABF Freight Alero [PERSON_NAME] Canada Post CDS Ceva Log…" at bounding box center [177, 98] width 177 height 14
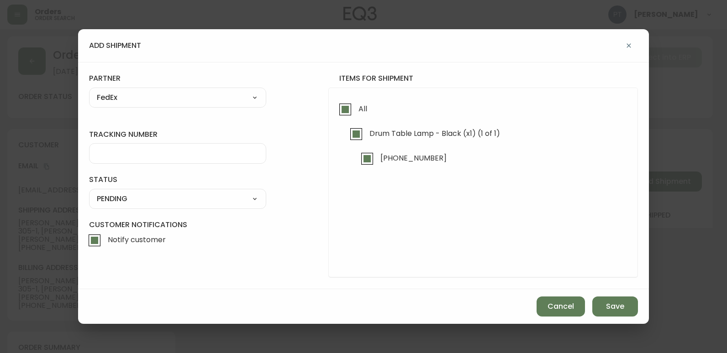
click at [147, 145] on div at bounding box center [177, 153] width 177 height 21
click at [105, 154] on input "45183577126" at bounding box center [178, 153] width 162 height 9
click at [217, 190] on div "SHIPPED PENDING CANCELLED" at bounding box center [177, 199] width 177 height 20
click at [226, 205] on div "SHIPPED PENDING CANCELLED" at bounding box center [177, 199] width 177 height 20
drag, startPoint x: 226, startPoint y: 198, endPoint x: 209, endPoint y: 202, distance: 17.4
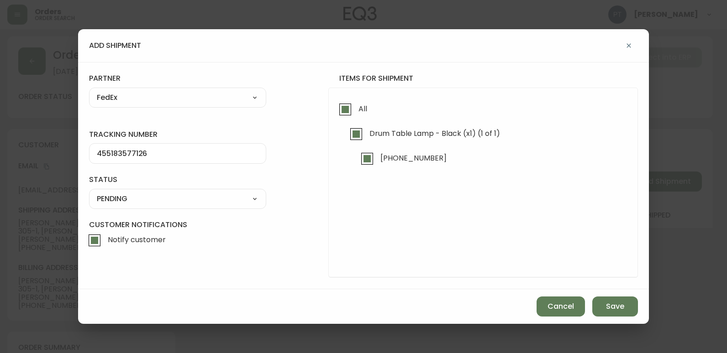
click at [226, 198] on select "SHIPPED PENDING CANCELLED" at bounding box center [177, 199] width 177 height 14
click at [89, 192] on select "SHIPPED PENDING CANCELLED" at bounding box center [177, 199] width 177 height 14
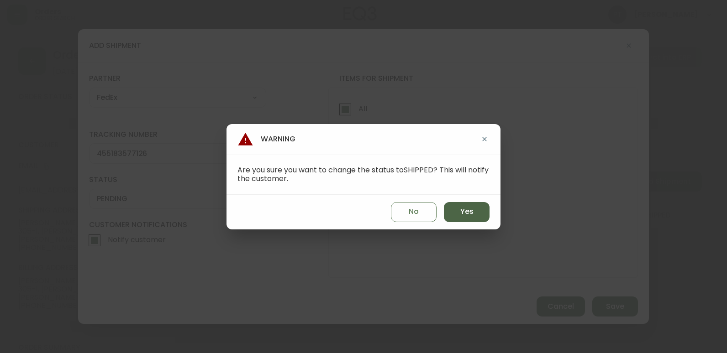
click at [452, 211] on button "Yes" at bounding box center [467, 212] width 46 height 20
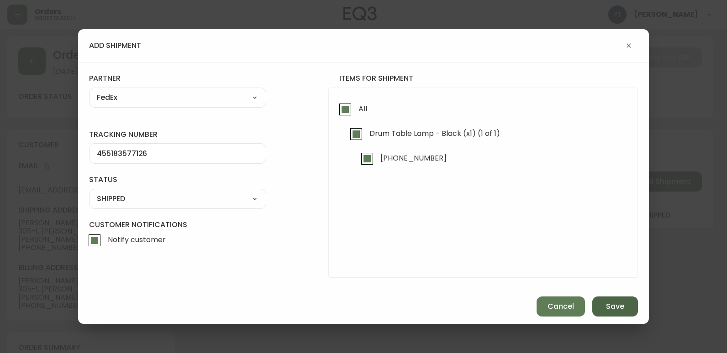
click at [632, 309] on button "Save" at bounding box center [615, 307] width 46 height 20
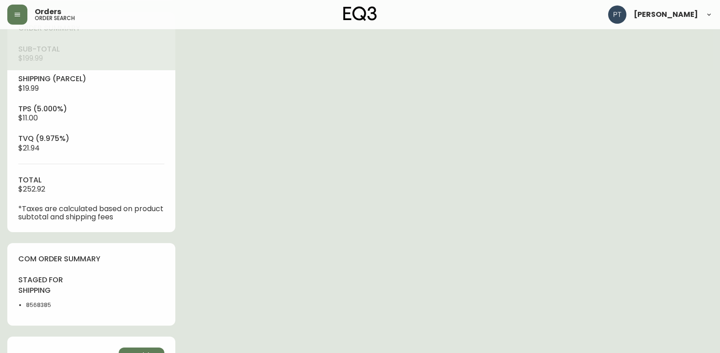
scroll to position [416, 0]
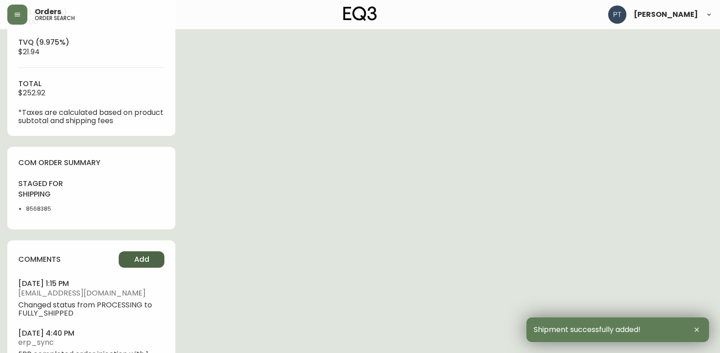
click at [141, 253] on button "Add" at bounding box center [142, 260] width 46 height 16
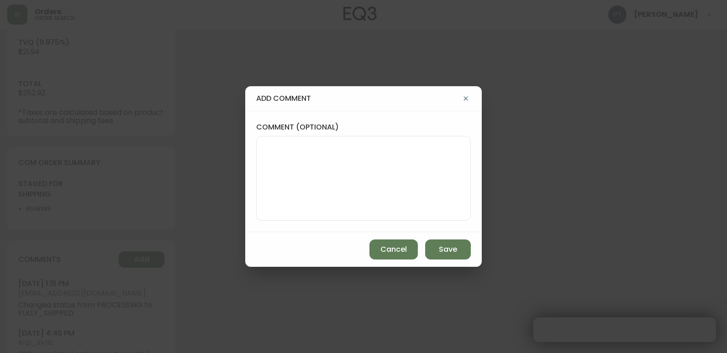
click at [283, 224] on div "comment (optional)" at bounding box center [363, 171] width 237 height 121
click at [305, 187] on textarea "comment (optional)" at bounding box center [363, 178] width 199 height 73
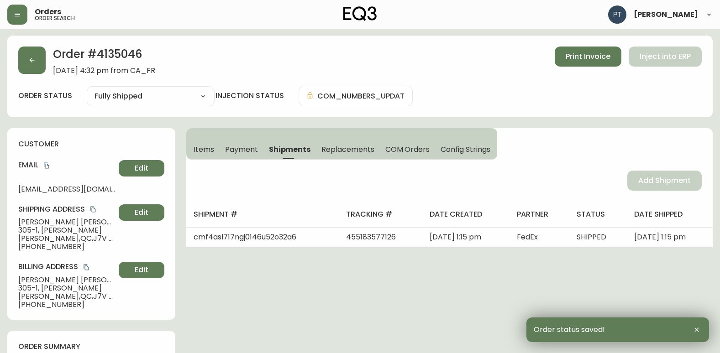
scroll to position [0, 0]
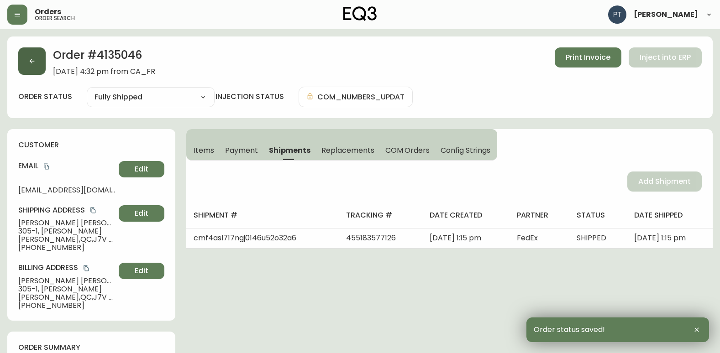
click at [26, 62] on button "button" at bounding box center [31, 60] width 27 height 27
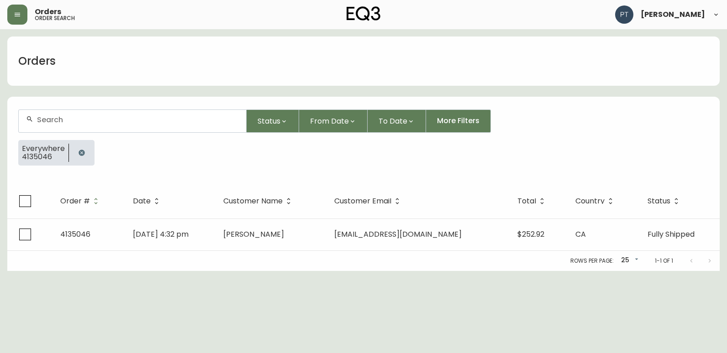
click at [165, 122] on input "text" at bounding box center [138, 120] width 202 height 9
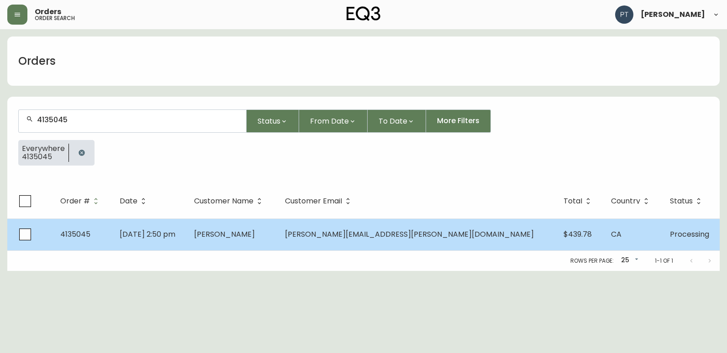
click at [278, 230] on td "[PERSON_NAME]" at bounding box center [232, 235] width 91 height 32
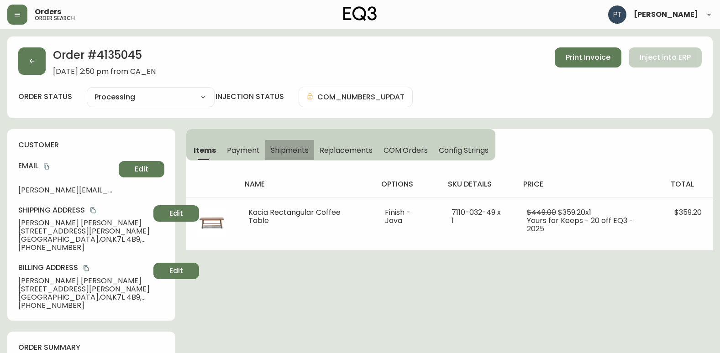
click at [297, 143] on button "Shipments" at bounding box center [289, 150] width 49 height 20
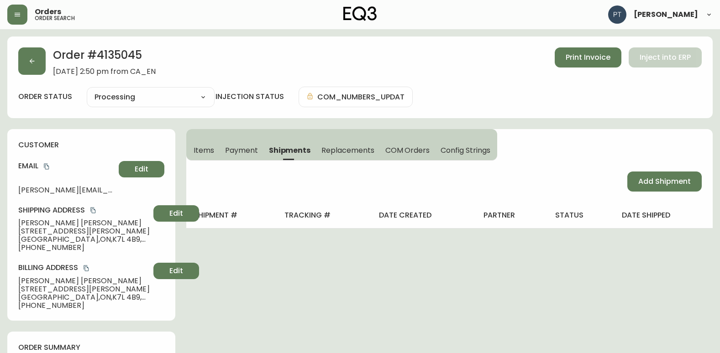
drag, startPoint x: 652, startPoint y: 165, endPoint x: 652, endPoint y: 171, distance: 6.4
click at [652, 171] on div "Add Shipment" at bounding box center [449, 182] width 527 height 42
drag, startPoint x: 649, startPoint y: 175, endPoint x: 612, endPoint y: 181, distance: 37.0
click at [648, 175] on button "Add Shipment" at bounding box center [664, 182] width 74 height 20
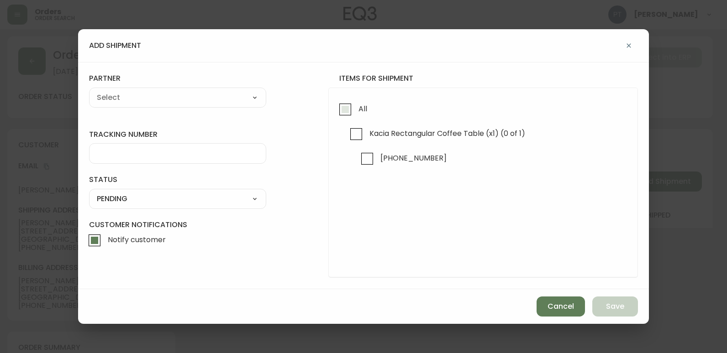
click at [341, 113] on div "All Kacia Rectangular Coffee Table (x1) (0 of 1) [PHONE_NUMBER]" at bounding box center [483, 183] width 310 height 190
click at [357, 116] on span "All" at bounding box center [361, 109] width 11 height 20
click at [356, 116] on input "All" at bounding box center [345, 109] width 21 height 21
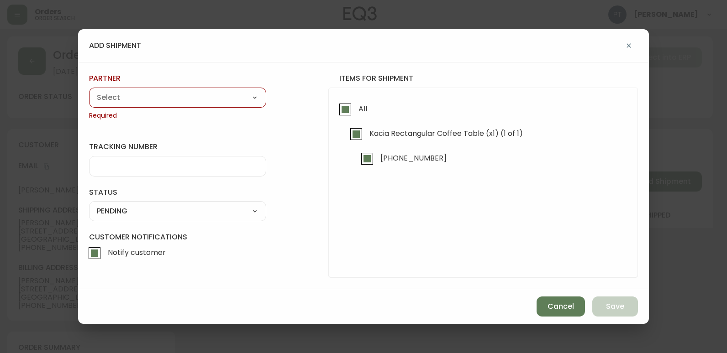
click at [198, 91] on select "A Move to Remember LLC ABF Freight Alero [PERSON_NAME] Canada Post CDS Ceva Log…" at bounding box center [177, 98] width 177 height 14
click at [89, 91] on select "A Move to Remember LLC ABF Freight Alero [PERSON_NAME] Canada Post CDS Ceva Log…" at bounding box center [177, 98] width 177 height 14
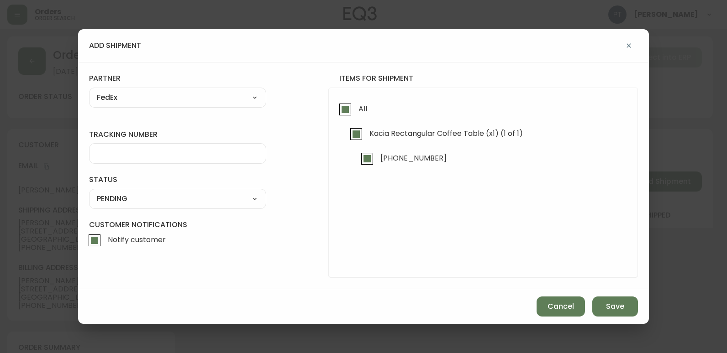
click at [162, 161] on div at bounding box center [177, 153] width 177 height 21
click at [205, 213] on form "tracking number 455183577137 status PENDING SHIPPED PENDING CANCELLED partner F…" at bounding box center [363, 176] width 549 height 204
drag, startPoint x: 205, startPoint y: 213, endPoint x: 183, endPoint y: 199, distance: 27.1
click at [183, 199] on select "SHIPPED PENDING CANCELLED" at bounding box center [177, 199] width 177 height 14
click at [89, 192] on select "SHIPPED PENDING CANCELLED" at bounding box center [177, 199] width 177 height 14
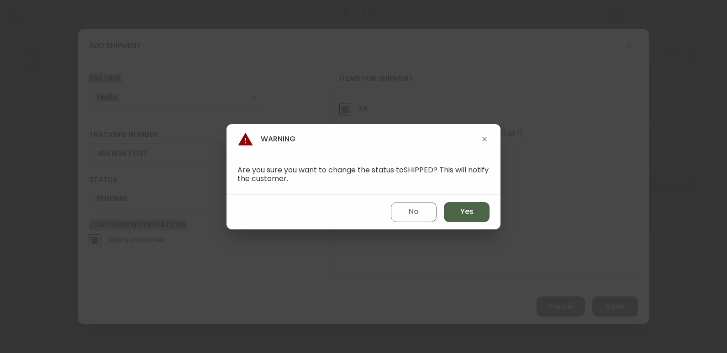
click at [475, 211] on button "Yes" at bounding box center [467, 212] width 46 height 20
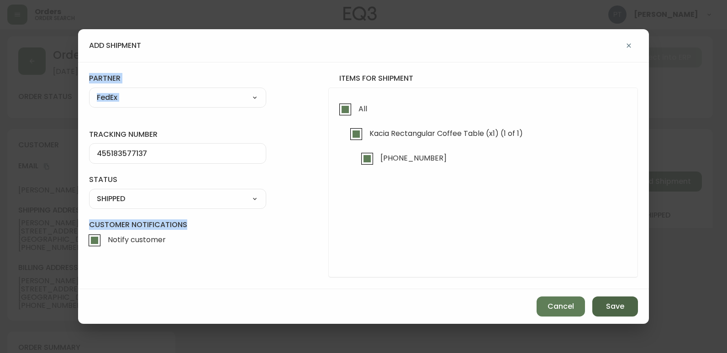
click at [626, 299] on button "Save" at bounding box center [615, 307] width 46 height 20
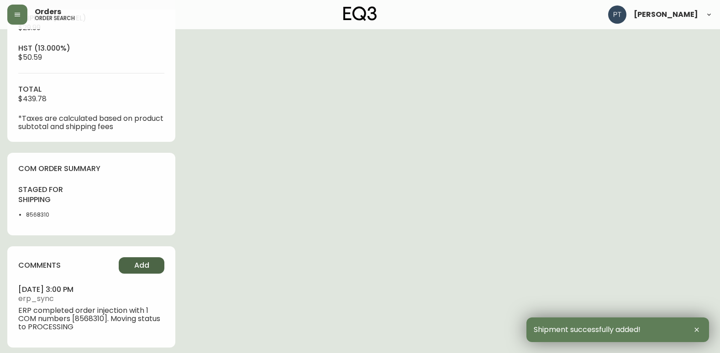
scroll to position [386, 0]
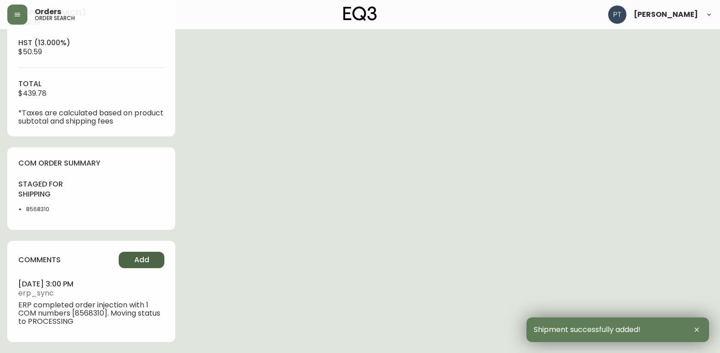
click at [147, 253] on button "Add" at bounding box center [142, 260] width 46 height 16
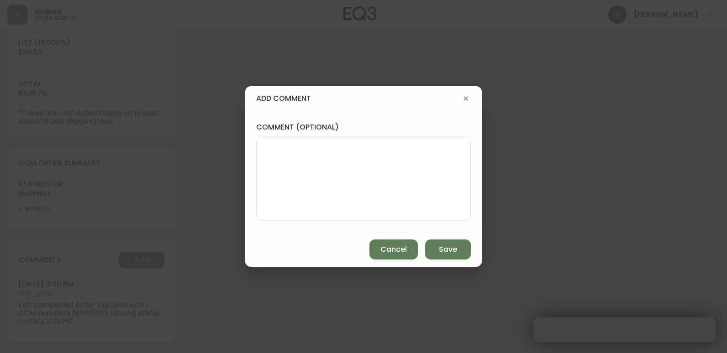
click at [349, 181] on textarea "comment (optional)" at bounding box center [363, 178] width 199 height 73
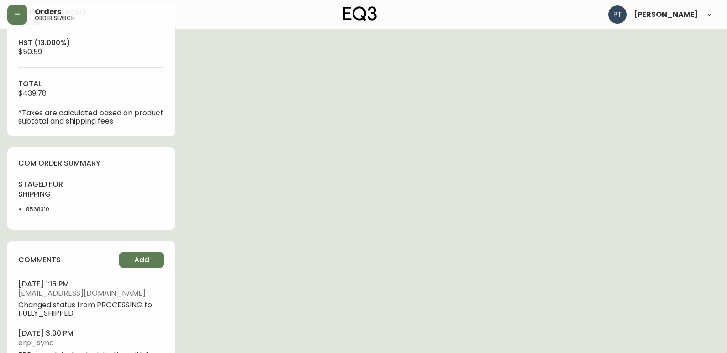
click at [119, 252] on button "Add" at bounding box center [142, 260] width 46 height 16
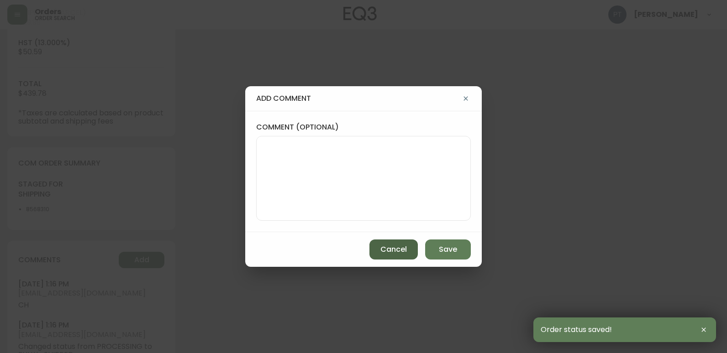
click at [396, 253] on span "Cancel" at bounding box center [393, 250] width 26 height 10
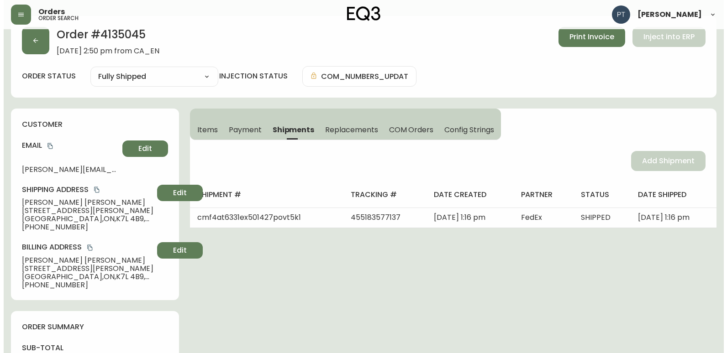
scroll to position [0, 0]
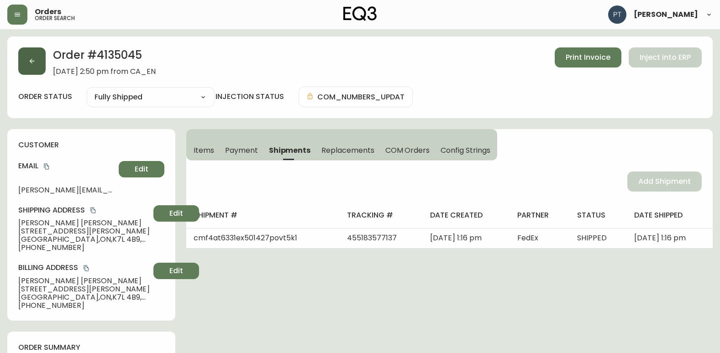
click at [34, 66] on button "button" at bounding box center [31, 60] width 27 height 27
